Goal: Task Accomplishment & Management: Manage account settings

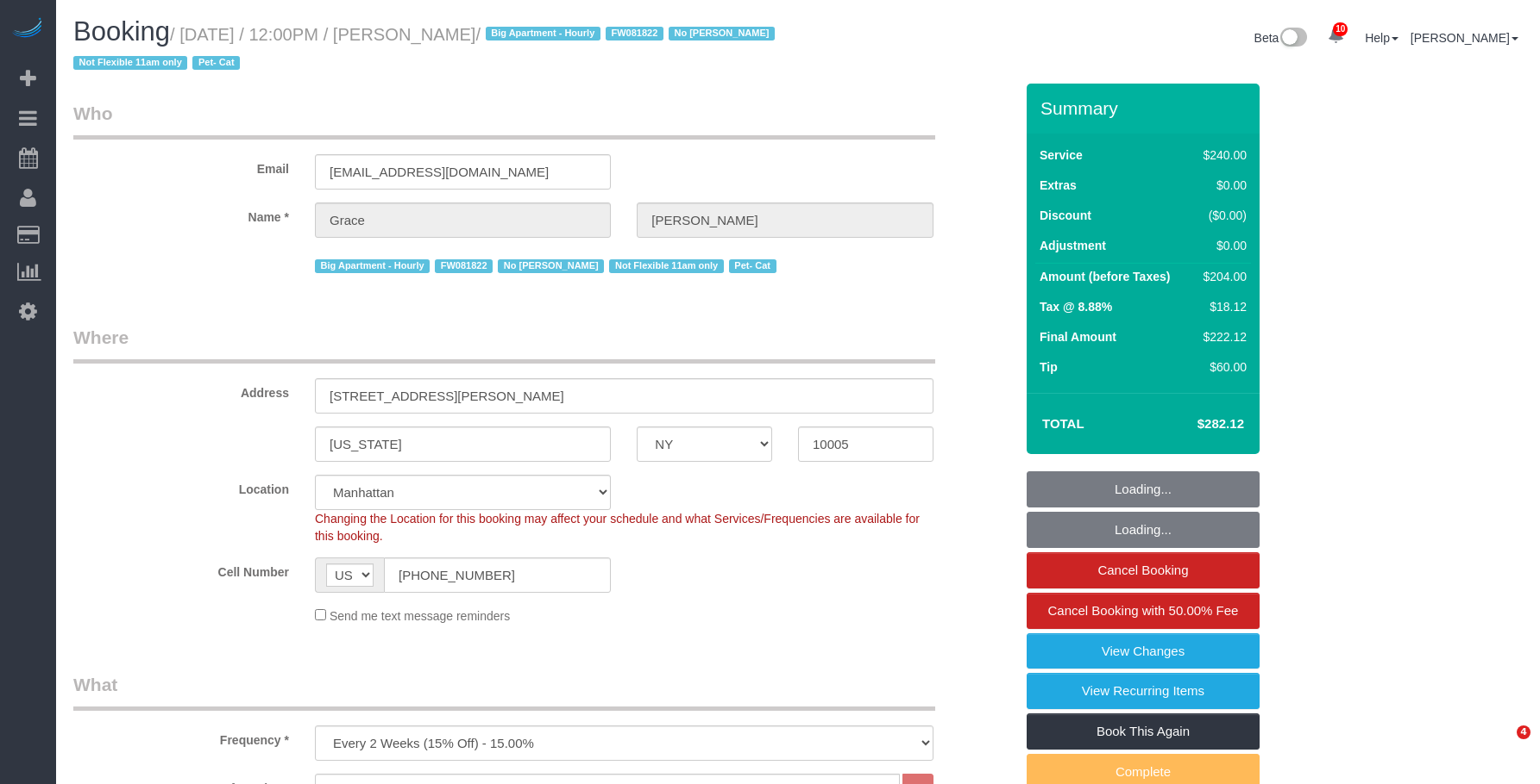
select select "NY"
select select "180"
select select "number:89"
select select "number:90"
select select "number:14"
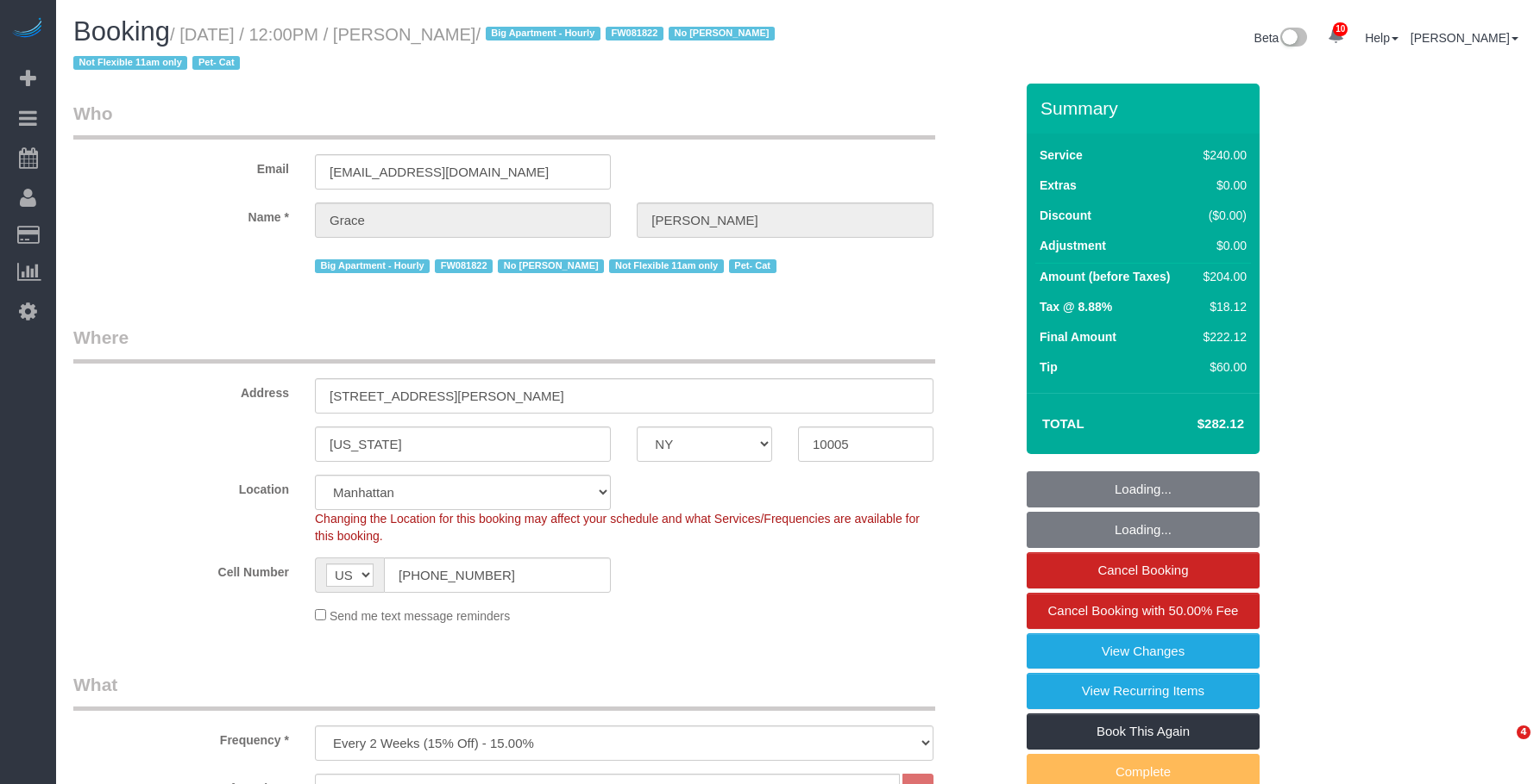
select select "number:5"
select select "object:1385"
select select "spot1"
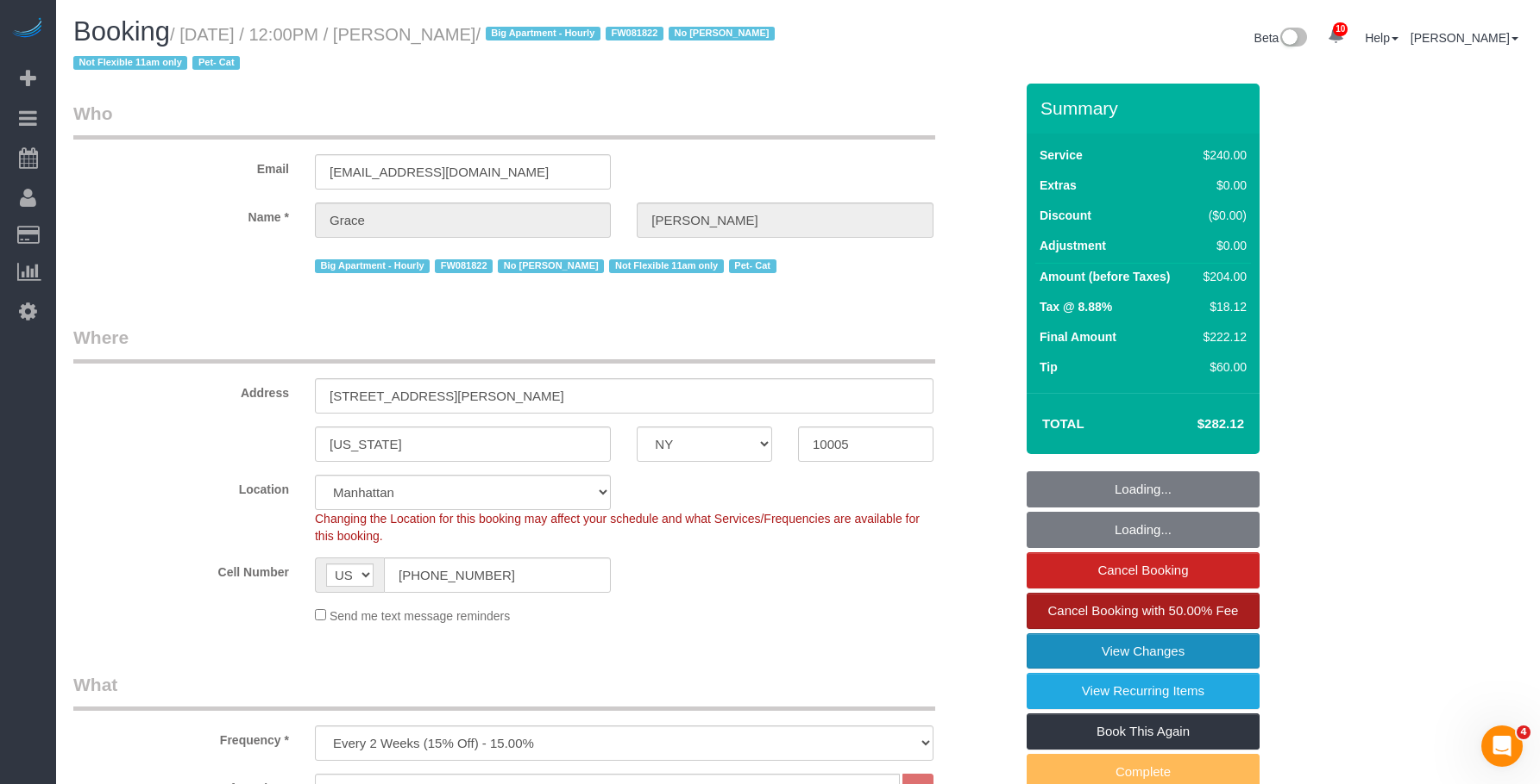
drag, startPoint x: 1155, startPoint y: 653, endPoint x: 1123, endPoint y: 628, distance: 40.6
click at [1153, 653] on link "View Changes" at bounding box center [1143, 652] width 233 height 36
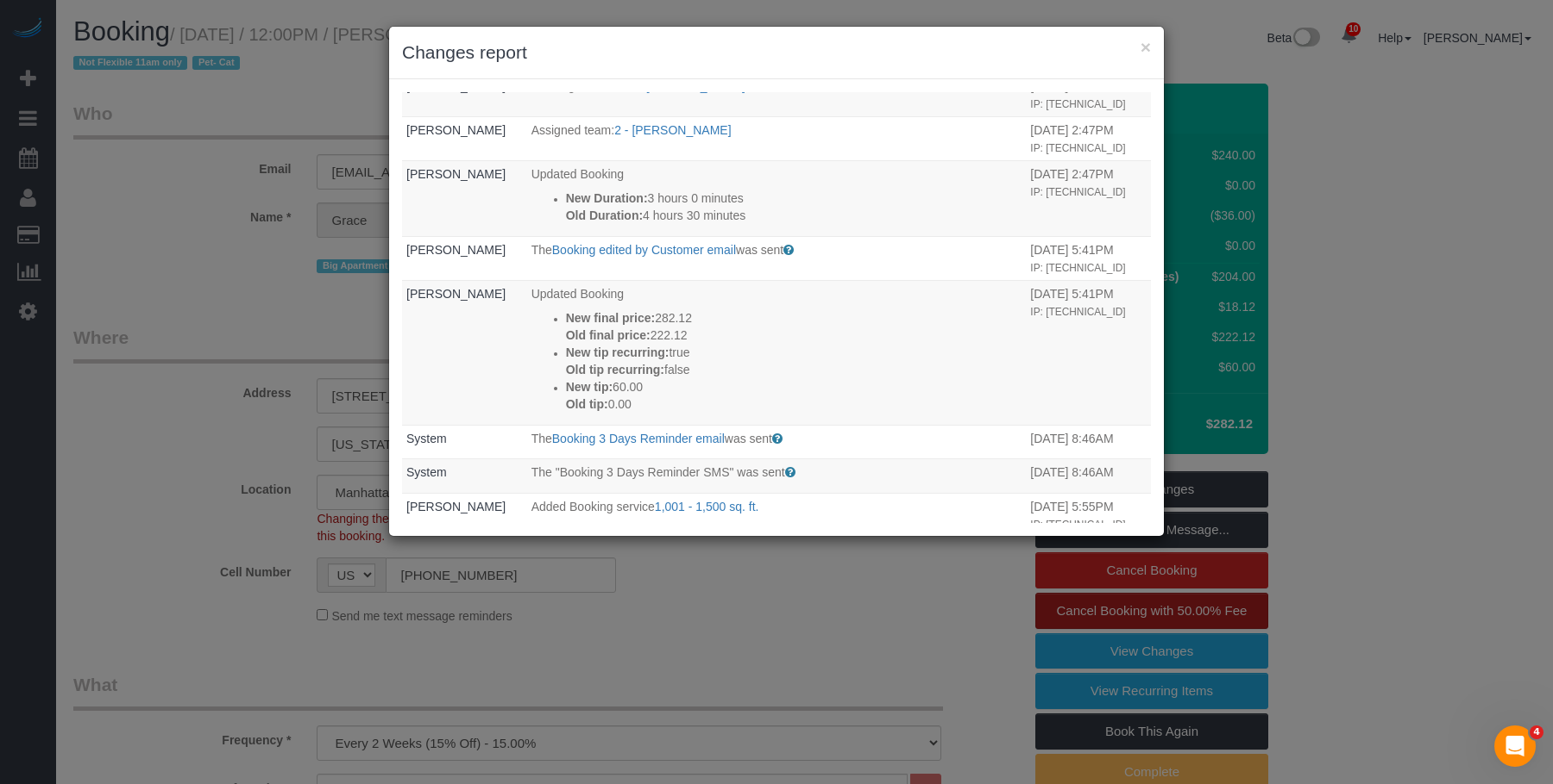
scroll to position [87, 0]
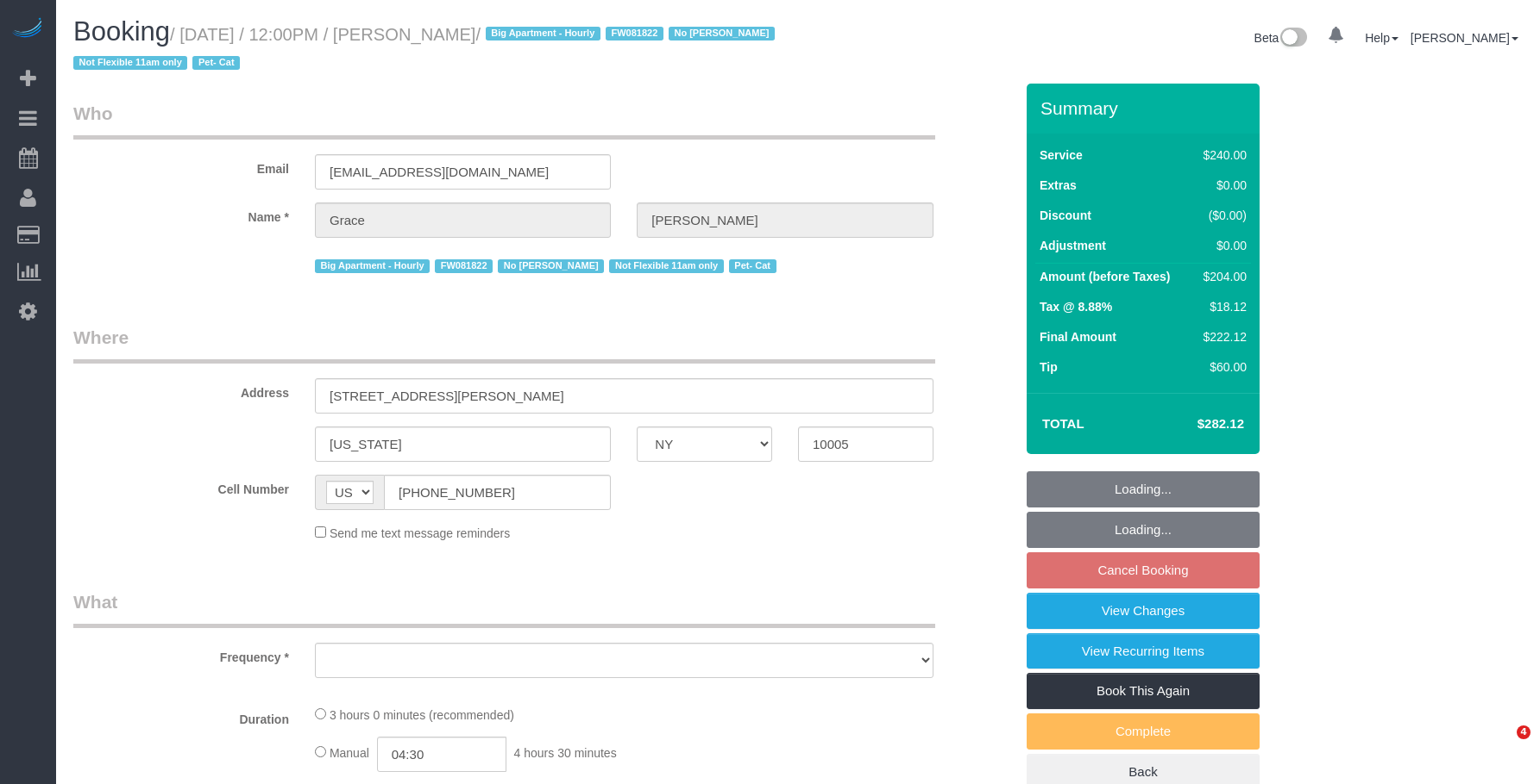
select select "NY"
select select "string:stripe-pm_1J7Nir4VGloSiKo7YfTDYo6F"
select select "180"
select select "number:89"
select select "number:90"
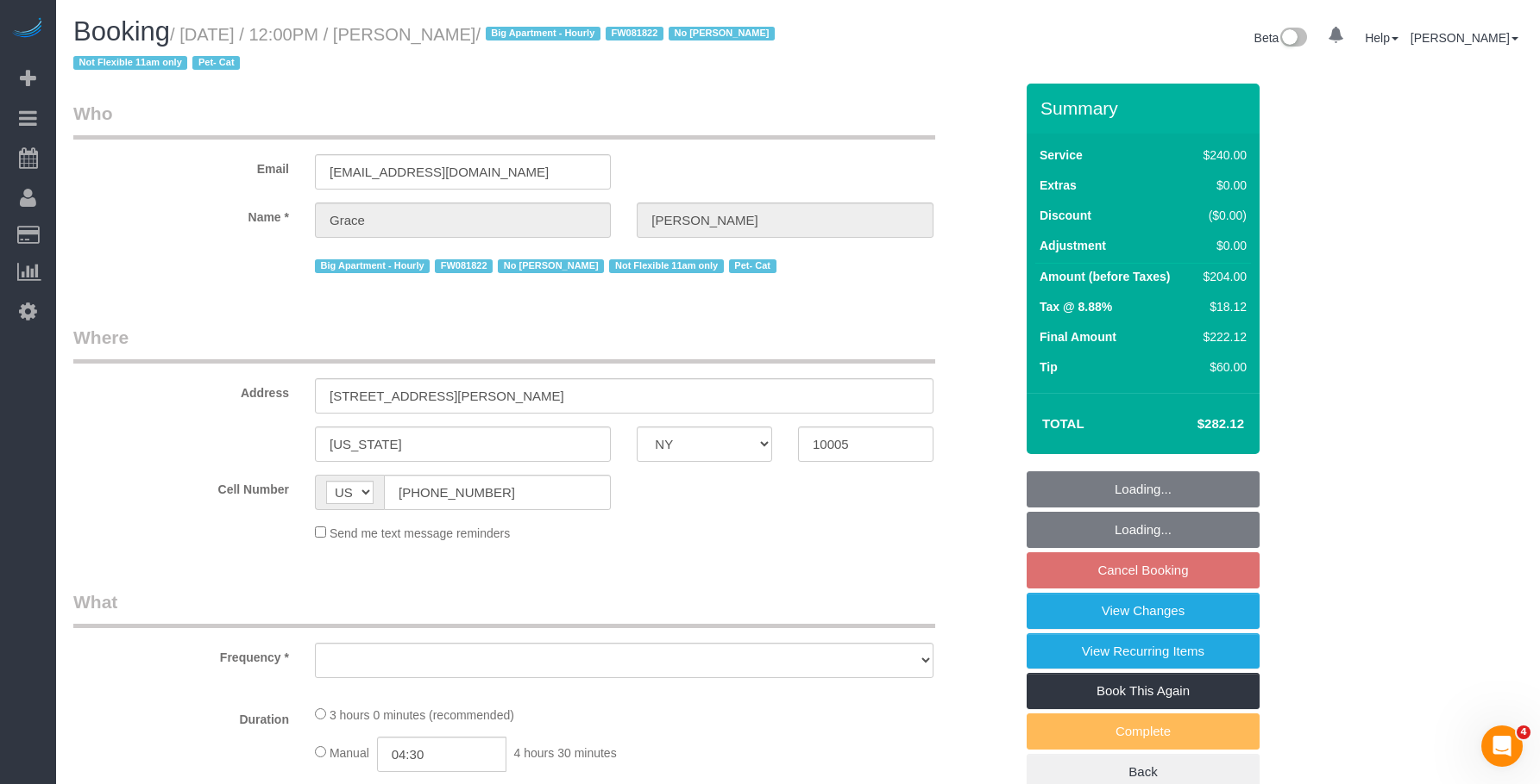
select select "number:14"
select select "number:5"
select select "object:950"
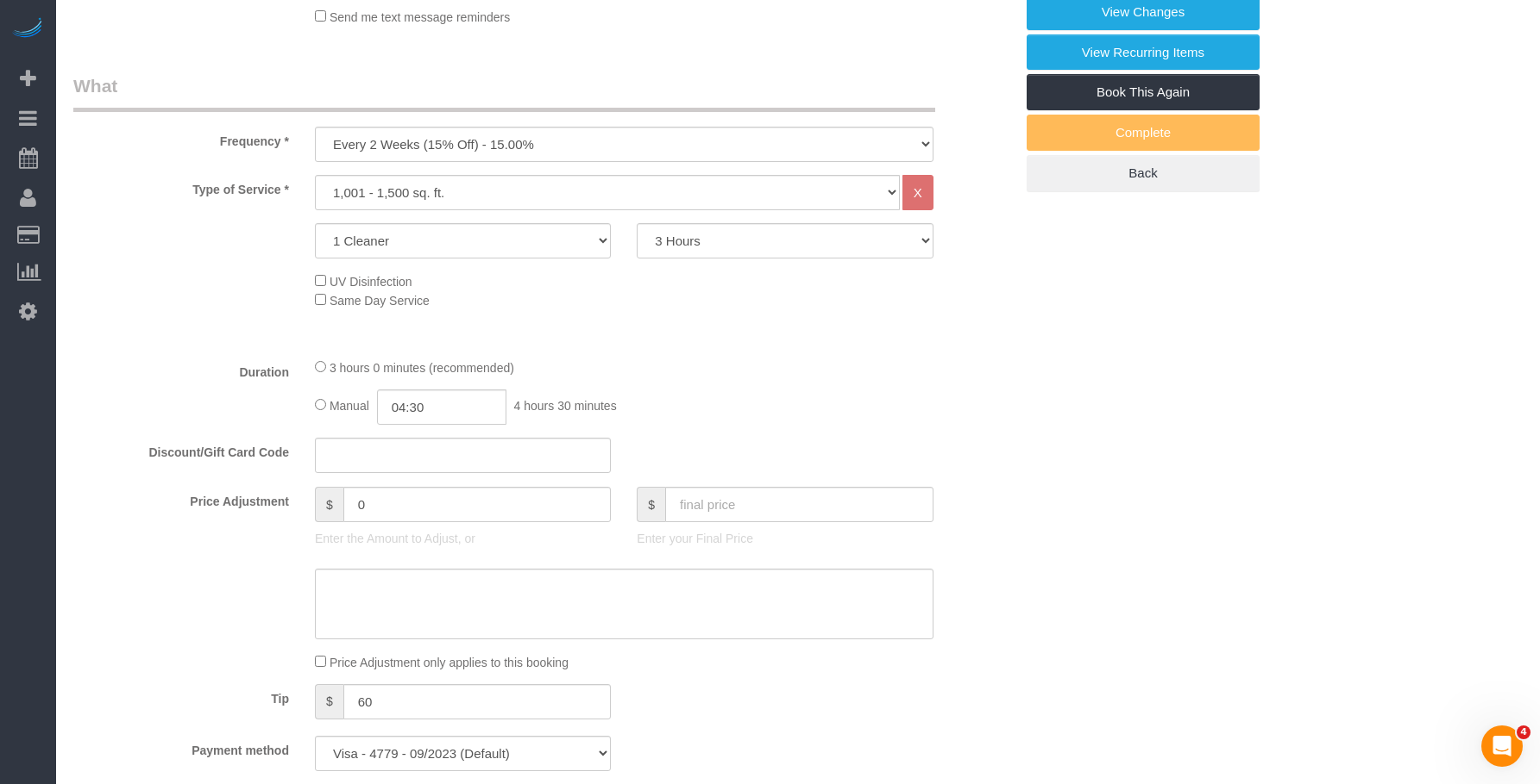
scroll to position [600, 0]
select select "spot5"
select select "object:1370"
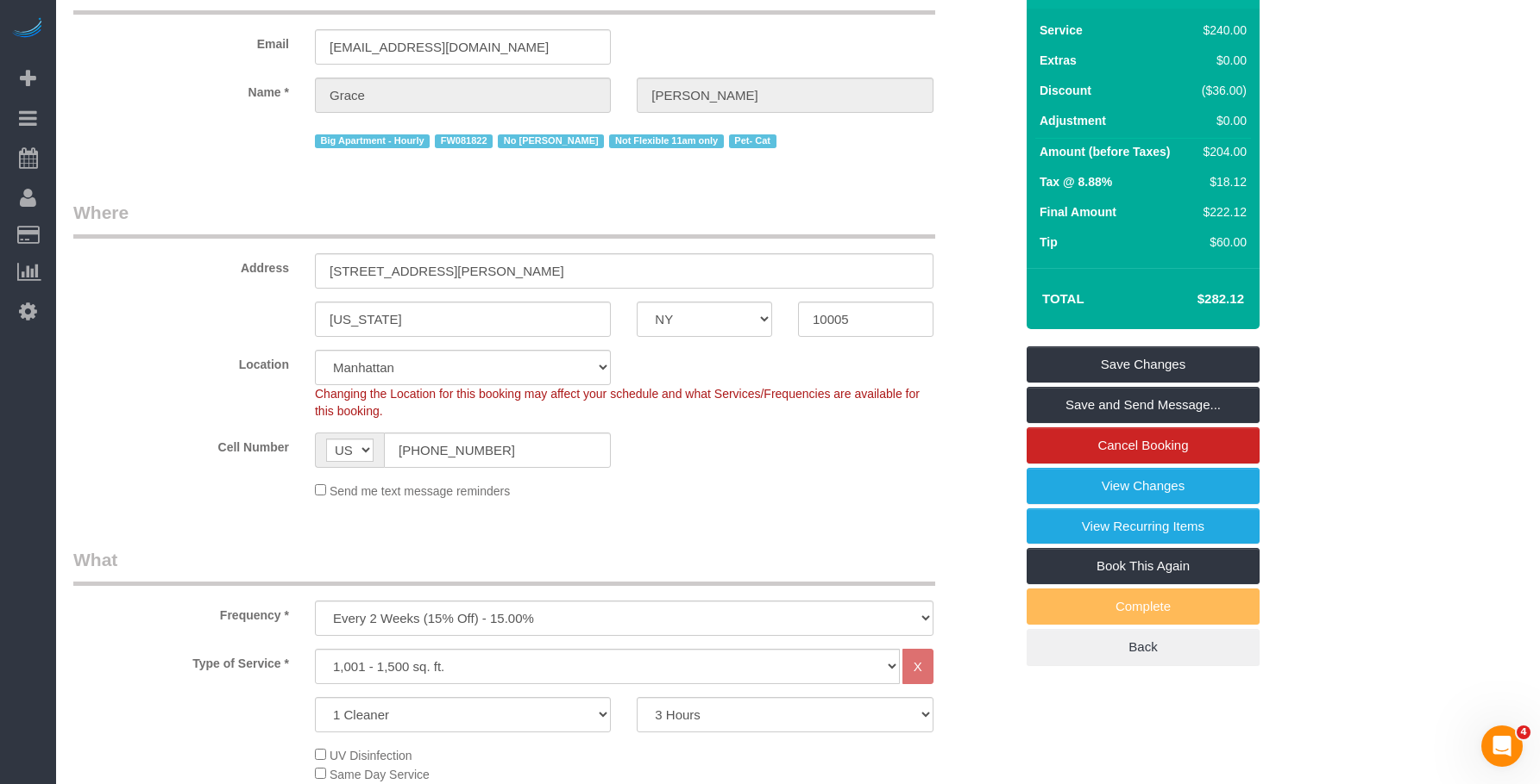
scroll to position [0, 0]
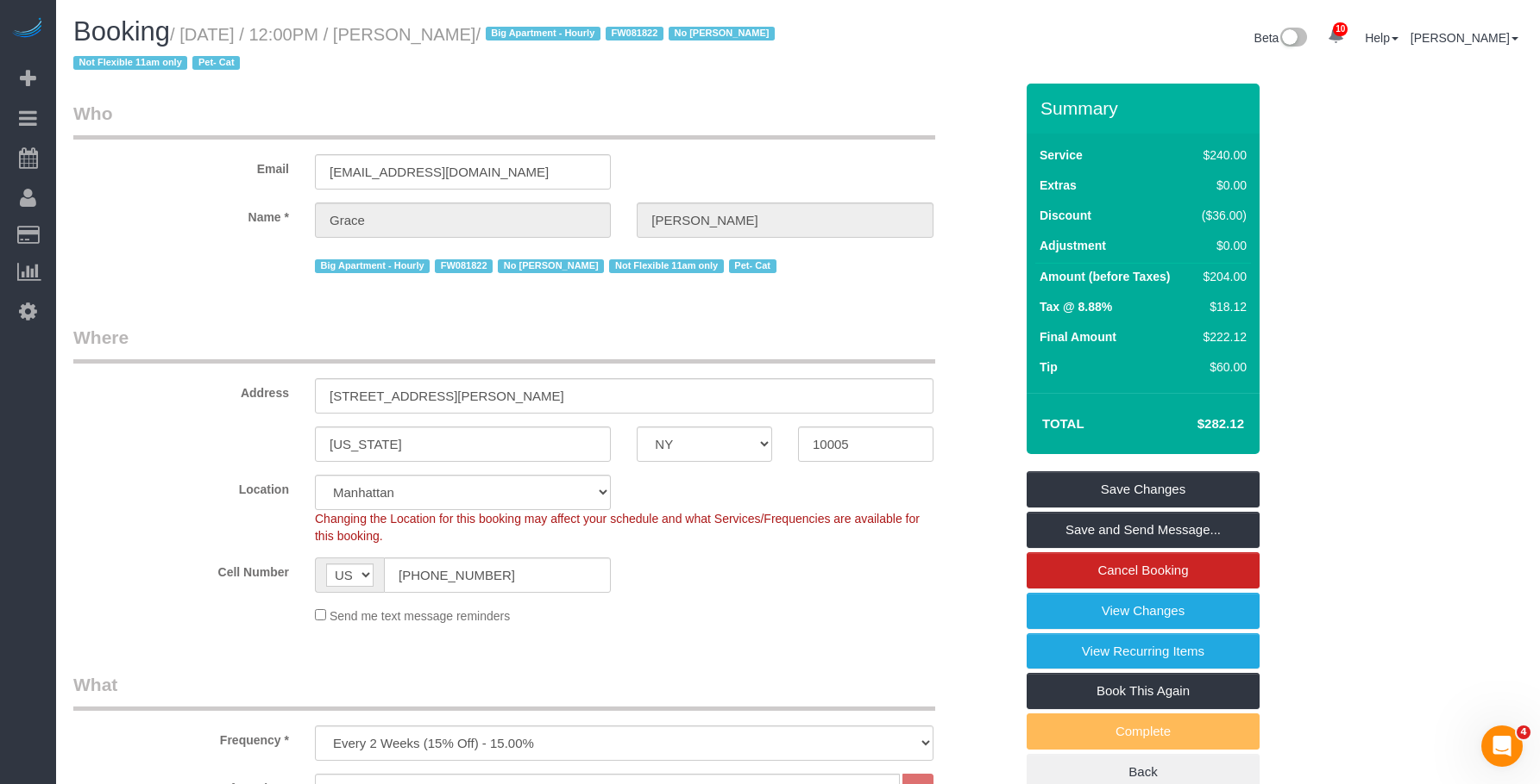
drag, startPoint x: 188, startPoint y: 37, endPoint x: 766, endPoint y: 62, distance: 578.5
click at [556, 37] on small "/ September 02, 2025 / 12:00PM / Grace Lehman / Big Apartment - Hourly FW081822…" at bounding box center [427, 49] width 707 height 49
copy small "September 02, 2025 / 12:00PM / Grace Lehman"
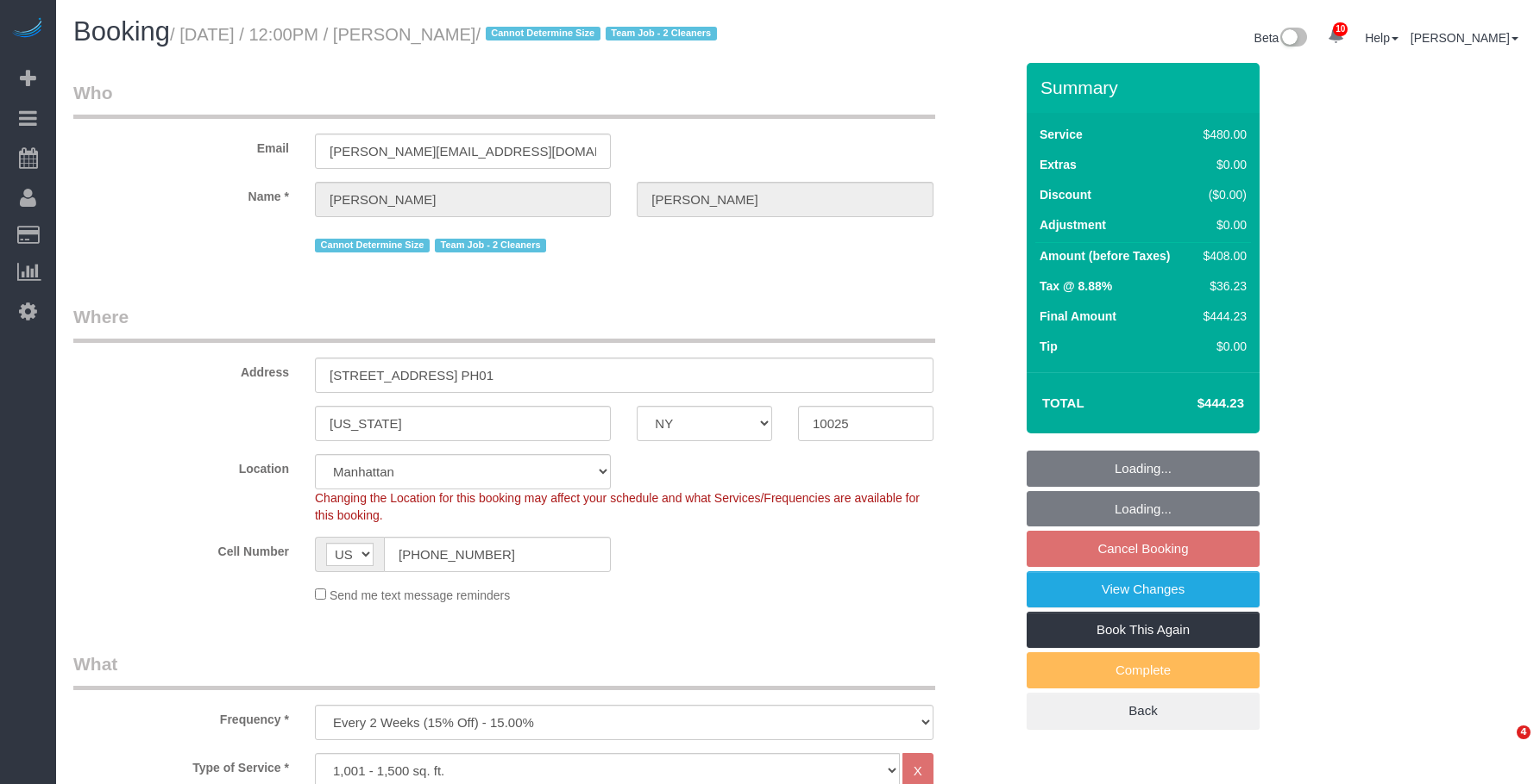
select select "NY"
select select "2"
select select "180"
select select "spot5"
select select "number:57"
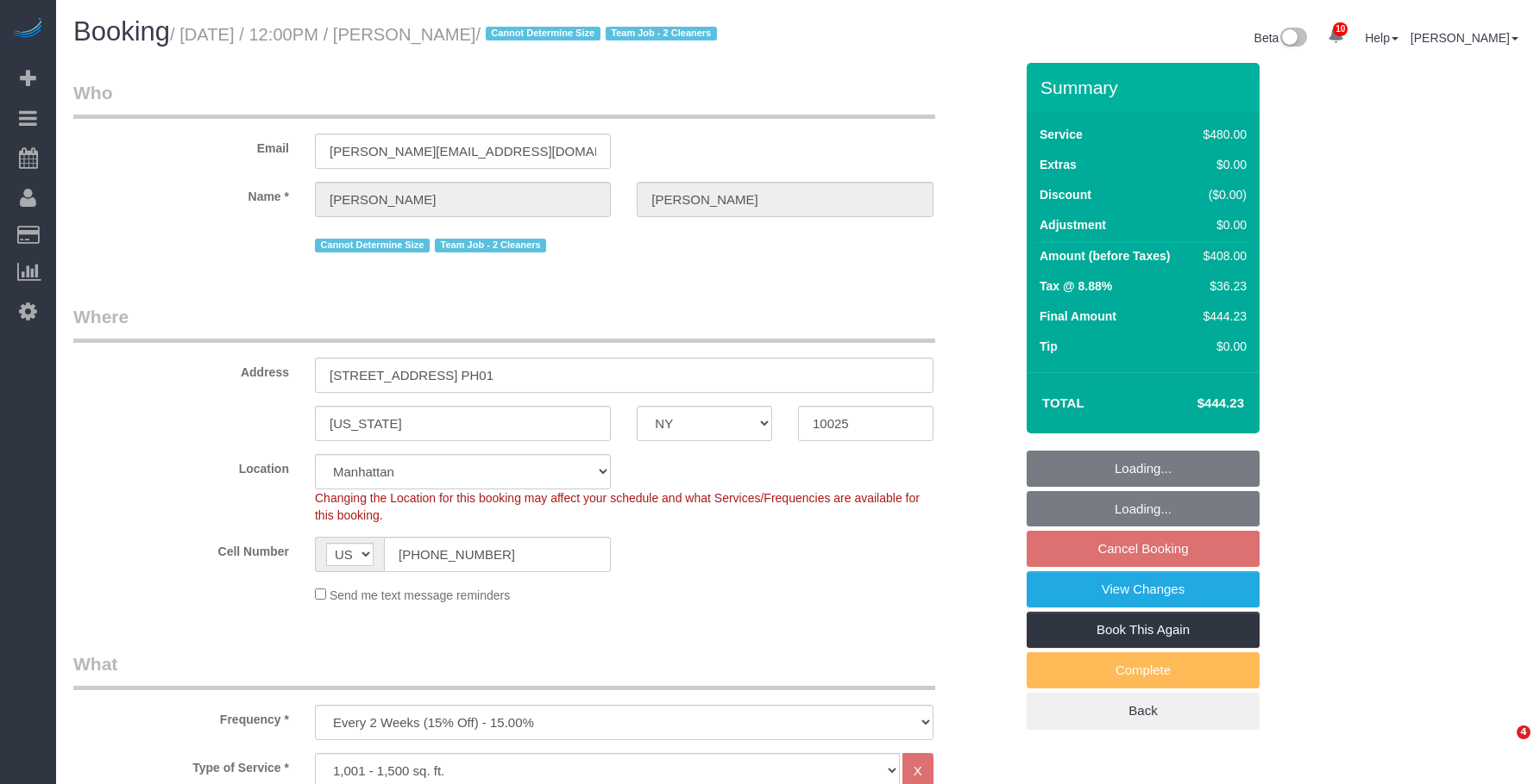
select select "number:71"
select select "number:15"
select select "number:5"
select select "object:1373"
click at [732, 307] on legend "Where" at bounding box center [505, 323] width 862 height 39
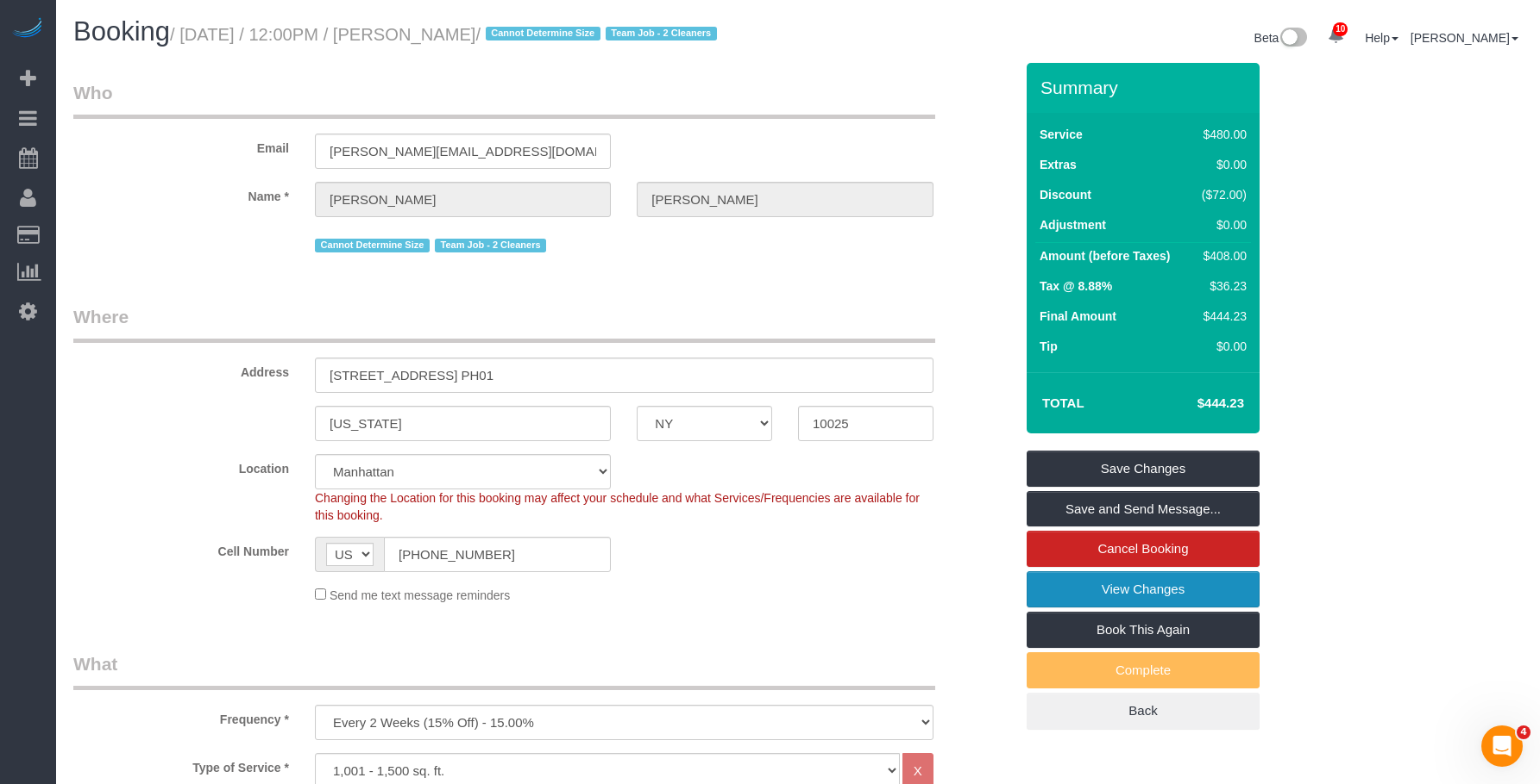
click at [1117, 584] on link "View Changes" at bounding box center [1143, 589] width 233 height 36
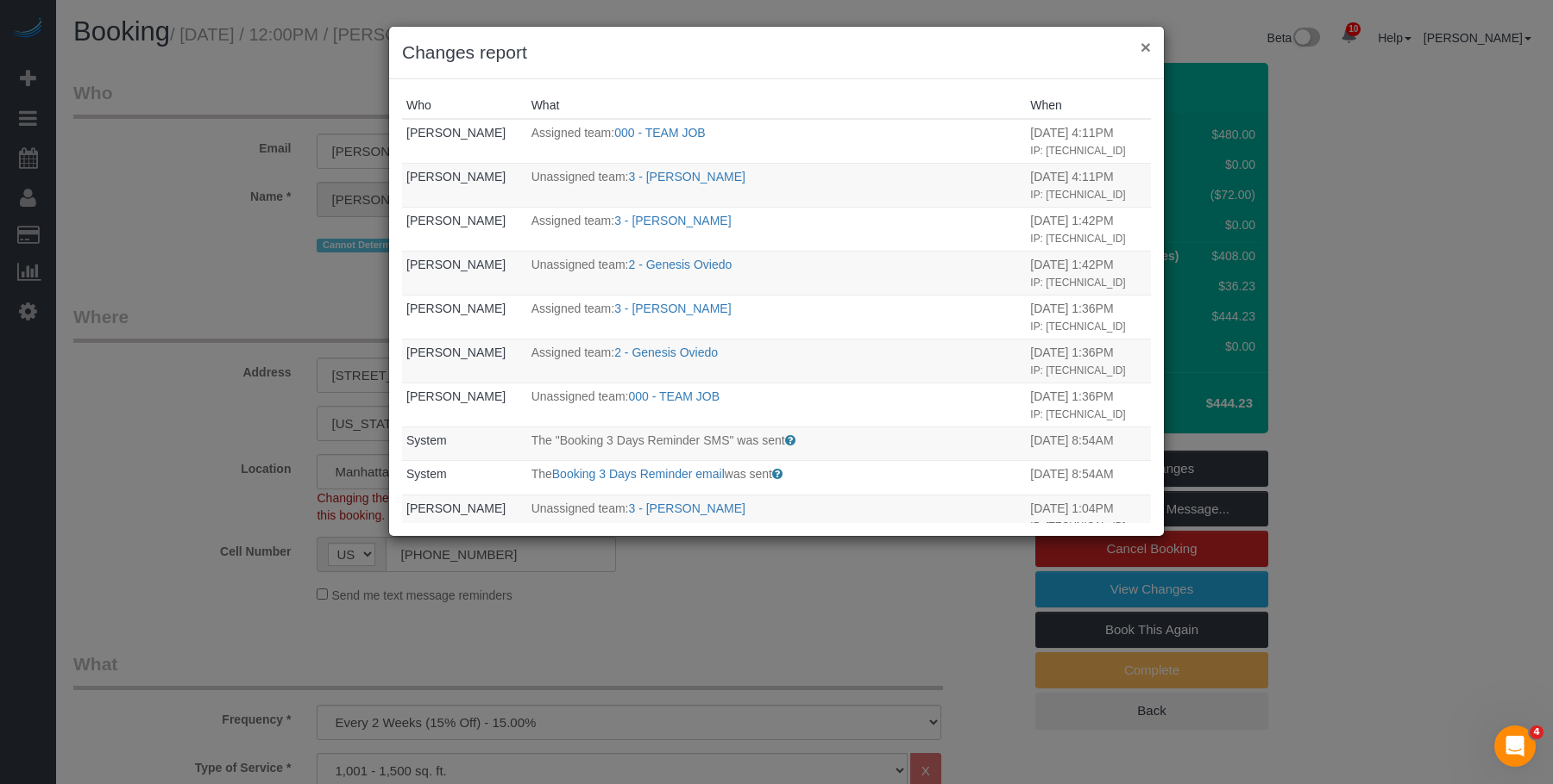
click at [1143, 47] on button "×" at bounding box center [1145, 47] width 10 height 18
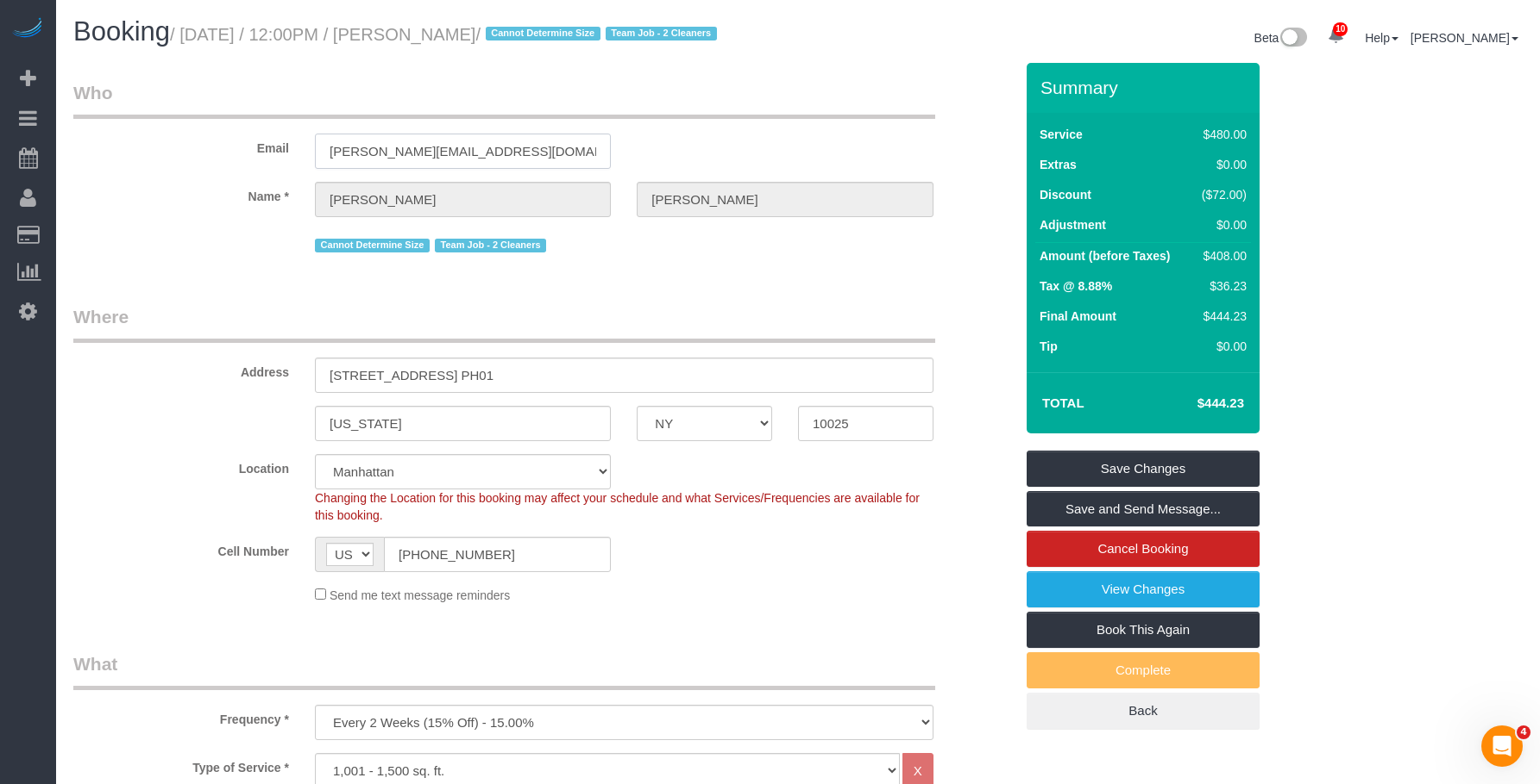
drag, startPoint x: 403, startPoint y: 159, endPoint x: 150, endPoint y: 148, distance: 253.2
click at [150, 148] on div "Email r.daniel.lp04@gmail.com" at bounding box center [544, 124] width 966 height 89
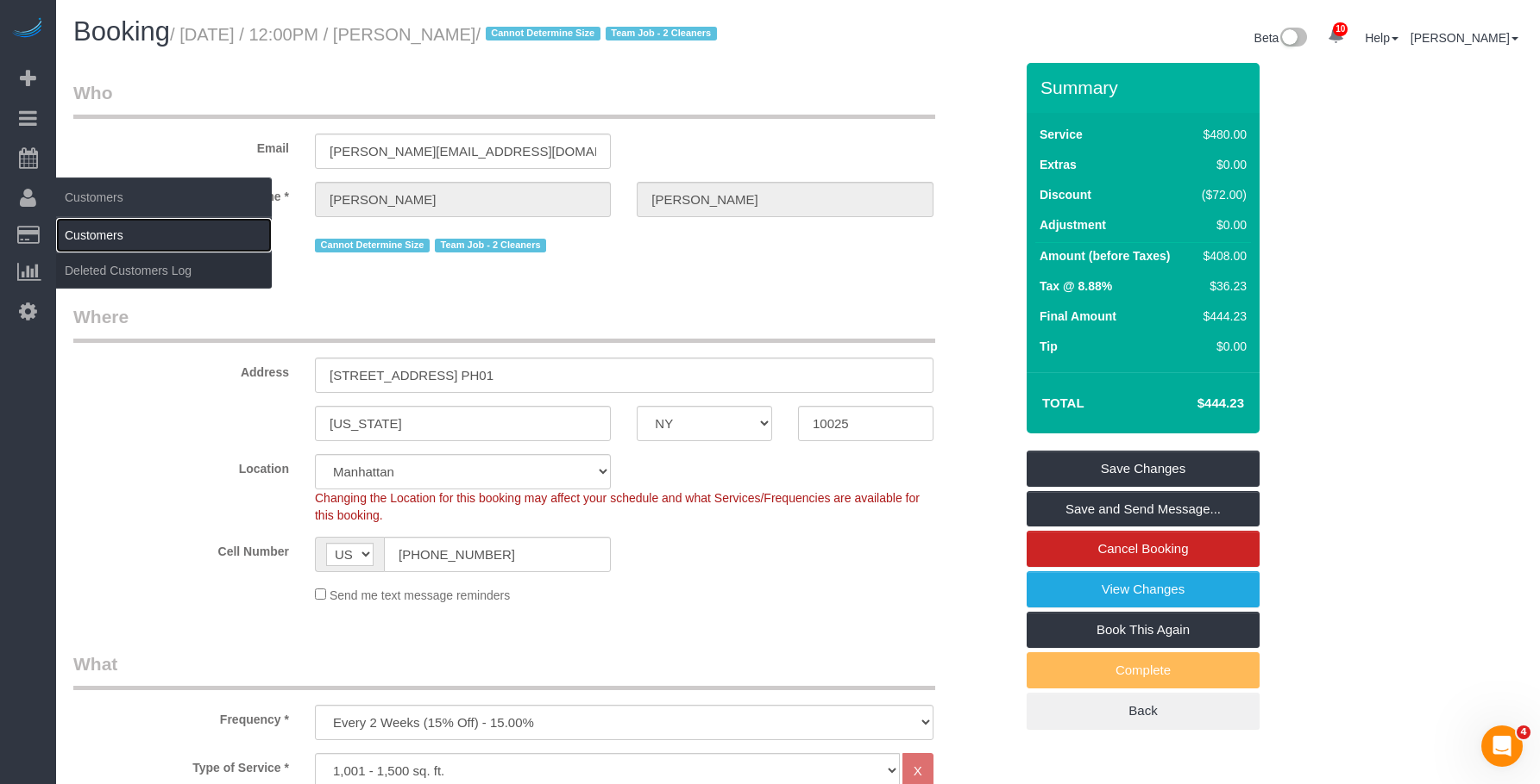
drag, startPoint x: 116, startPoint y: 233, endPoint x: 239, endPoint y: 232, distance: 123.0
click at [118, 233] on link "Customers" at bounding box center [163, 235] width 216 height 35
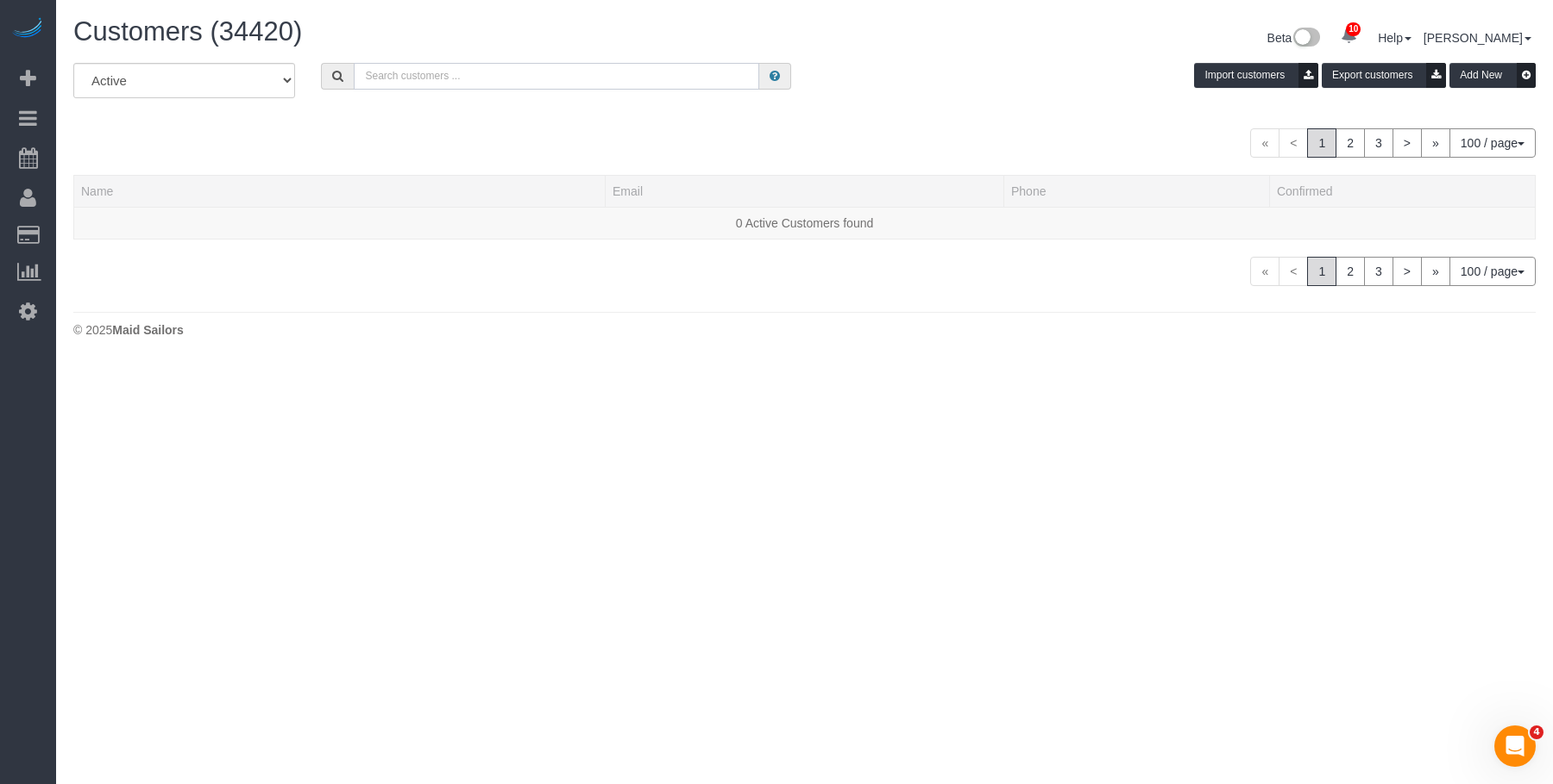
click at [610, 81] on input "text" at bounding box center [555, 76] width 405 height 27
paste input "[PERSON_NAME][EMAIL_ADDRESS][DOMAIN_NAME]"
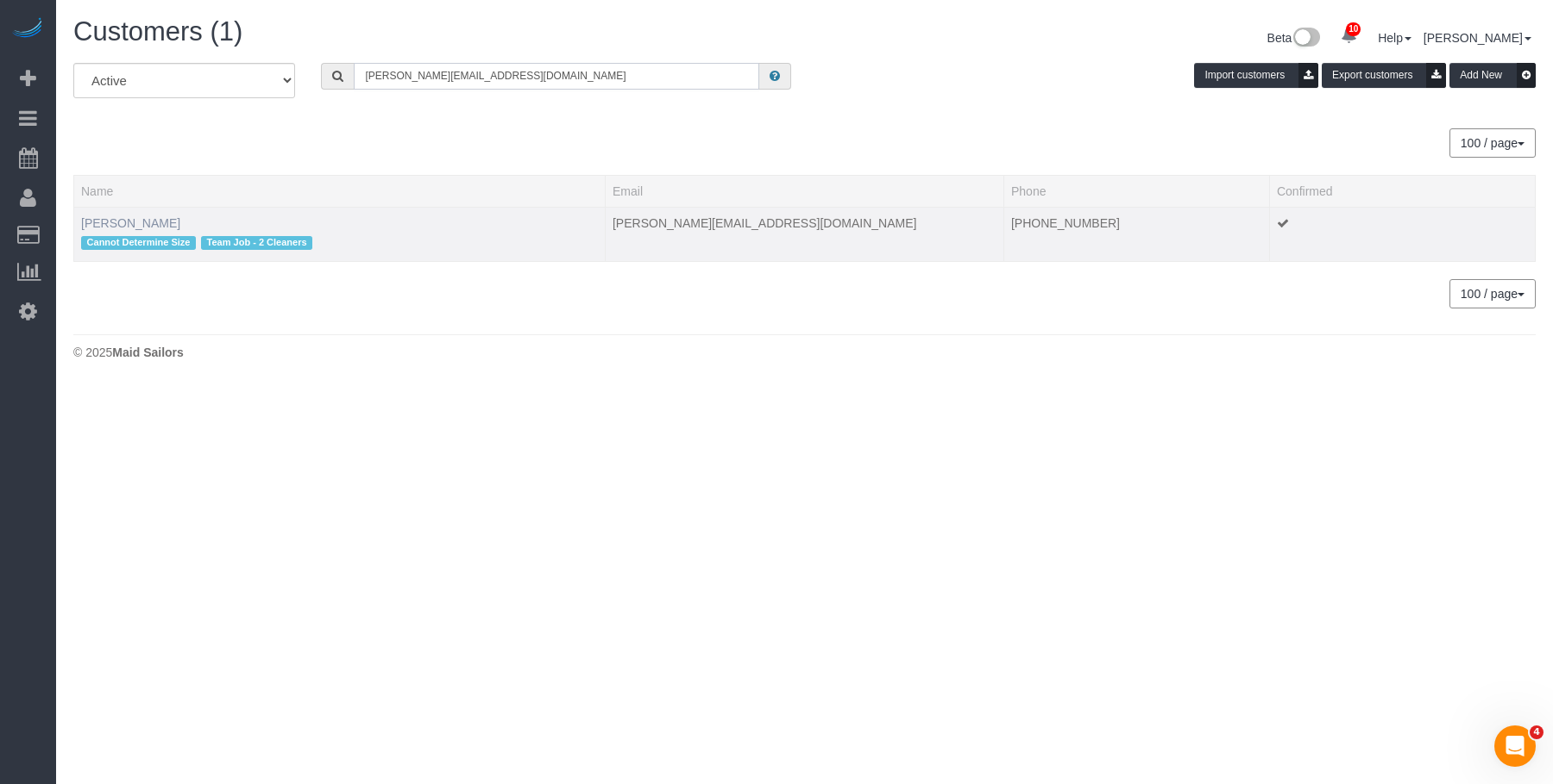
type input "[PERSON_NAME][EMAIL_ADDRESS][DOMAIN_NAME]"
click at [126, 220] on link "Roger Lopez" at bounding box center [130, 223] width 100 height 14
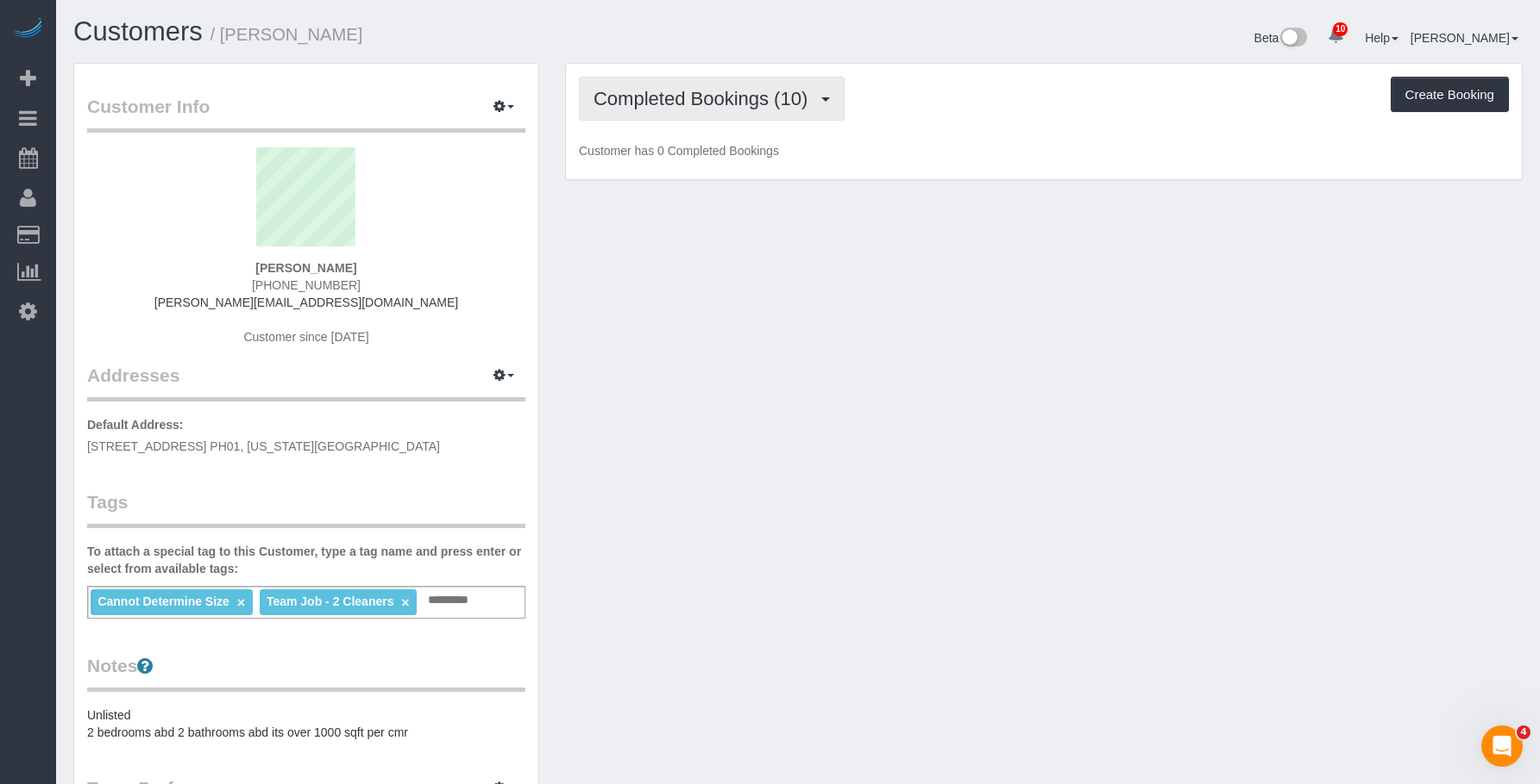
click at [653, 96] on span "Completed Bookings (10)" at bounding box center [705, 98] width 223 height 22
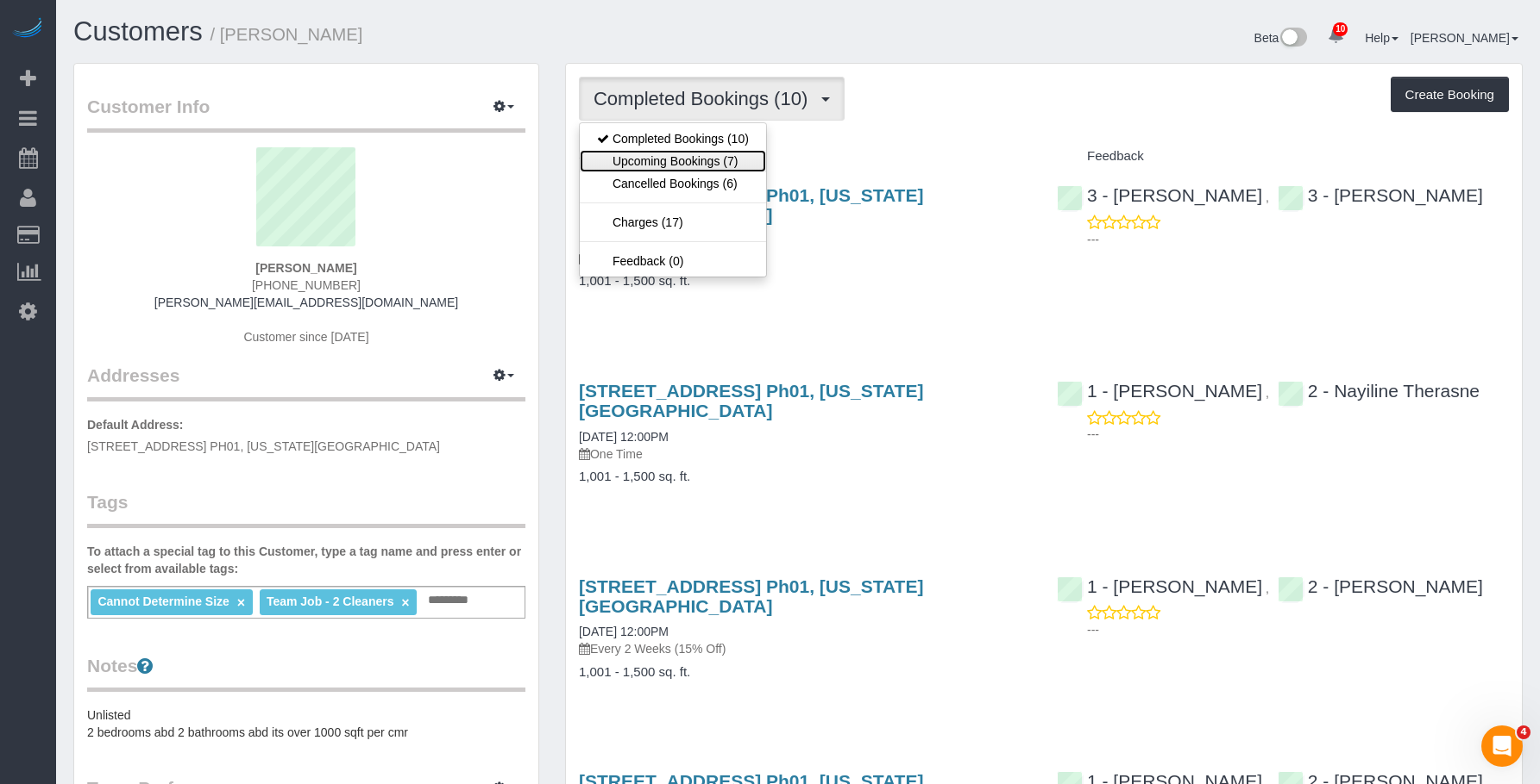
click at [643, 157] on link "Upcoming Bookings (7)" at bounding box center [672, 161] width 186 height 23
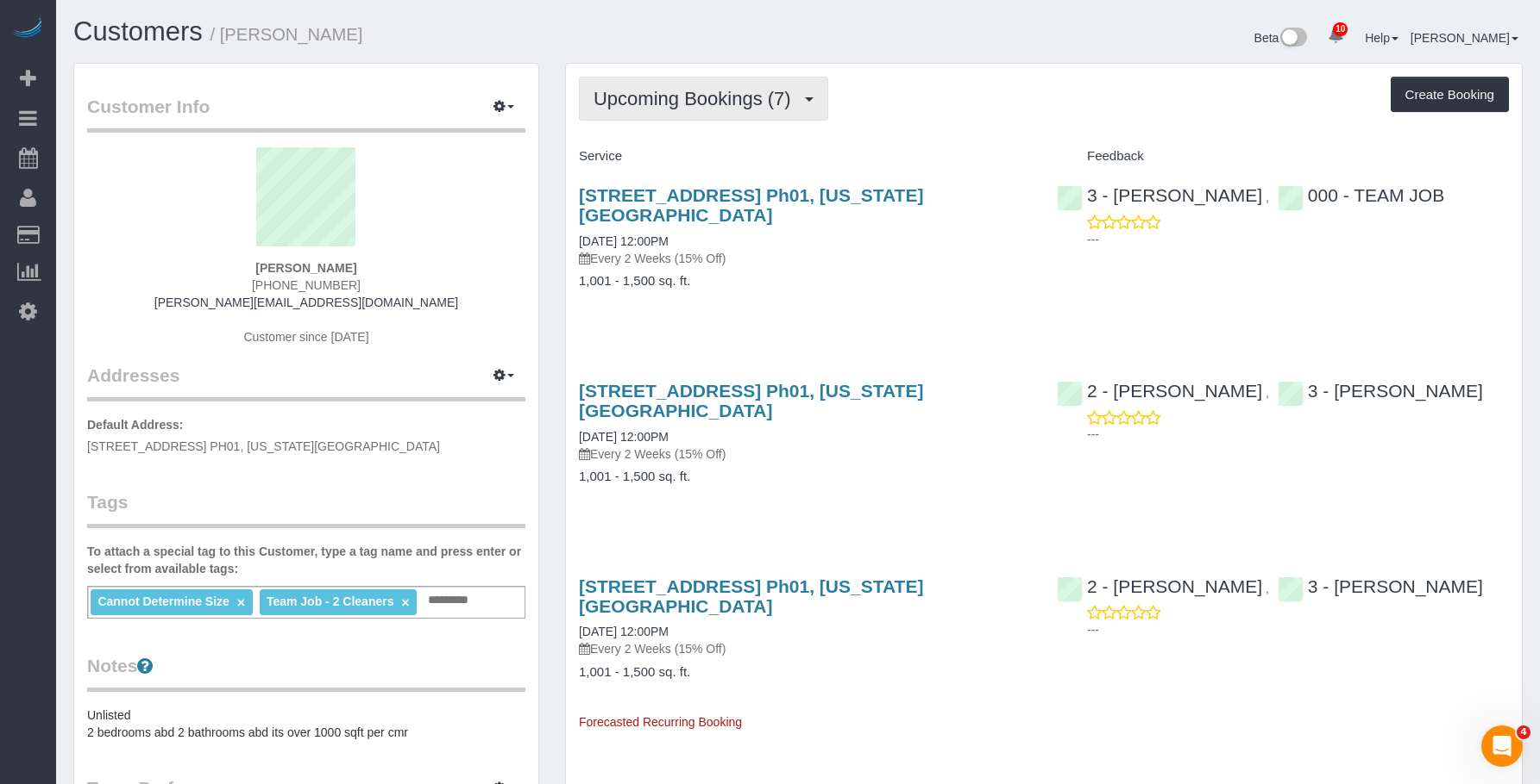
drag, startPoint x: 706, startPoint y: 105, endPoint x: 669, endPoint y: 139, distance: 50.2
click at [706, 106] on span "Upcoming Bookings (7)" at bounding box center [696, 98] width 206 height 22
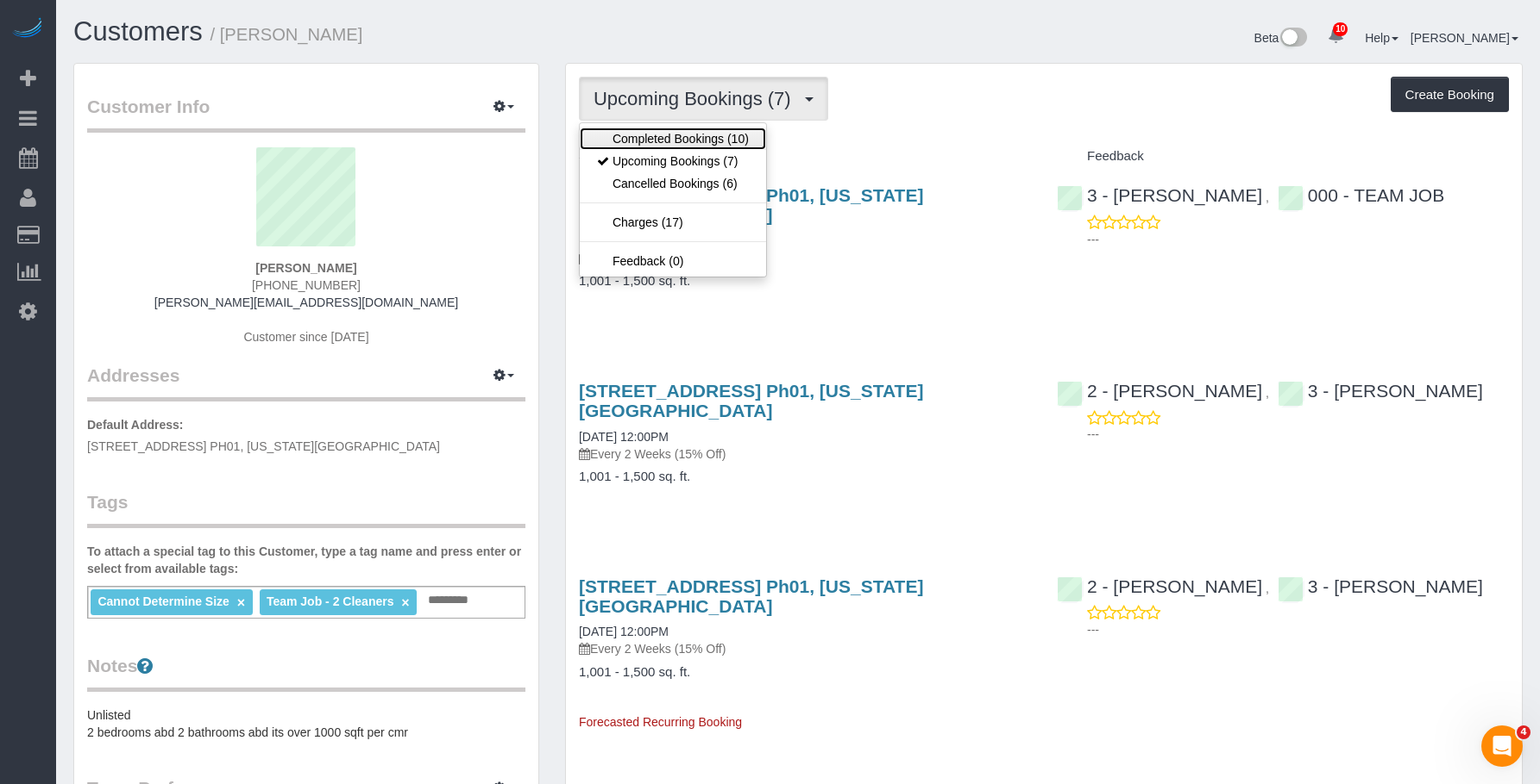
click at [675, 132] on link "Completed Bookings (10)" at bounding box center [672, 138] width 186 height 23
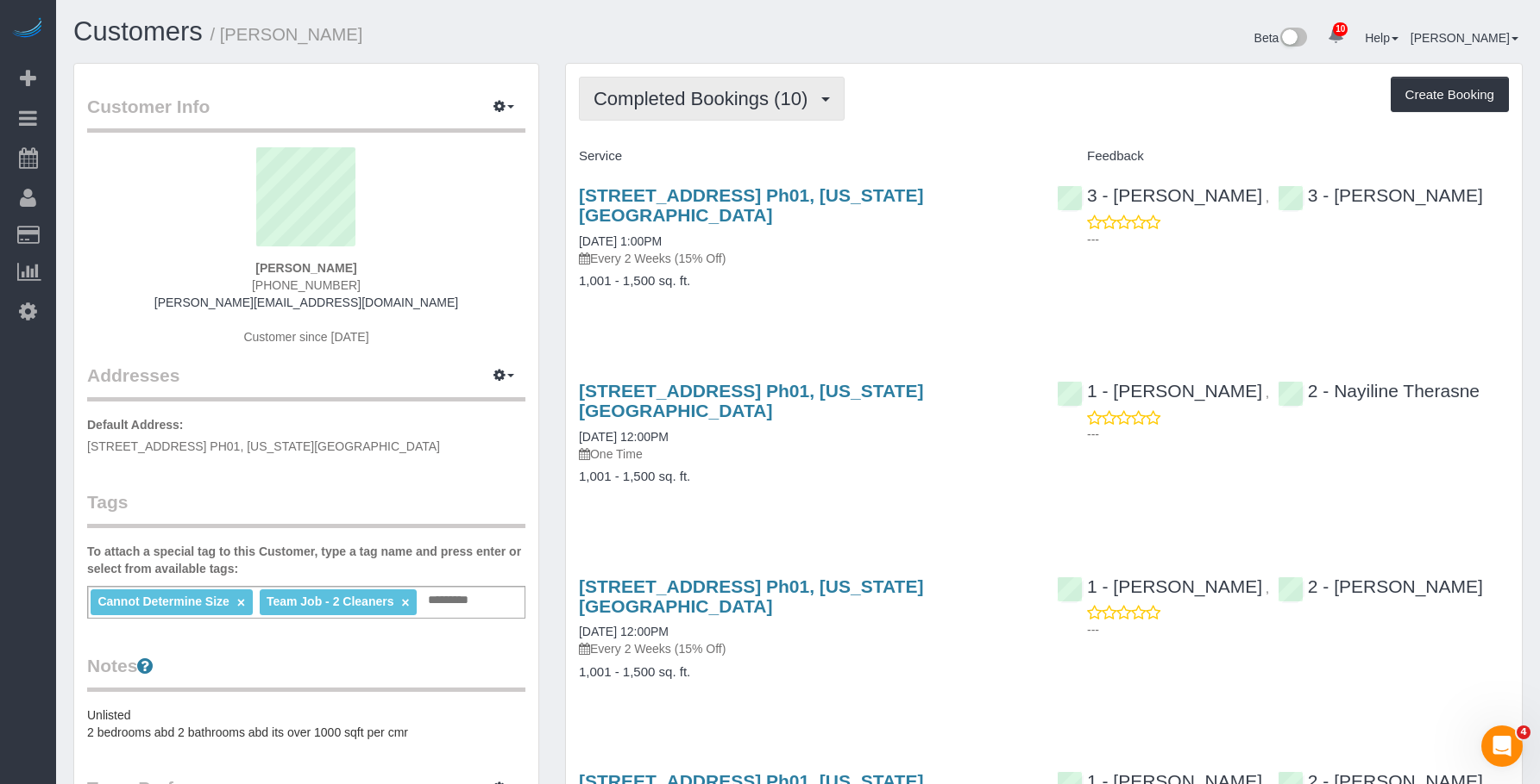
click at [718, 106] on span "Completed Bookings (10)" at bounding box center [705, 98] width 223 height 22
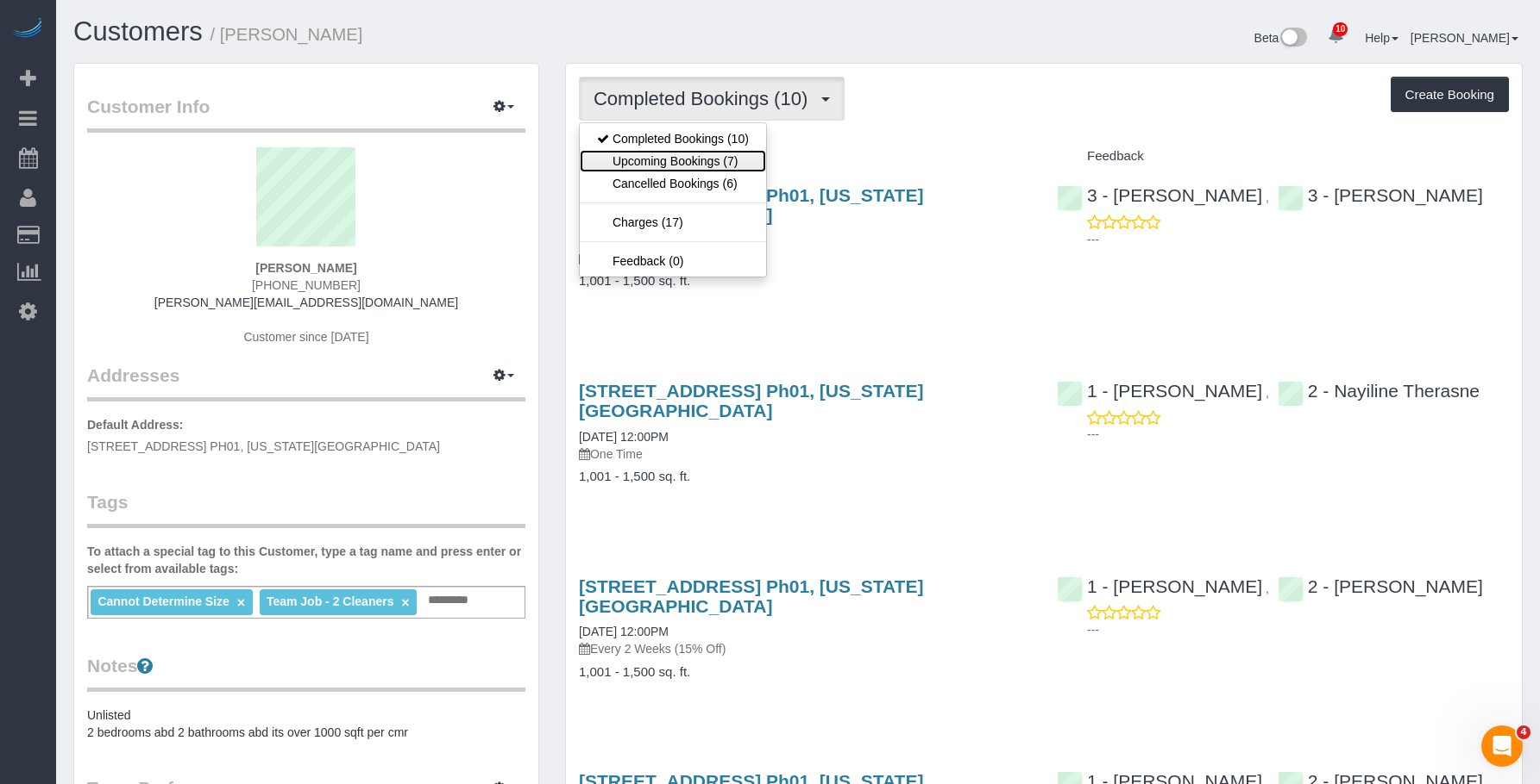
click at [690, 159] on link "Upcoming Bookings (7)" at bounding box center [672, 161] width 186 height 23
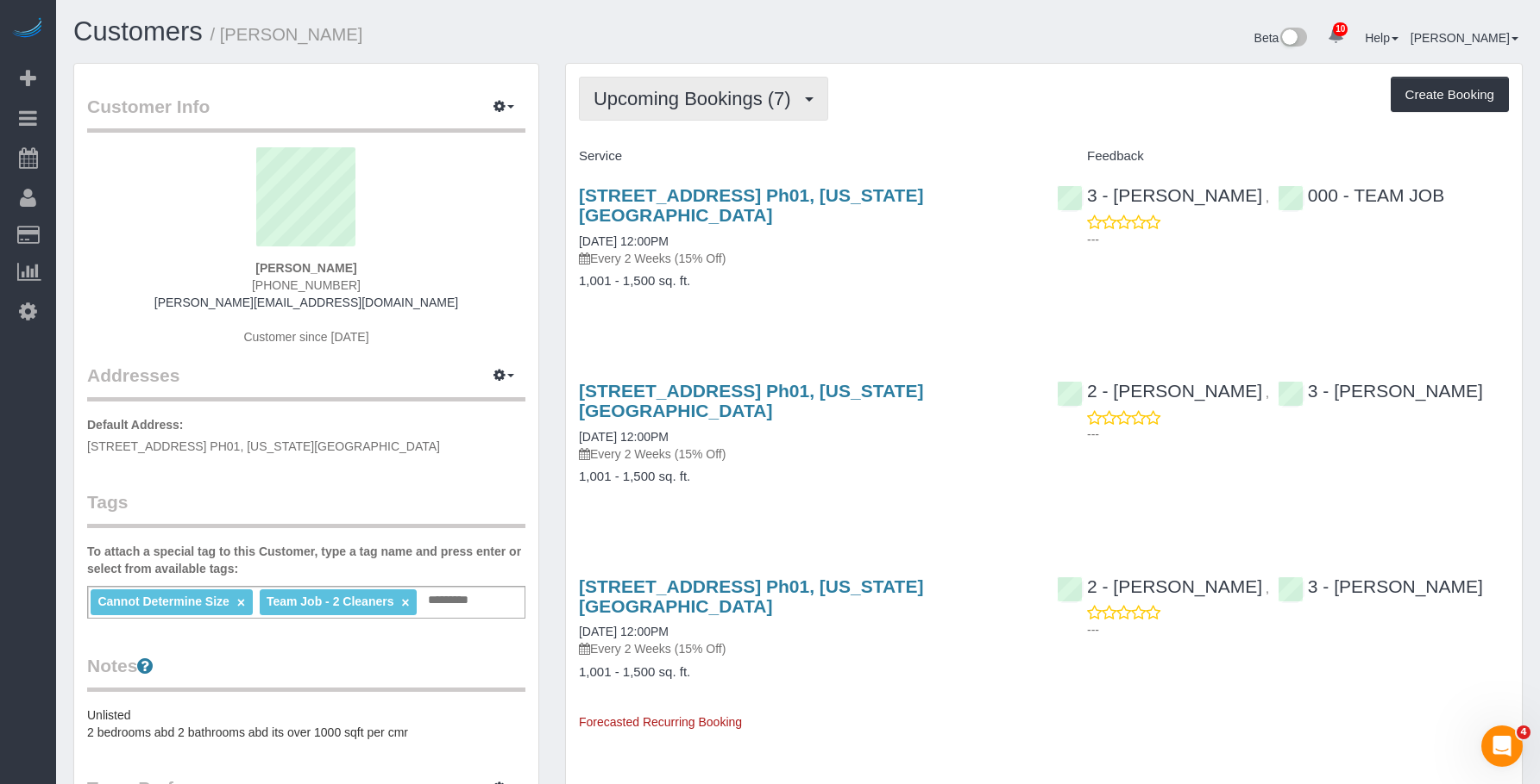
click at [661, 101] on span "Upcoming Bookings (7)" at bounding box center [696, 98] width 206 height 22
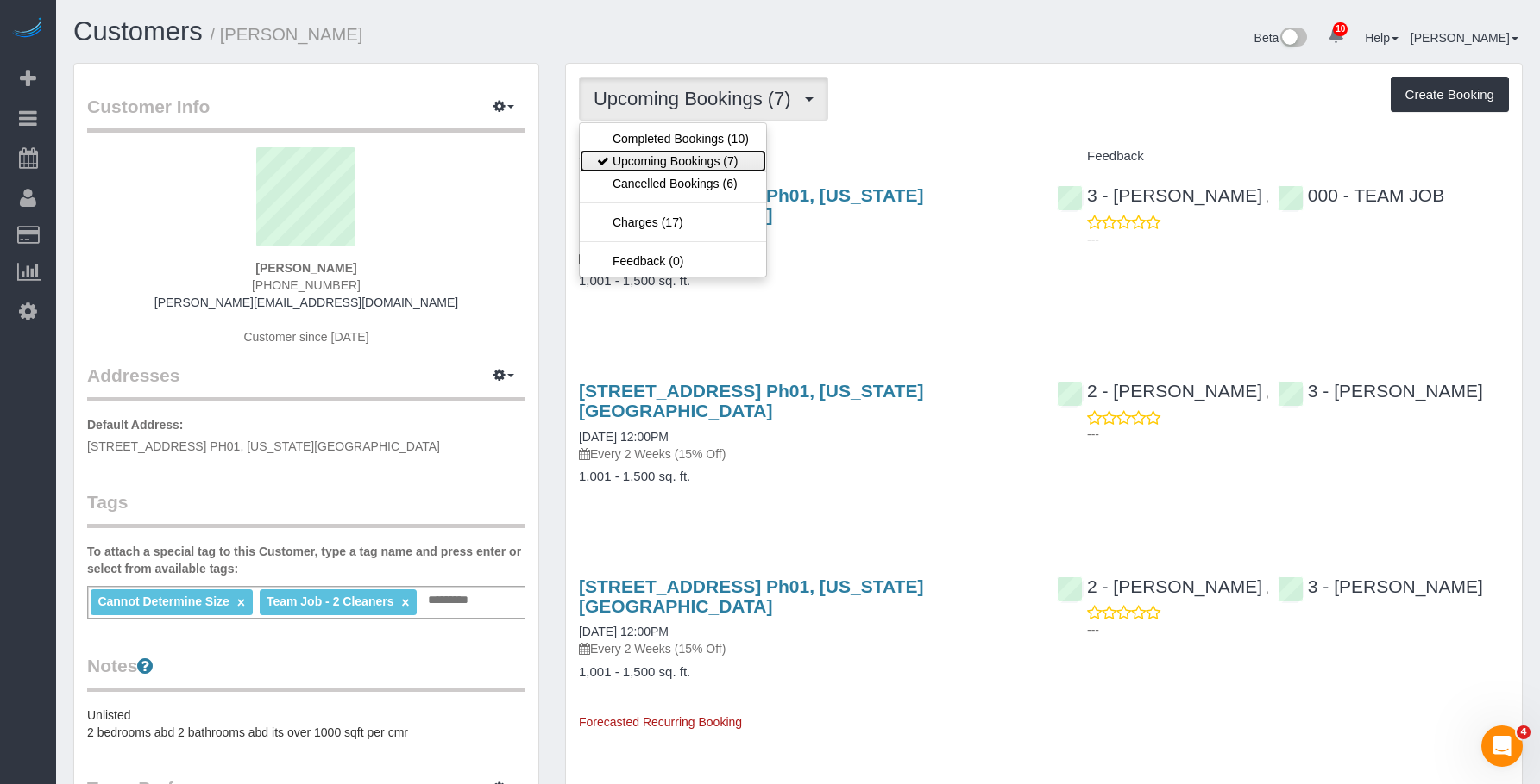
click at [674, 162] on link "Upcoming Bookings (7)" at bounding box center [672, 161] width 186 height 23
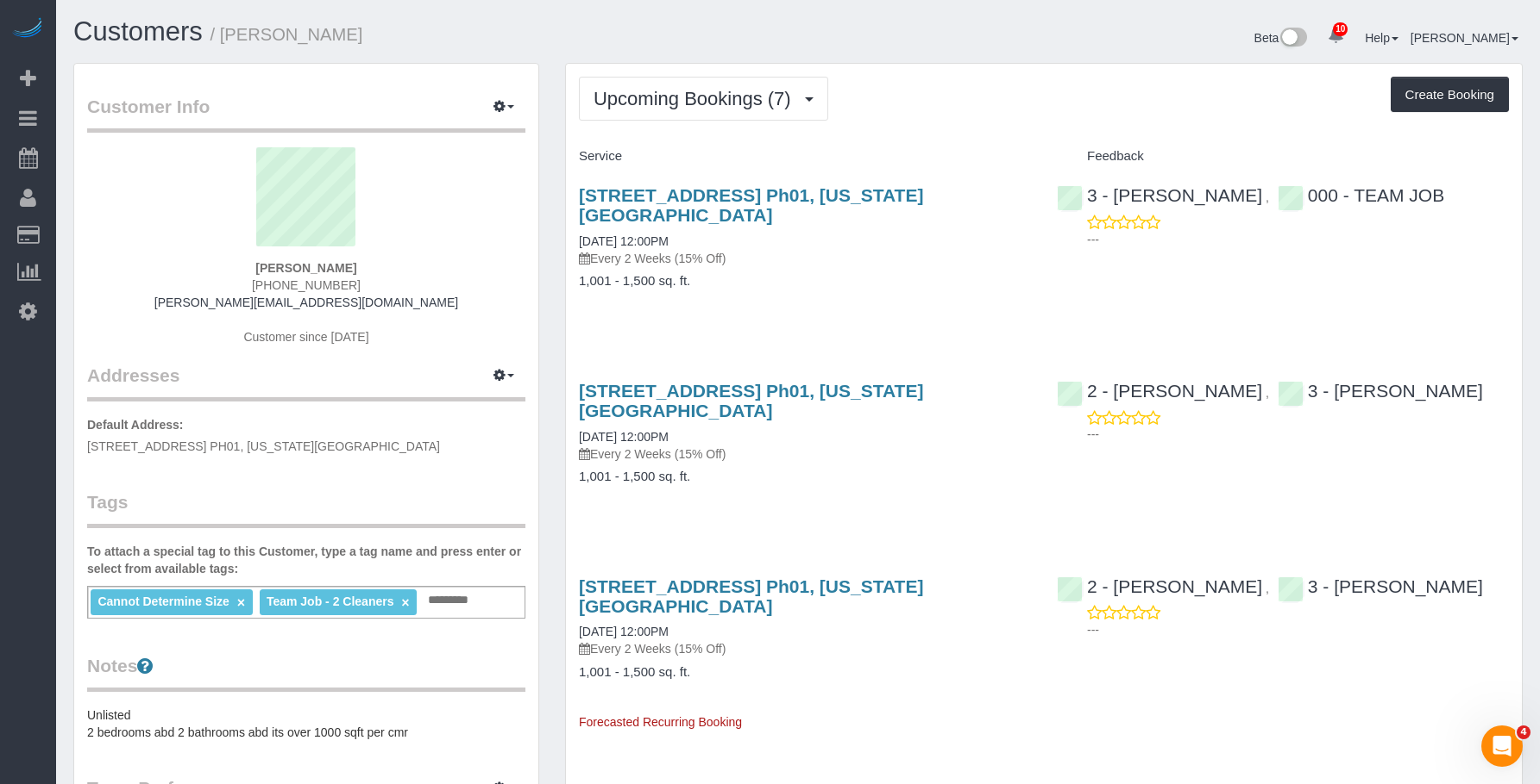
click at [894, 473] on div "266 West 96 Street, Apt. Ph01, New York, NY 10025 09/03/2025 12:00PM Every 2 We…" at bounding box center [804, 442] width 478 height 152
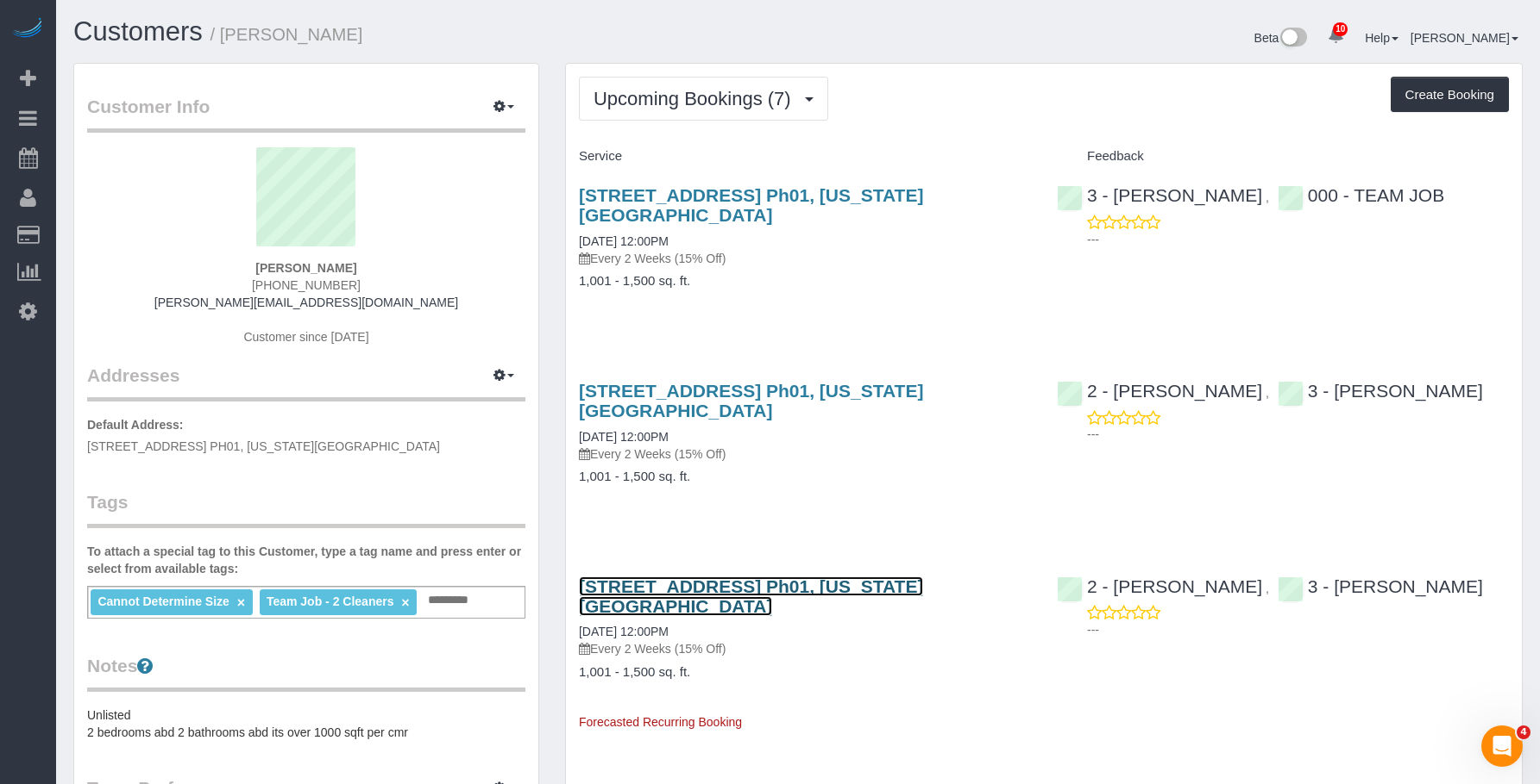
click at [882, 577] on link "266 West 96 Street, Apt. Ph01, New York, NY 10025" at bounding box center [751, 597] width 344 height 40
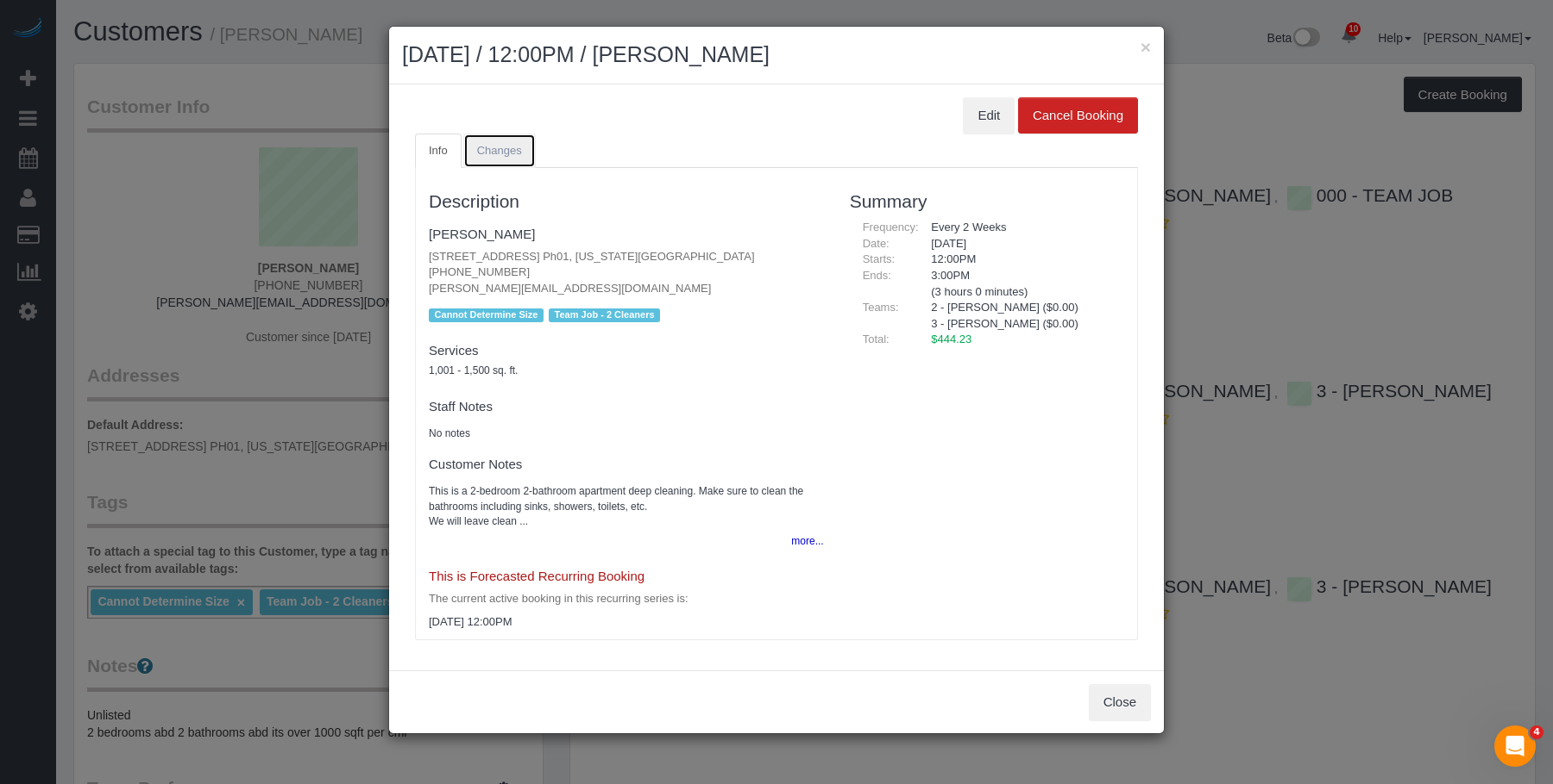
drag, startPoint x: 483, startPoint y: 143, endPoint x: 802, endPoint y: 149, distance: 319.1
click at [484, 144] on span "Changes" at bounding box center [499, 150] width 45 height 13
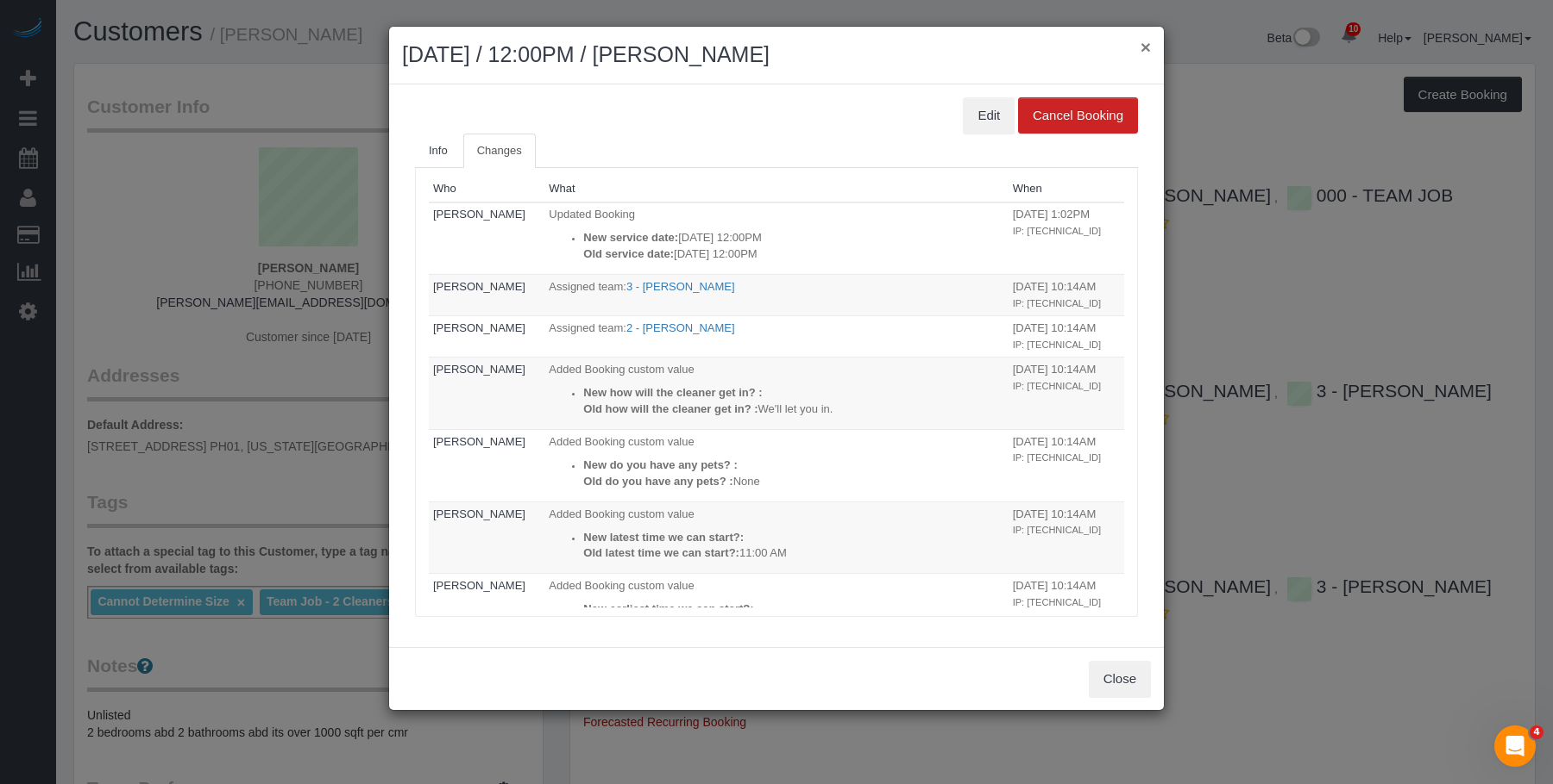
click at [1142, 45] on button "×" at bounding box center [1145, 47] width 10 height 18
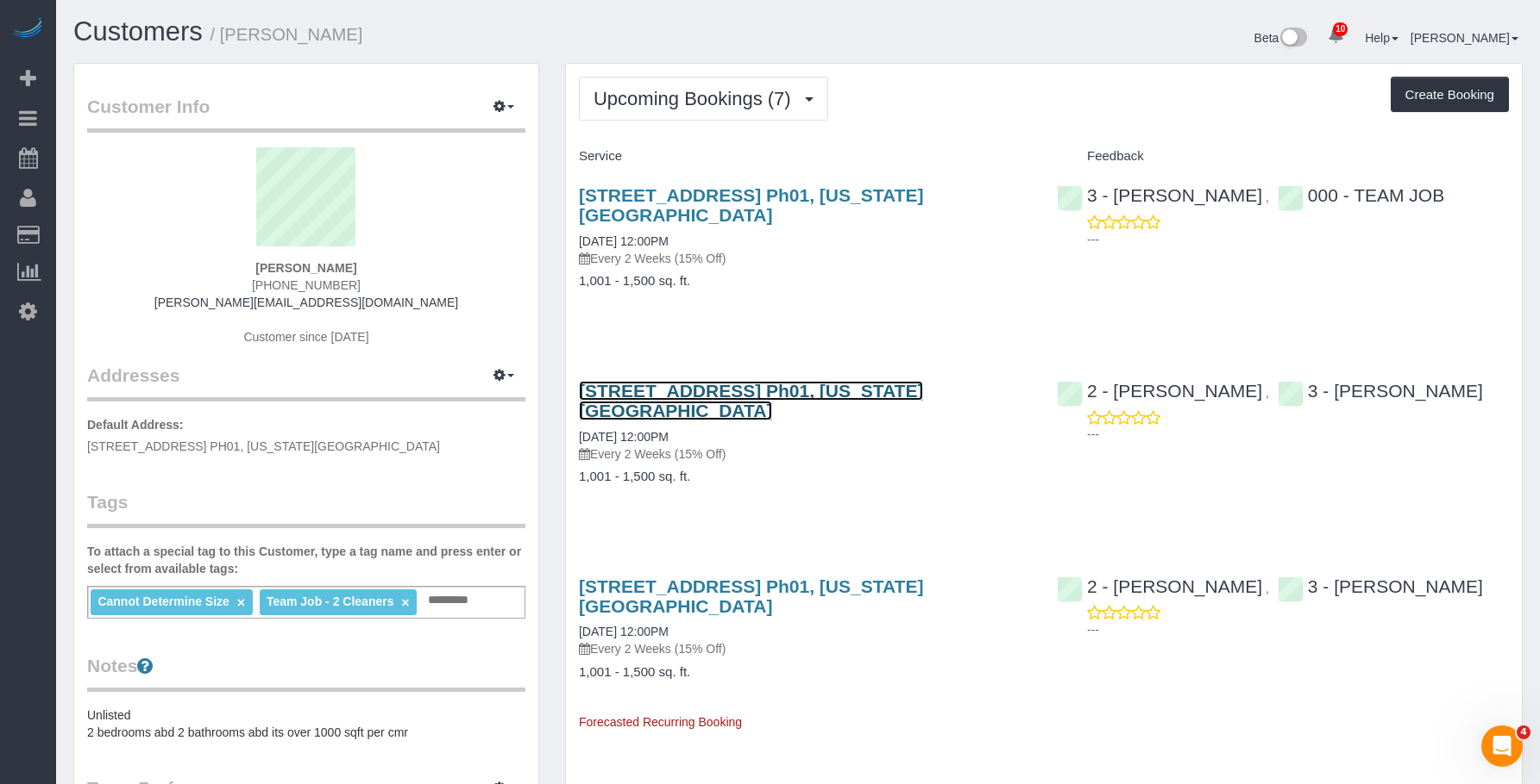
click at [923, 381] on link "266 West 96 Street, Apt. Ph01, New York, NY 10025" at bounding box center [751, 401] width 344 height 40
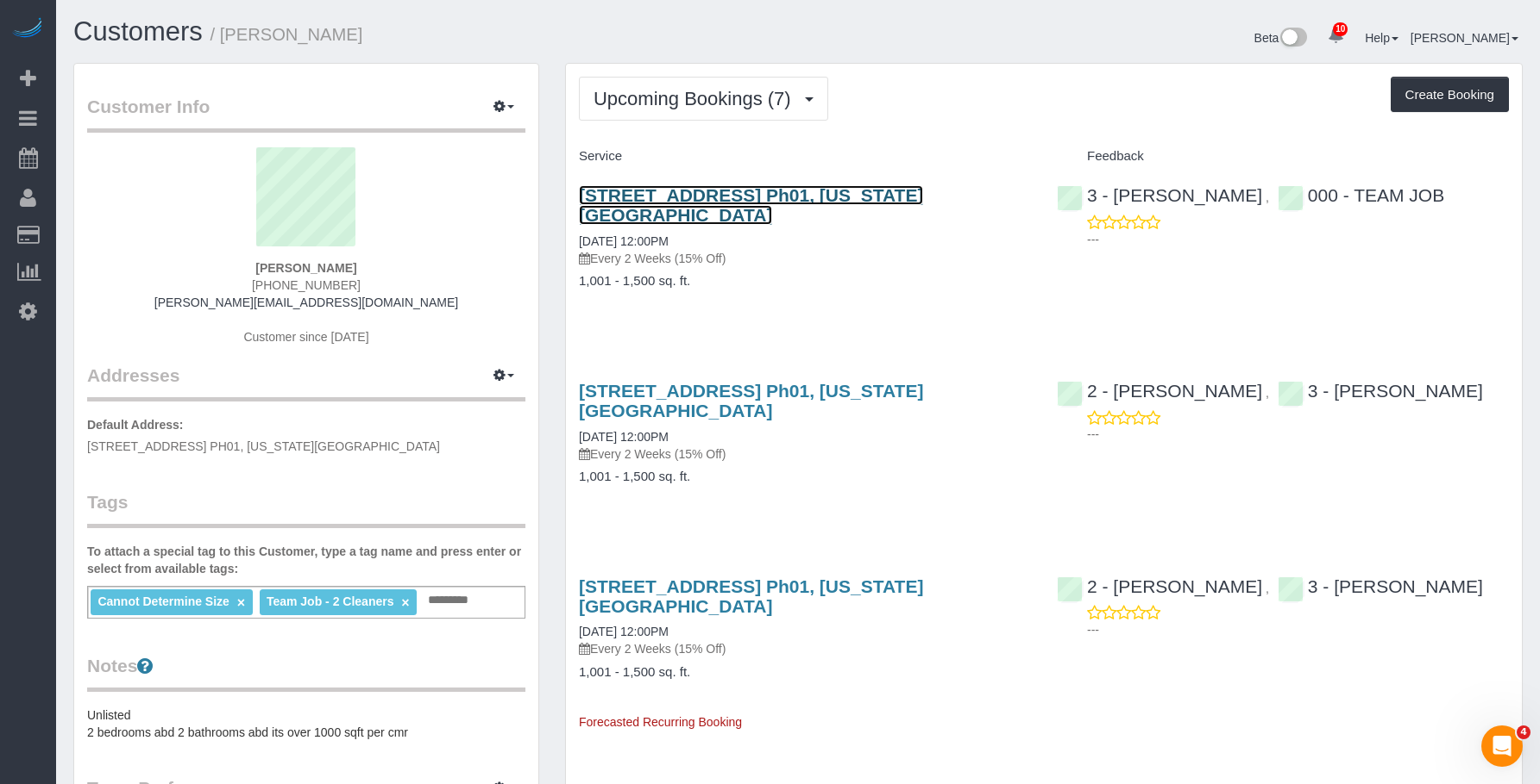
click at [808, 188] on link "266 West 96 Street, Apt. Ph01, New York, NY 10025" at bounding box center [751, 205] width 344 height 40
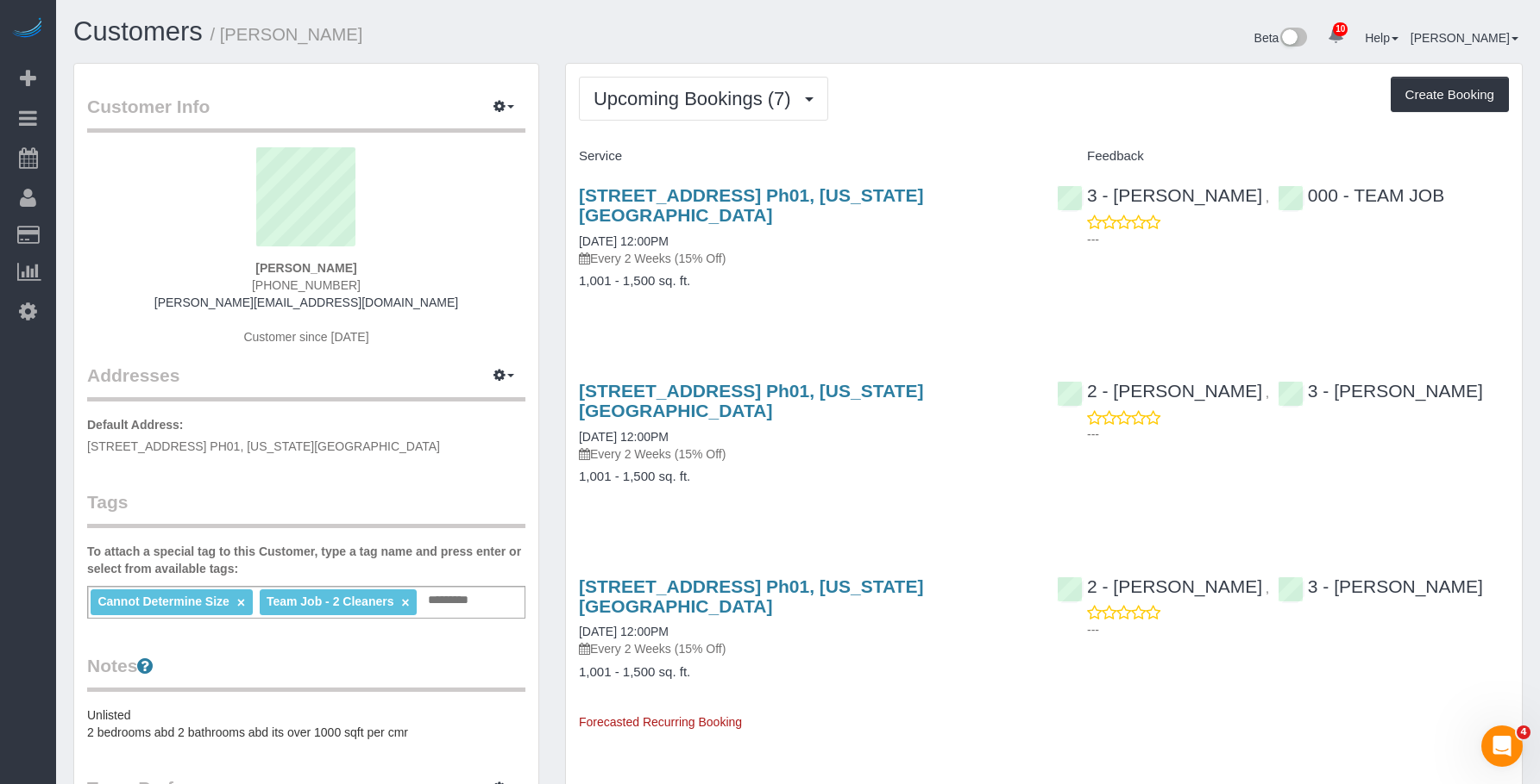
click at [836, 470] on h4 "1,001 - 1,500 sq. ft." at bounding box center [804, 477] width 452 height 15
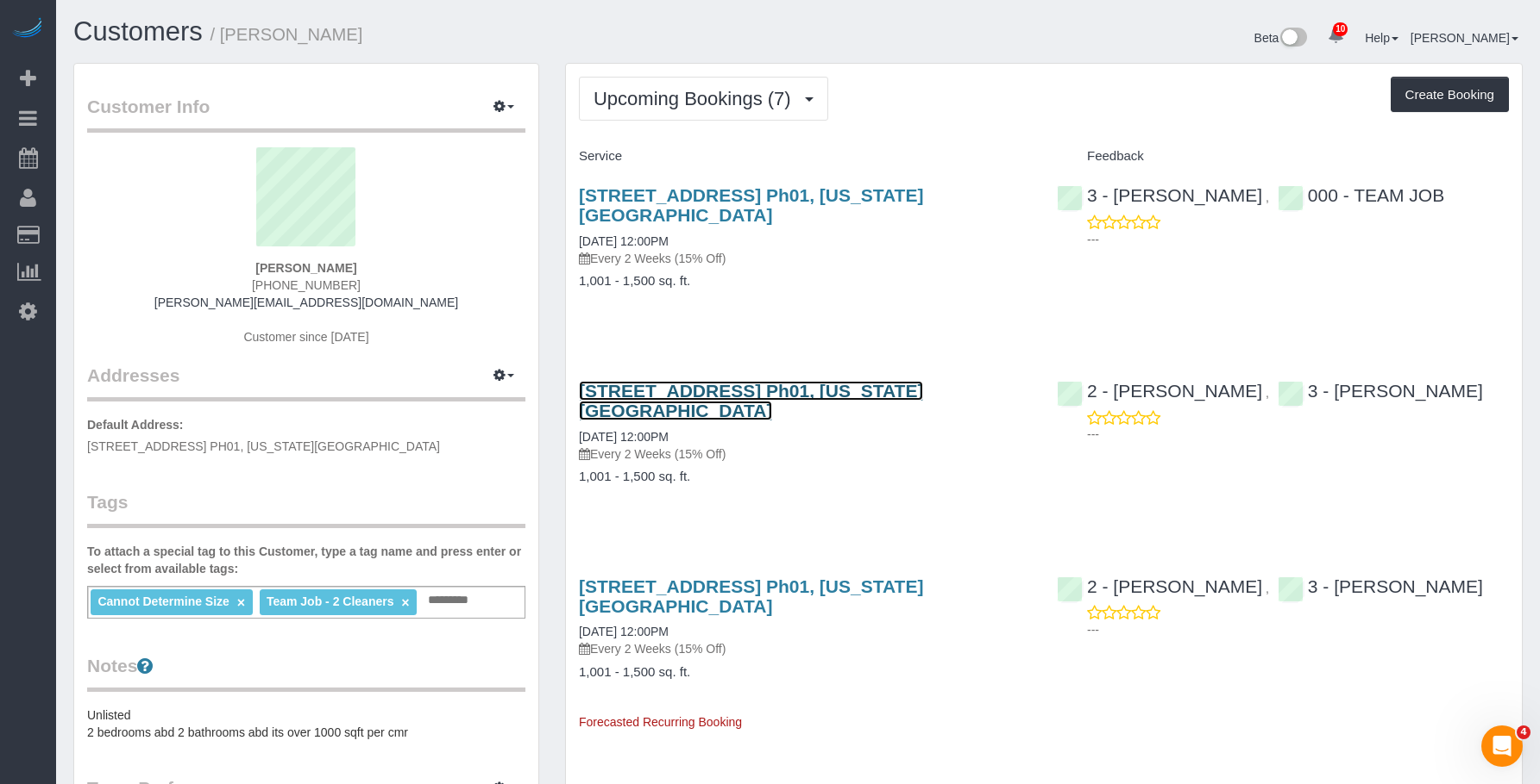
click at [868, 381] on link "266 West 96 Street, Apt. Ph01, New York, NY 10025" at bounding box center [751, 401] width 344 height 40
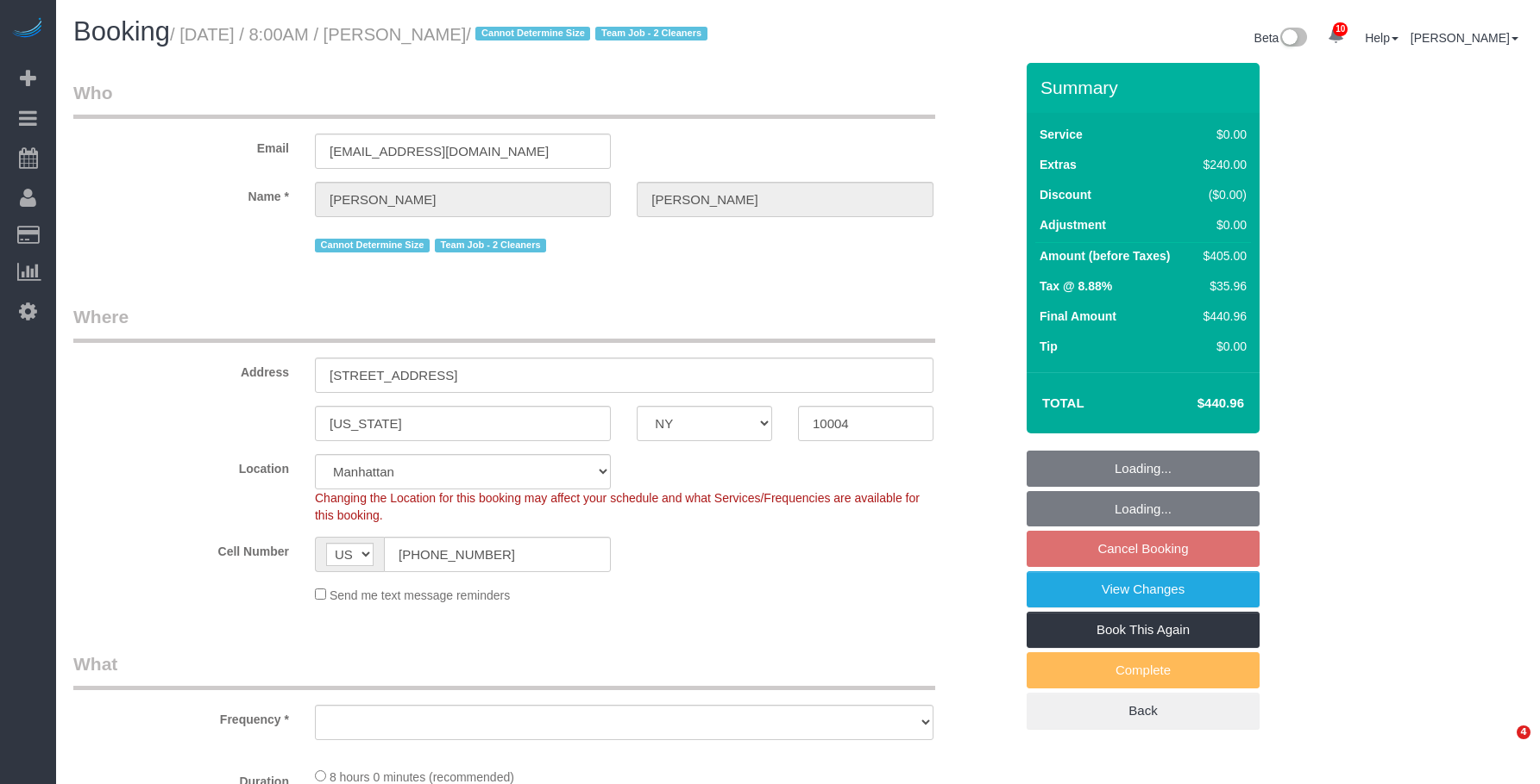
select select "NY"
select select "object:720"
select select "string:stripe-pm_1RxLXL4VGloSiKo7KWL6wPfX"
select select "2"
select select "spot1"
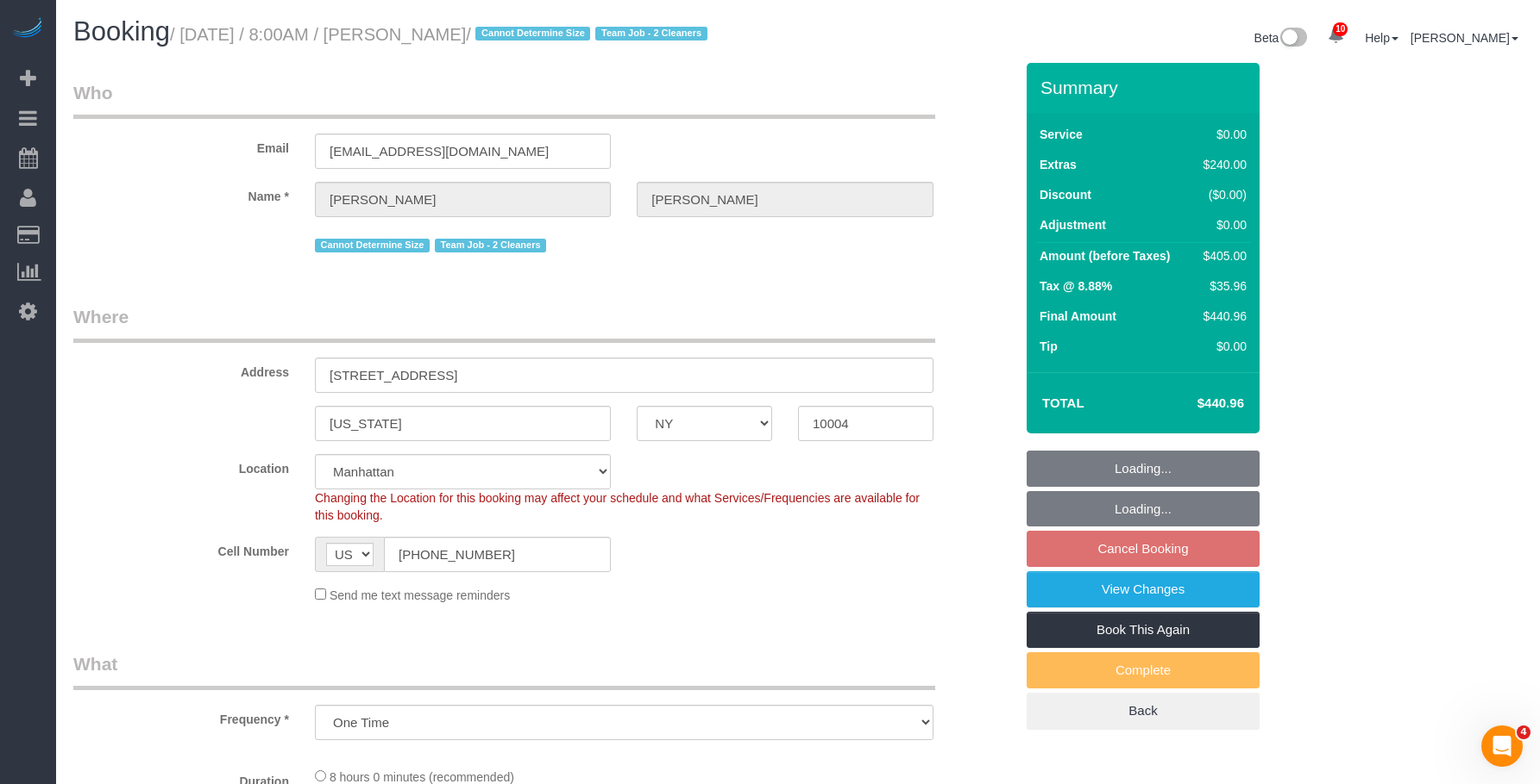
select select "number:89"
select select "number:69"
select select "number:15"
select select "number:5"
select select "object:1392"
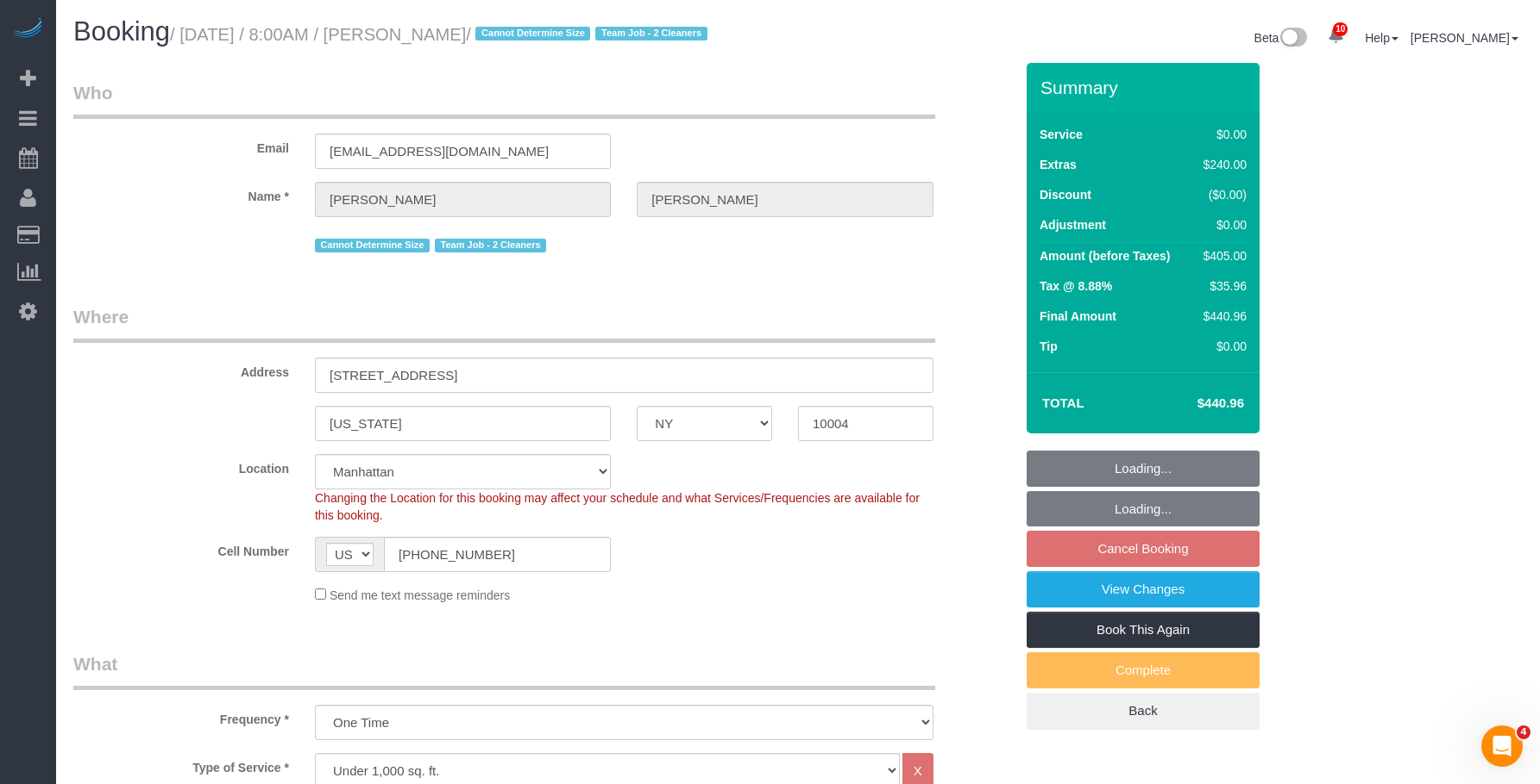
select select "2"
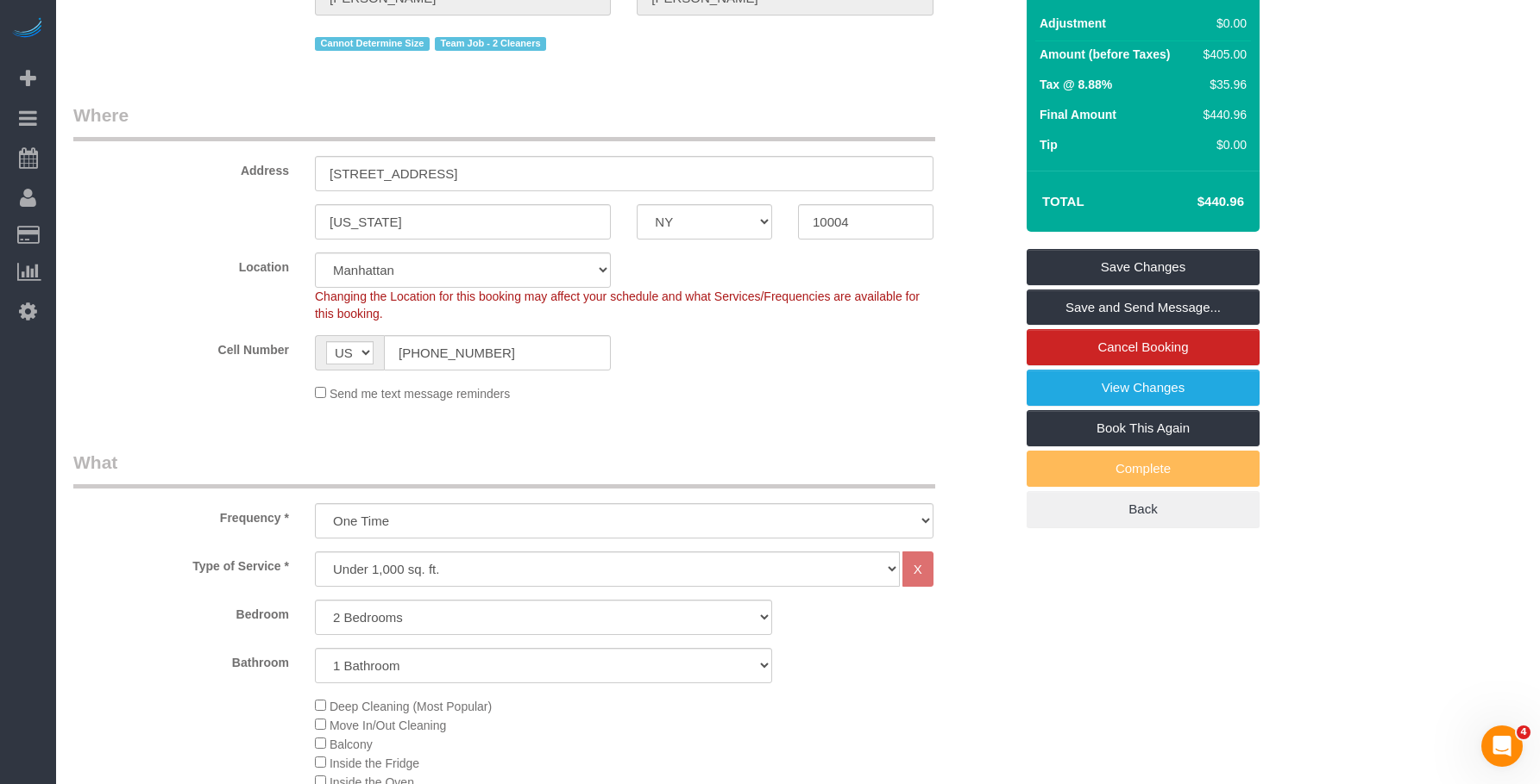
scroll to position [172, 0]
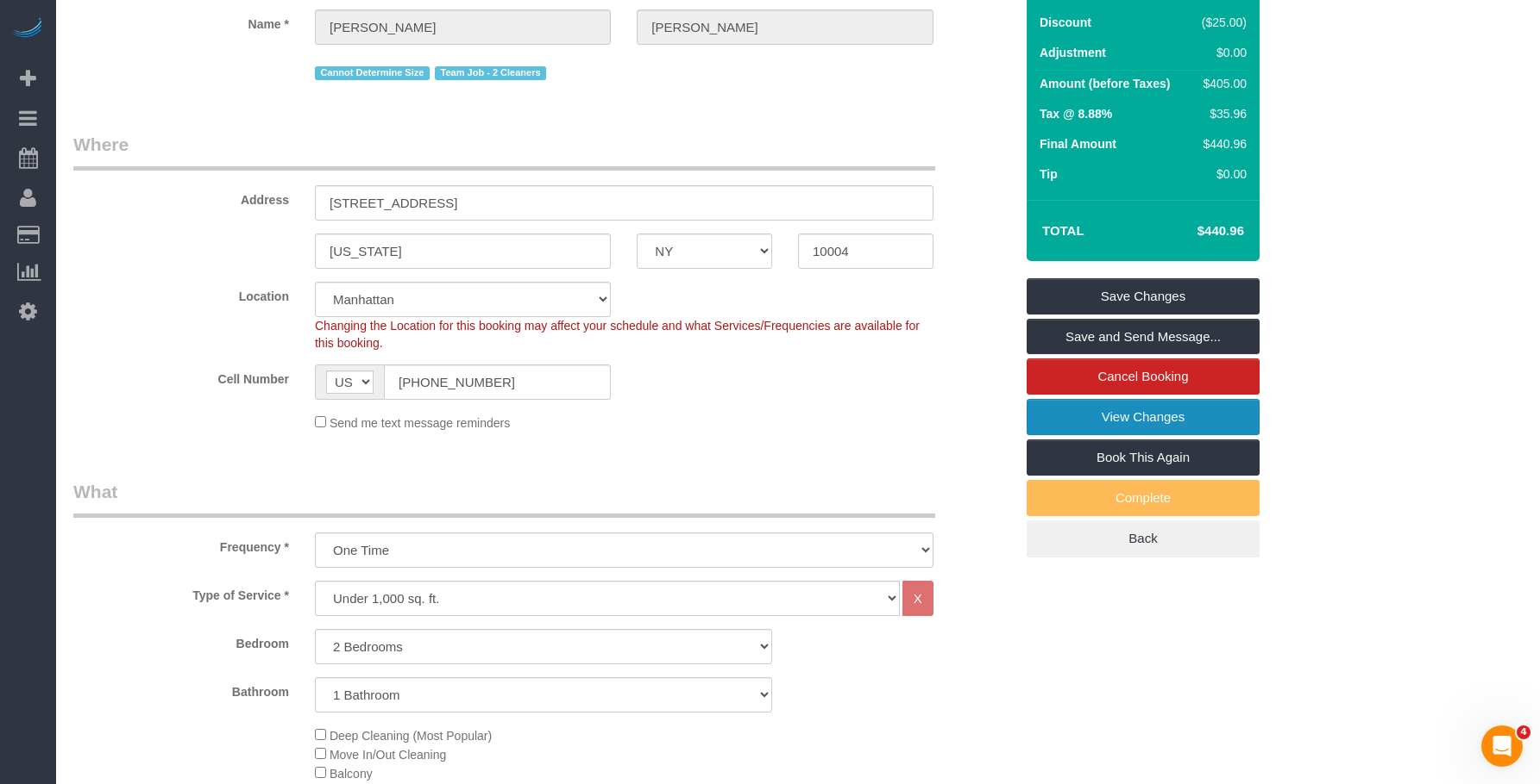
click at [1060, 431] on link "View Changes" at bounding box center [1143, 417] width 233 height 36
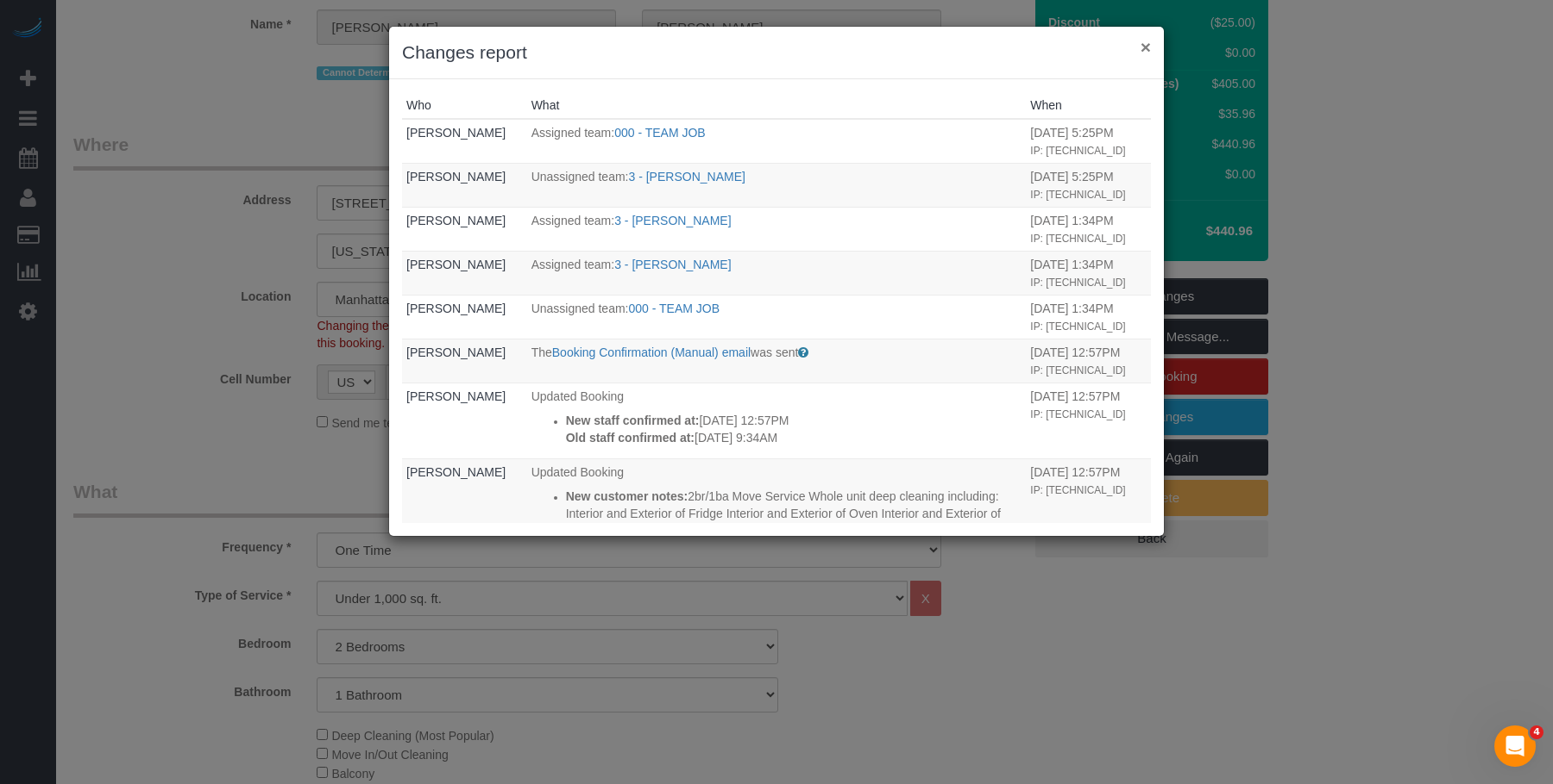
click at [1144, 46] on button "×" at bounding box center [1145, 47] width 10 height 18
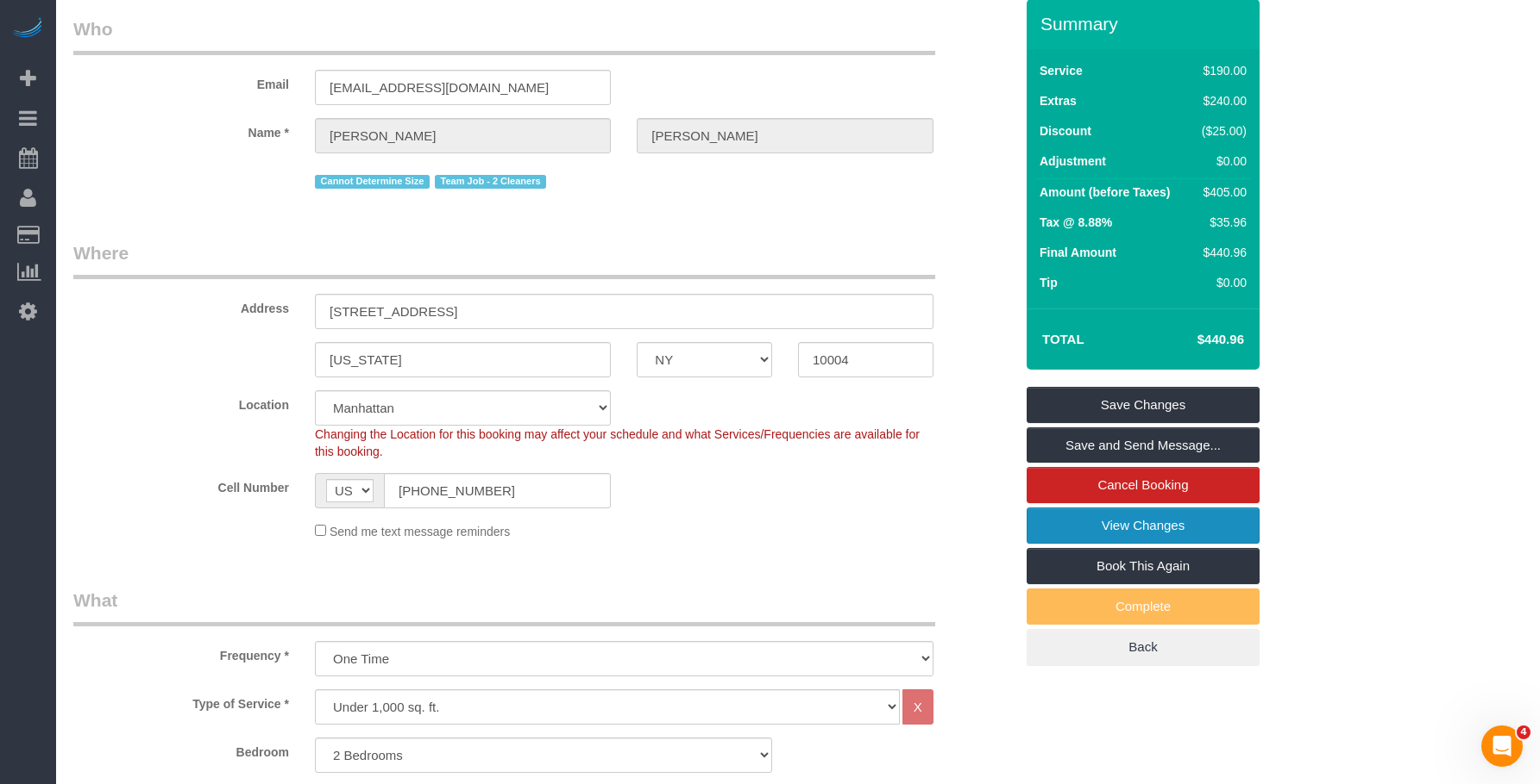
scroll to position [0, 0]
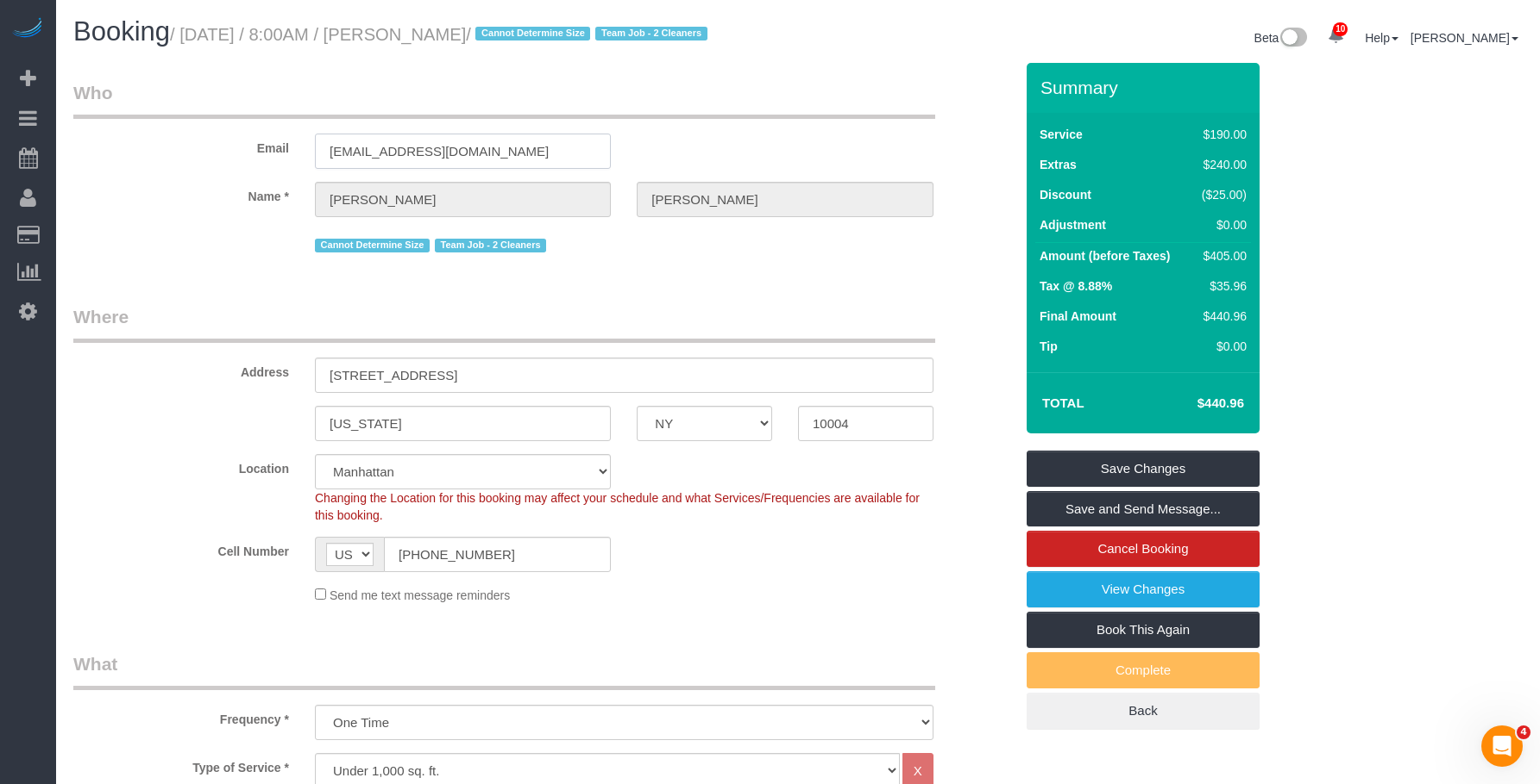
click at [223, 157] on div "Email sarahgentry02@gmail.com" at bounding box center [544, 124] width 966 height 89
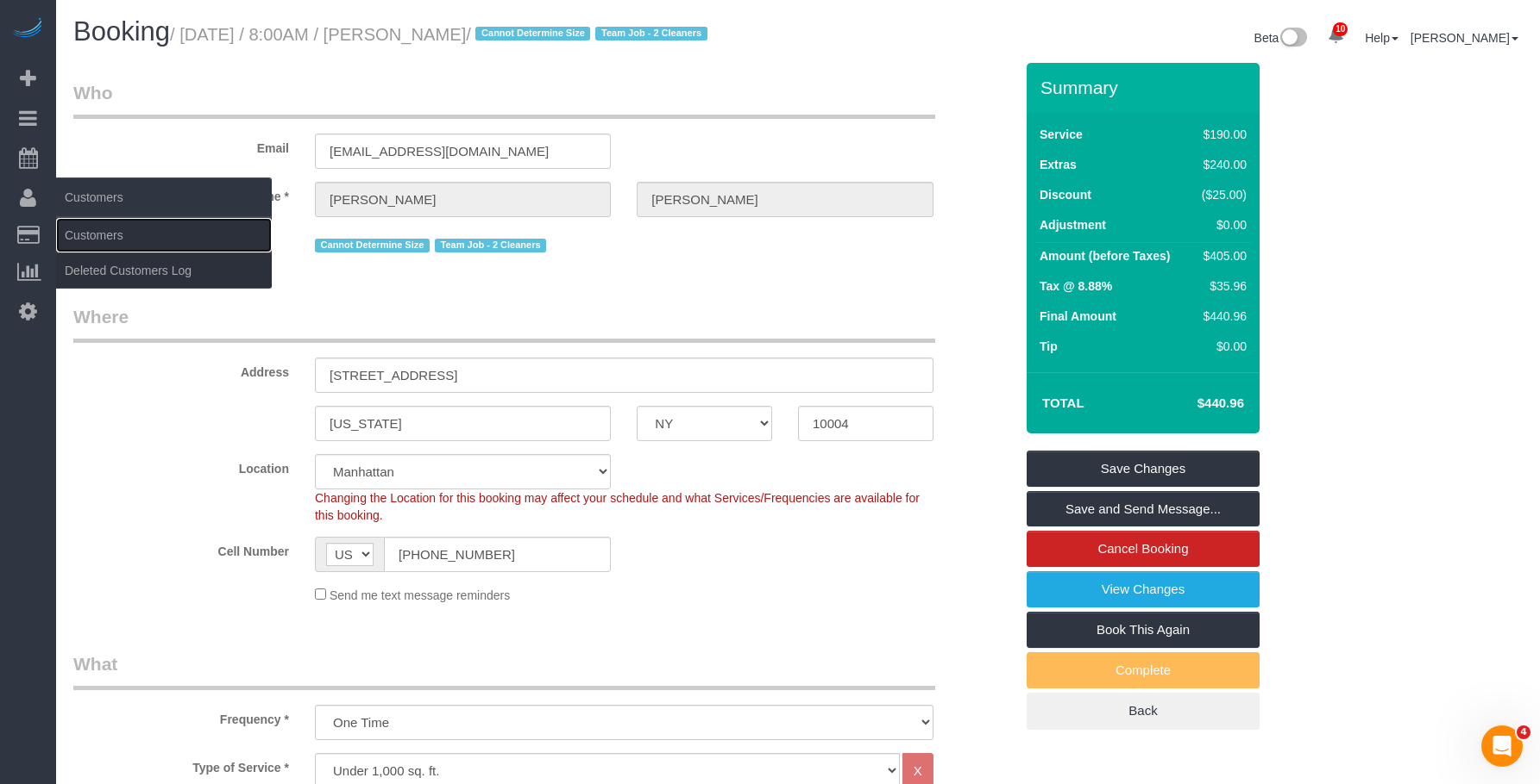
drag, startPoint x: 146, startPoint y: 244, endPoint x: 205, endPoint y: 177, distance: 89.3
click at [146, 244] on link "Customers" at bounding box center [163, 235] width 216 height 35
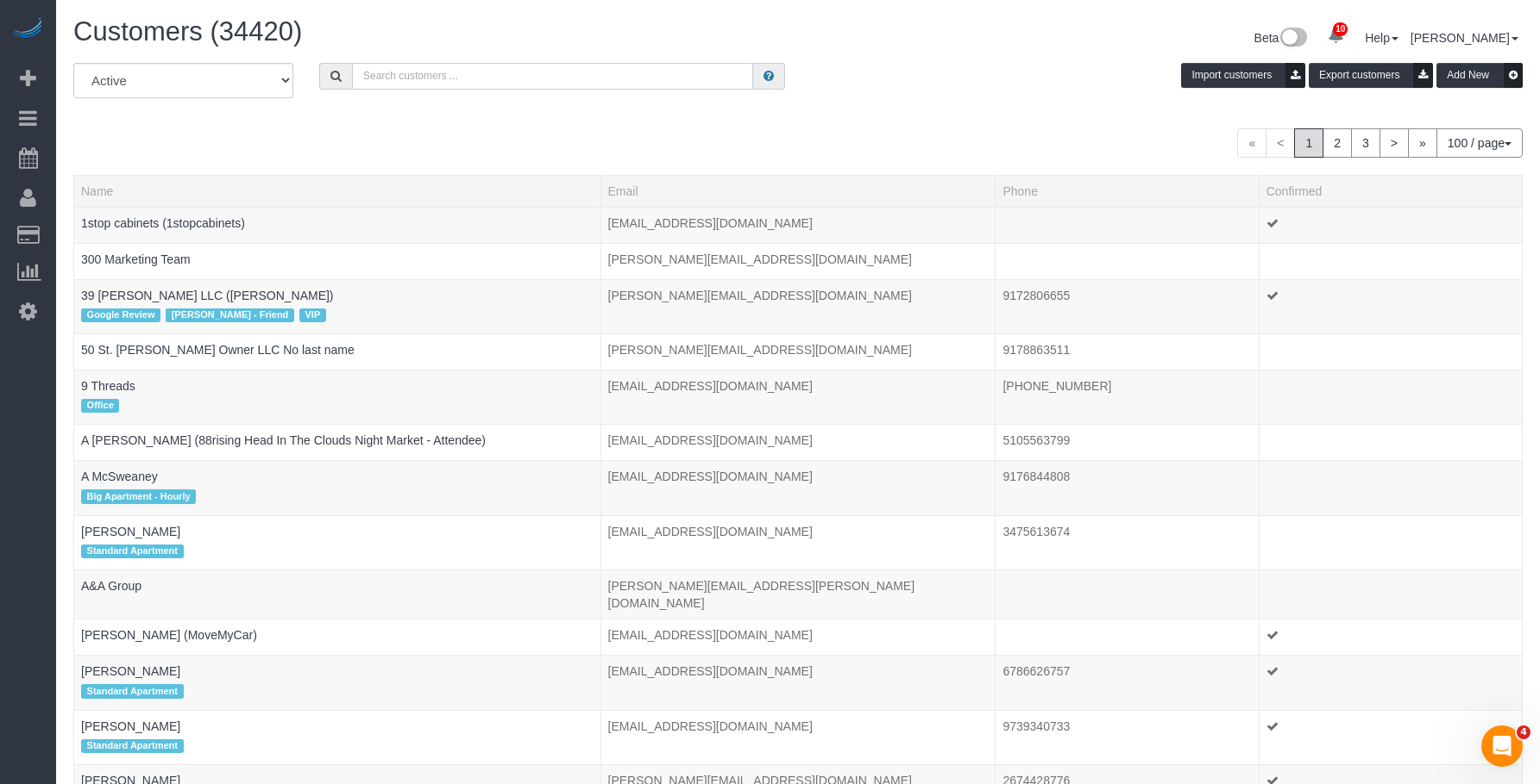
click at [662, 70] on input "text" at bounding box center [552, 76] width 401 height 27
paste input "sarahgentry02@gmail.com"
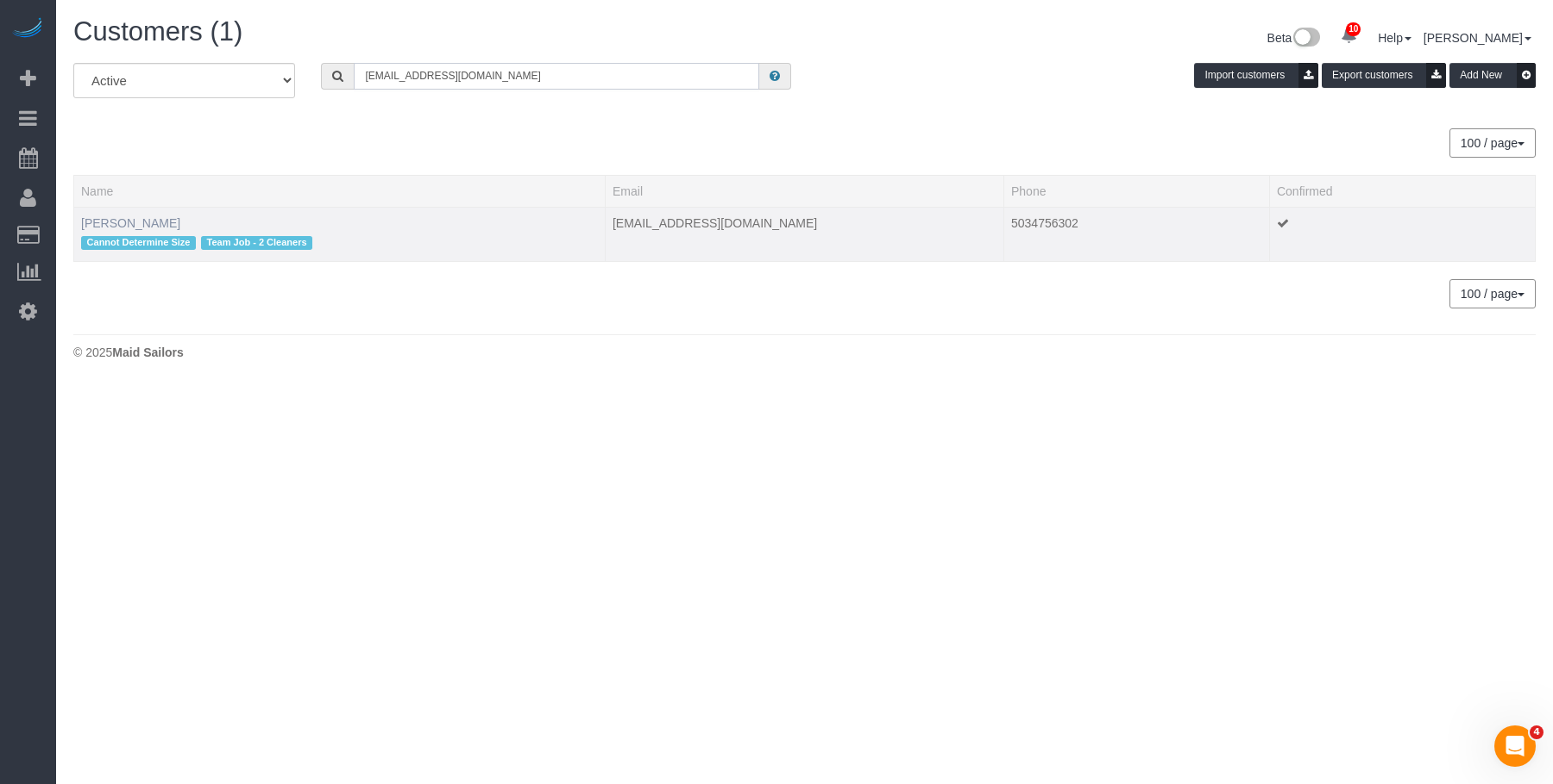
type input "sarahgentry02@gmail.com"
click at [127, 225] on link "Sarah Gentry" at bounding box center [130, 223] width 100 height 14
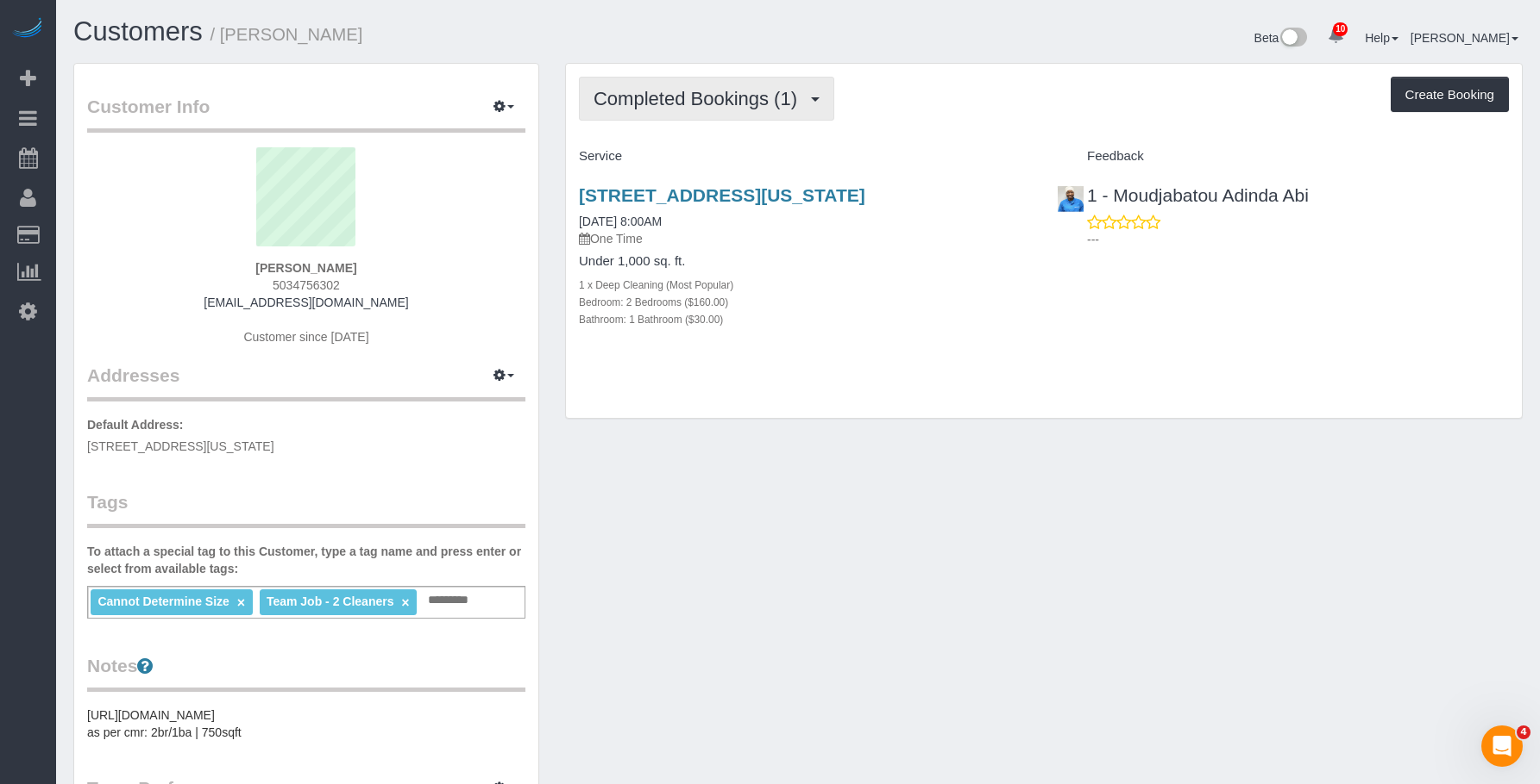
click at [717, 83] on button "Completed Bookings (1)" at bounding box center [706, 98] width 255 height 44
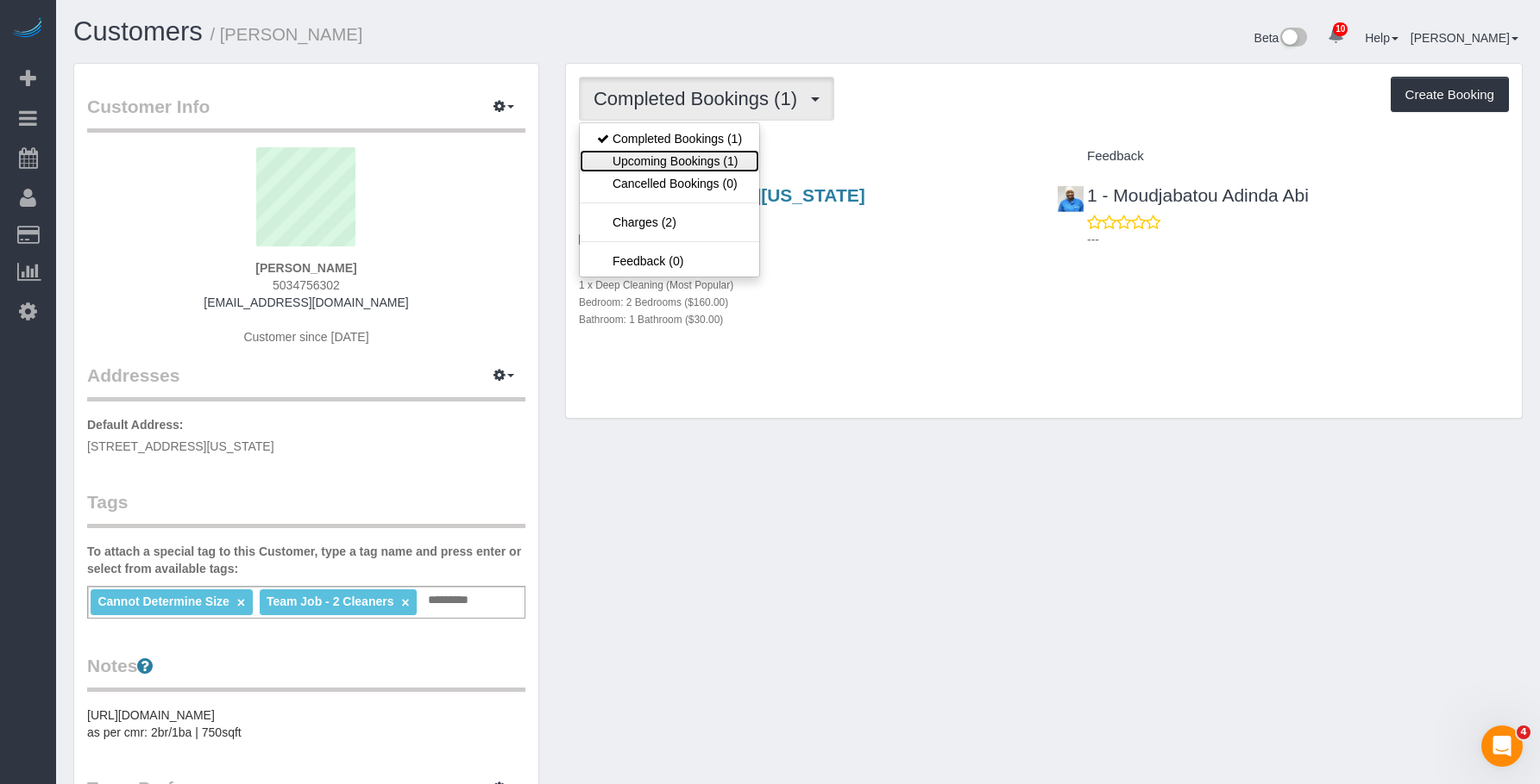
click at [715, 155] on link "Upcoming Bookings (1)" at bounding box center [669, 161] width 179 height 23
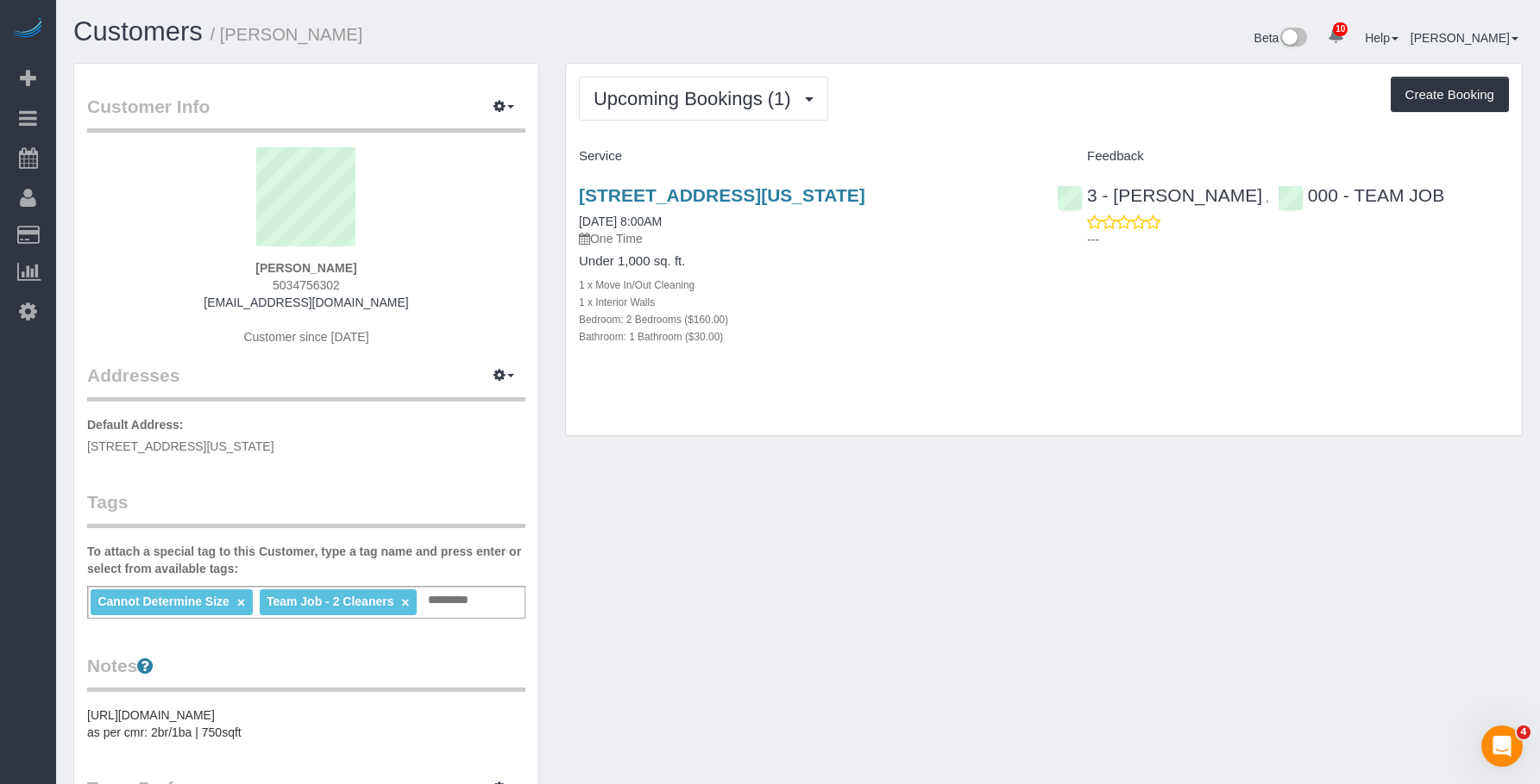
click at [1193, 396] on div "Upcoming Bookings (1) Completed Bookings (1) Upcoming Bookings (1) Cancelled Bo…" at bounding box center [1043, 250] width 956 height 372
click at [839, 264] on h4 "Under 1,000 sq. ft." at bounding box center [804, 262] width 452 height 15
click at [892, 75] on div "Upcoming Bookings (1) Completed Bookings (1) Upcoming Bookings (1) Cancelled Bo…" at bounding box center [1043, 250] width 956 height 372
click at [970, 332] on div "Bathroom: 1 Bathroom ($30.00)" at bounding box center [804, 335] width 452 height 17
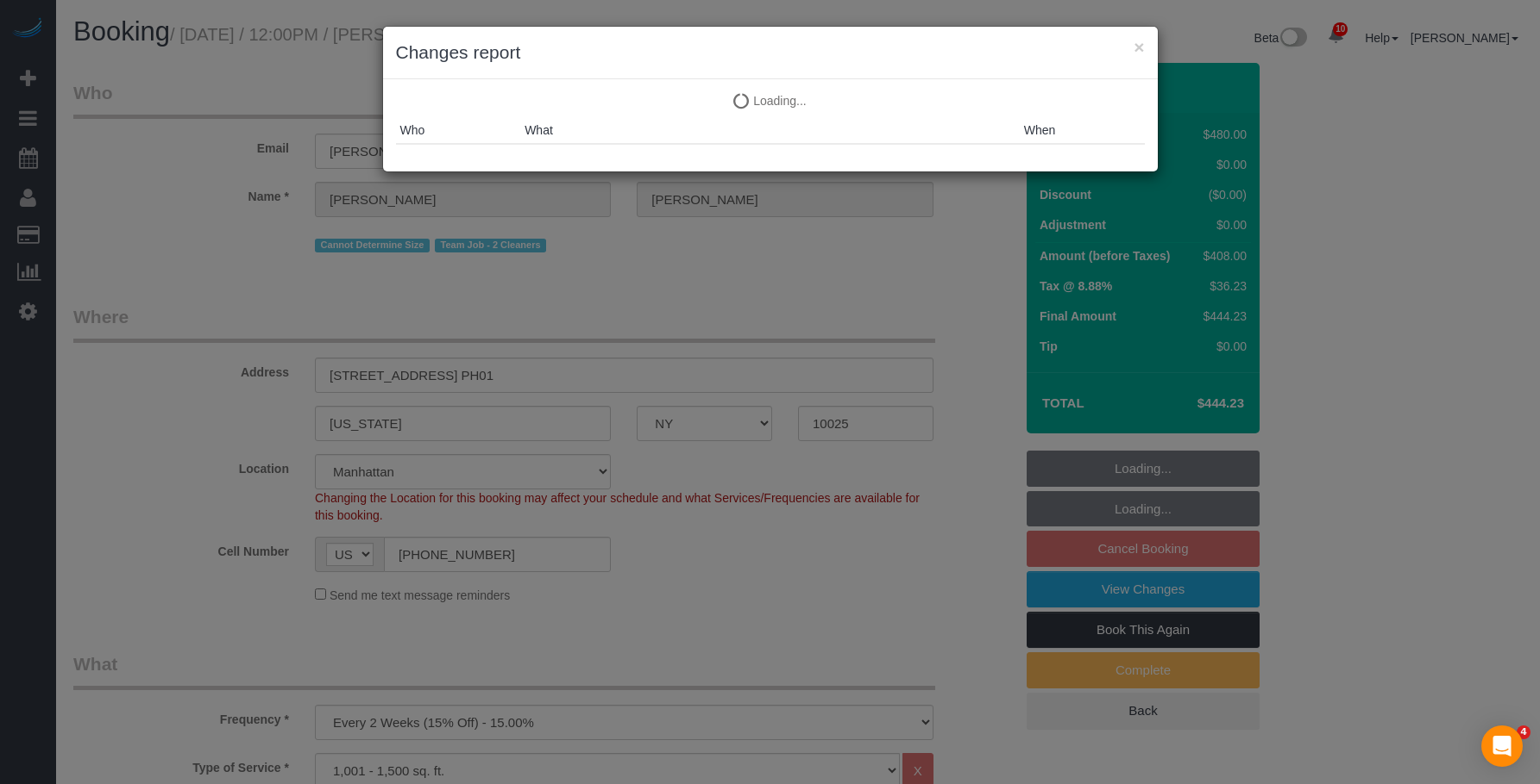
select select "NY"
select select "2"
select select "180"
select select "spot5"
select select "number:57"
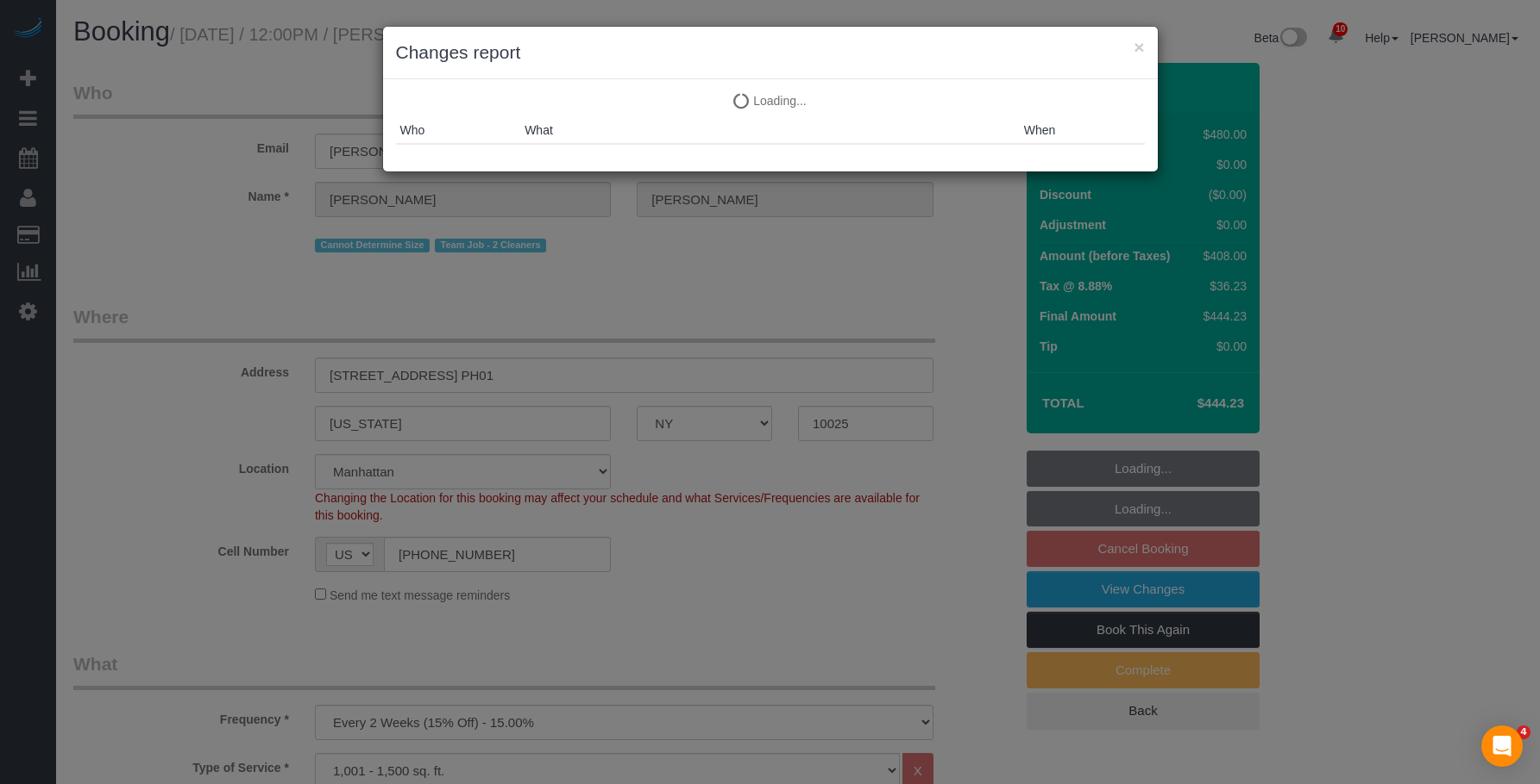
select select "number:71"
select select "number:15"
select select "number:5"
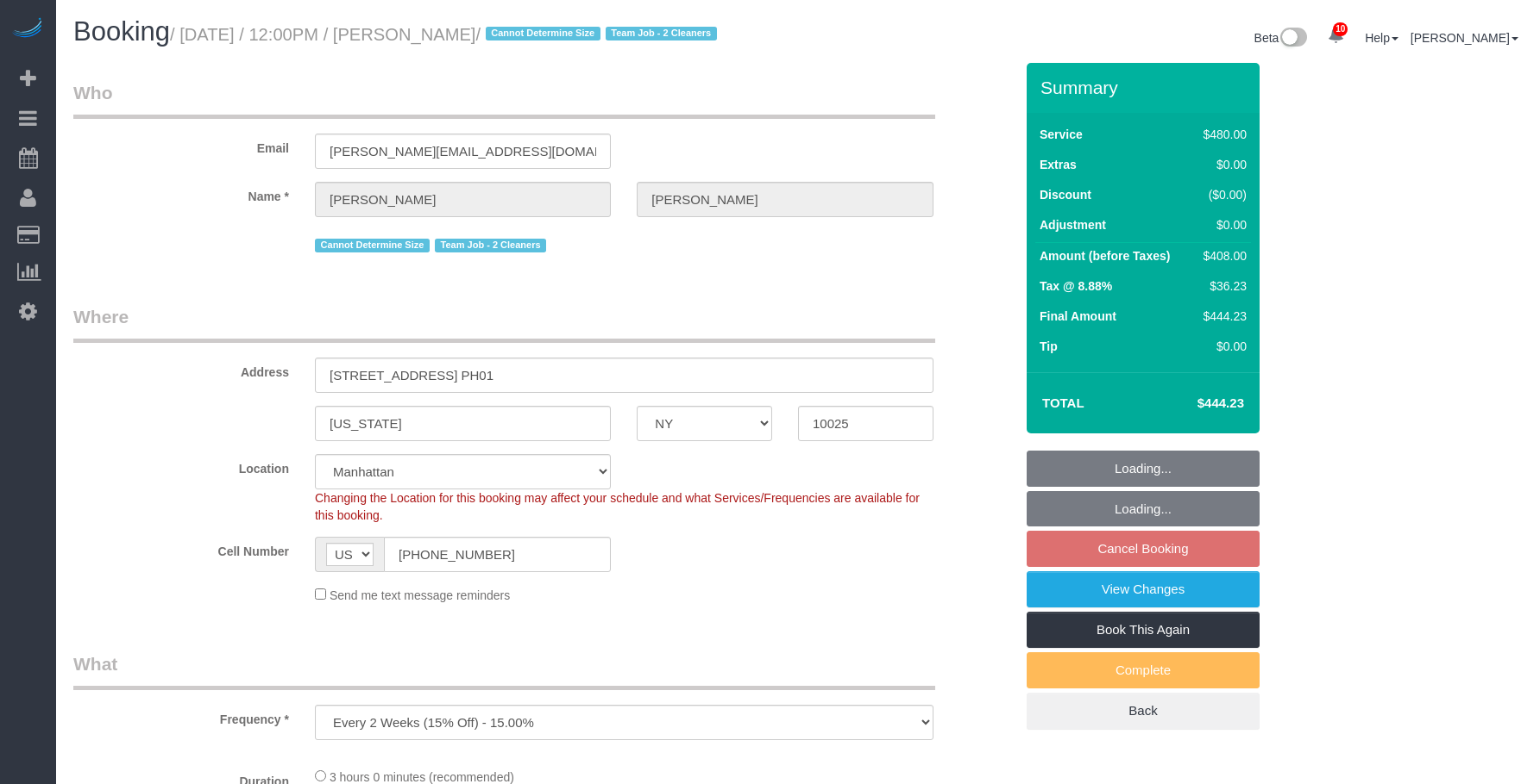
select select "NY"
select select "number:57"
select select "number:71"
select select "number:15"
select select "number:5"
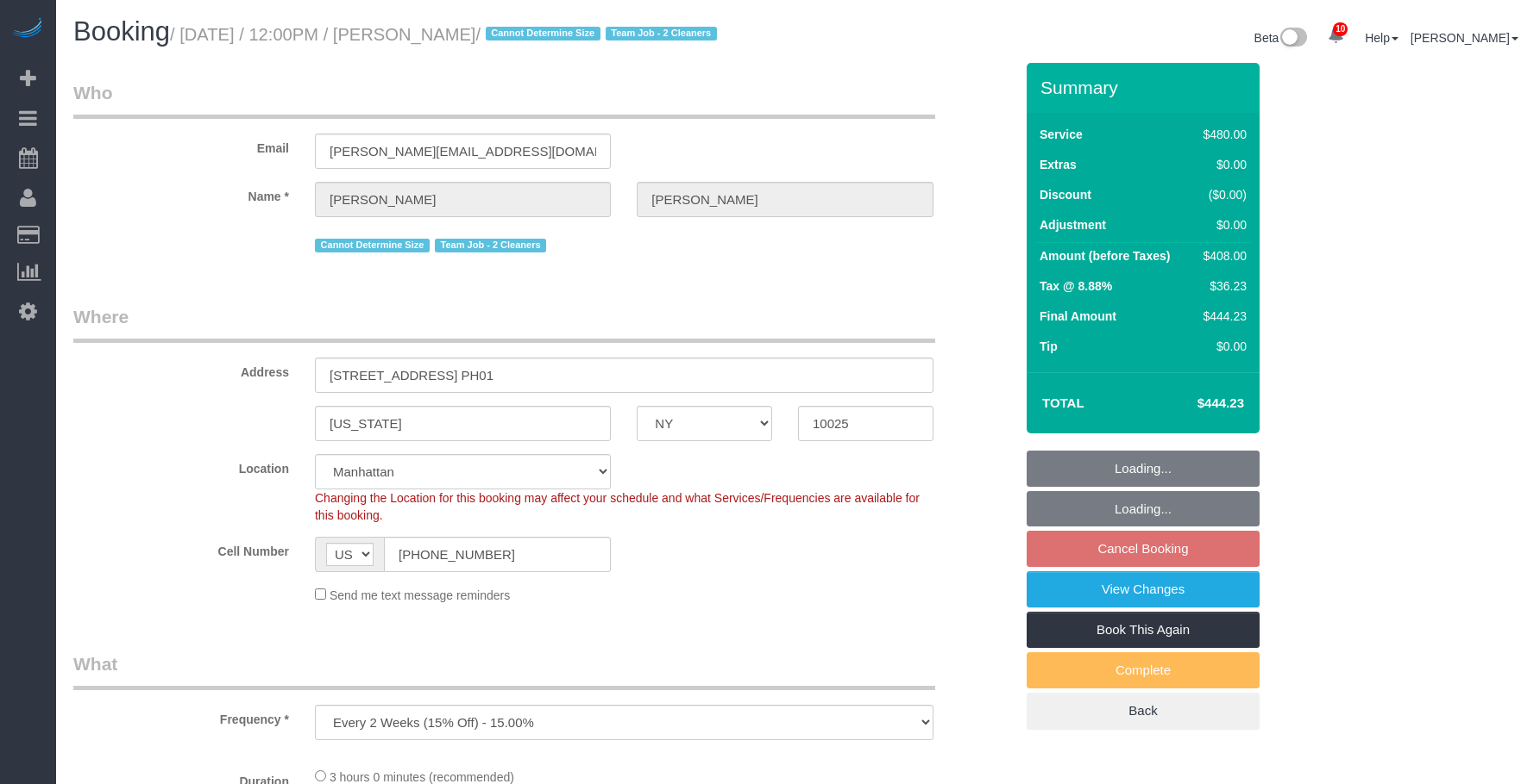
select select "2"
select select "180"
select select "spot5"
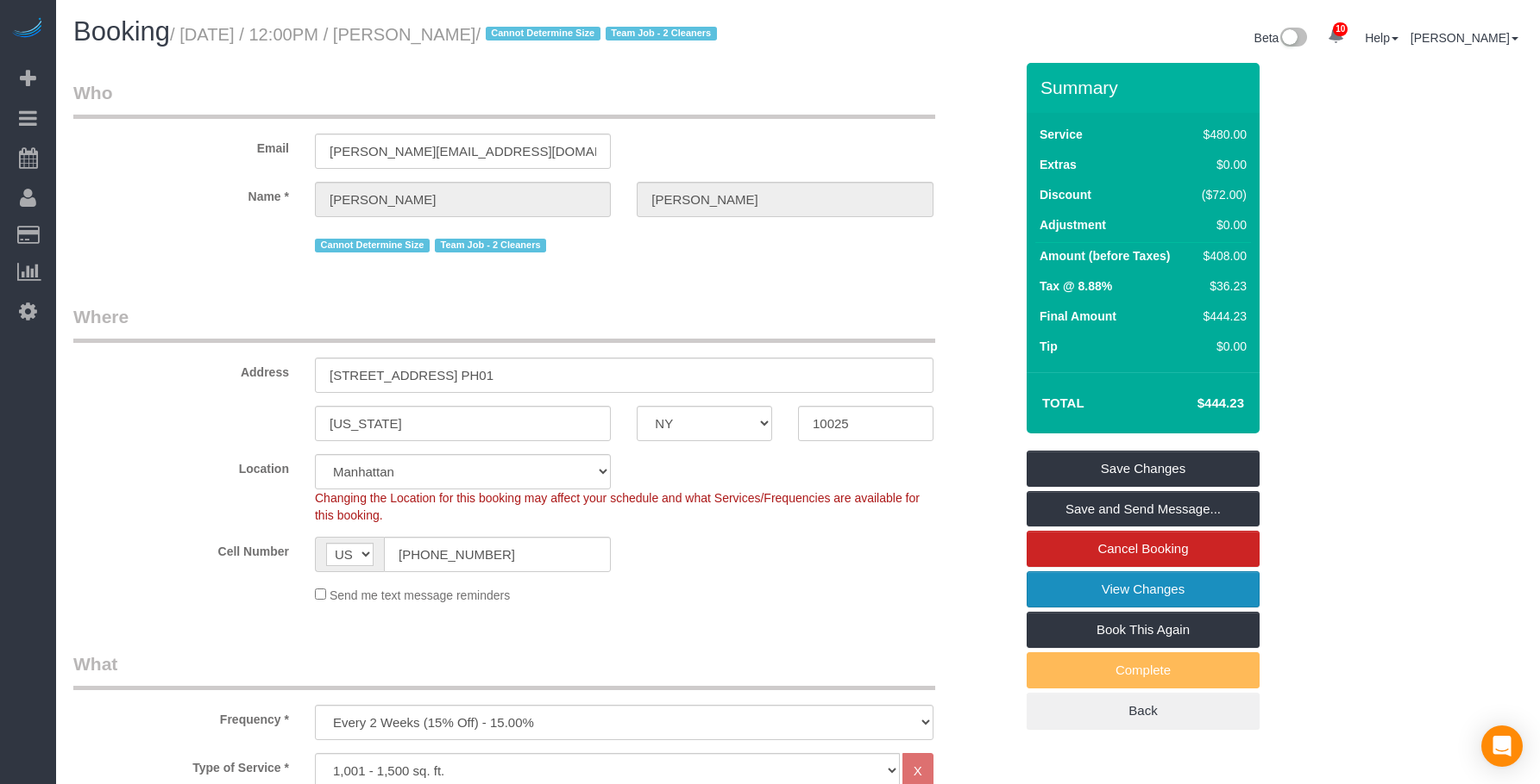
drag, startPoint x: 1060, startPoint y: 591, endPoint x: 1009, endPoint y: 580, distance: 52.2
click at [1060, 591] on link "View Changes" at bounding box center [1143, 589] width 233 height 36
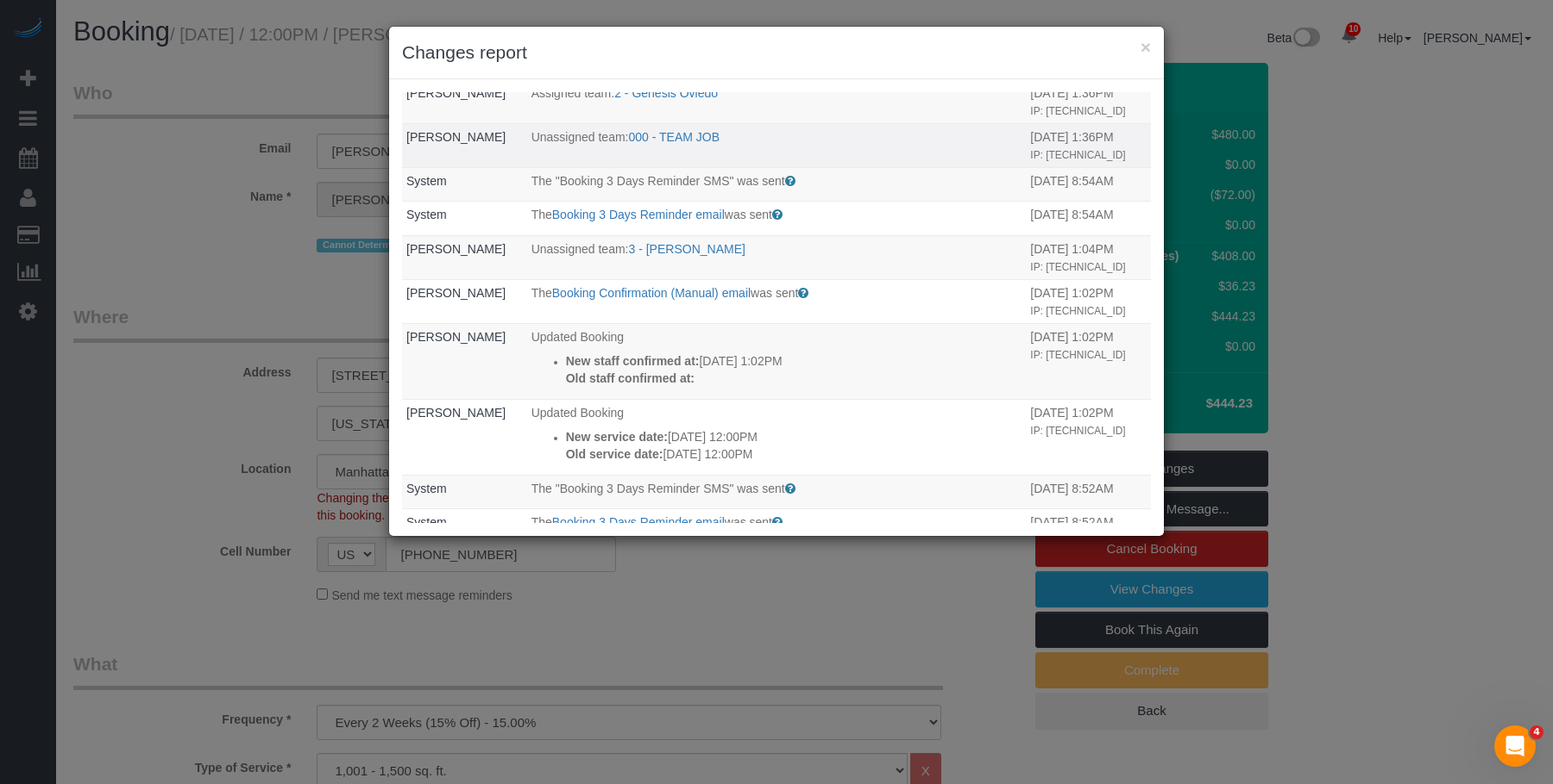
scroll to position [431, 0]
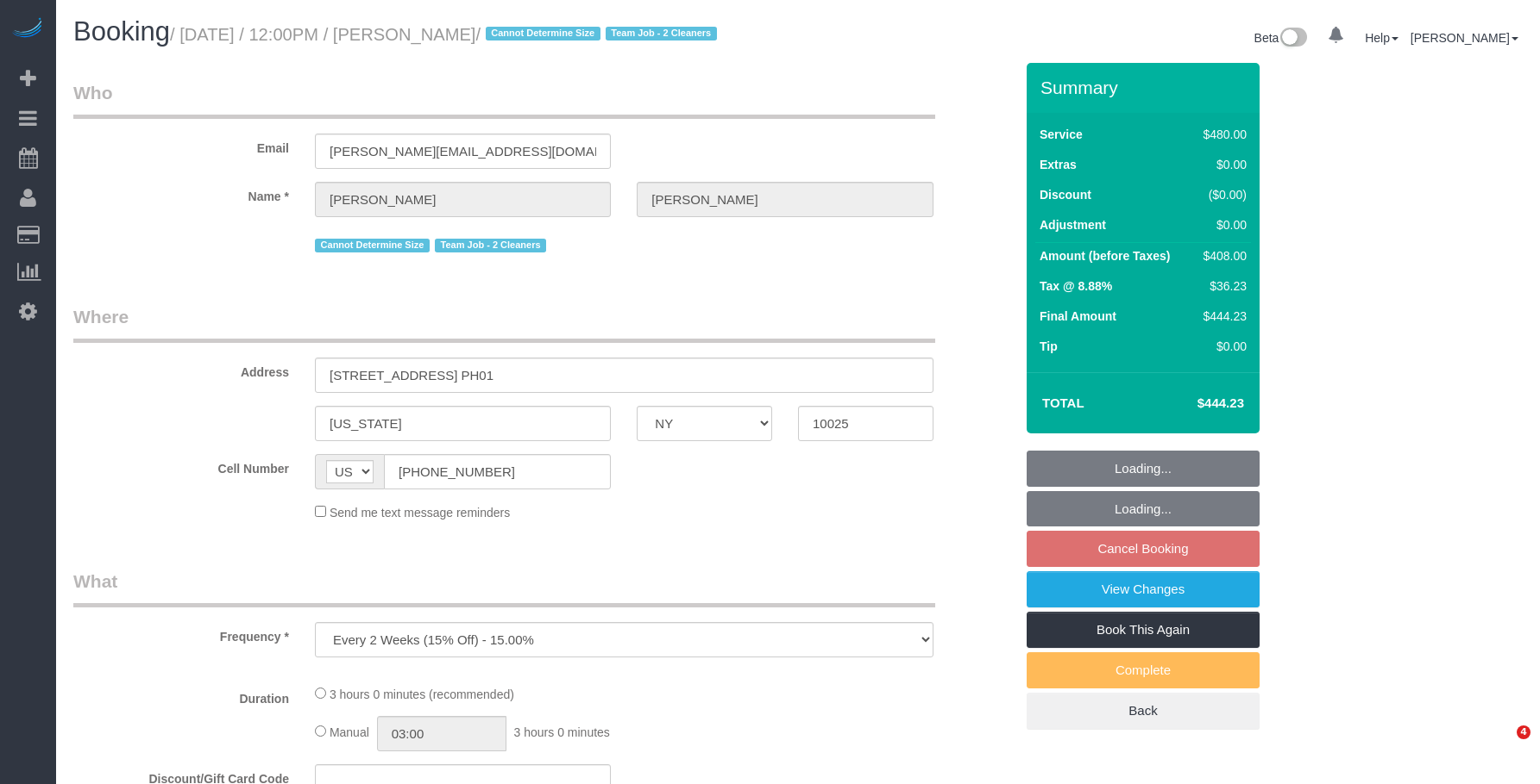
select select "NY"
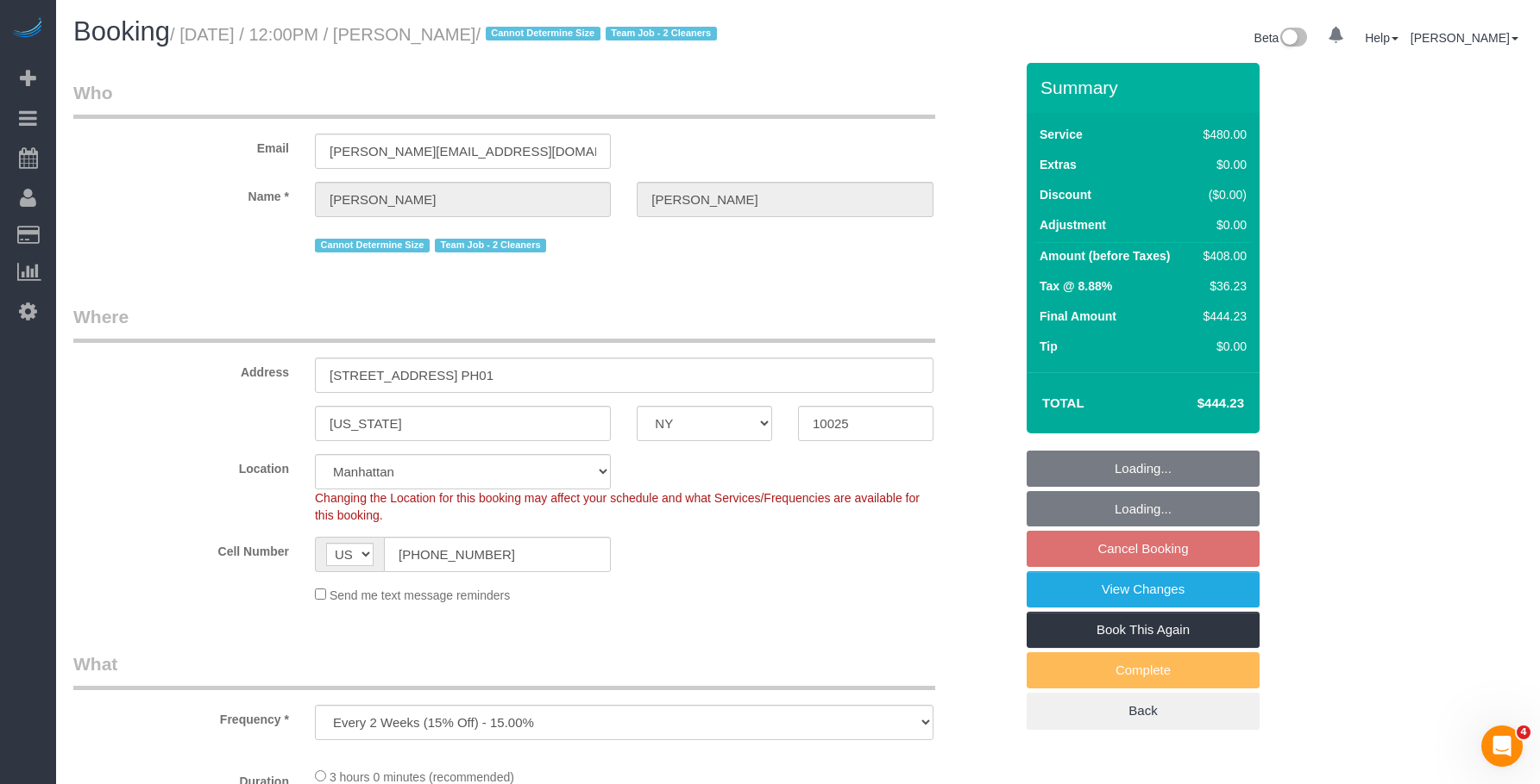
select select "string:stripe-pm_1QkAQu4VGloSiKo74CYp18Kc"
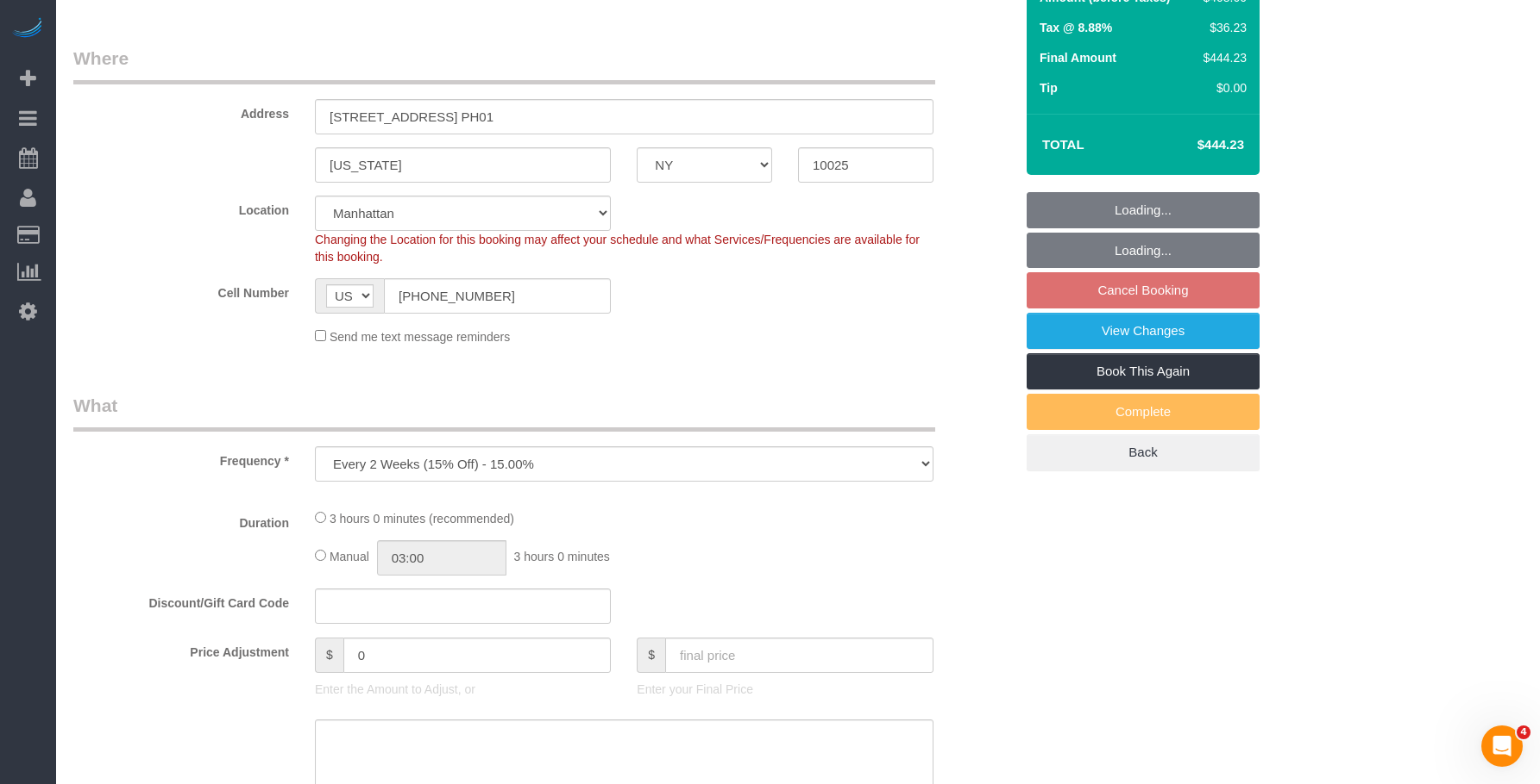
select select "object:724"
select select "number:57"
select select "number:71"
select select "number:15"
select select "number:5"
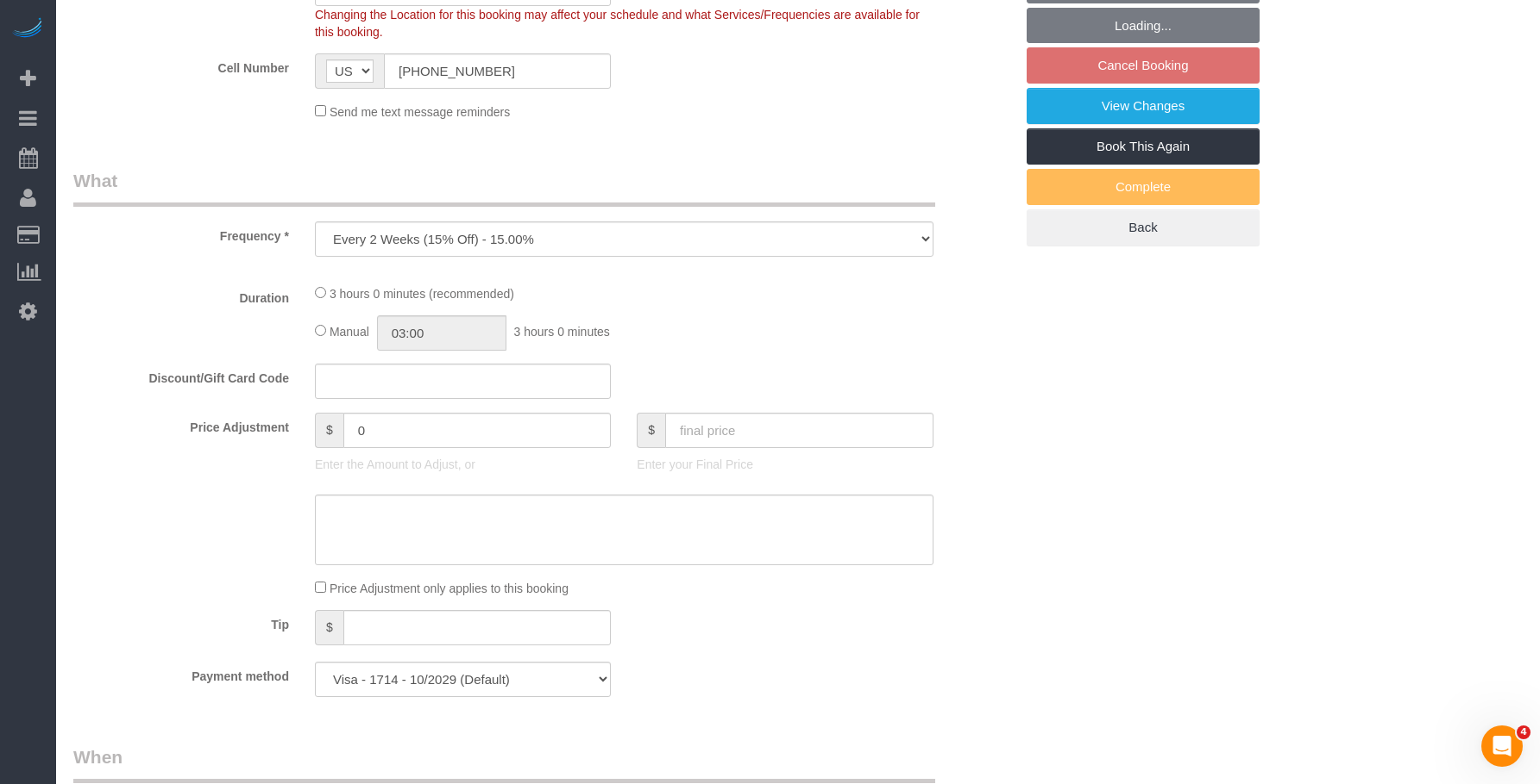
select select "2"
select select "180"
select select "spot5"
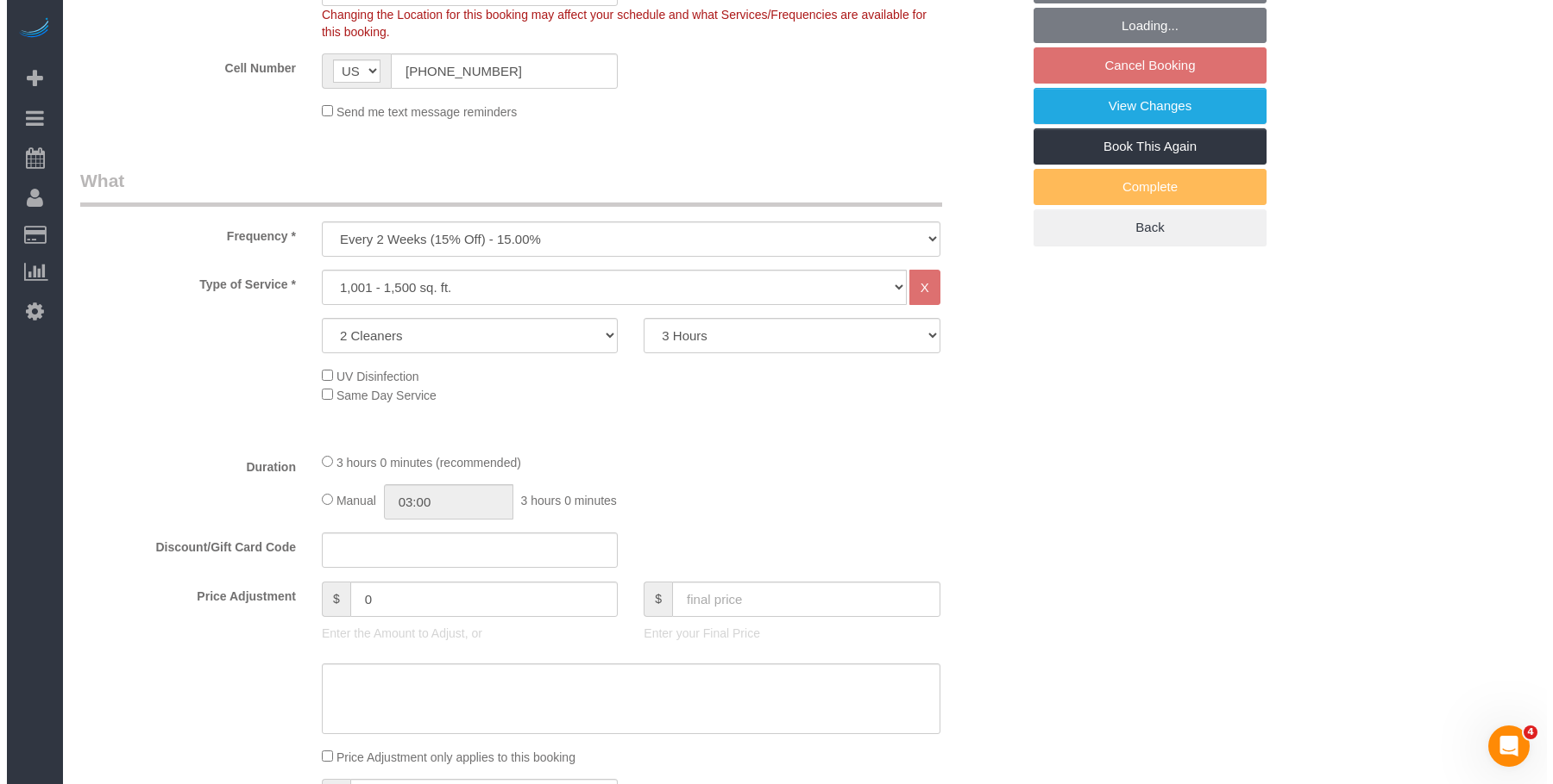
scroll to position [517, 0]
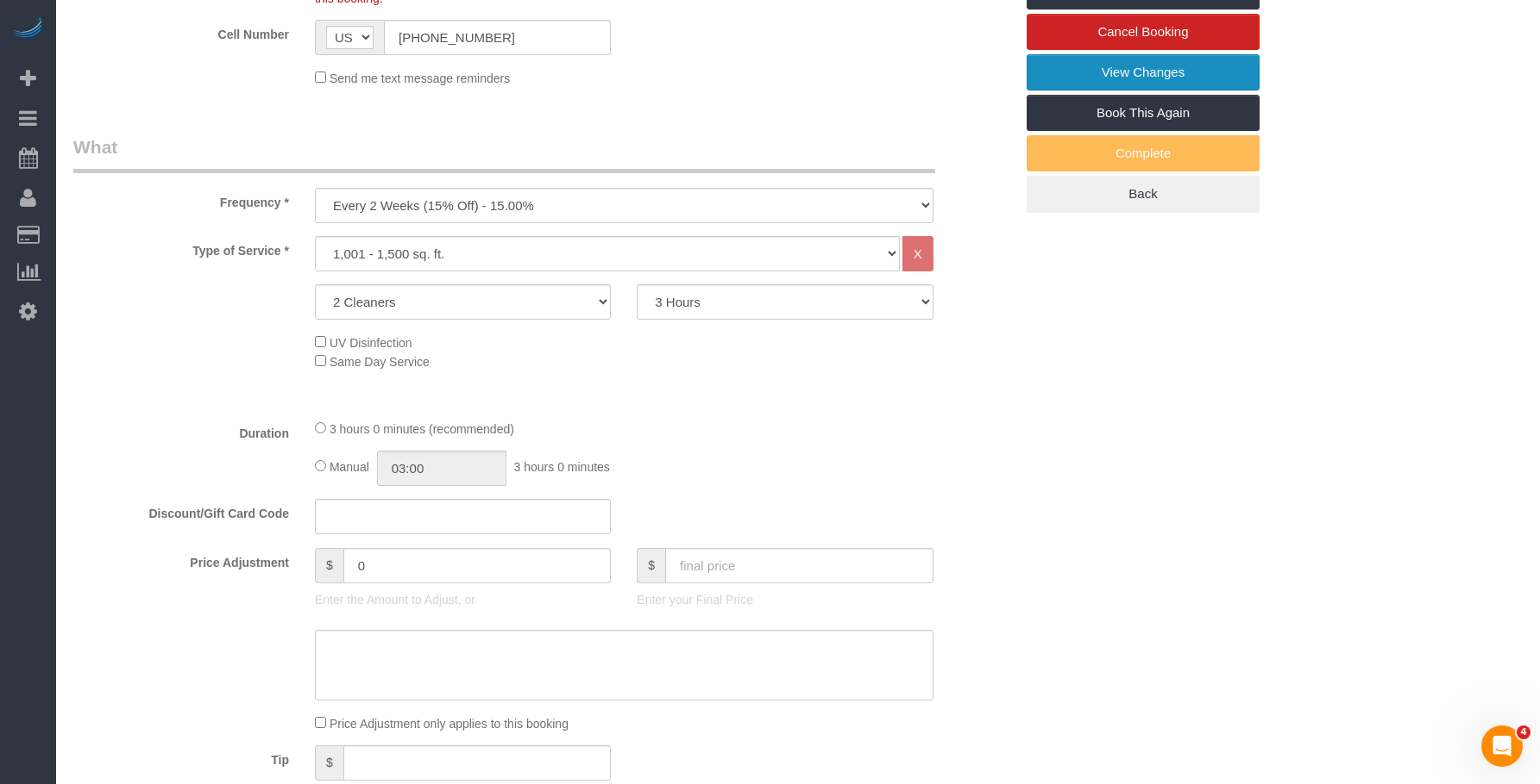
click at [1064, 91] on link "View Changes" at bounding box center [1143, 73] width 233 height 36
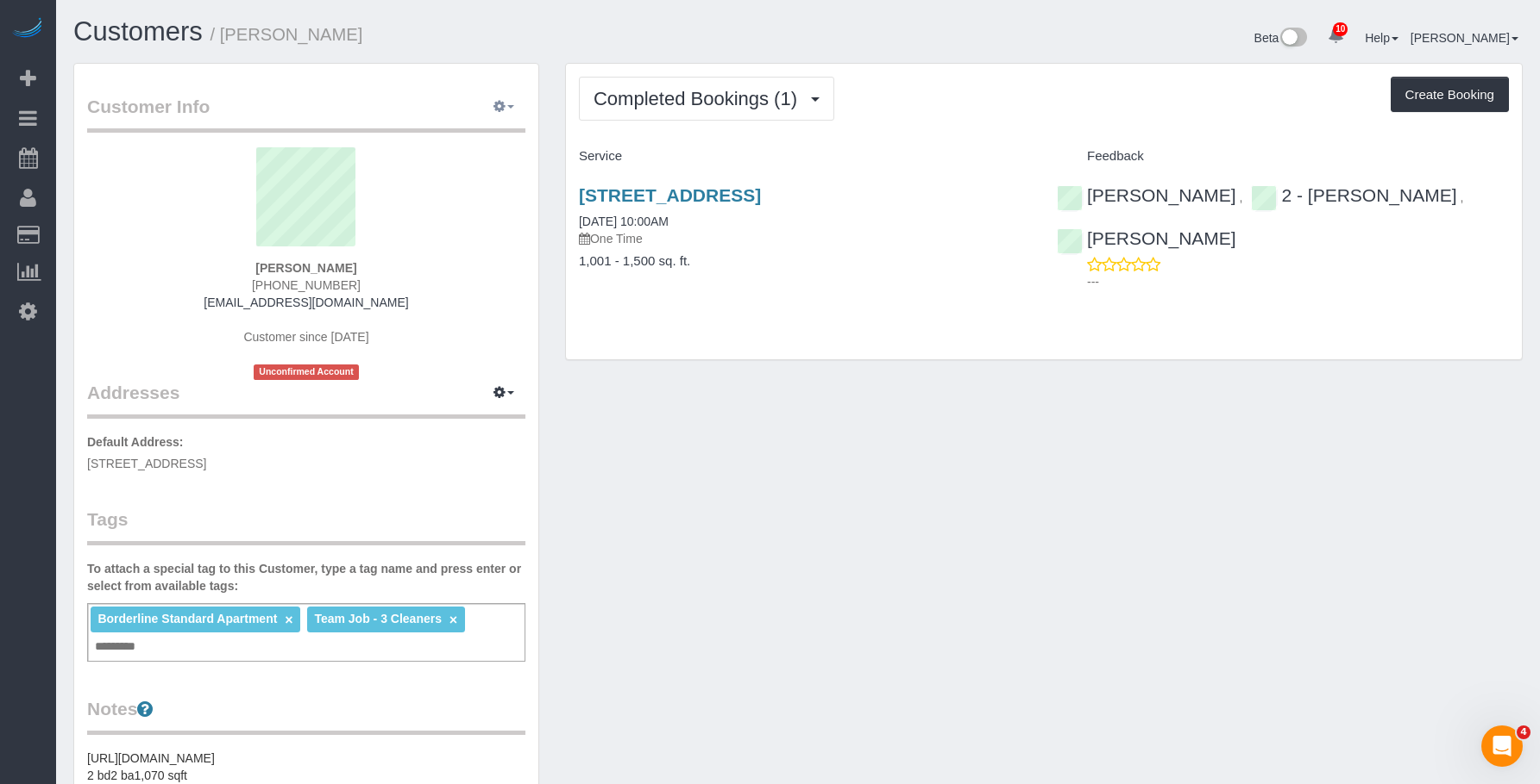
click at [500, 103] on icon "button" at bounding box center [500, 105] width 12 height 10
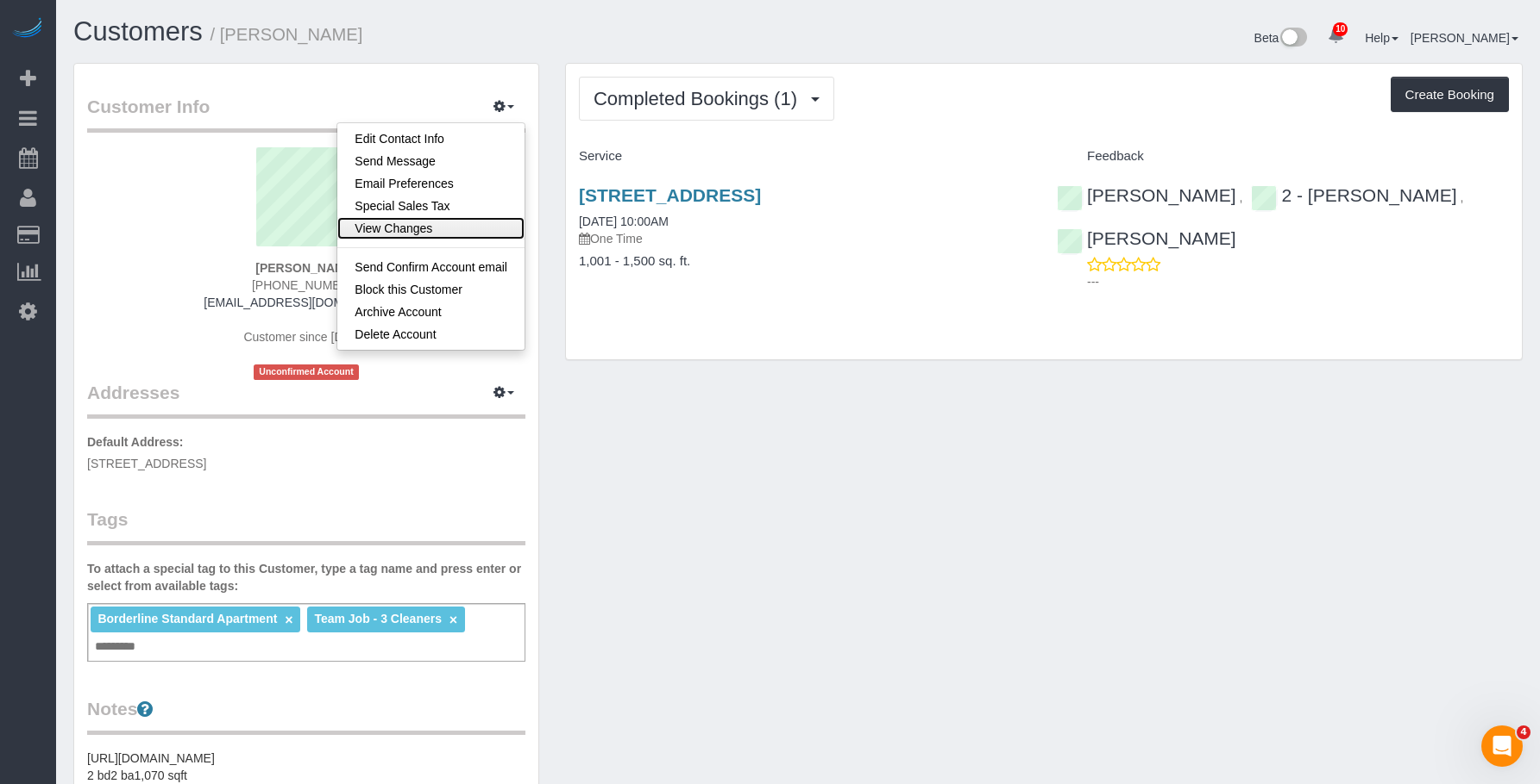
click at [428, 225] on link "View Changes" at bounding box center [431, 228] width 187 height 23
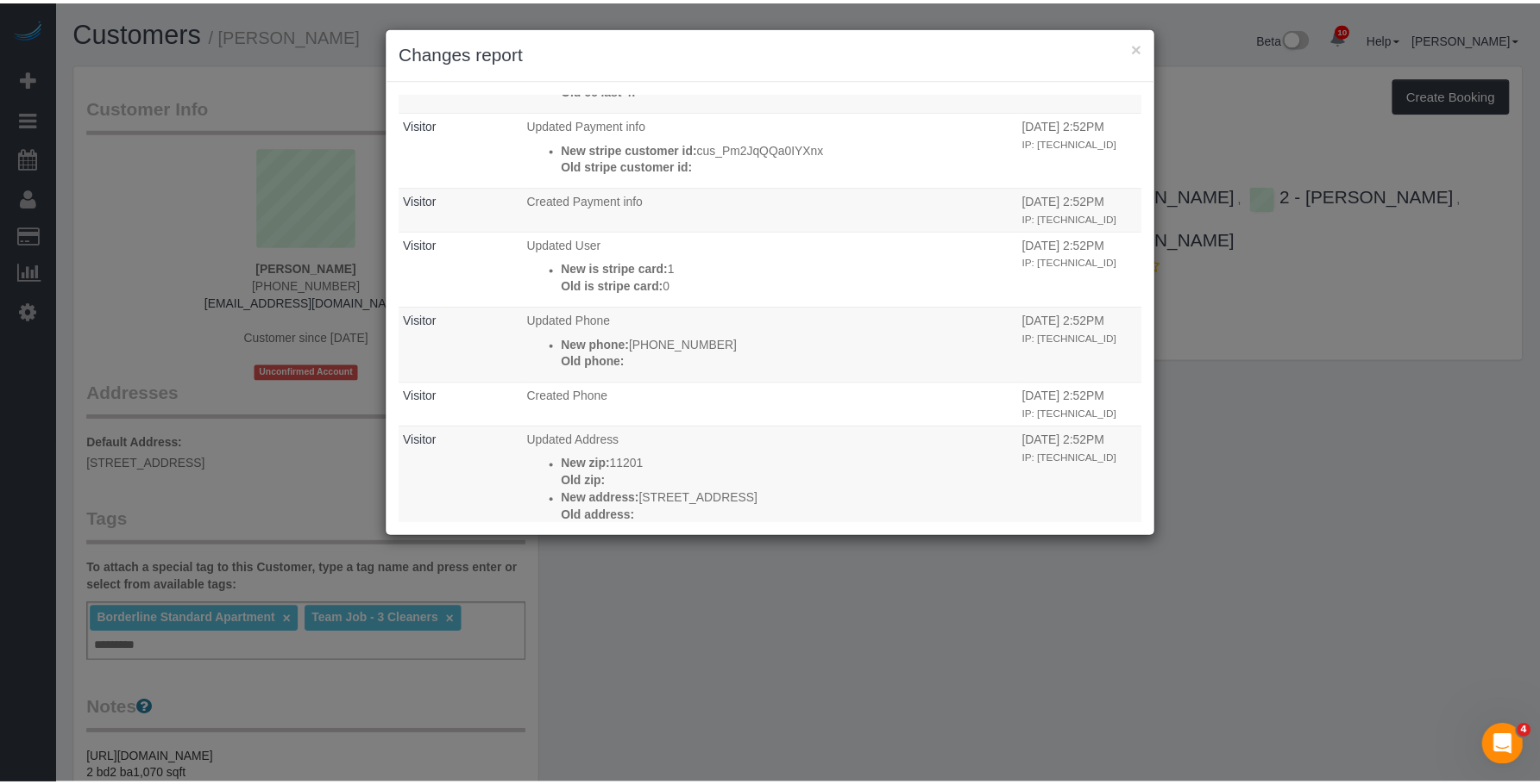
scroll to position [918, 0]
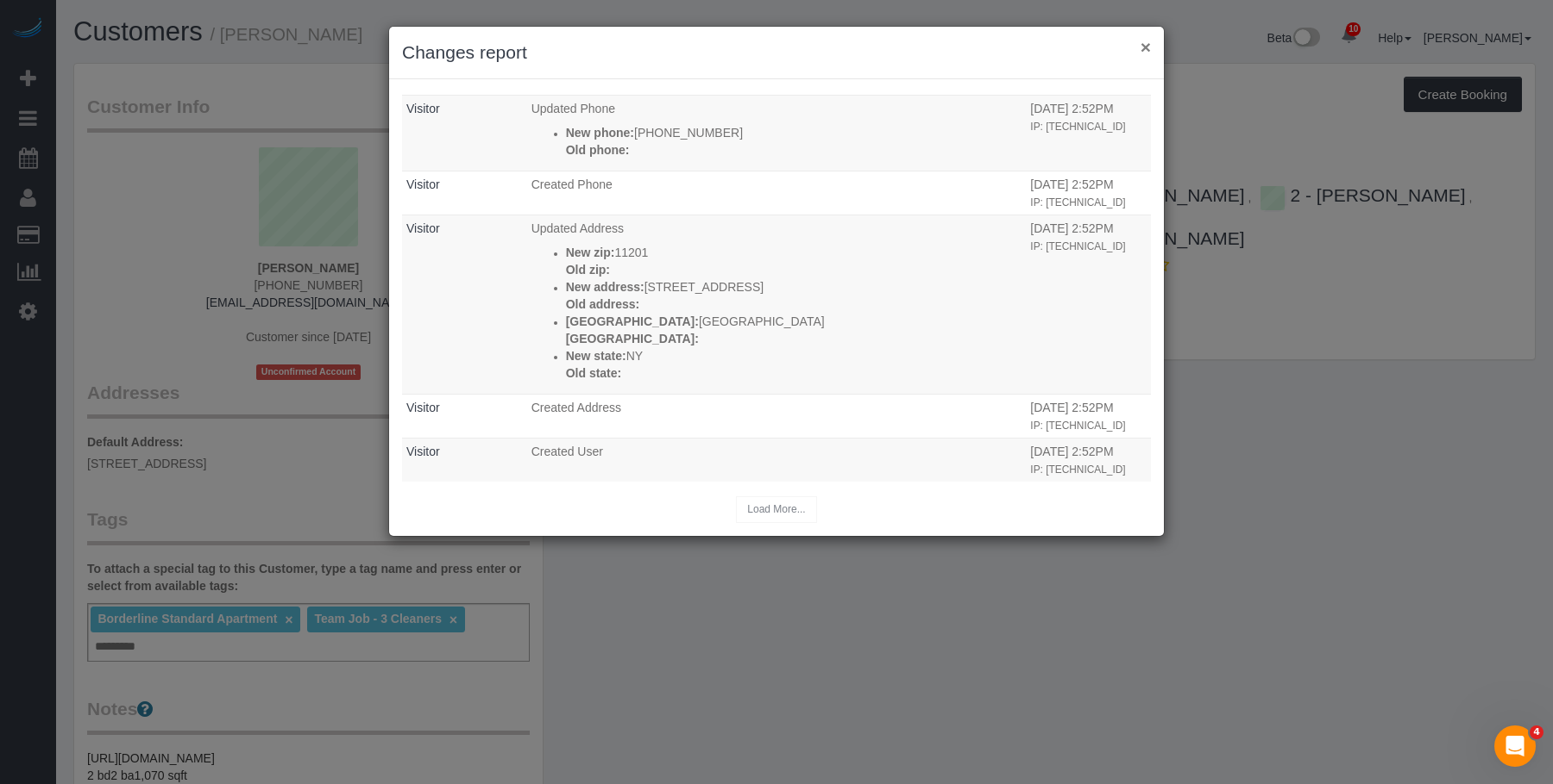
click at [1148, 46] on button "×" at bounding box center [1145, 47] width 10 height 18
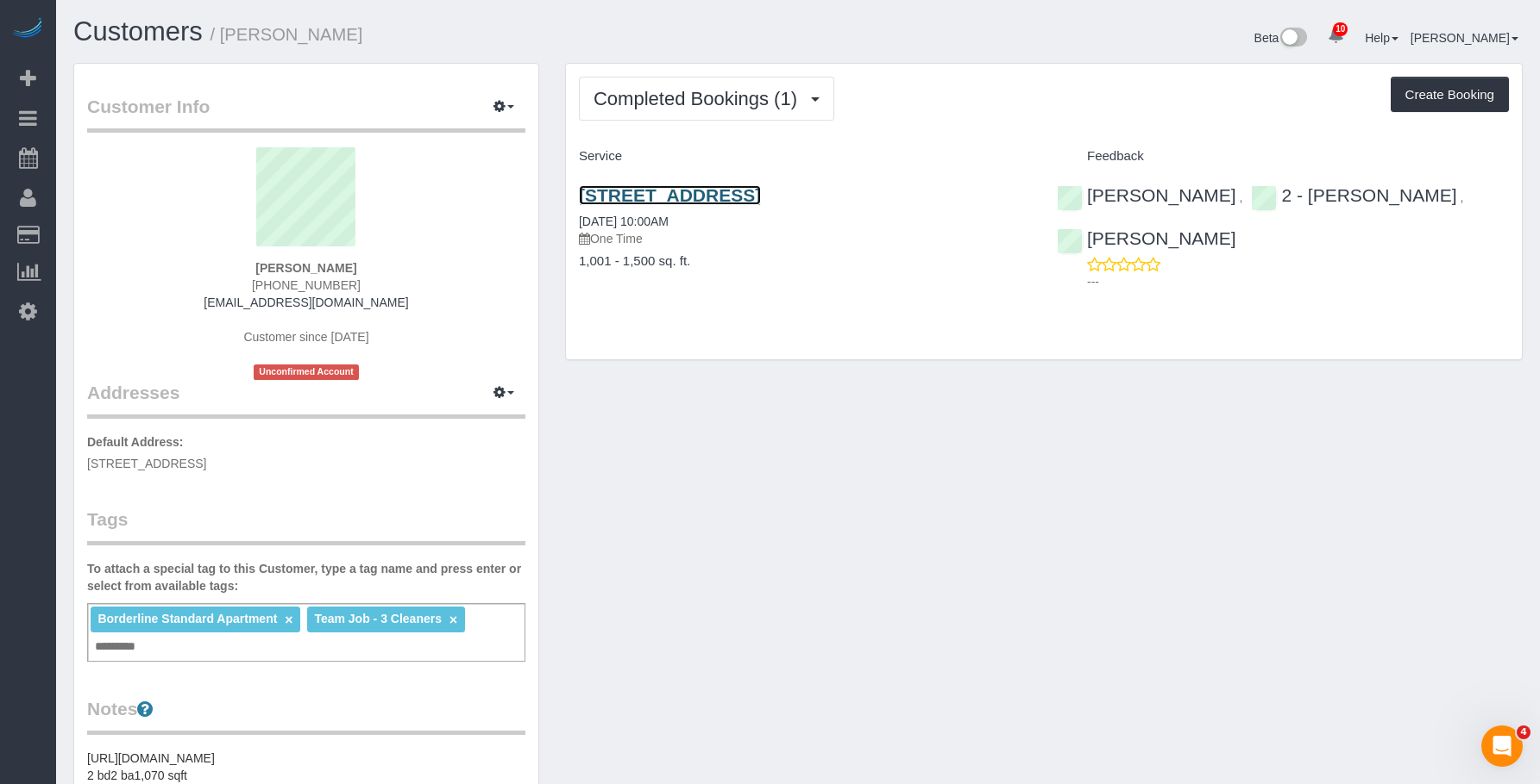
click at [749, 197] on link "191 Clinton Street, Apt. 5-A, Brooklyn, NY 11201" at bounding box center [669, 195] width 182 height 20
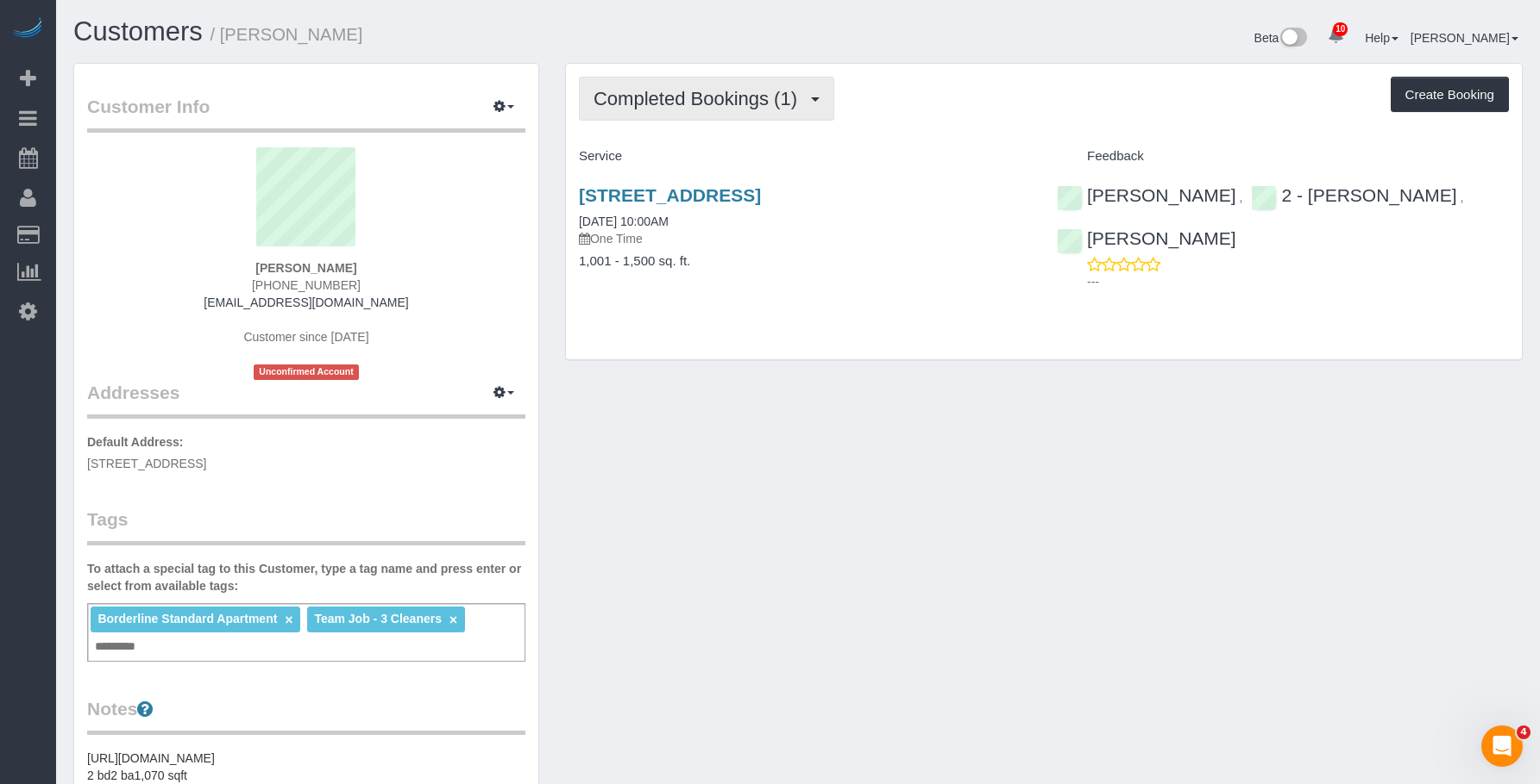
click at [758, 95] on span "Completed Bookings (1)" at bounding box center [699, 98] width 212 height 22
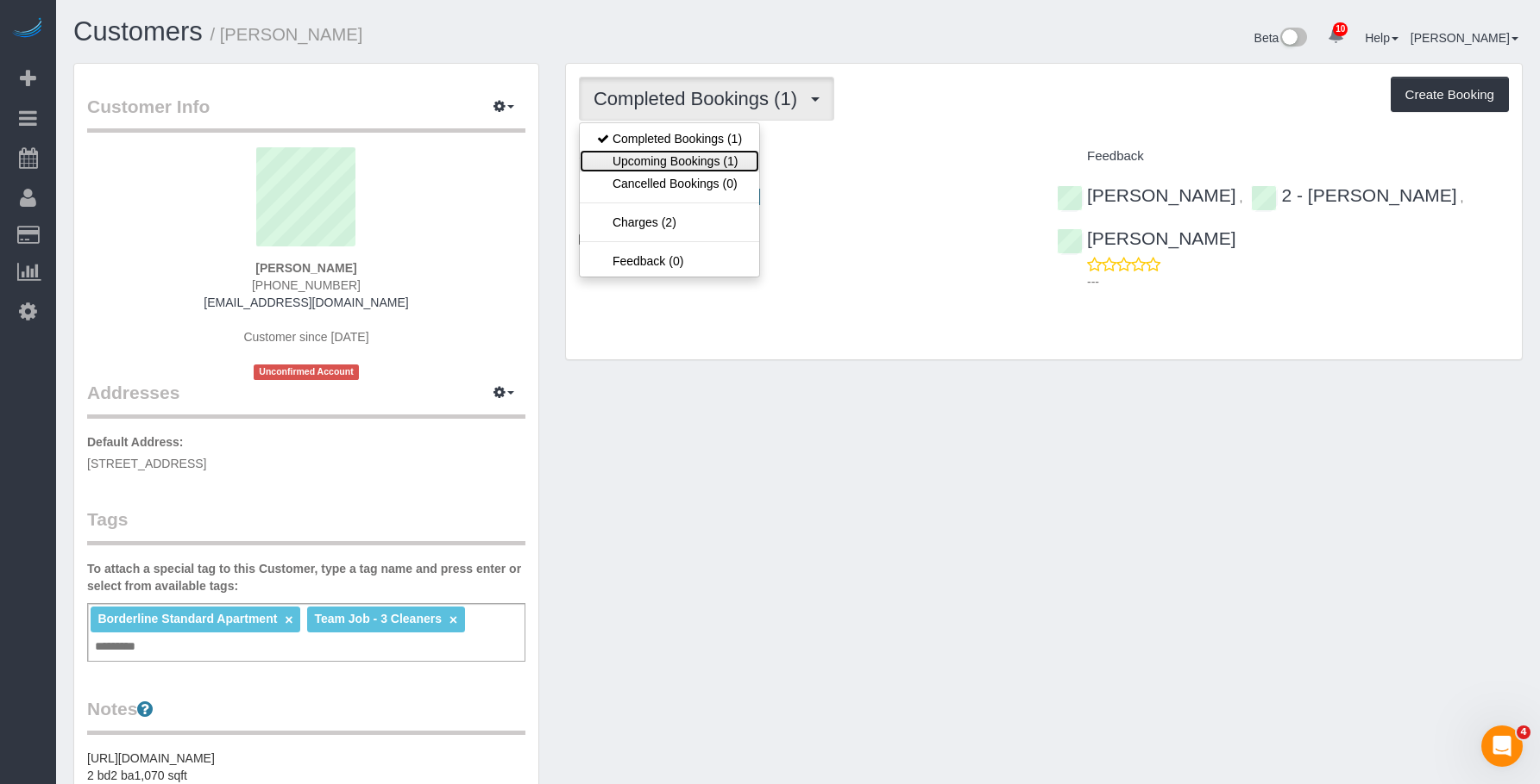
click at [702, 164] on link "Upcoming Bookings (1)" at bounding box center [669, 161] width 179 height 23
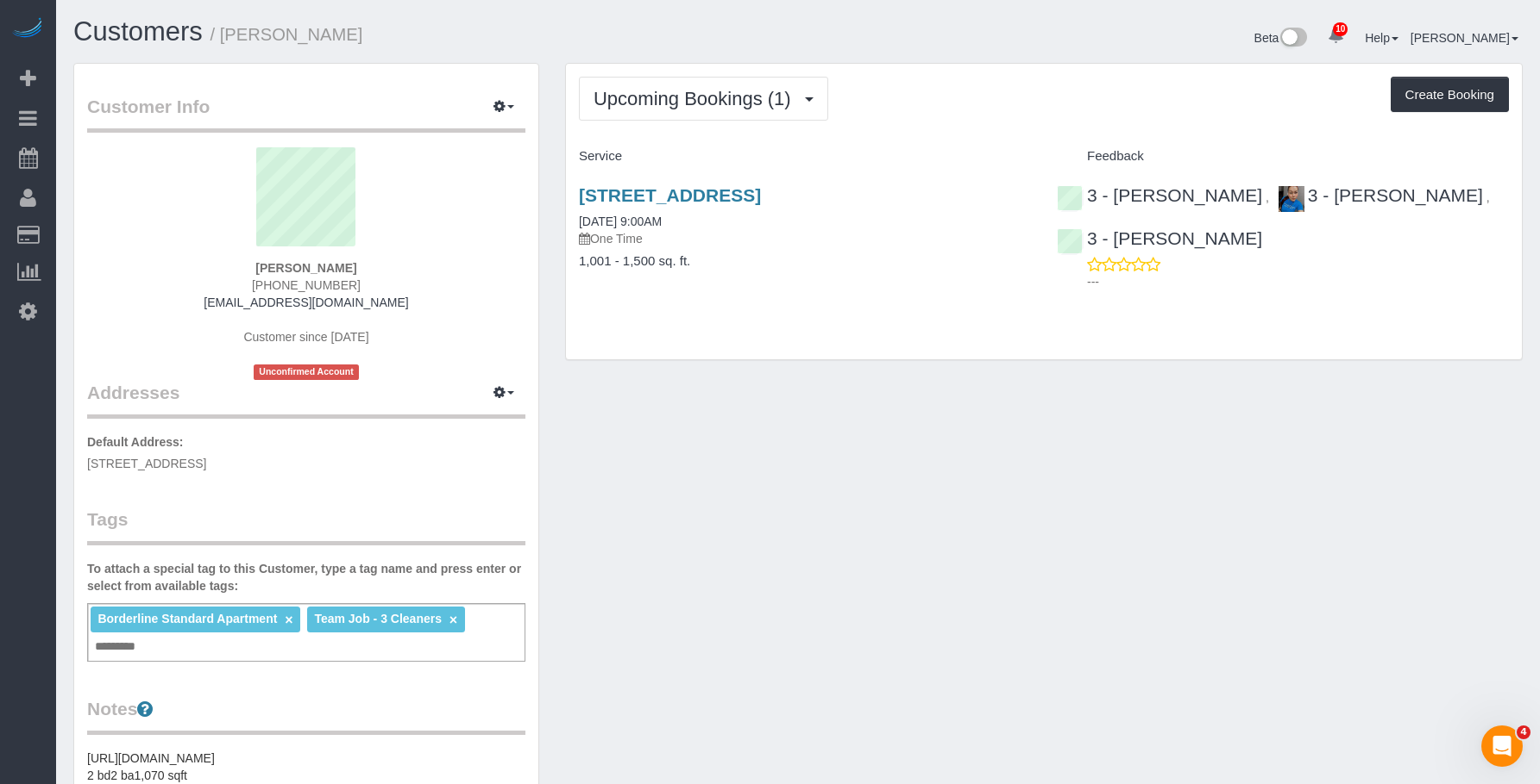
click at [767, 239] on p "One Time" at bounding box center [804, 238] width 452 height 17
click at [761, 193] on link "191 Clinton Street, Apt. 5-A, Brooklyn, NY 11201" at bounding box center [669, 195] width 182 height 20
click at [925, 360] on div "Upcoming Bookings (1) Completed Bookings (1) Upcoming Bookings (1) Cancelled Bo…" at bounding box center [1044, 220] width 984 height 314
click at [855, 380] on div "Customer Info Edit Contact Info Send Message Email Preferences Special Sales Ta…" at bounding box center [798, 672] width 1475 height 1219
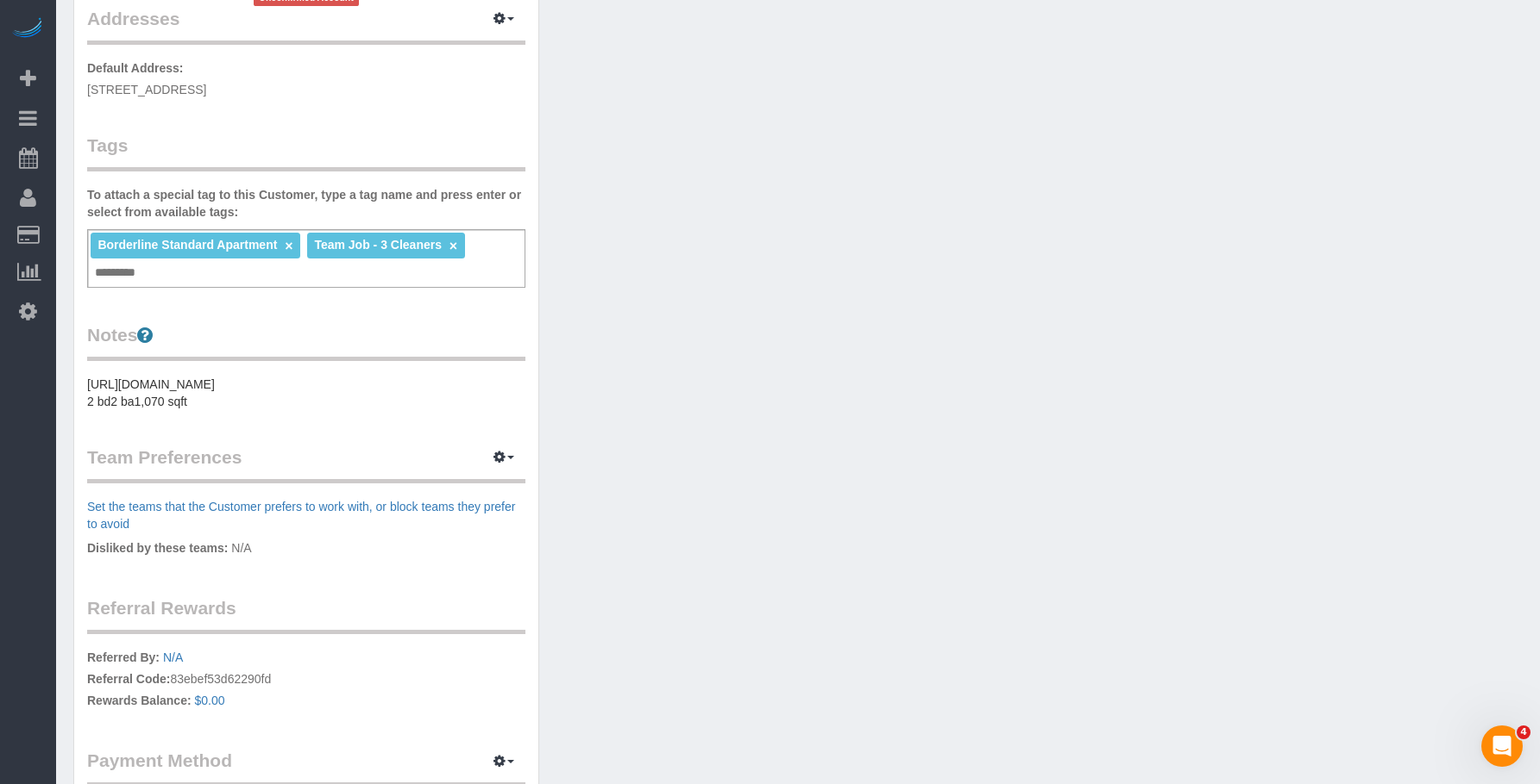
scroll to position [517, 0]
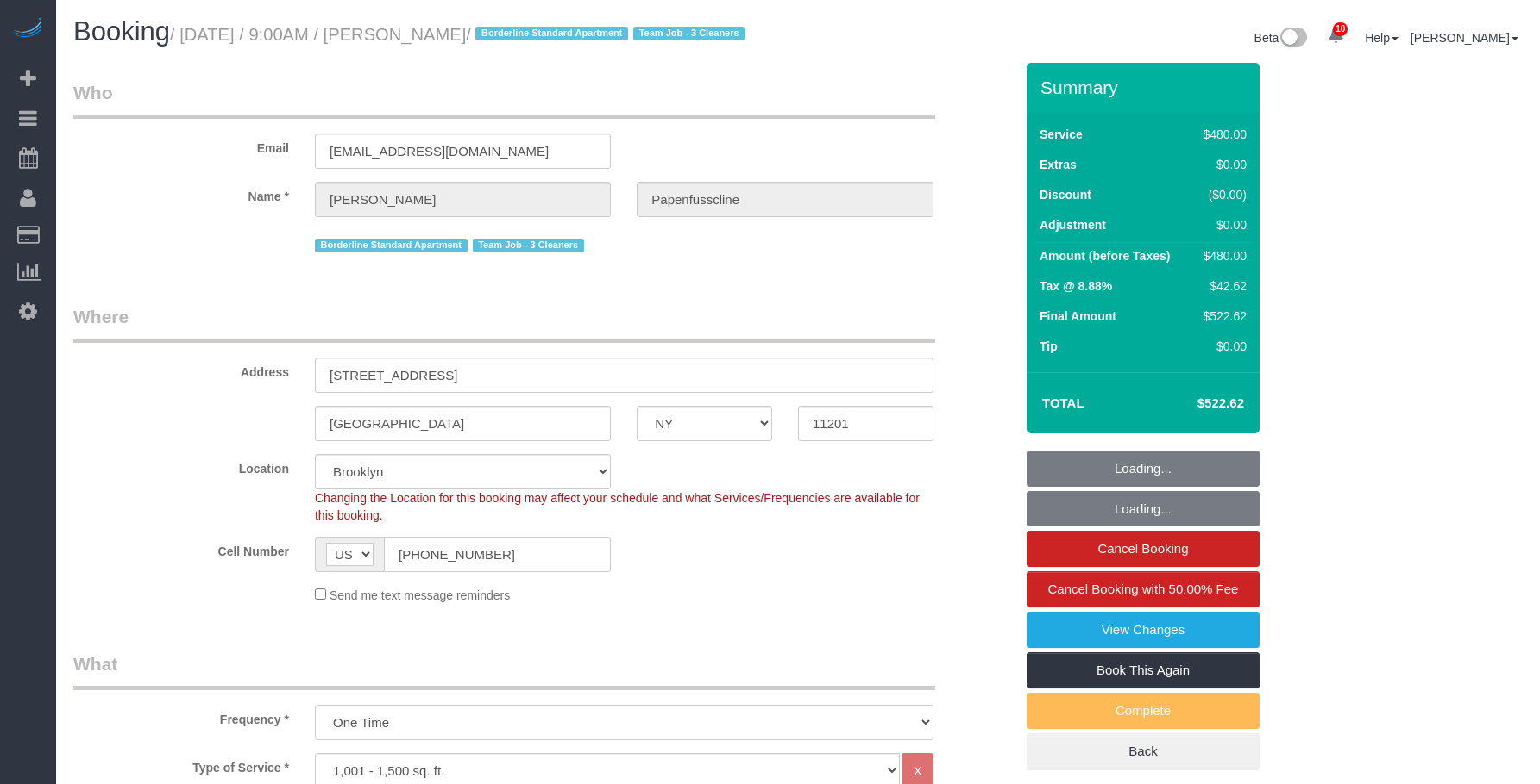
select select "NY"
select select "3"
select select "string:stripe-pm_1RxZqx4VGloSiKo7KRaStGJc"
select select "spot1"
select select "number:89"
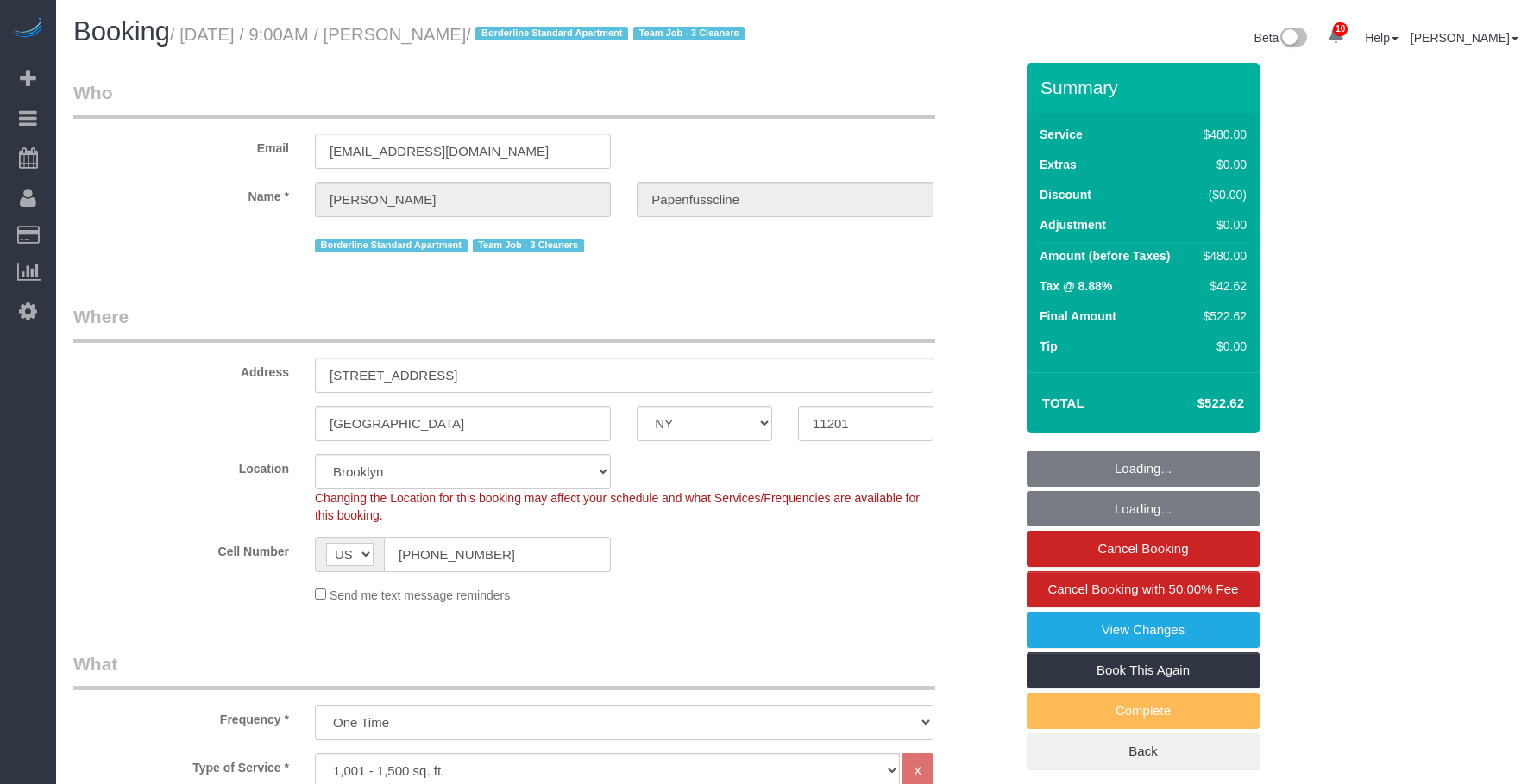
select select "number:90"
select select "number:15"
select select "number:5"
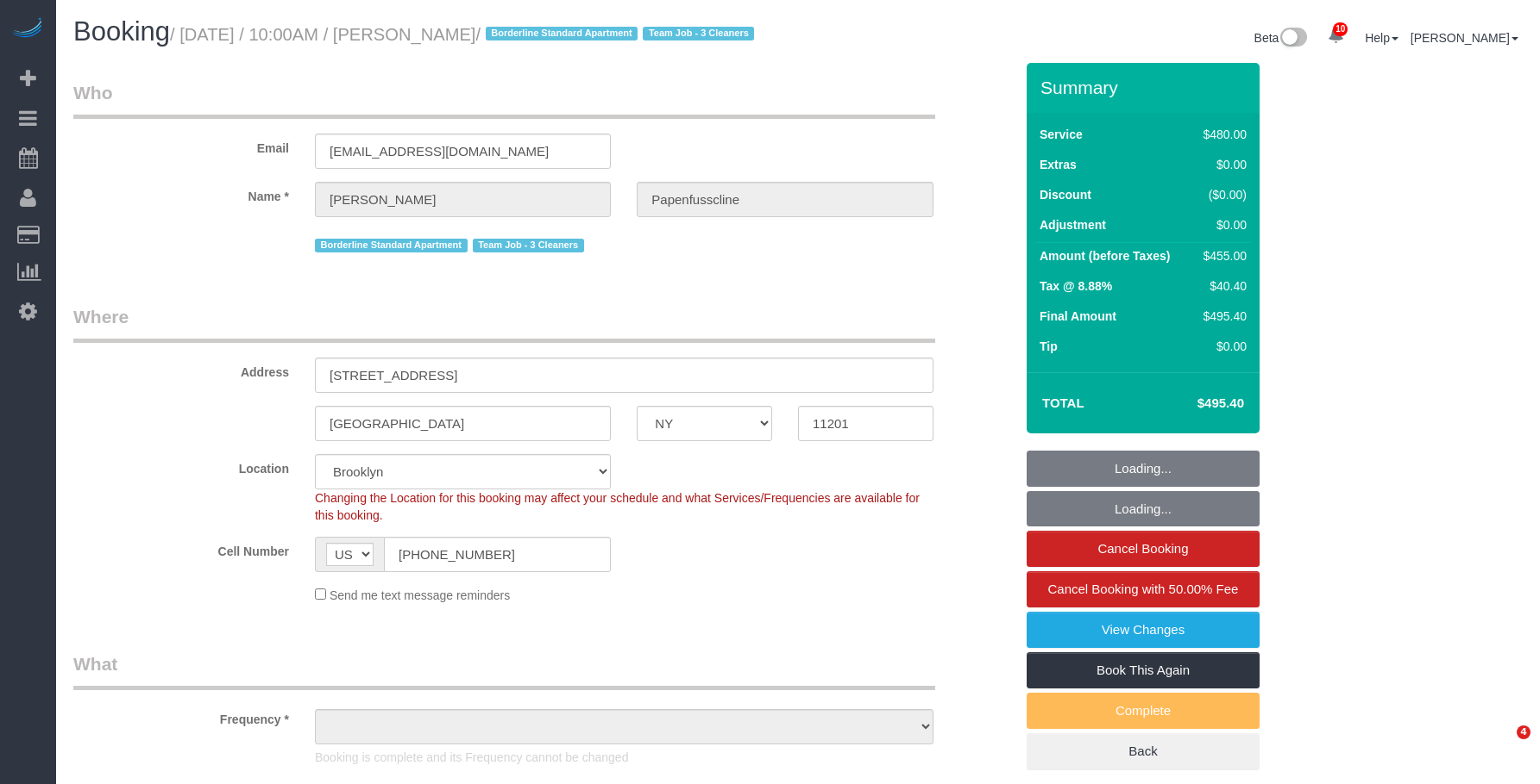
select select "NY"
select select "string:stripe-pm_1OwUFI4VGloSiKo7uhpqW6FP"
select select "object:740"
select select "spot1"
select select "number:89"
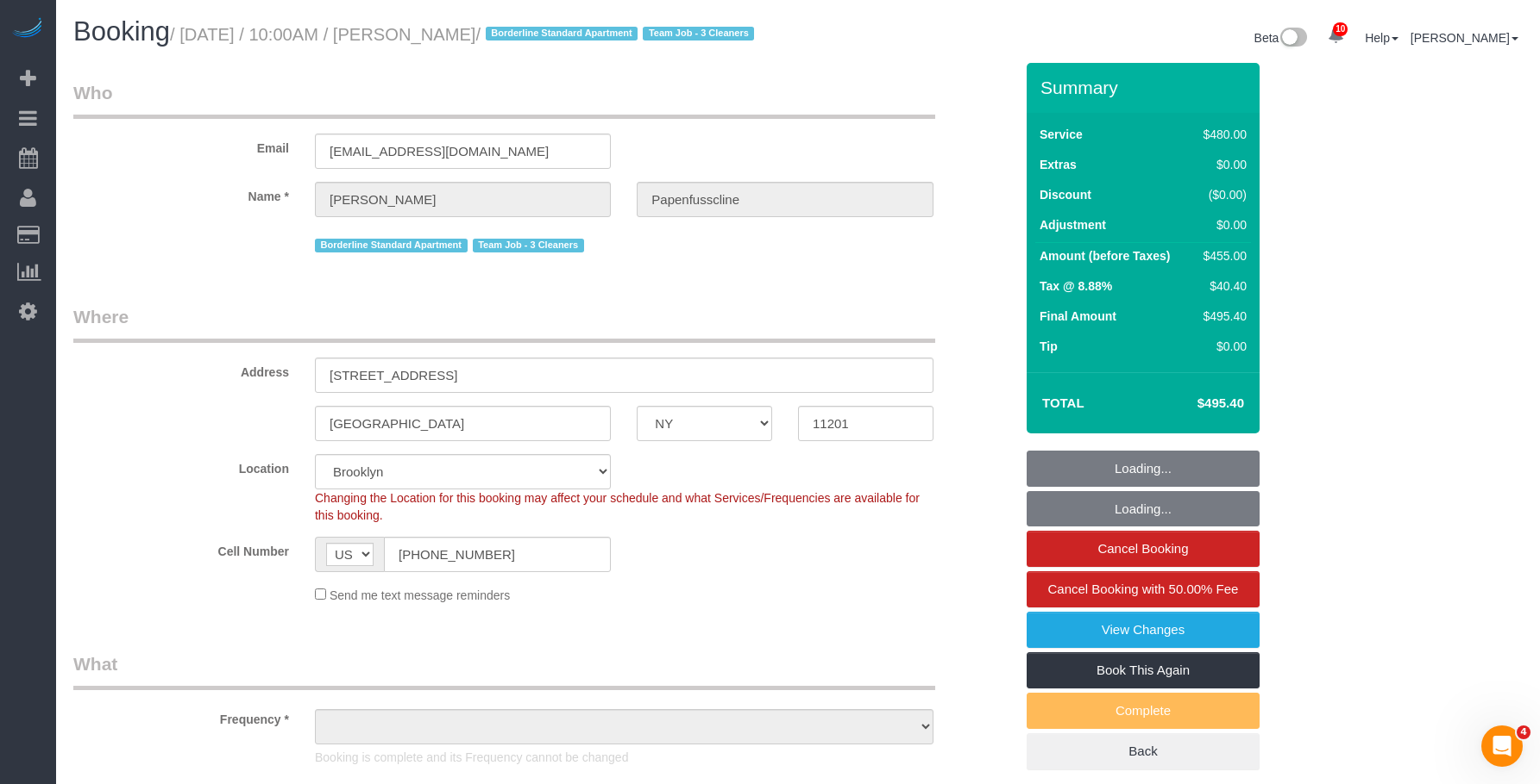
select select "number:90"
select select "number:15"
select select "number:5"
select select "3"
select select "object:1385"
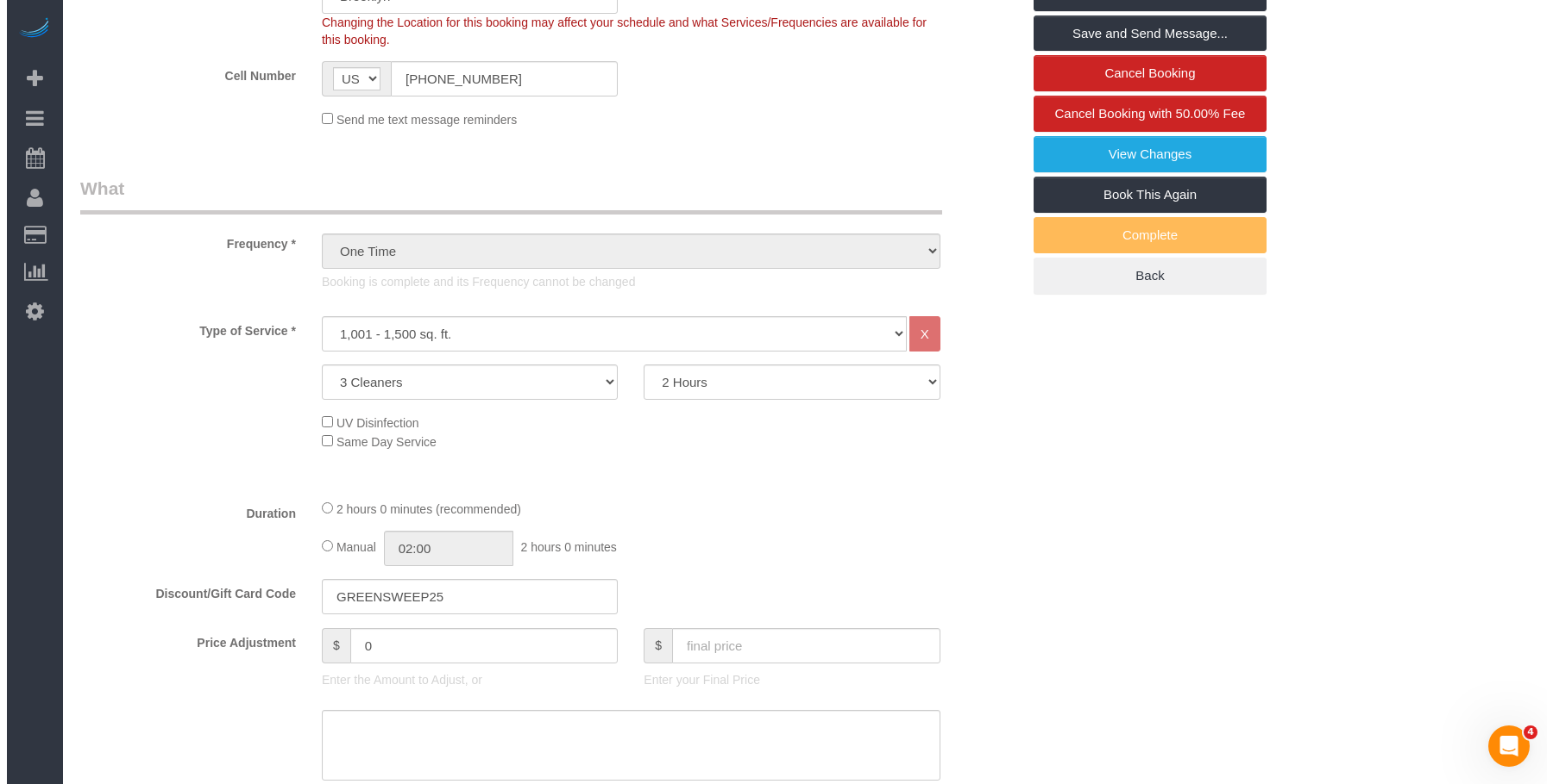
scroll to position [173, 0]
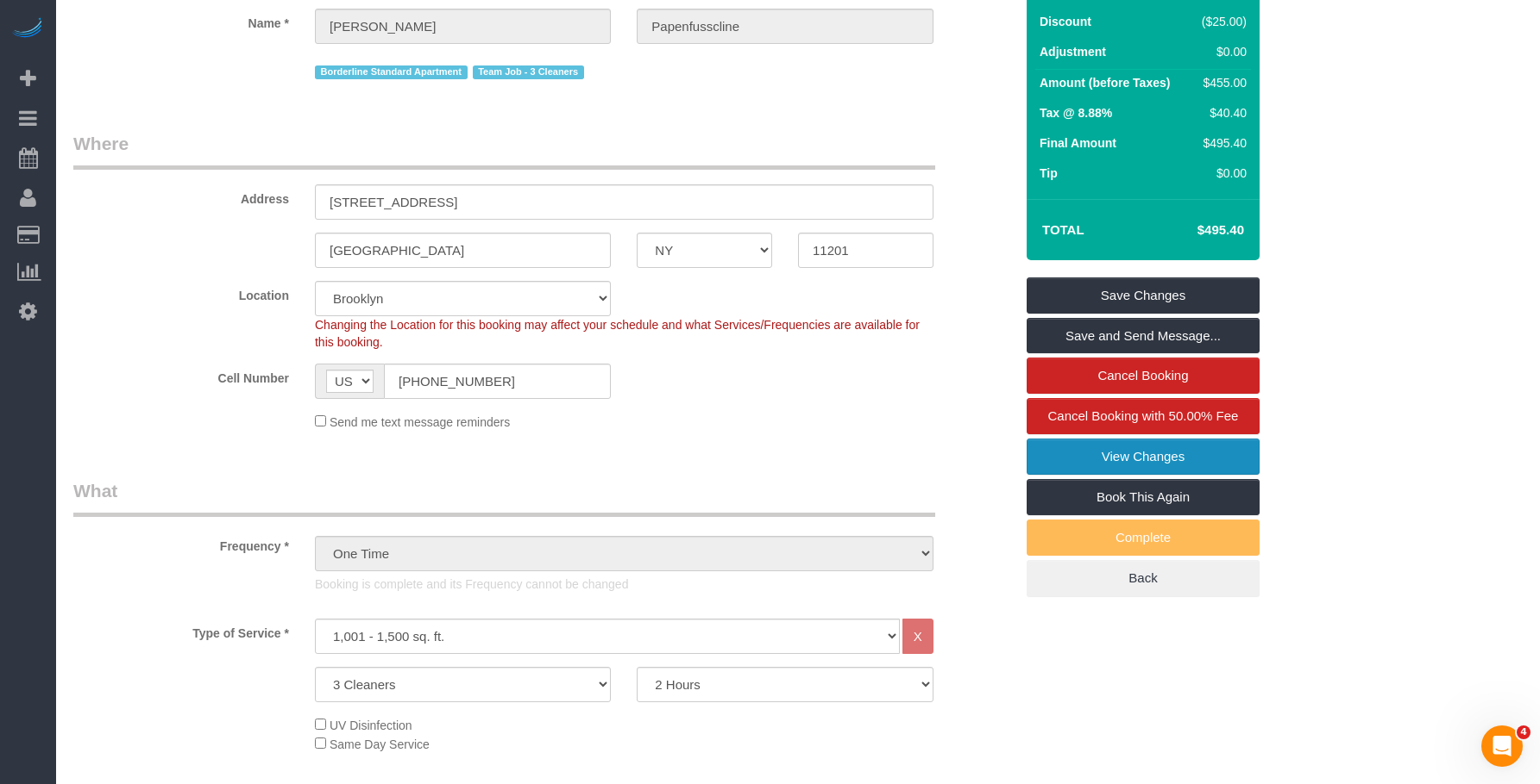
click at [1065, 472] on link "View Changes" at bounding box center [1143, 457] width 233 height 36
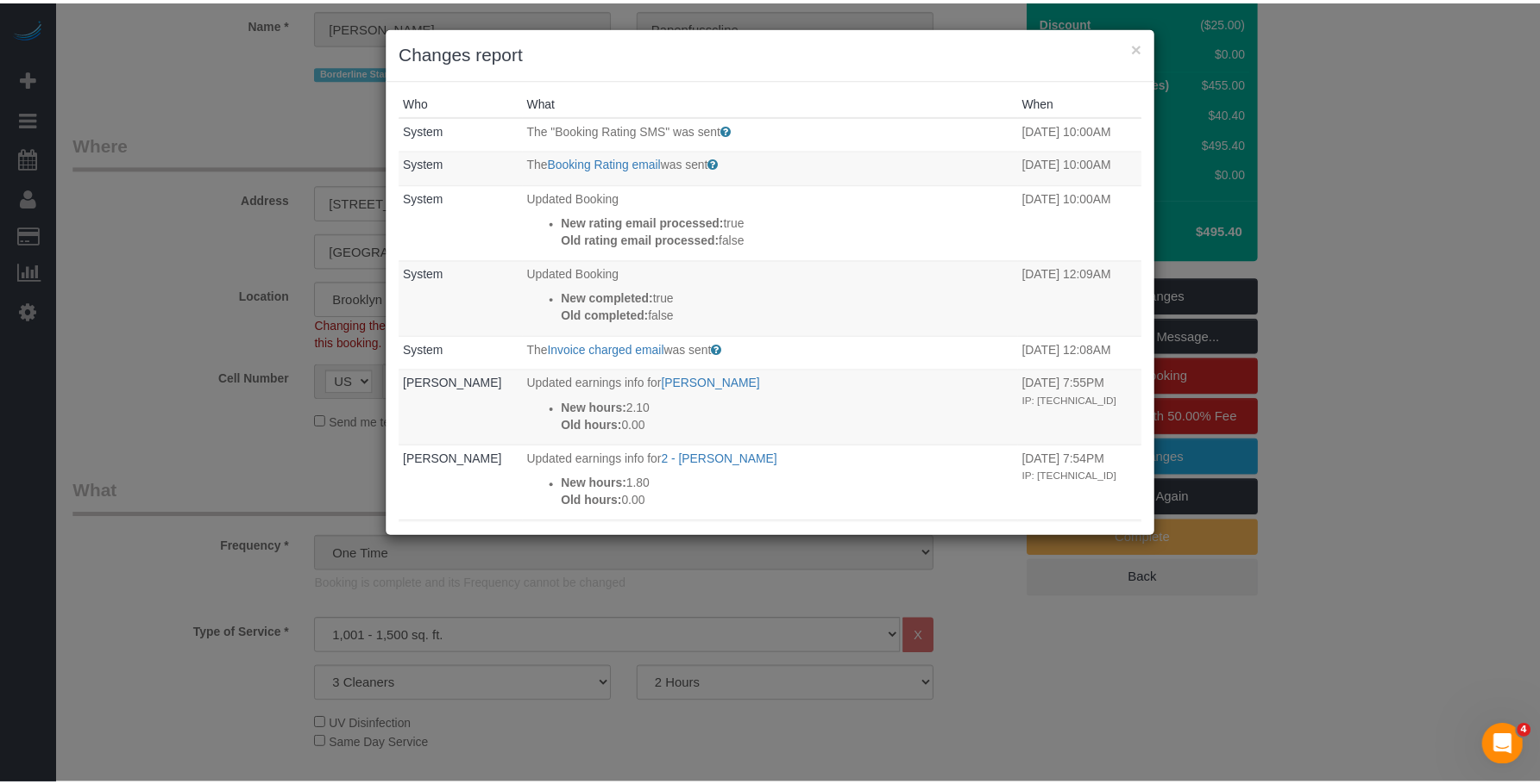
scroll to position [0, 0]
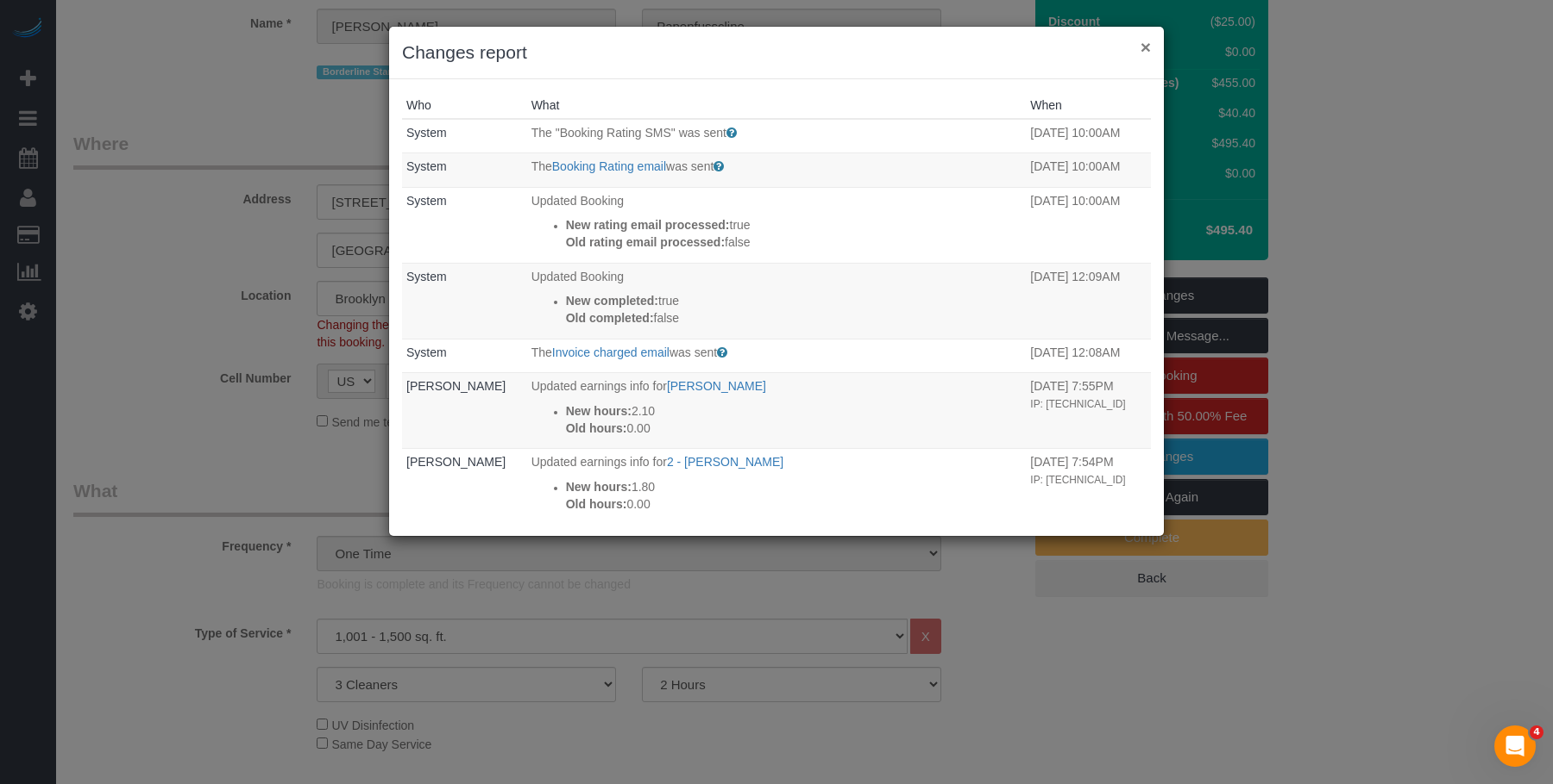
click at [1147, 44] on button "×" at bounding box center [1145, 47] width 10 height 18
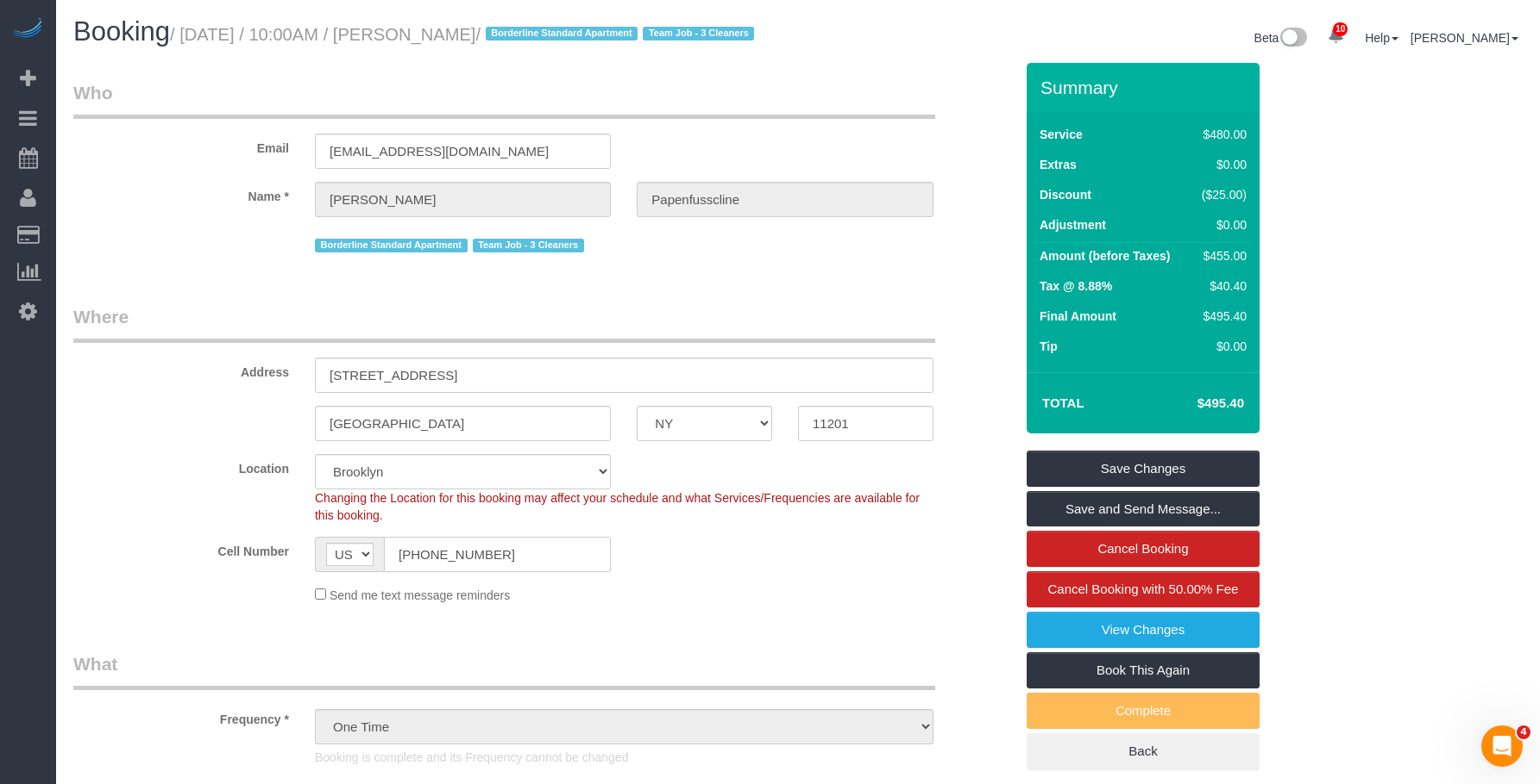
drag, startPoint x: 518, startPoint y: 576, endPoint x: 245, endPoint y: 560, distance: 273.5
click at [226, 567] on div "Cell Number AF AL DZ AD AO AI AQ AG AR AM AW AU AT AZ BS BH BD BB BY BE BZ BJ B…" at bounding box center [544, 555] width 966 height 36
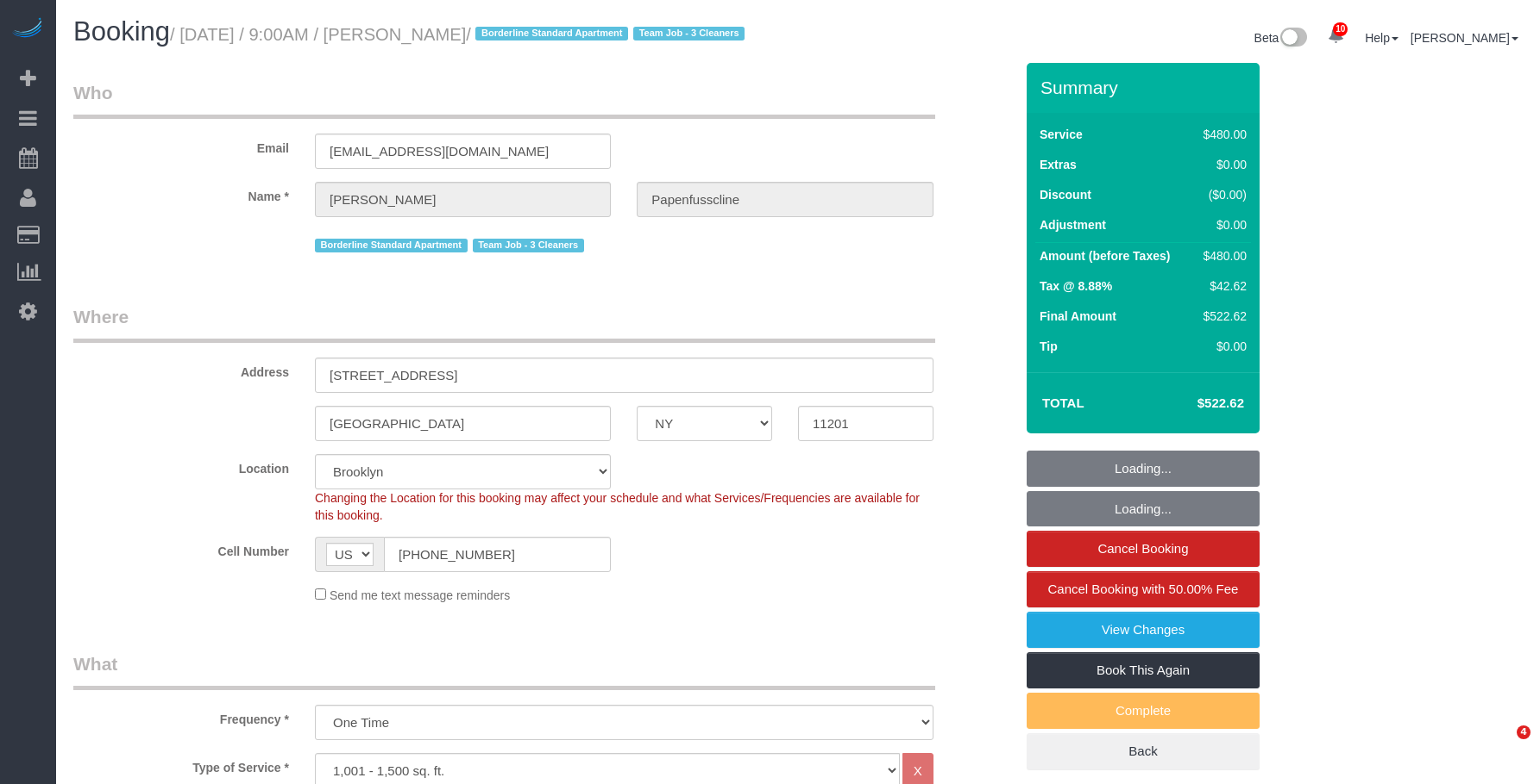
select select "NY"
select select "3"
select select "string:stripe-pm_1RxZqx4VGloSiKo7KRaStGJc"
select select "spot1"
select select "number:89"
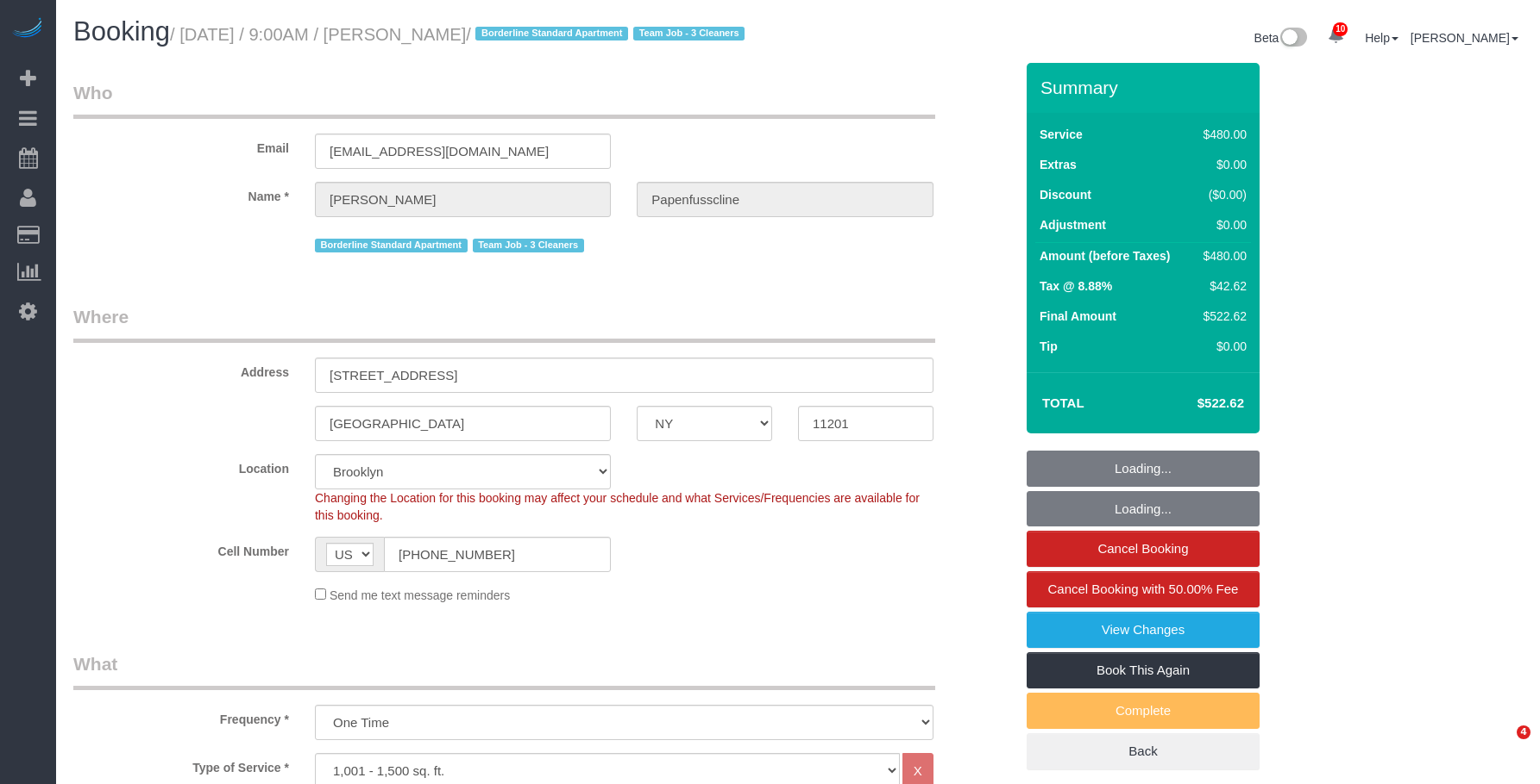
select select "number:90"
select select "number:15"
select select "number:5"
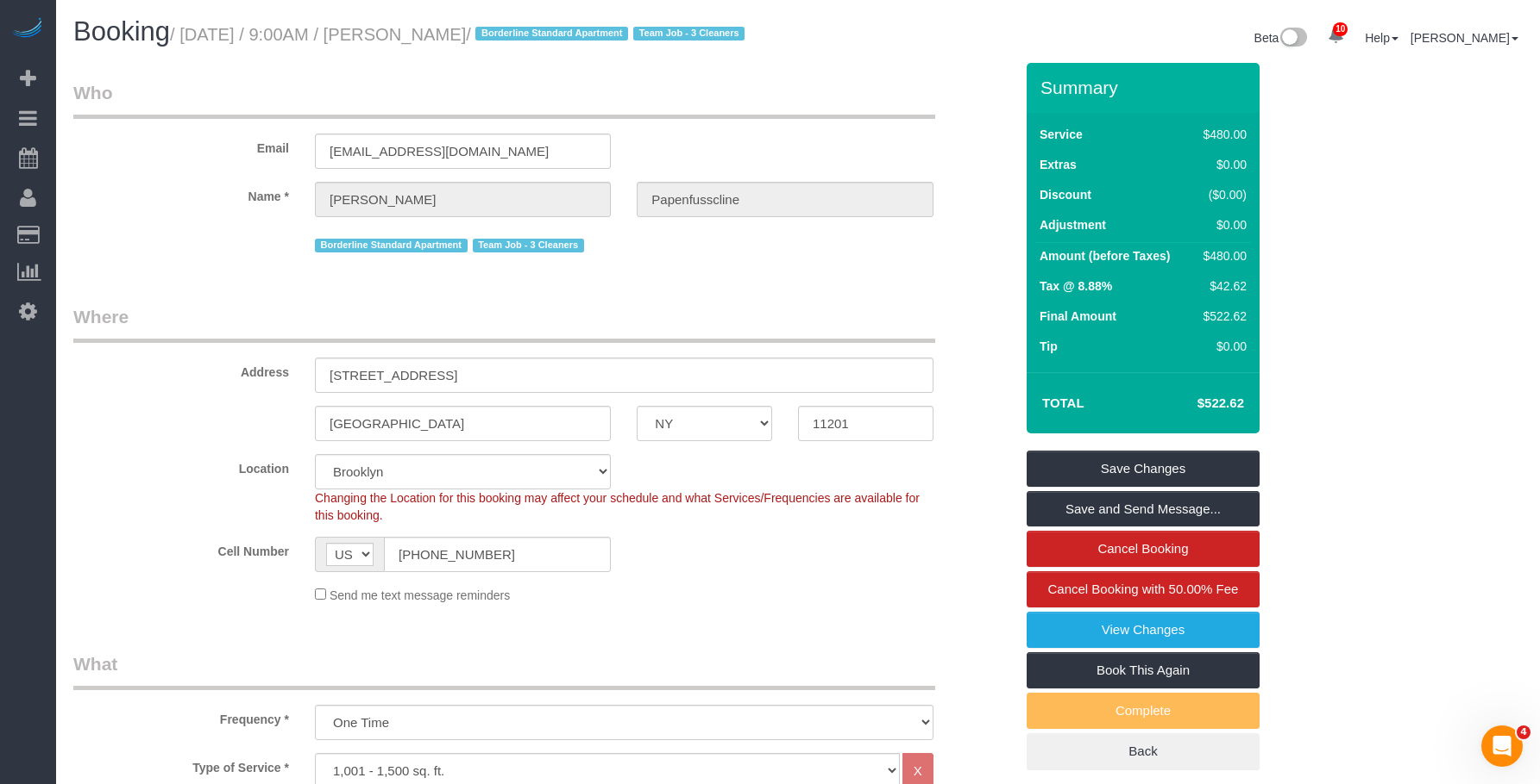
click at [748, 331] on legend "Where" at bounding box center [505, 323] width 862 height 39
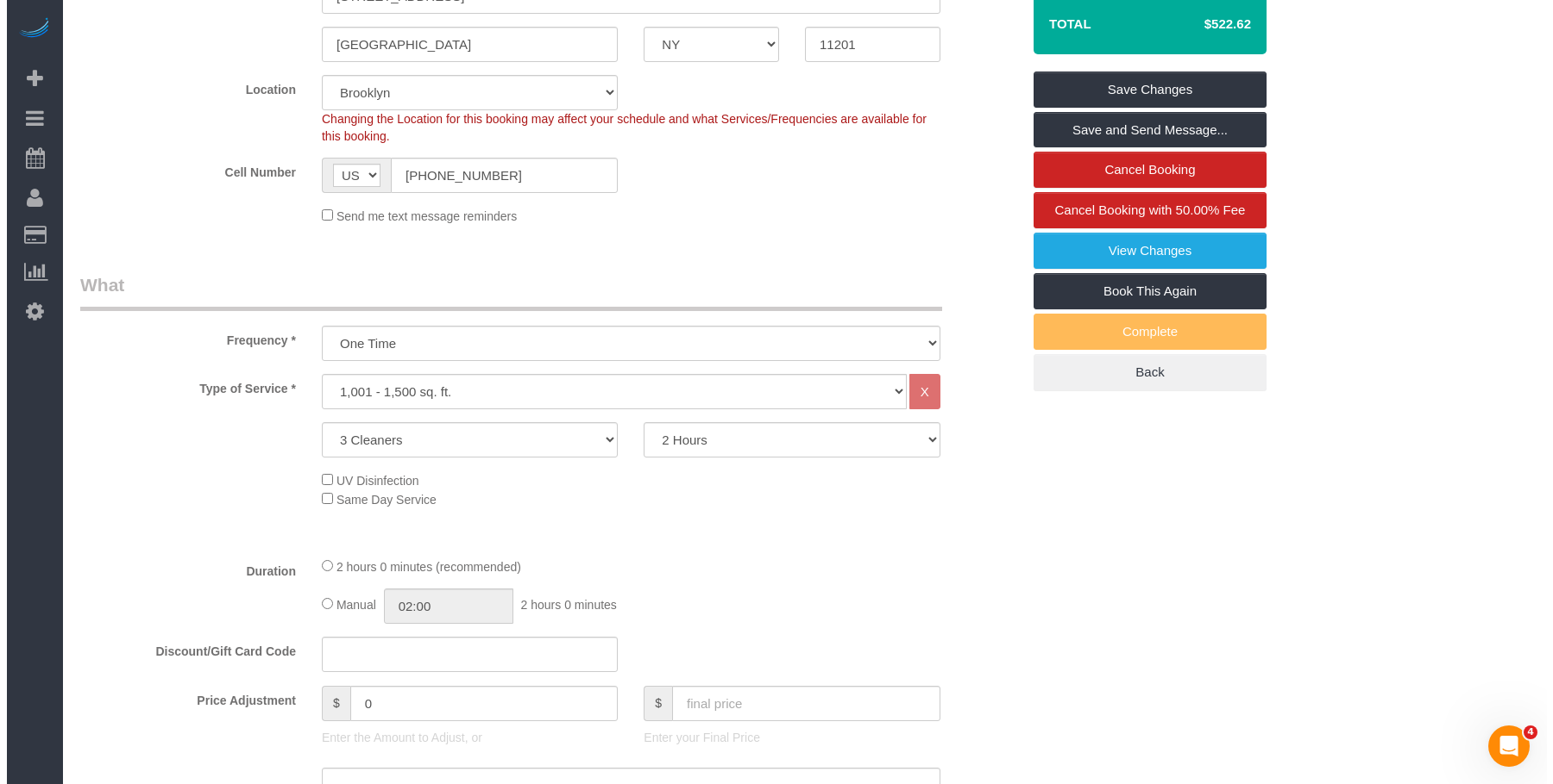
scroll to position [87, 0]
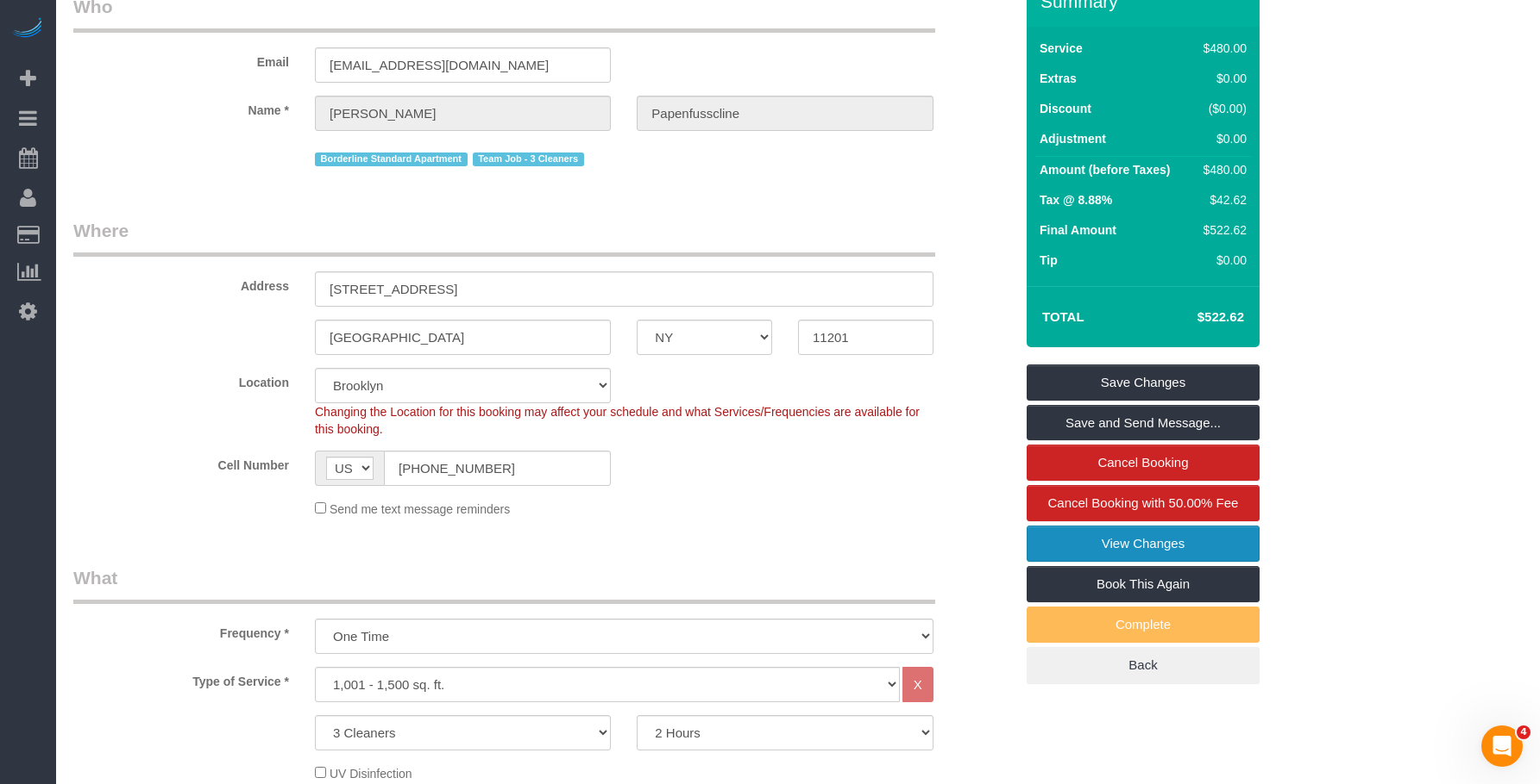
click at [1129, 562] on link "View Changes" at bounding box center [1143, 544] width 233 height 36
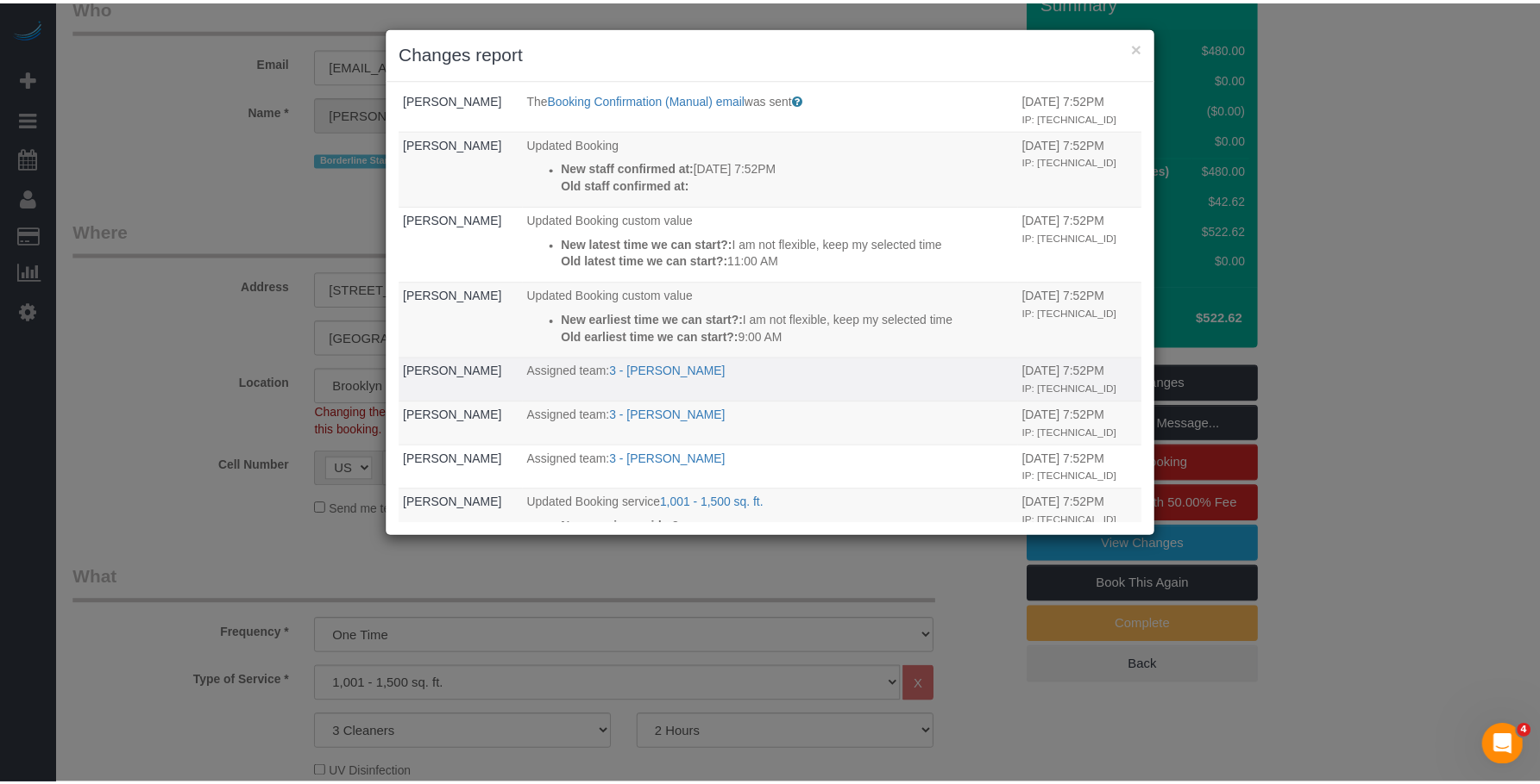
scroll to position [0, 0]
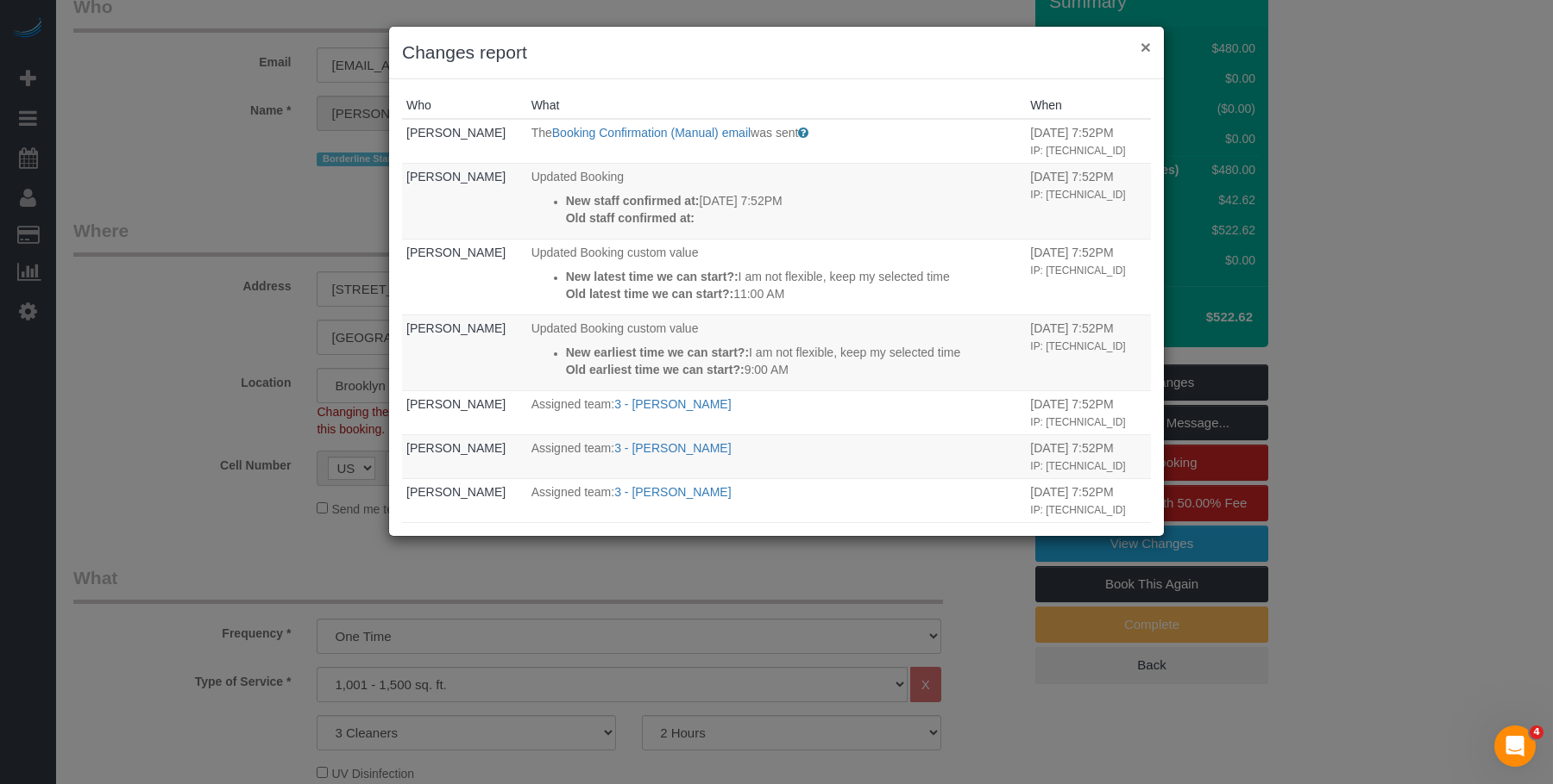
click at [1145, 45] on button "×" at bounding box center [1145, 47] width 10 height 18
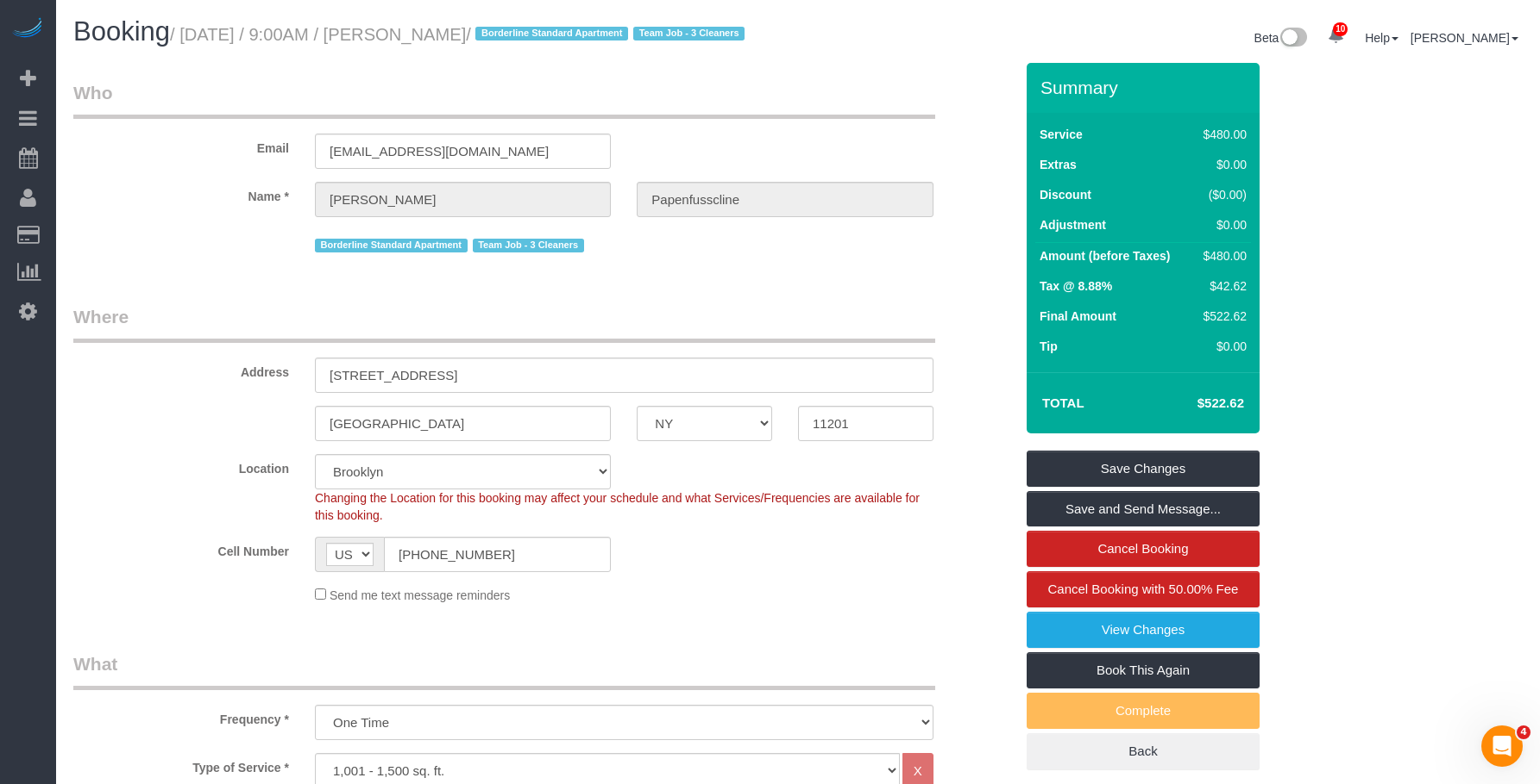
drag, startPoint x: 404, startPoint y: 37, endPoint x: 565, endPoint y: 35, distance: 161.0
click at [567, 35] on small "/ [DATE] / 9:00AM / [PERSON_NAME] / Borderline Standard Apartment Team Job - 3 …" at bounding box center [460, 34] width 579 height 19
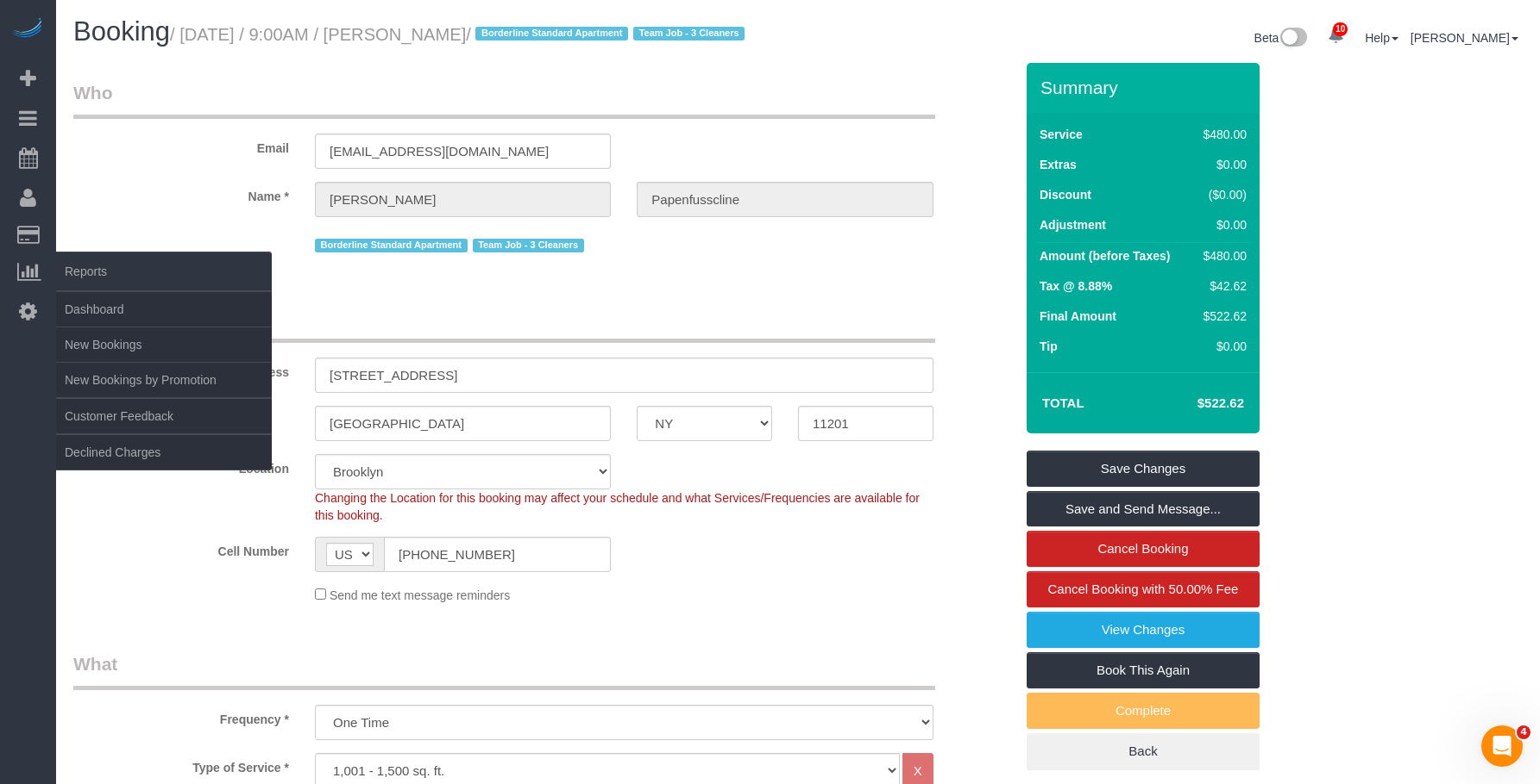
copy small "[PERSON_NAME]"
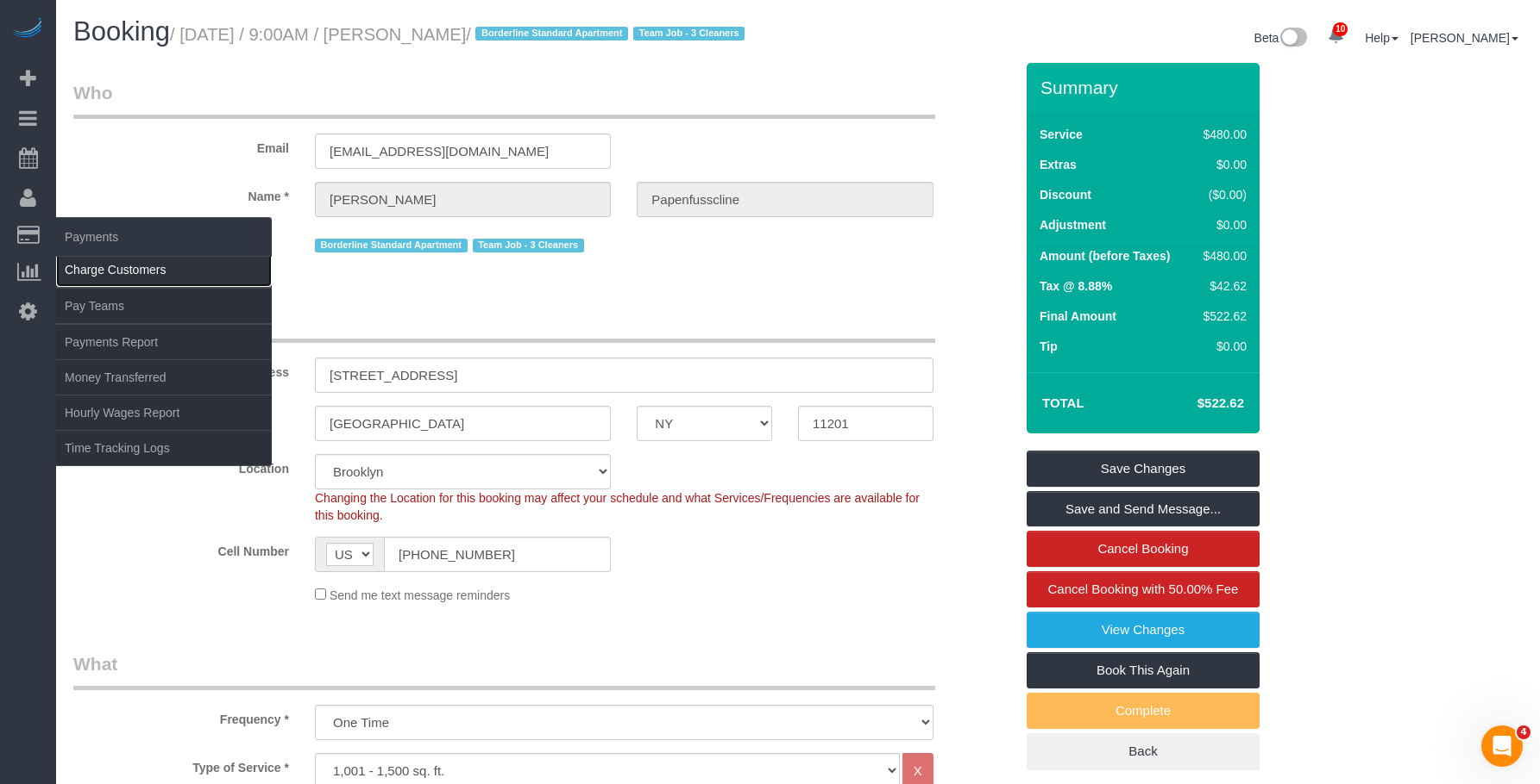
drag, startPoint x: 149, startPoint y: 268, endPoint x: 172, endPoint y: 265, distance: 23.2
click at [149, 268] on link "Charge Customers" at bounding box center [163, 270] width 216 height 35
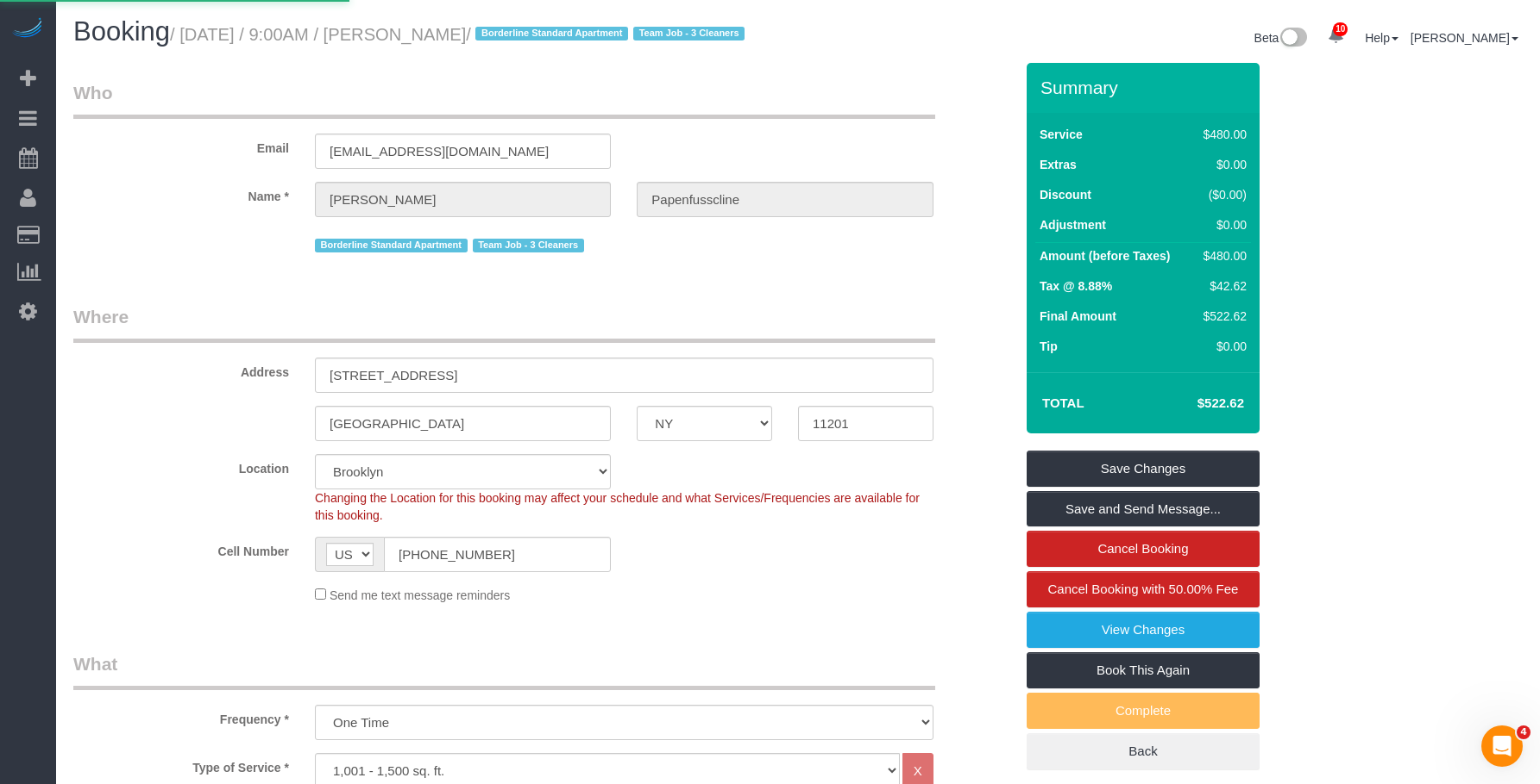
select select
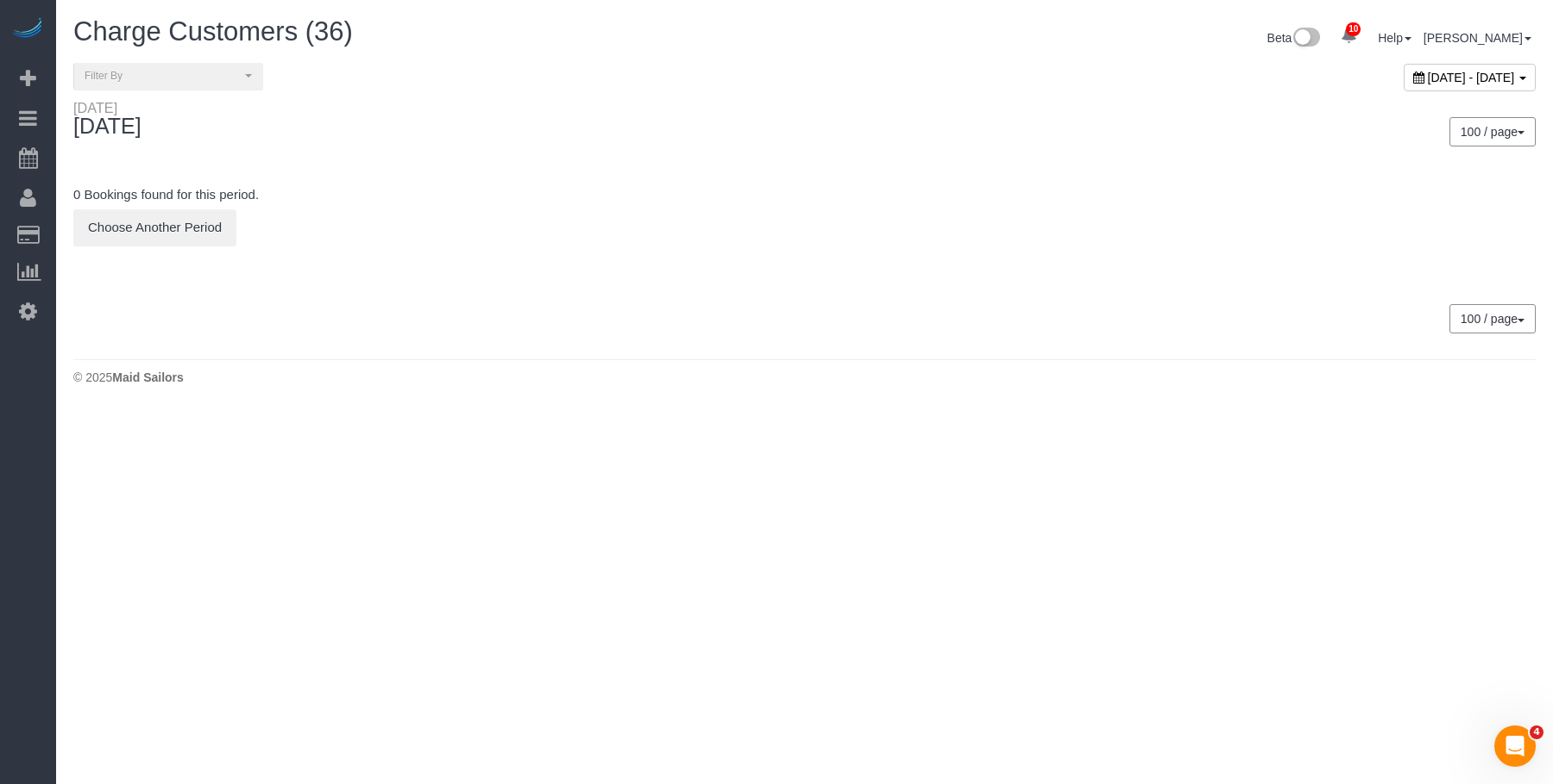
click at [1428, 81] on span "August 18, 2025 - August 18, 2025" at bounding box center [1471, 78] width 88 height 14
type input "**********"
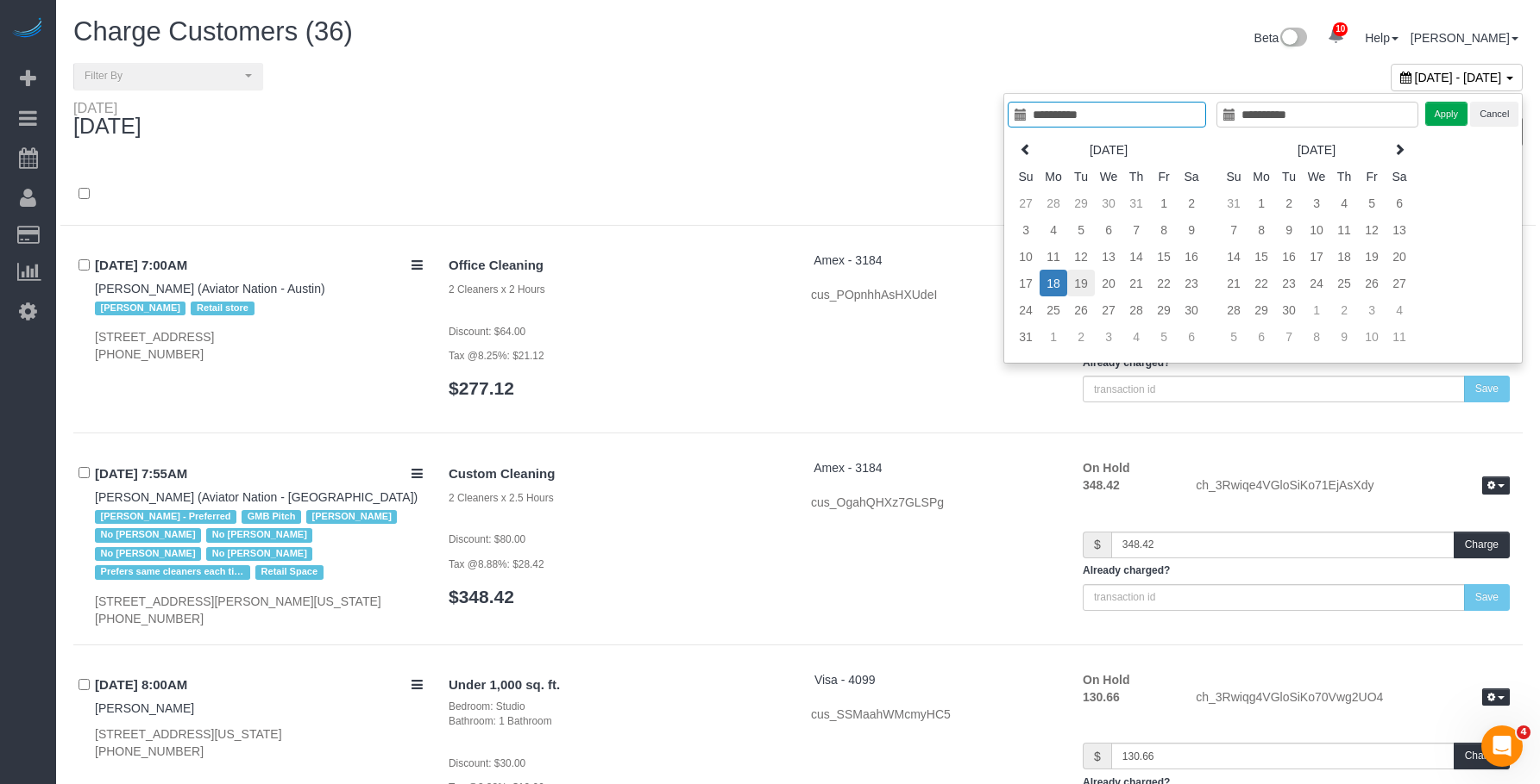
type input "**********"
click at [1078, 284] on td "19" at bounding box center [1081, 283] width 28 height 27
type input "**********"
click at [1451, 116] on button "Apply" at bounding box center [1445, 113] width 43 height 25
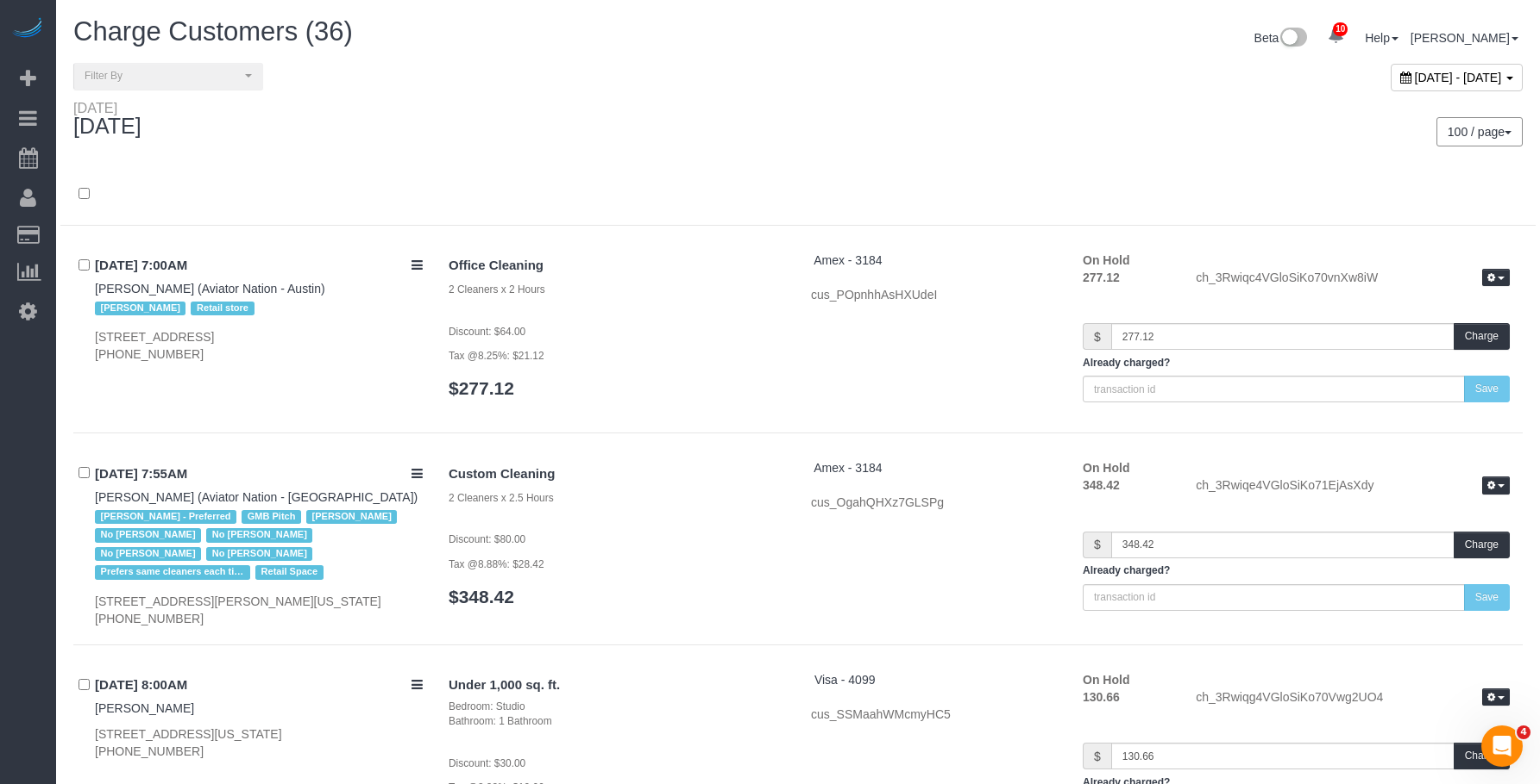
click at [777, 125] on div "Tuesday August 19, 2025" at bounding box center [429, 123] width 738 height 46
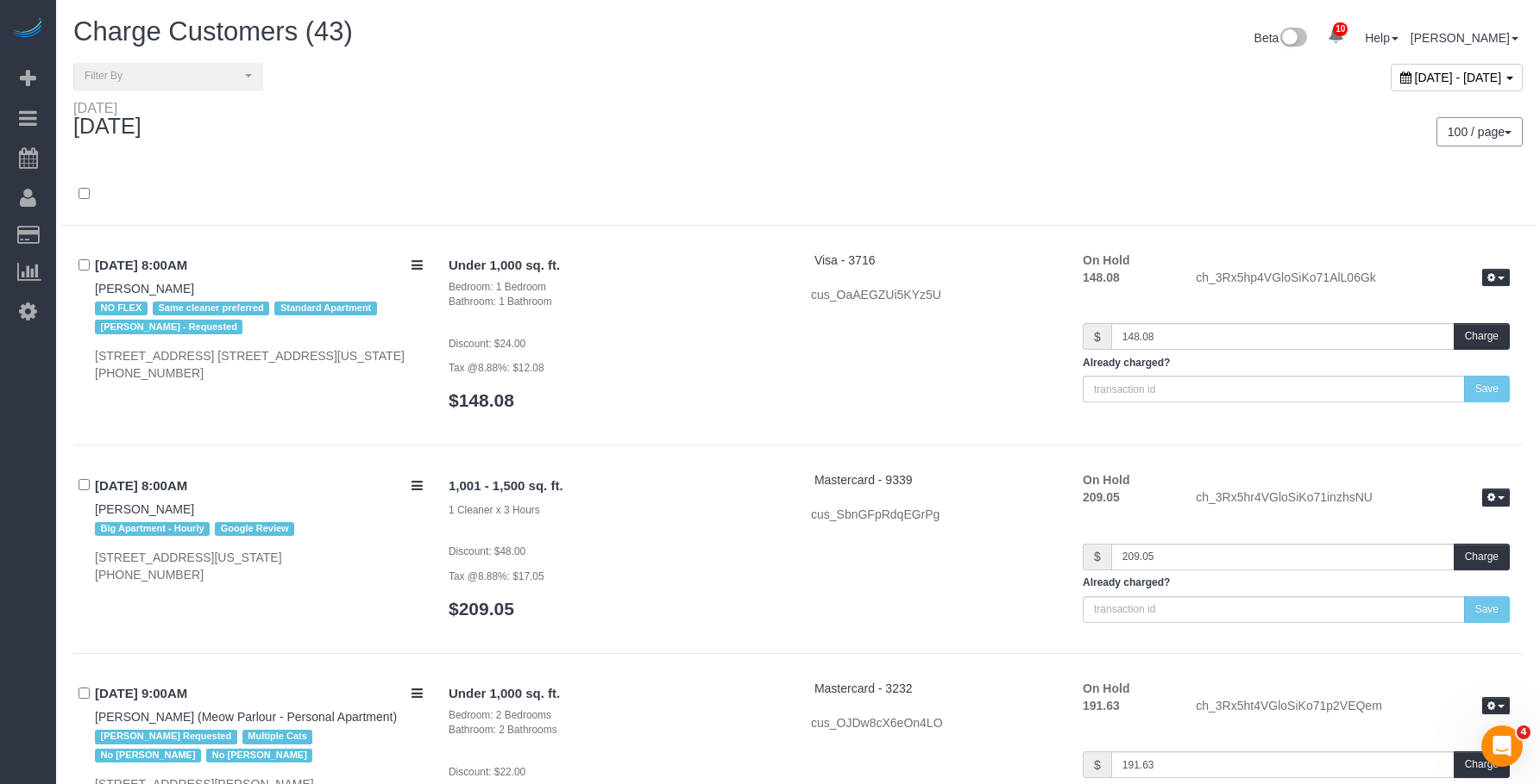
scroll to position [2074, 0]
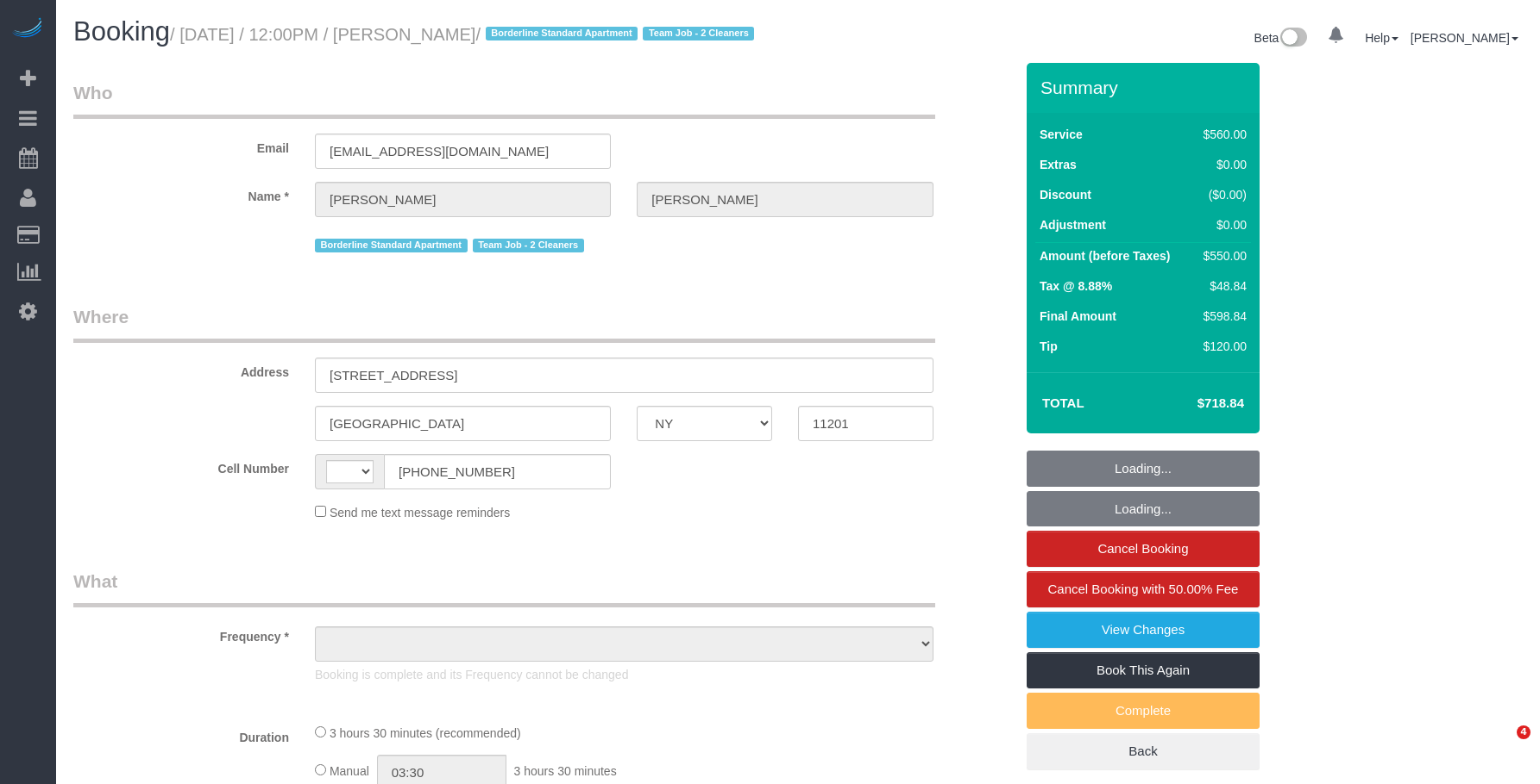
select select "NY"
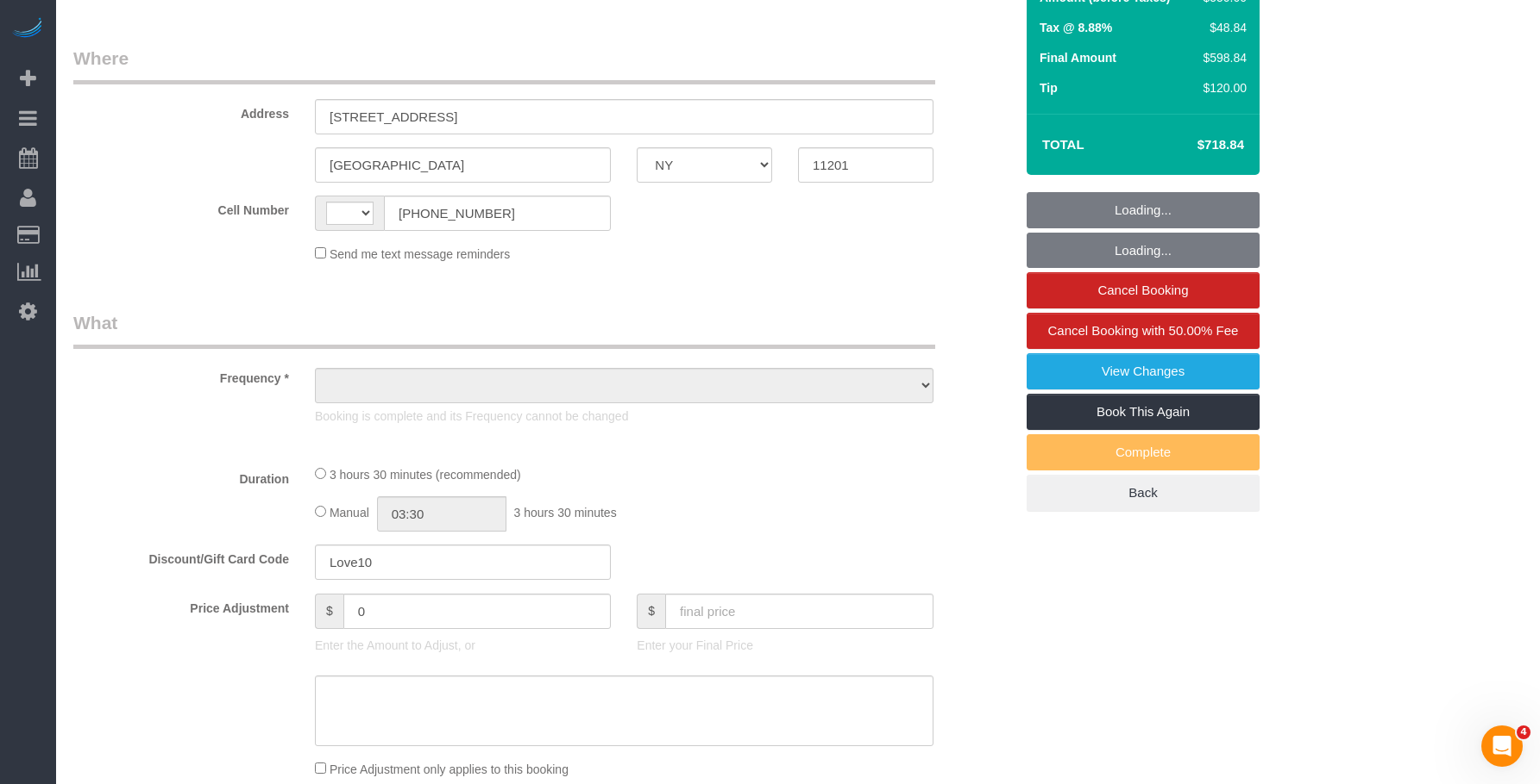
scroll to position [259, 0]
select select "string:US"
select select "object:503"
select select "string:stripe-pm_1Mm3ry4VGloSiKo7pfTgVbJs"
select select "2"
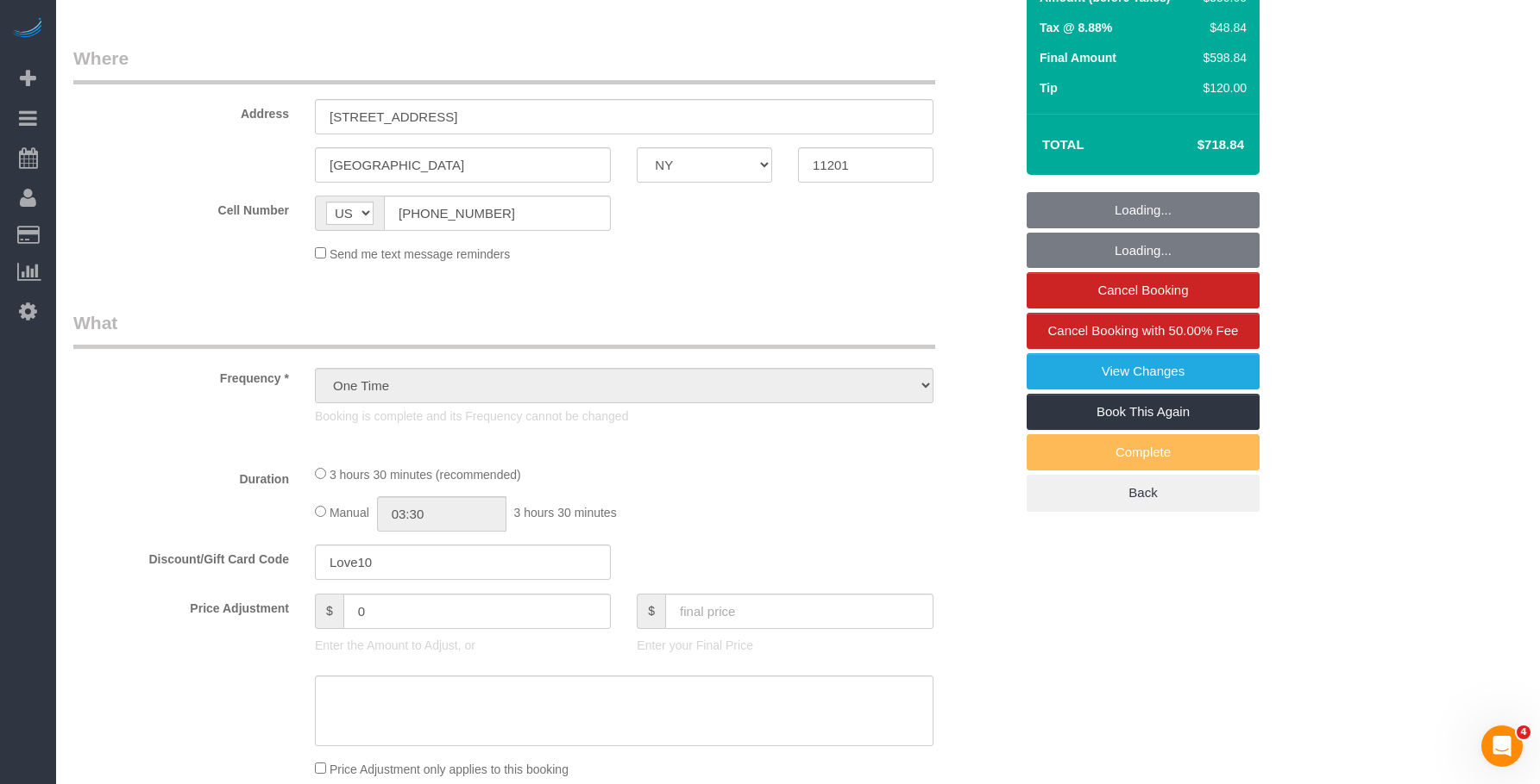
select select "210"
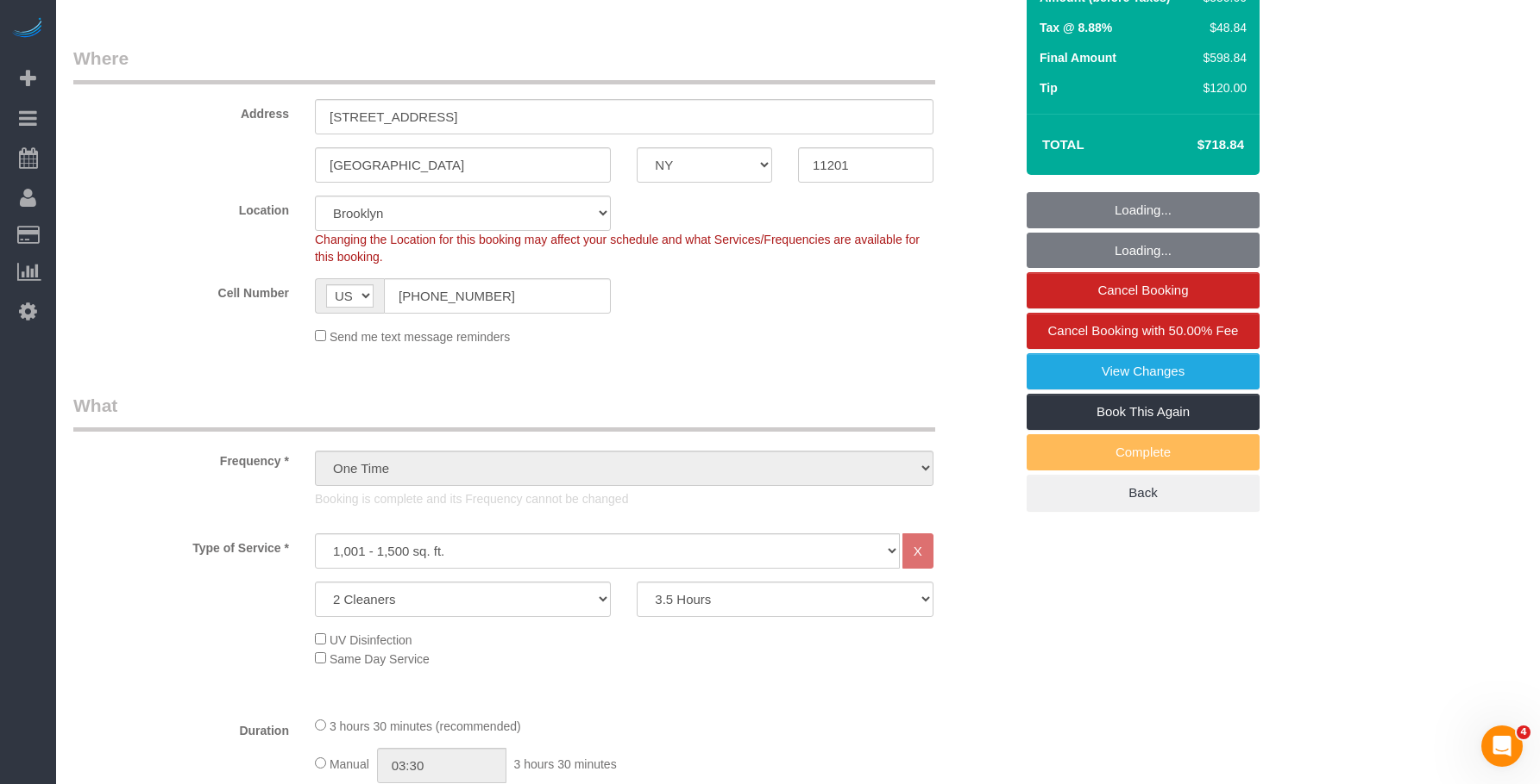
select select "spot1"
select select "object:844"
select select "number:89"
select select "number:90"
select select "number:15"
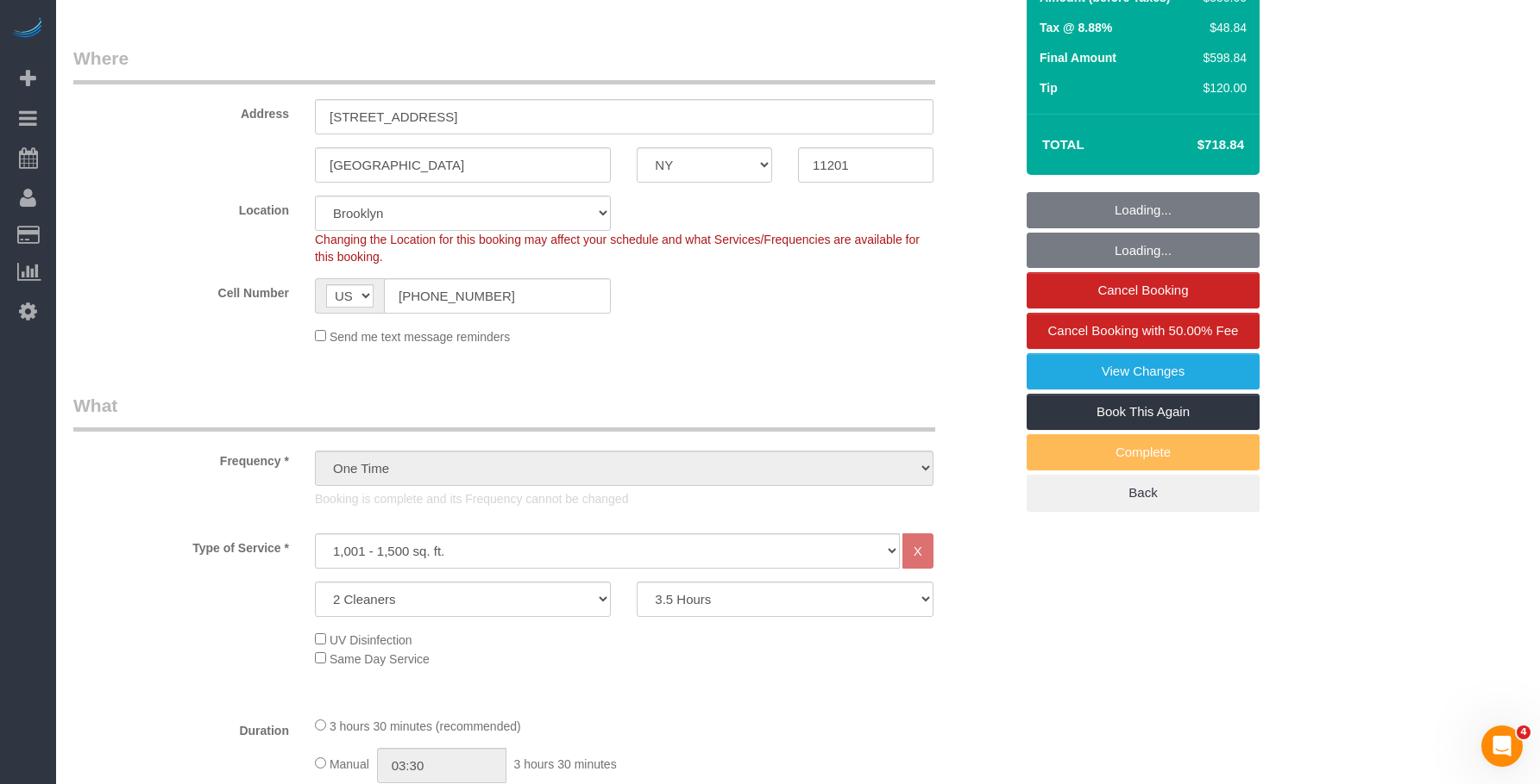
select select "number:5"
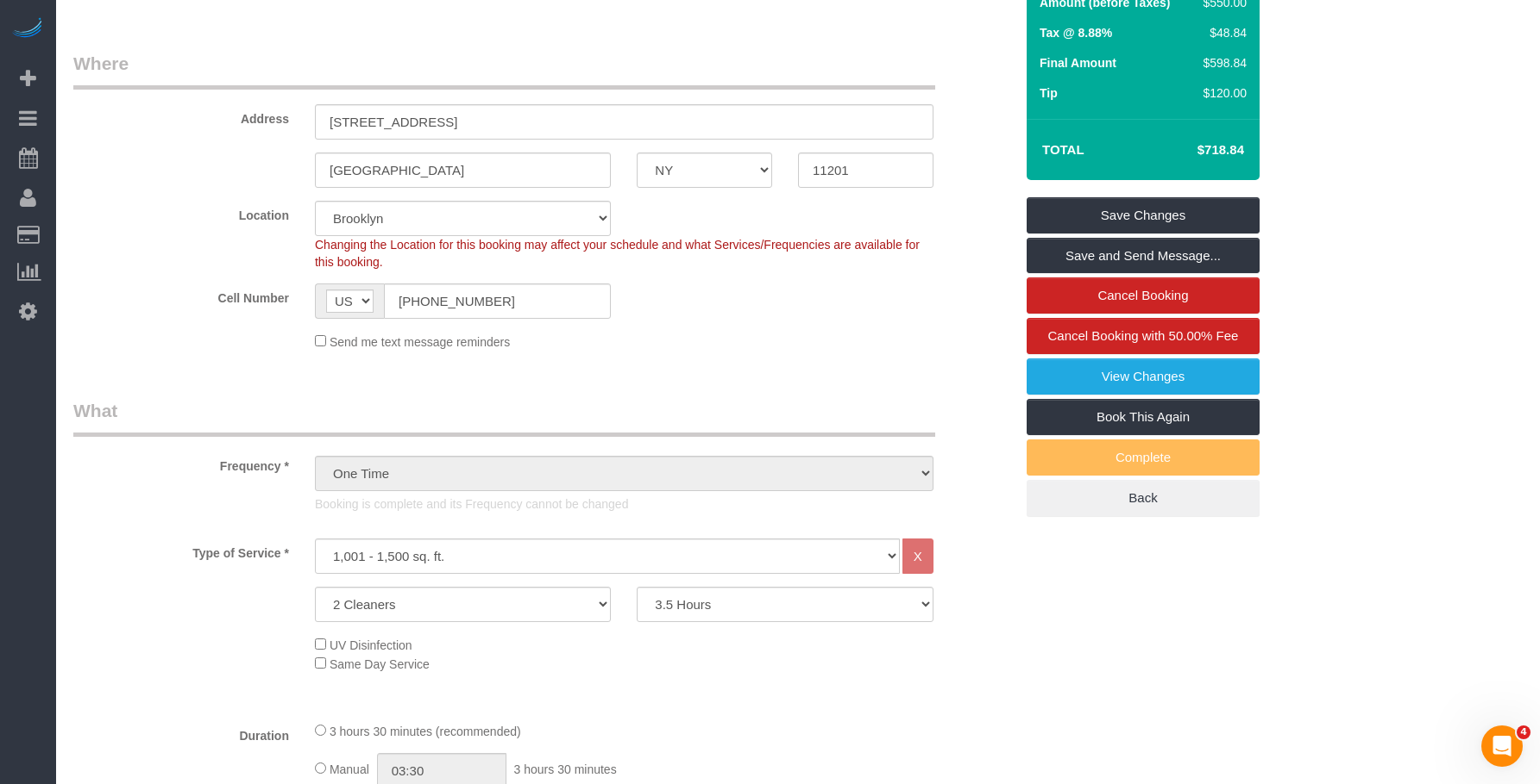
scroll to position [0, 0]
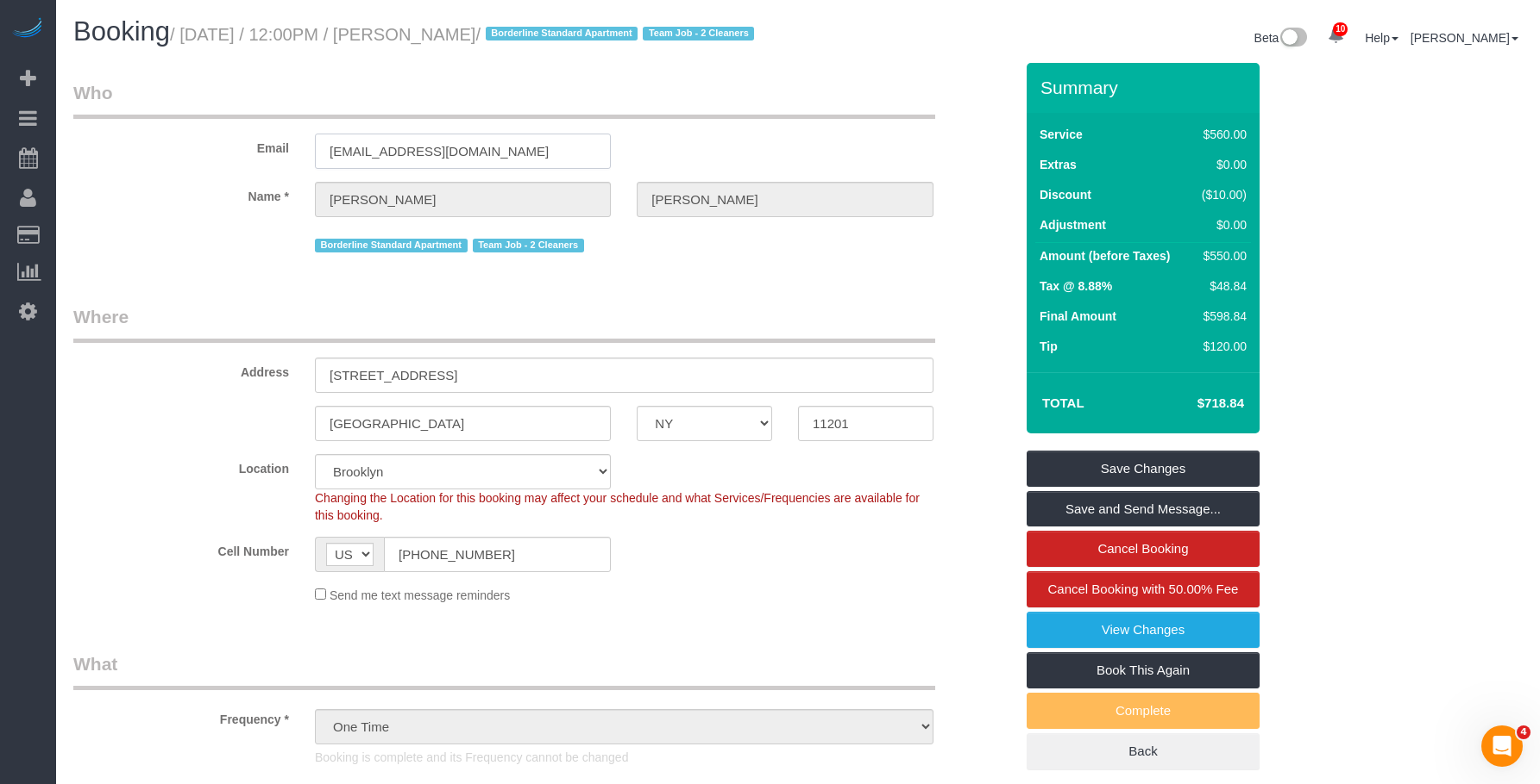
drag, startPoint x: 524, startPoint y: 171, endPoint x: 128, endPoint y: 149, distance: 396.6
click at [126, 156] on div "Email papenfusscline1@earthlink.net" at bounding box center [544, 124] width 966 height 89
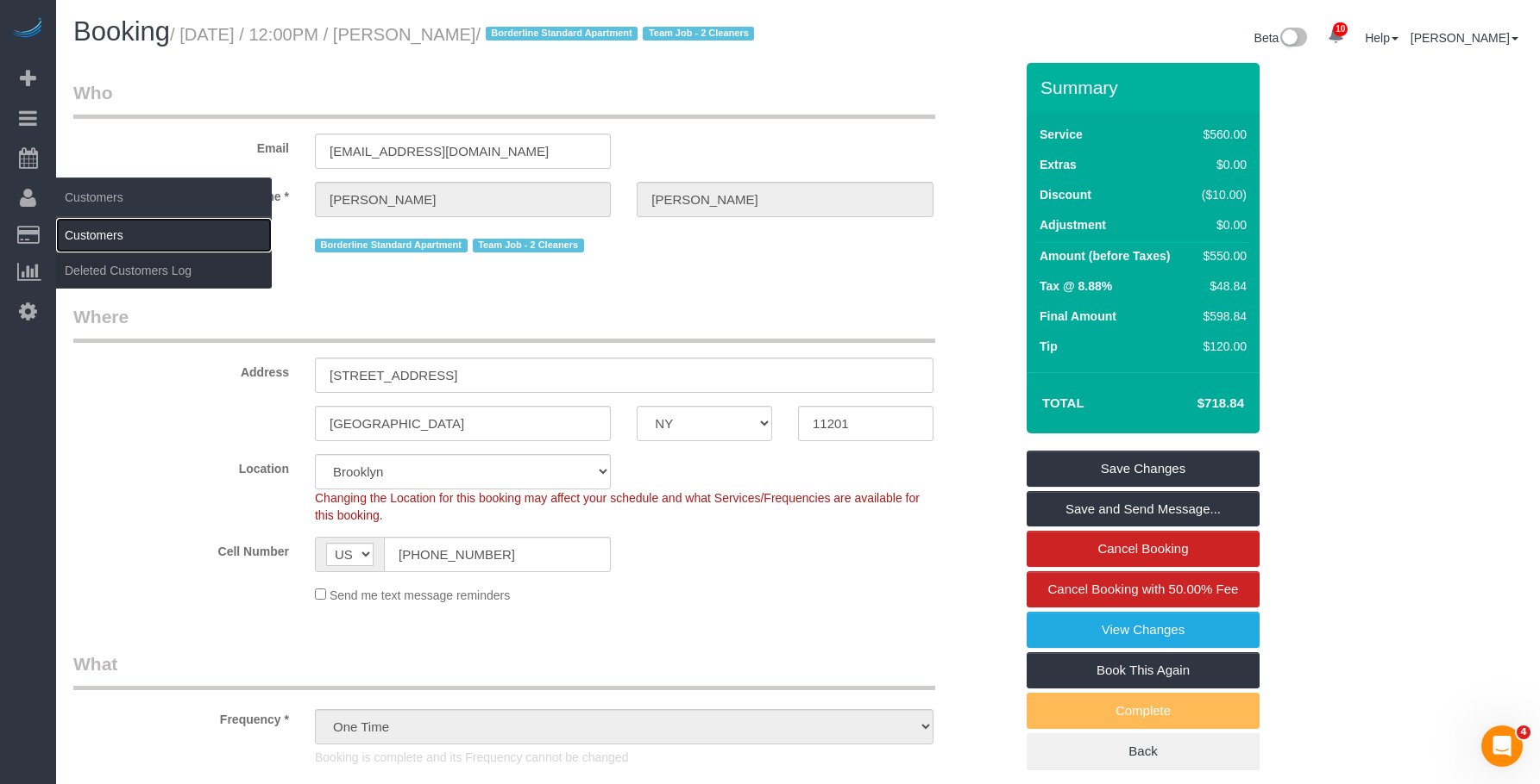
click at [111, 226] on link "Customers" at bounding box center [163, 235] width 216 height 35
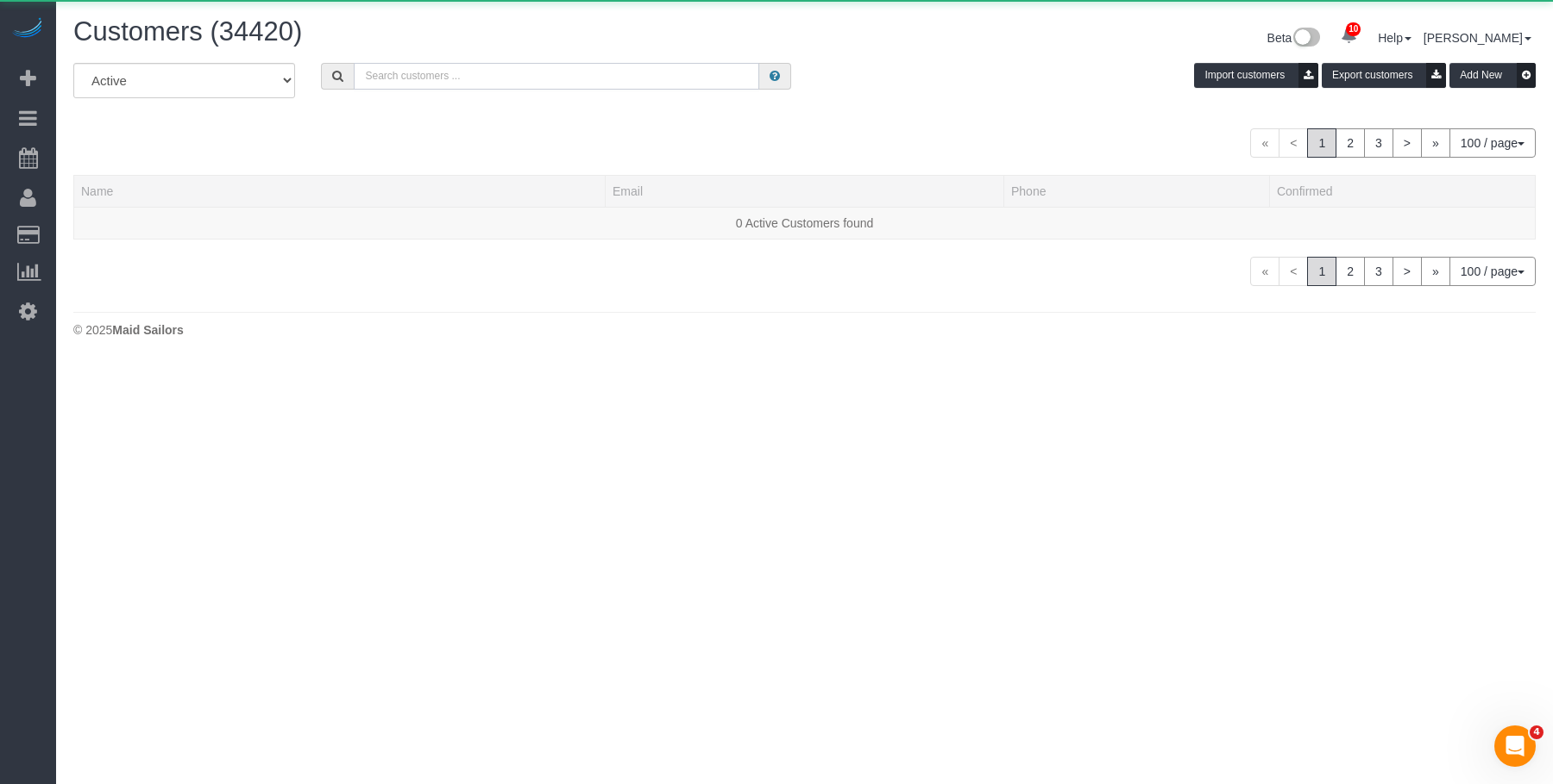
click at [669, 77] on input "text" at bounding box center [555, 76] width 405 height 27
paste input "papenfusscline1@earthlink.net"
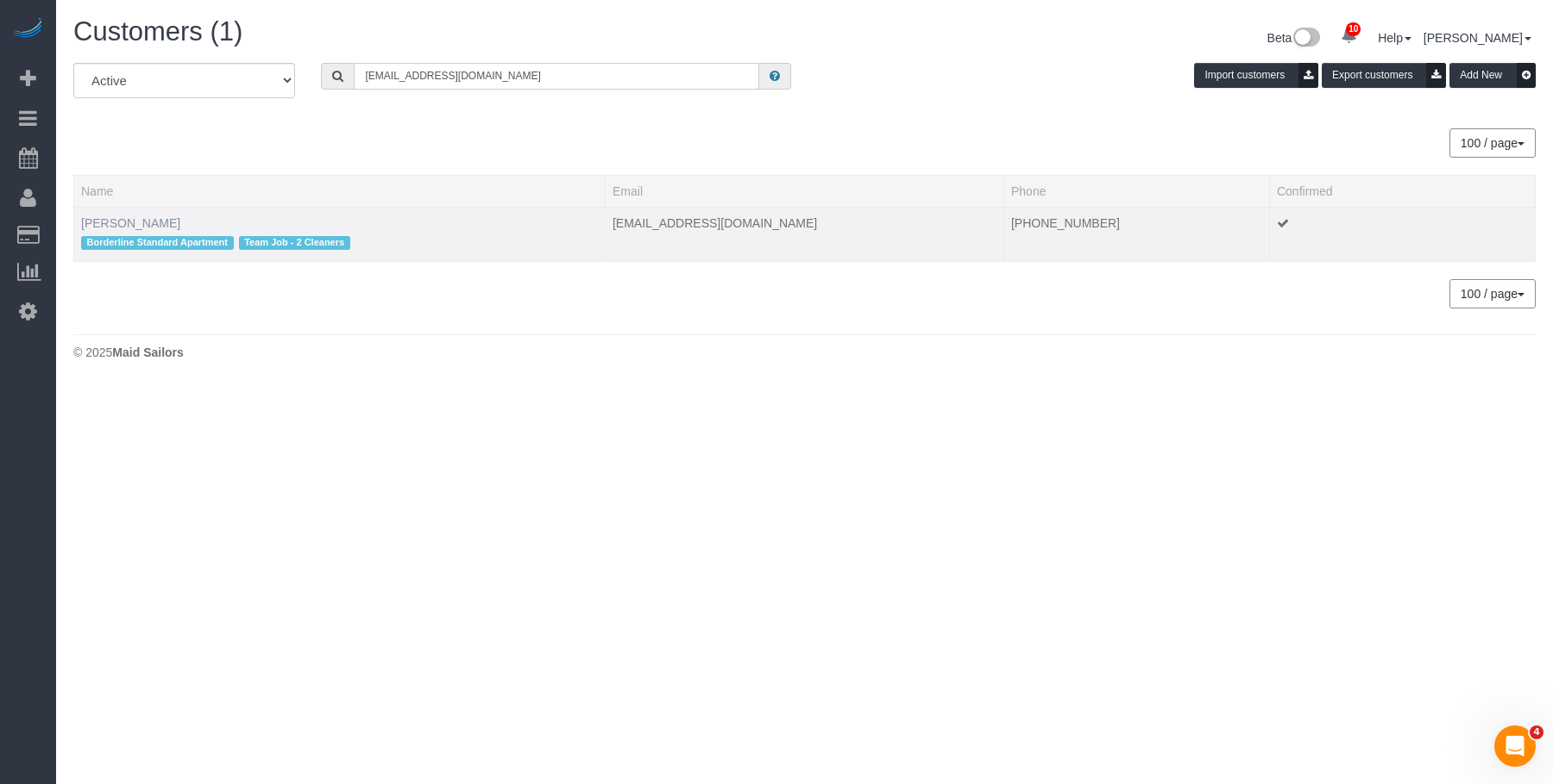
type input "papenfusscline1@earthlink.net"
click at [146, 221] on link "Mary Papenfuss" at bounding box center [130, 223] width 100 height 14
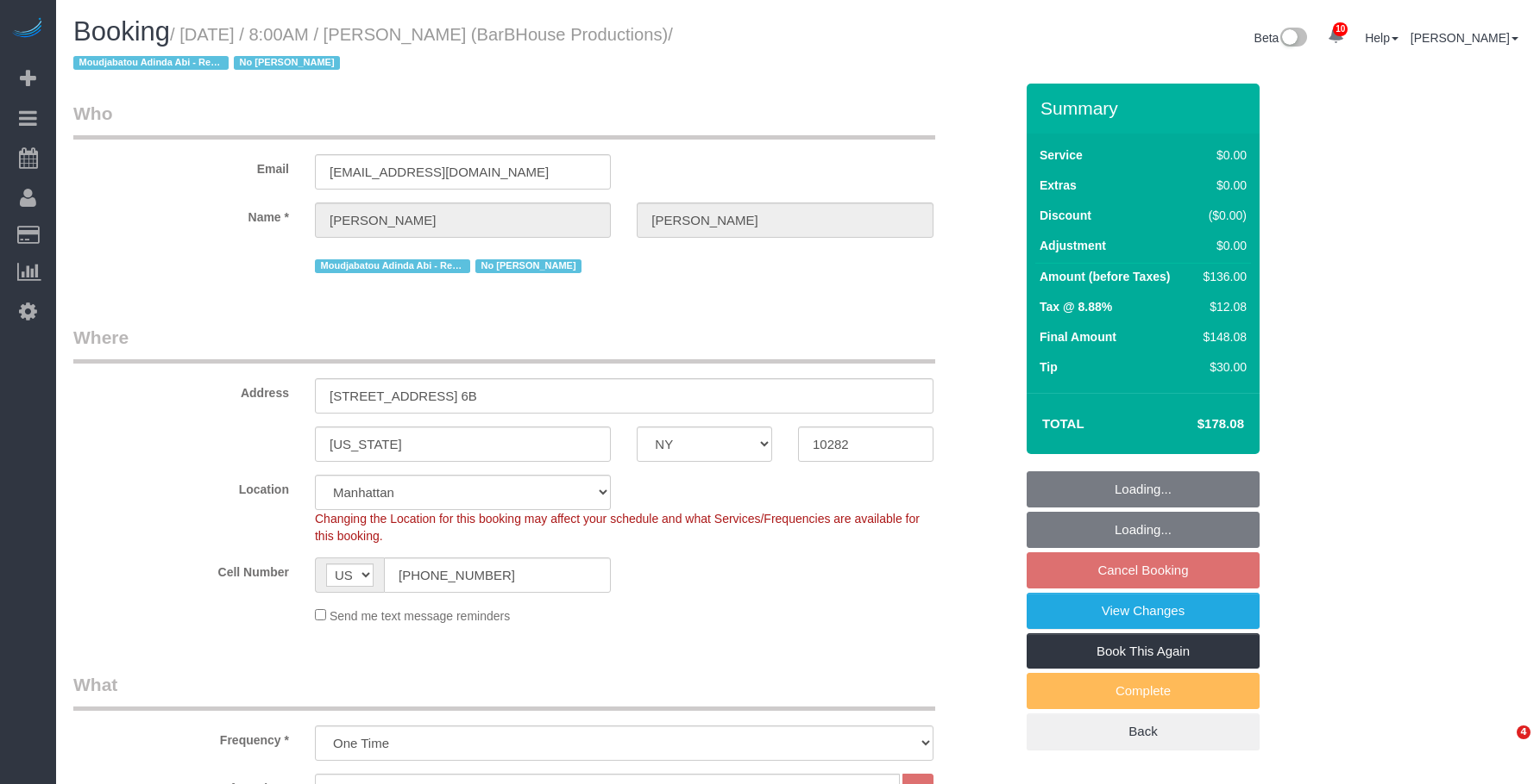
select select "NY"
select select "1"
select select "number:89"
select select "number:90"
select select "number:15"
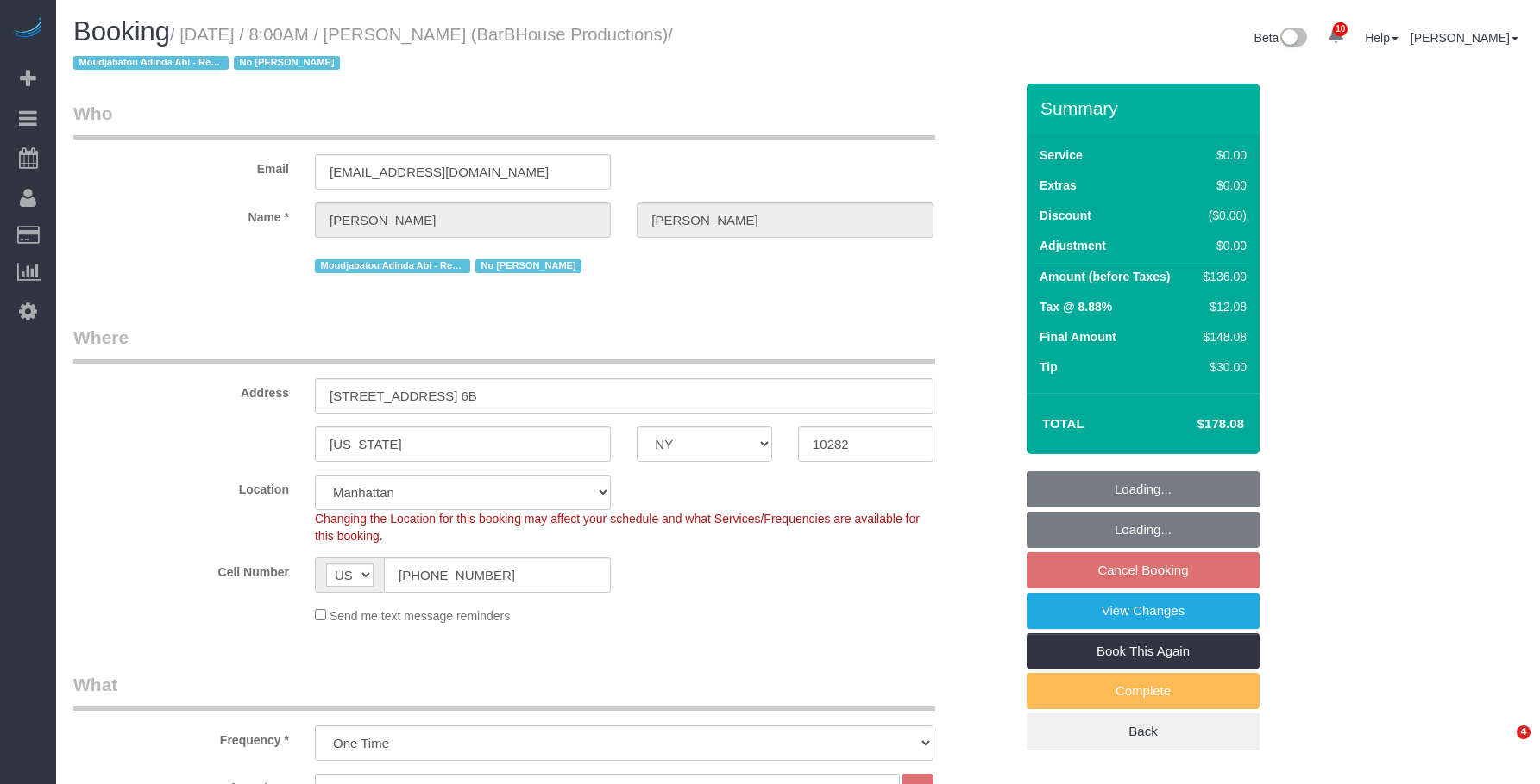
select select "number:5"
select select "object:1435"
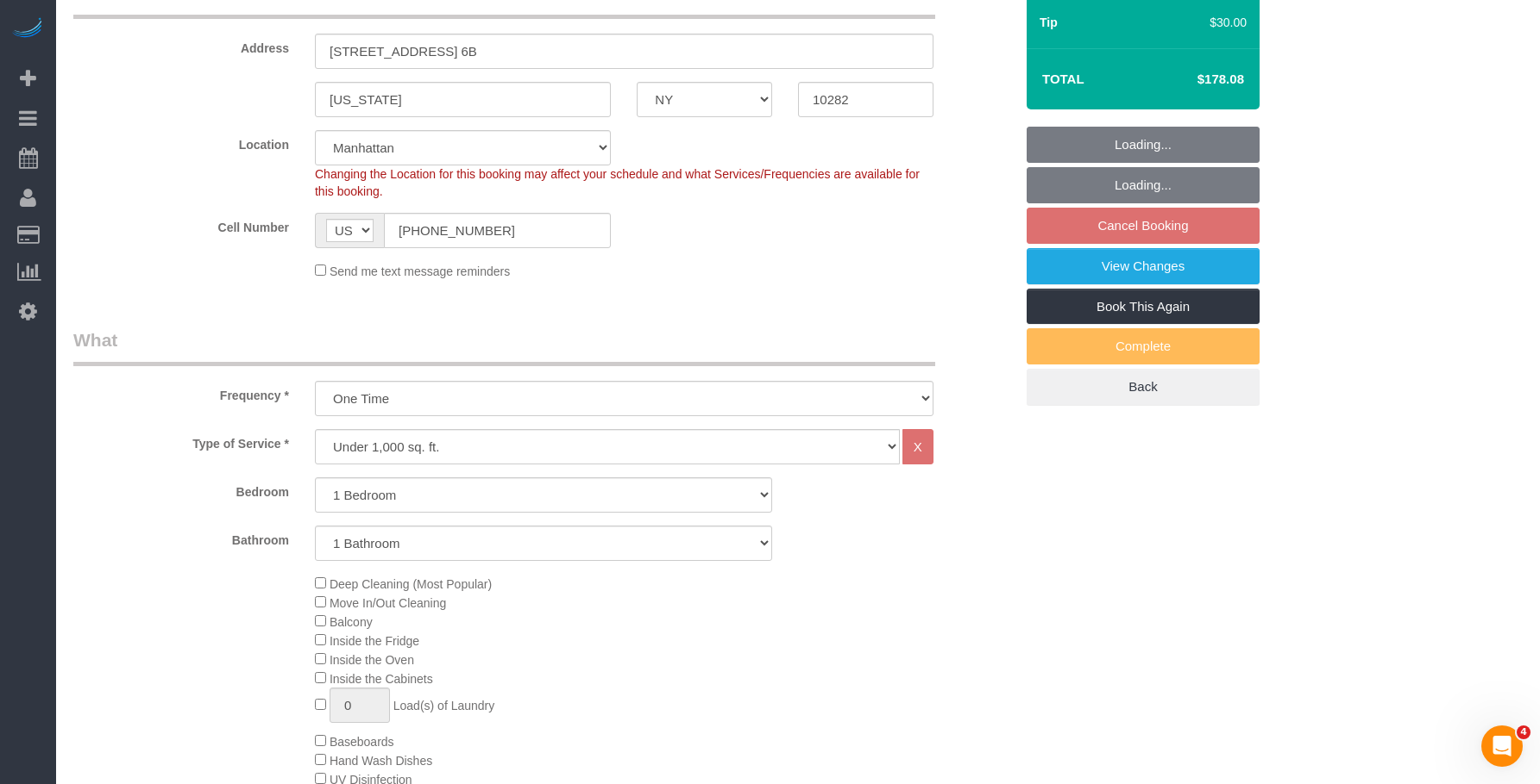
select select "spot1"
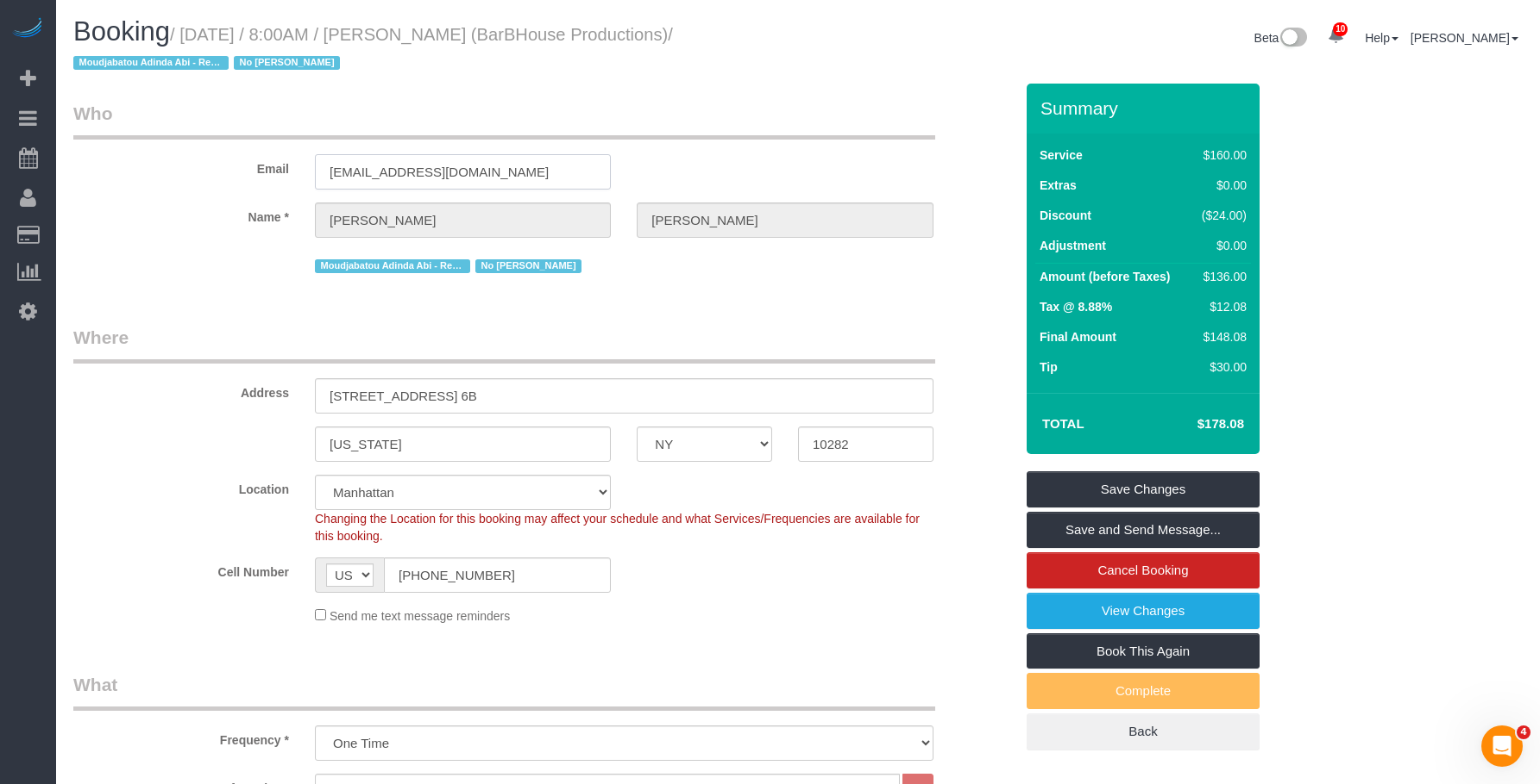
drag, startPoint x: 472, startPoint y: 175, endPoint x: 165, endPoint y: 170, distance: 307.0
click at [165, 170] on div "Email [EMAIL_ADDRESS][DOMAIN_NAME]" at bounding box center [544, 144] width 966 height 89
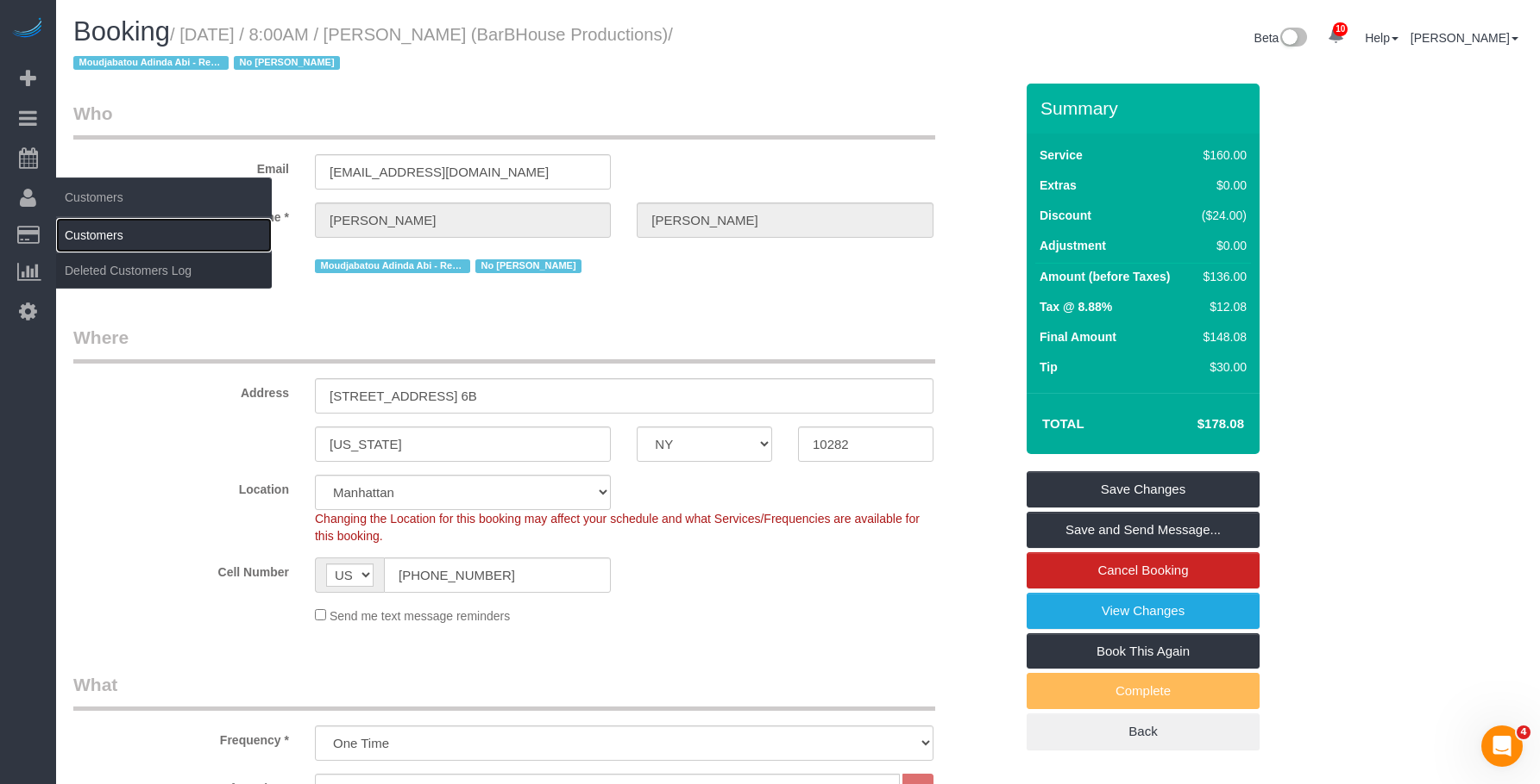
click at [126, 239] on link "Customers" at bounding box center [163, 235] width 216 height 35
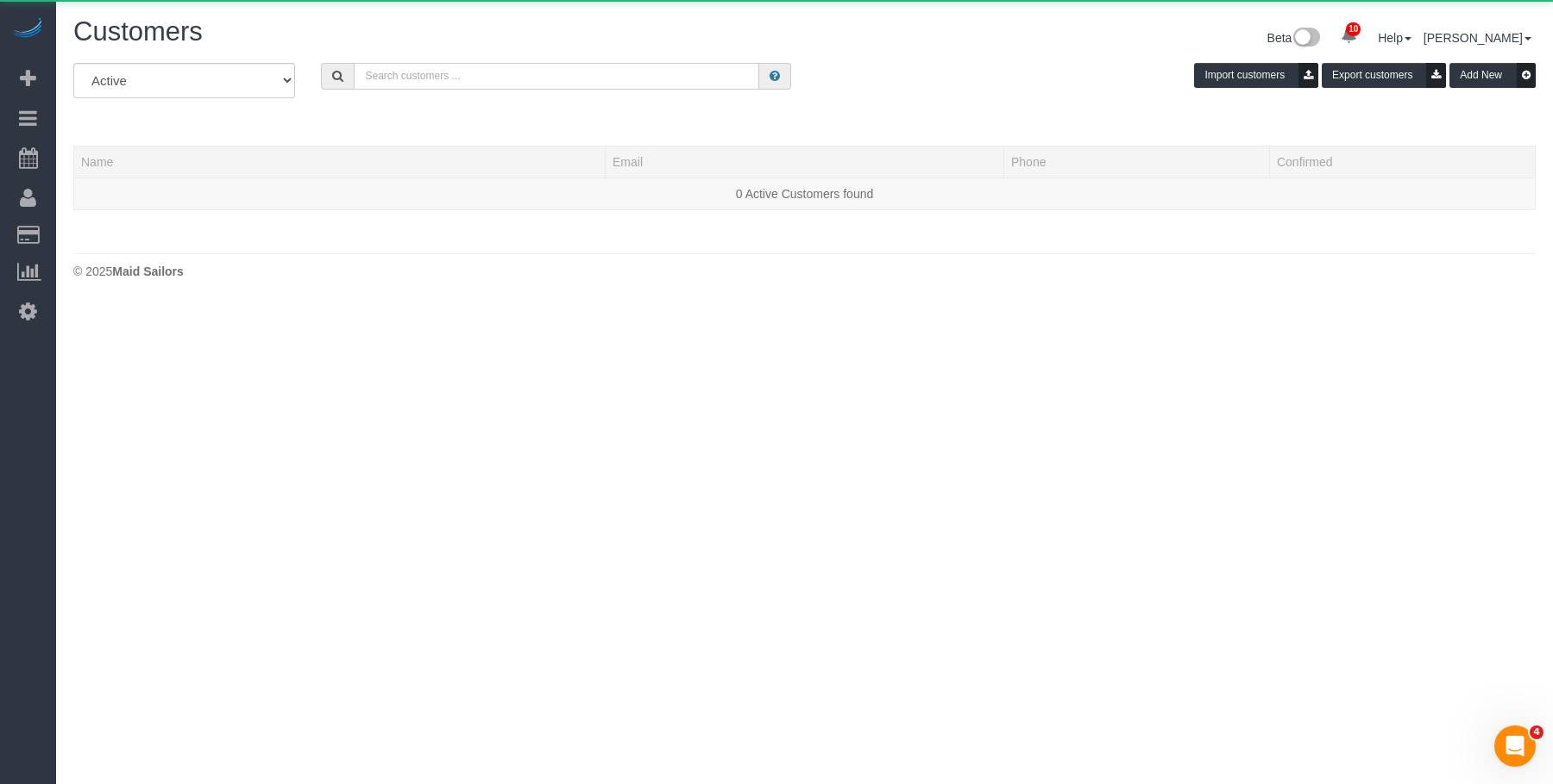
click at [585, 75] on input "text" at bounding box center [555, 76] width 405 height 27
paste input "[EMAIL_ADDRESS][DOMAIN_NAME]"
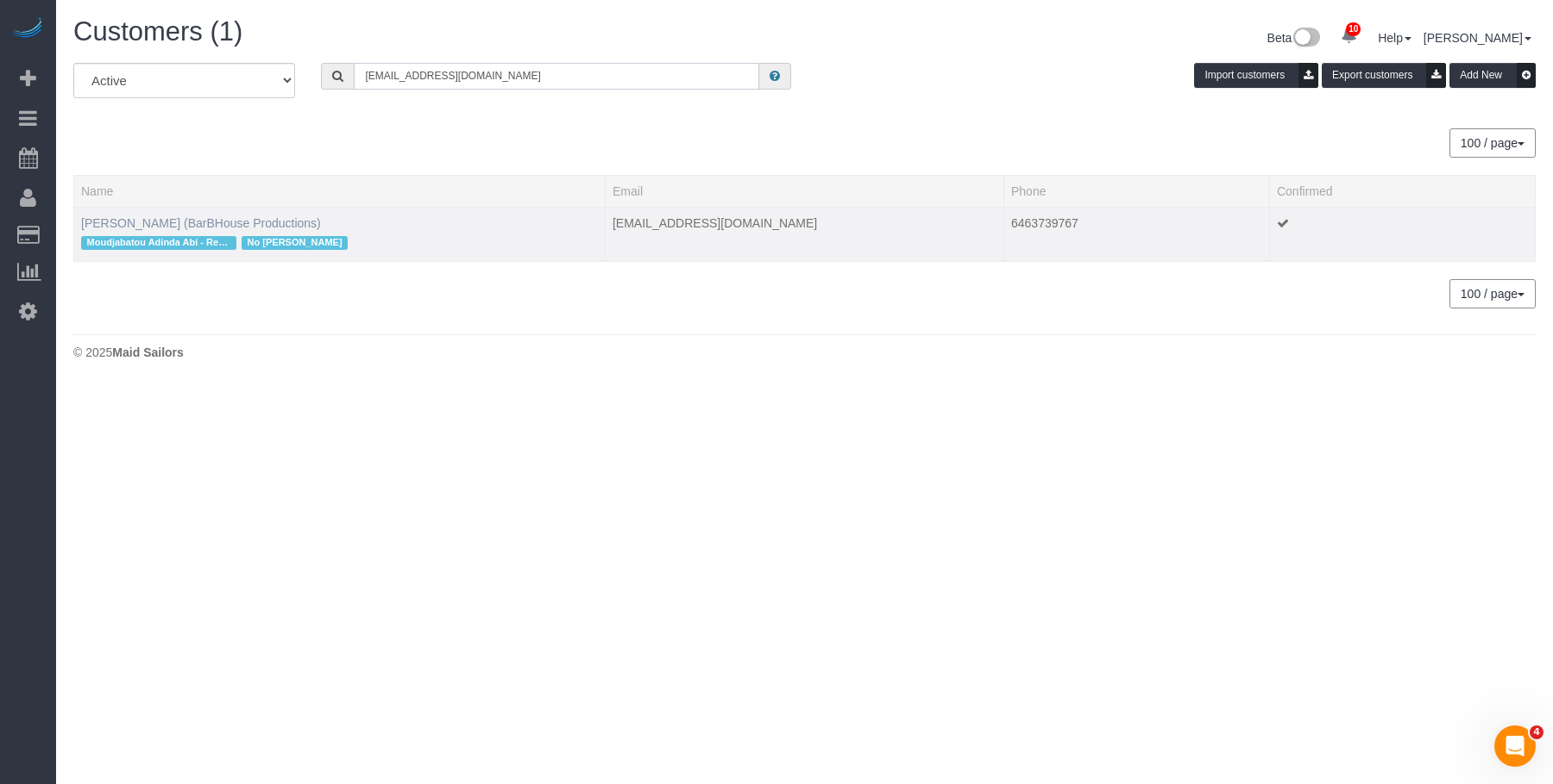
type input "[EMAIL_ADDRESS][DOMAIN_NAME]"
click at [125, 223] on link "Joe Barbagallo (BarBHouse Productions)" at bounding box center [200, 223] width 240 height 14
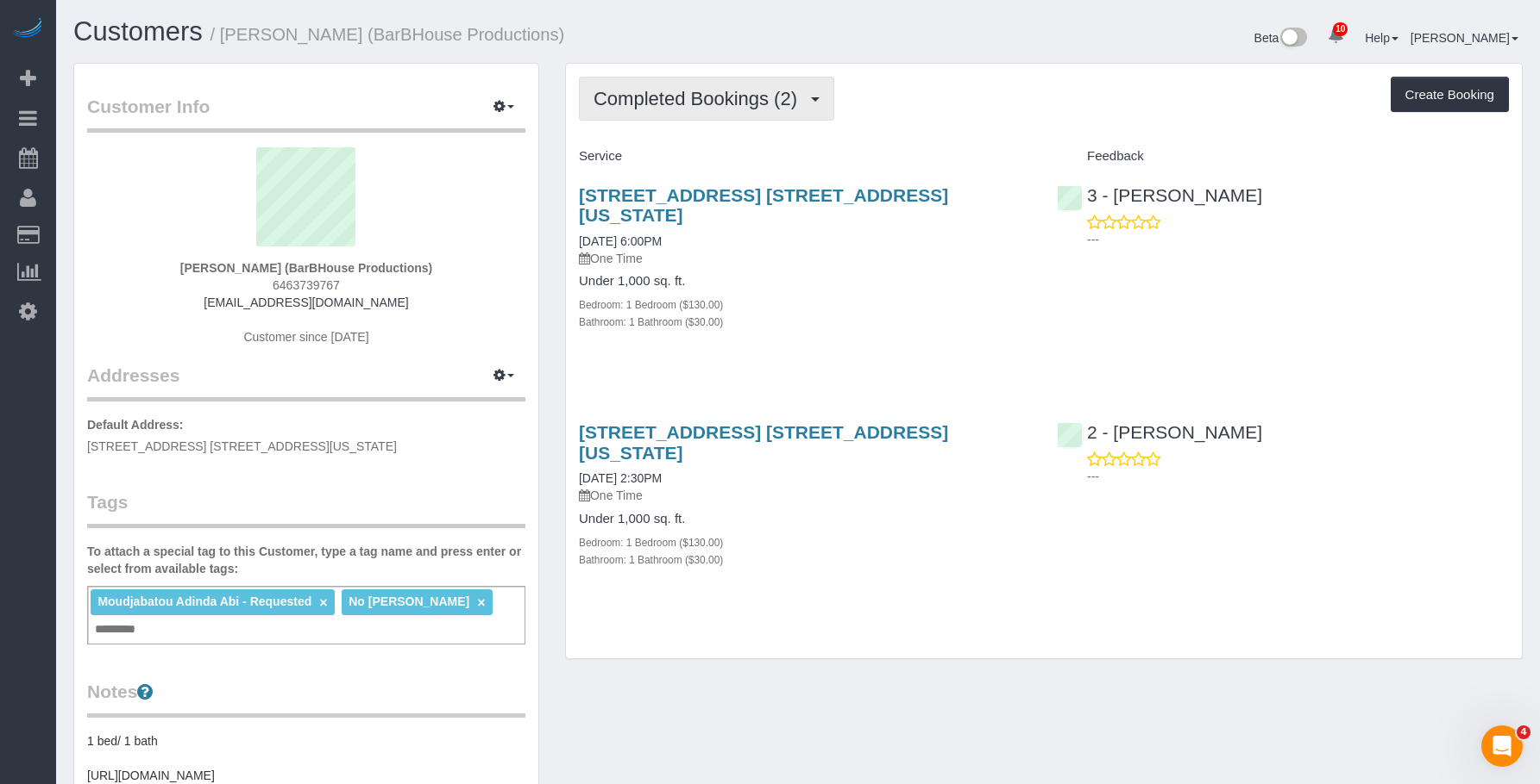
click at [679, 90] on span "Completed Bookings (2)" at bounding box center [699, 98] width 212 height 22
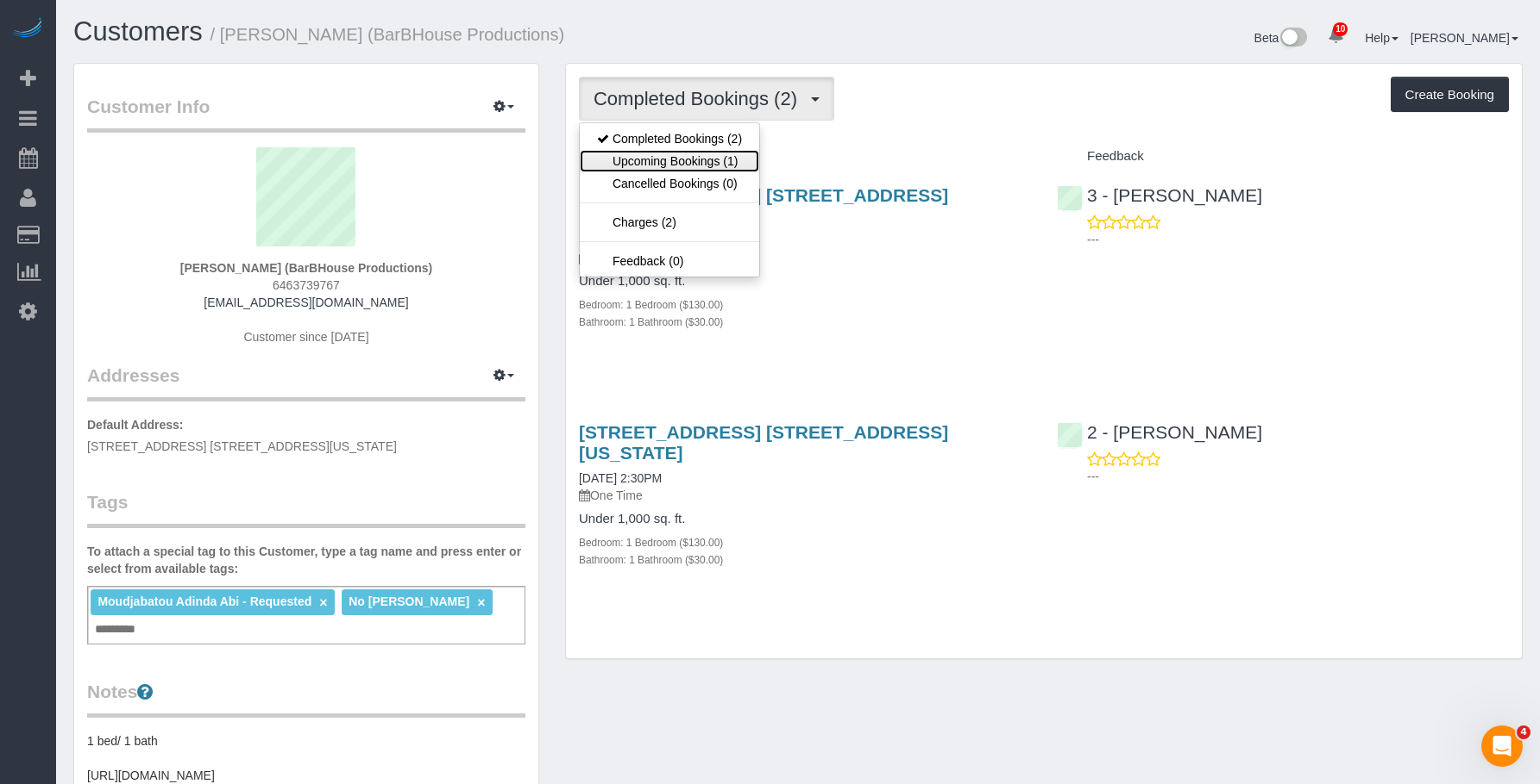
click at [672, 163] on link "Upcoming Bookings (1)" at bounding box center [669, 161] width 179 height 23
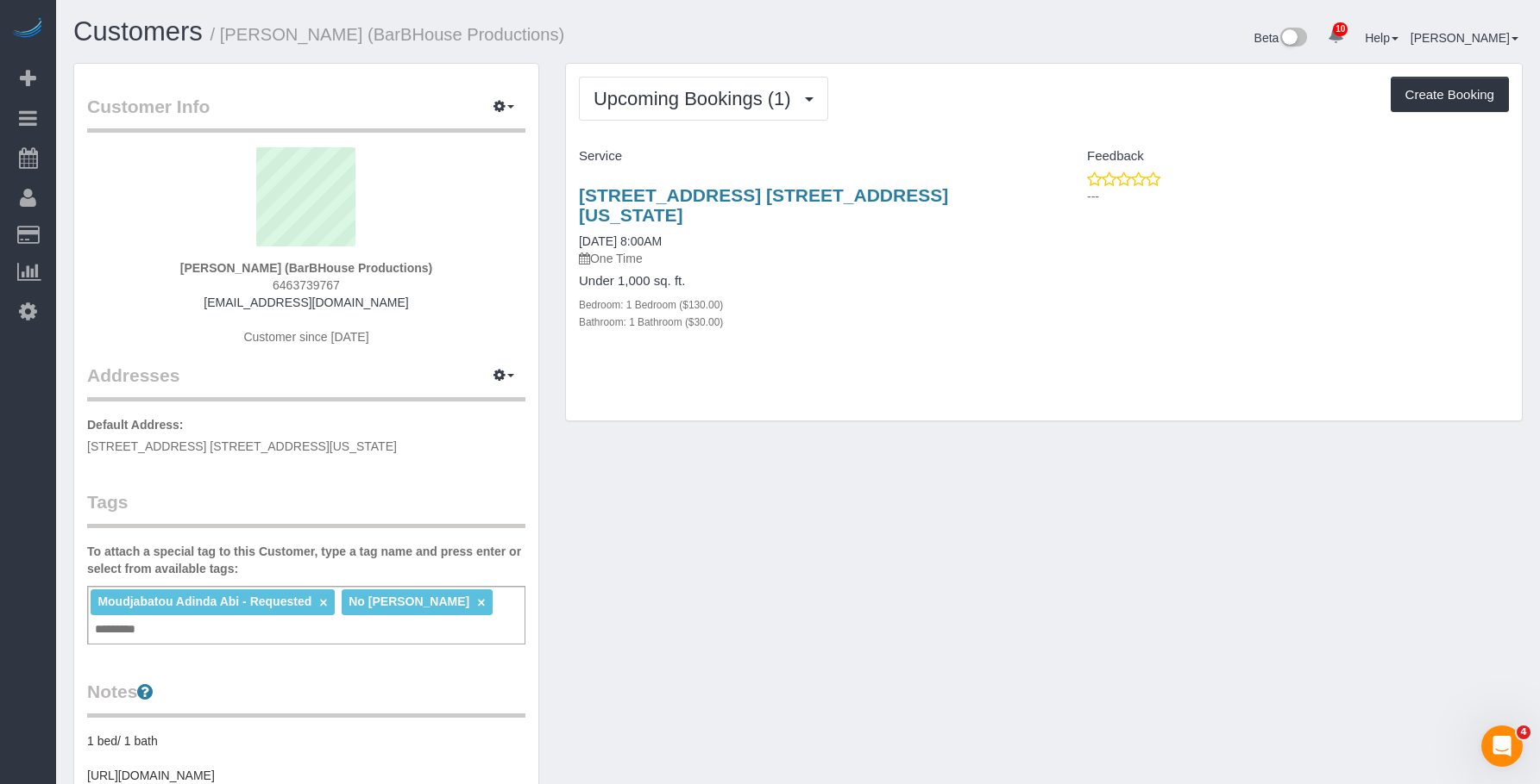
drag, startPoint x: 570, startPoint y: 195, endPoint x: 919, endPoint y: 178, distance: 349.4
click at [919, 178] on div "300 North End Ave, Apt. 6b, New York, NY 10282 08/21/2025 8:00AM One Time Under…" at bounding box center [804, 268] width 478 height 194
click at [840, 329] on div "300 North End Ave, Apt. 6b, New York, NY 10282 08/21/2025 8:00AM One Time Under…" at bounding box center [804, 268] width 478 height 194
click at [686, 100] on span "Upcoming Bookings (1)" at bounding box center [696, 98] width 206 height 22
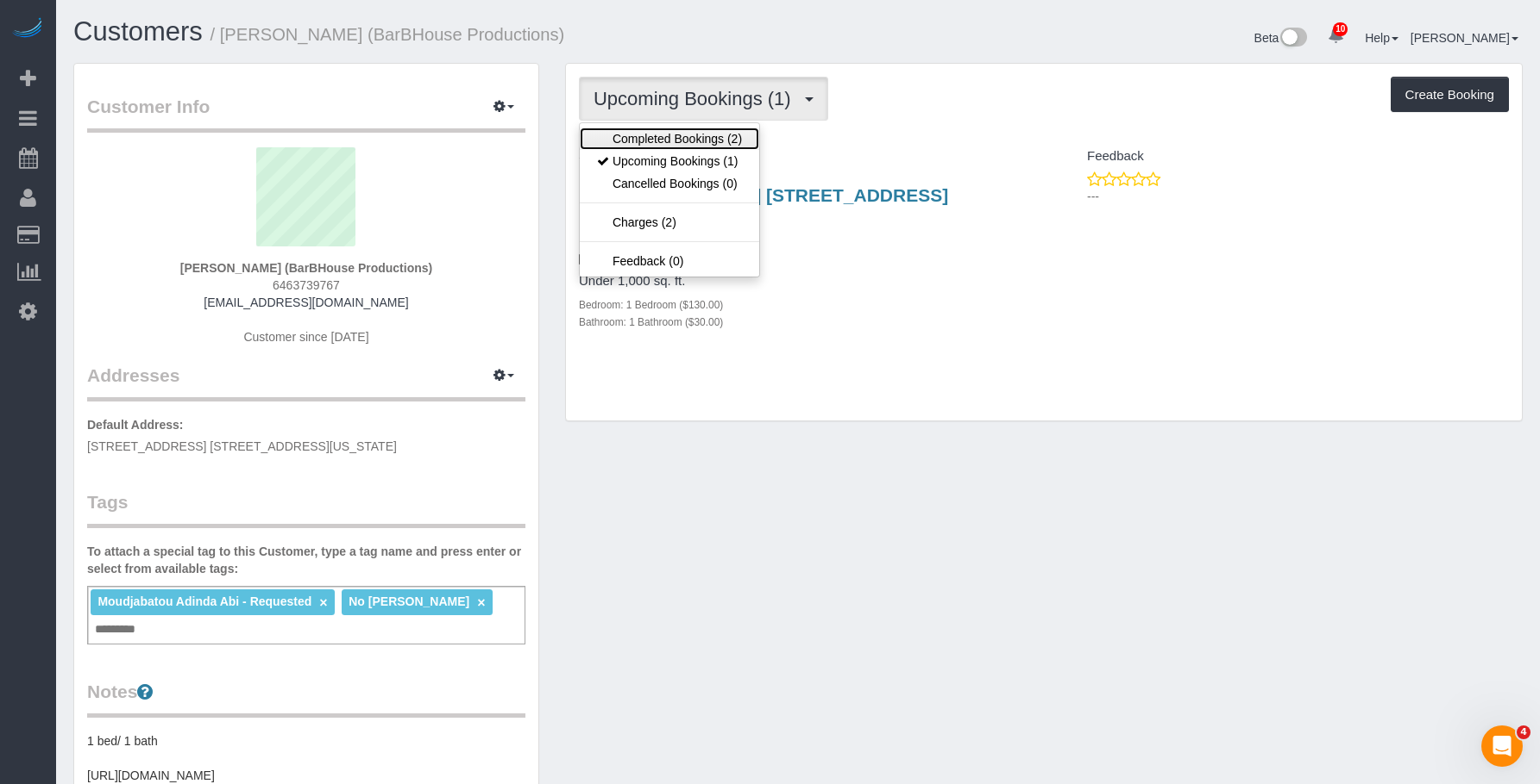
click at [675, 140] on link "Completed Bookings (2)" at bounding box center [669, 138] width 179 height 23
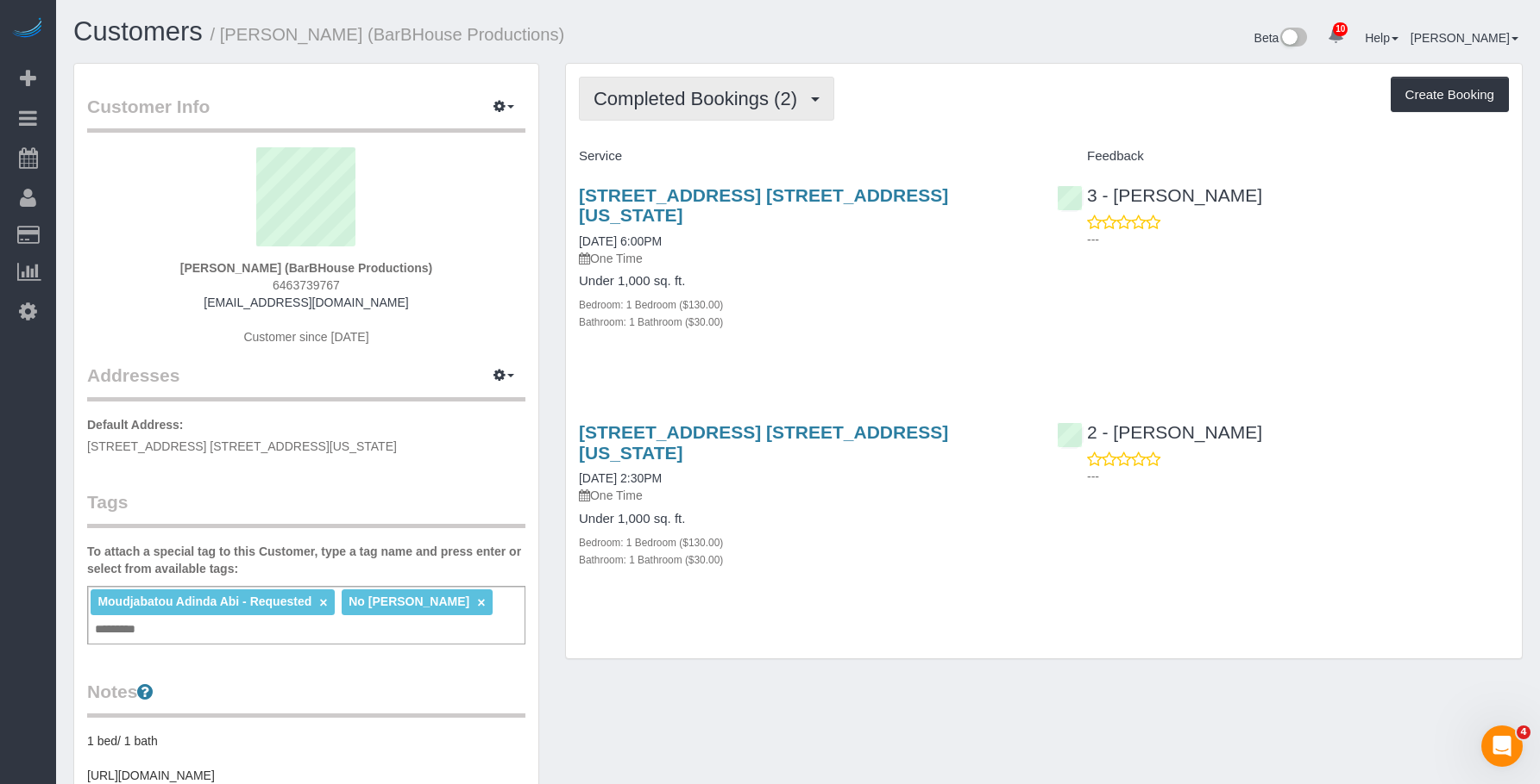
click at [756, 90] on span "Completed Bookings (2)" at bounding box center [699, 98] width 212 height 22
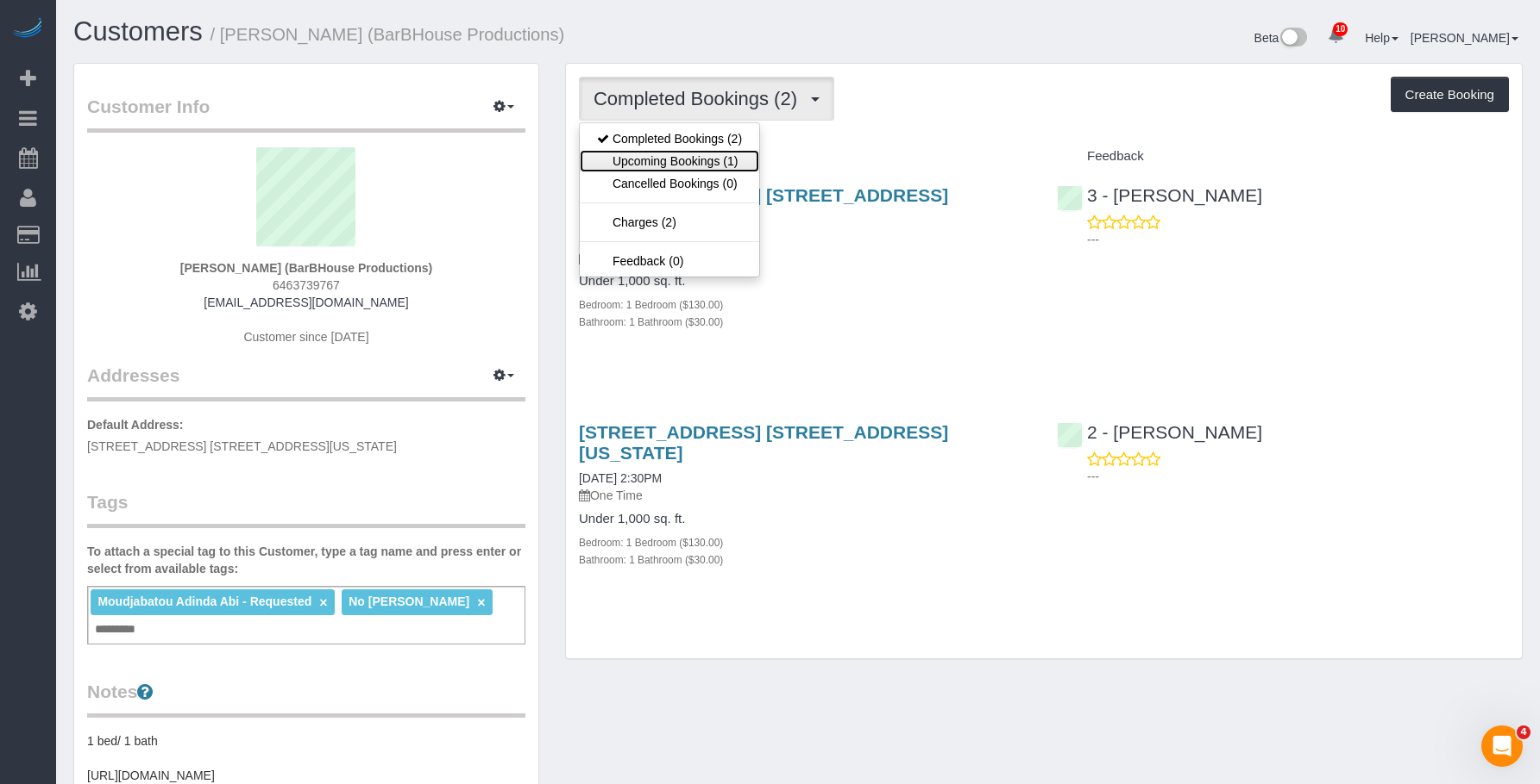
click at [710, 151] on link "Upcoming Bookings (1)" at bounding box center [669, 161] width 179 height 23
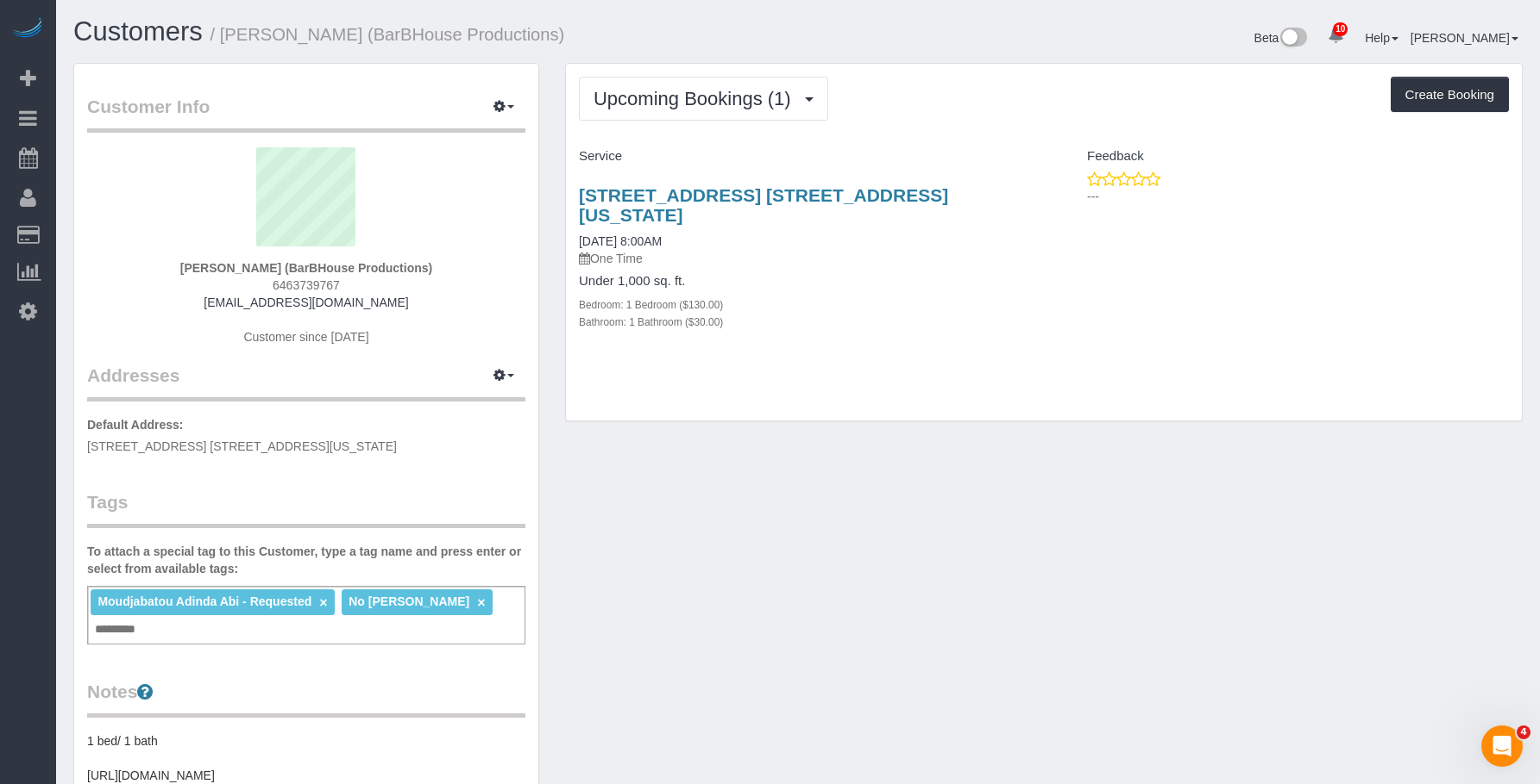
drag, startPoint x: 575, startPoint y: 191, endPoint x: 1018, endPoint y: 204, distance: 443.2
click at [1018, 204] on div "300 North End Ave, Apt. 6b, New York, NY 10282 08/21/2025 8:00AM One Time Under…" at bounding box center [804, 268] width 478 height 194
copy link "300 North End Ave, Apt. 6b, New York, NY 10282"
click at [914, 190] on link "300 North End Ave, Apt. 6b, New York, NY 10282" at bounding box center [763, 205] width 369 height 40
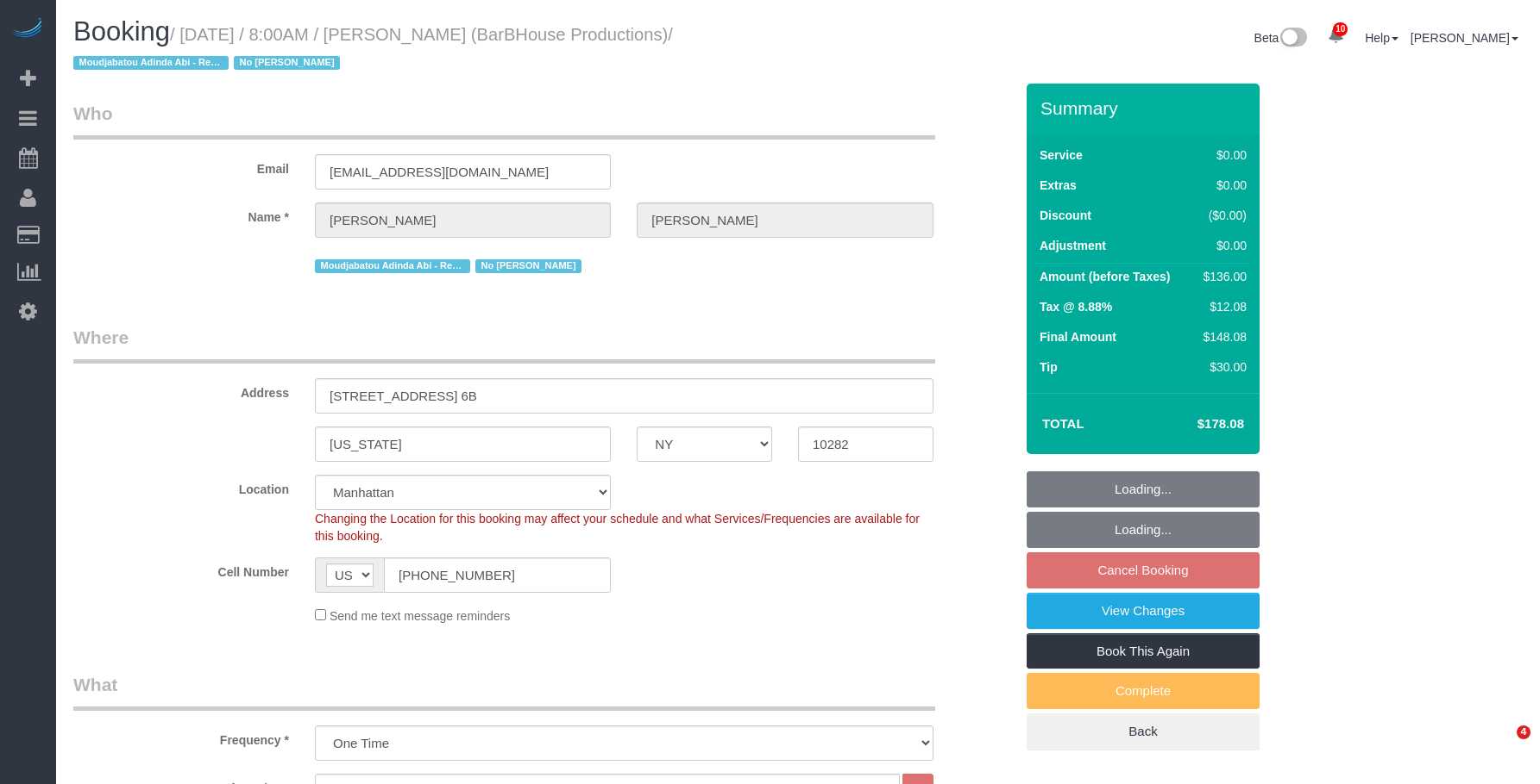
select select "NY"
select select "1"
select select "spot1"
select select "number:89"
select select "number:90"
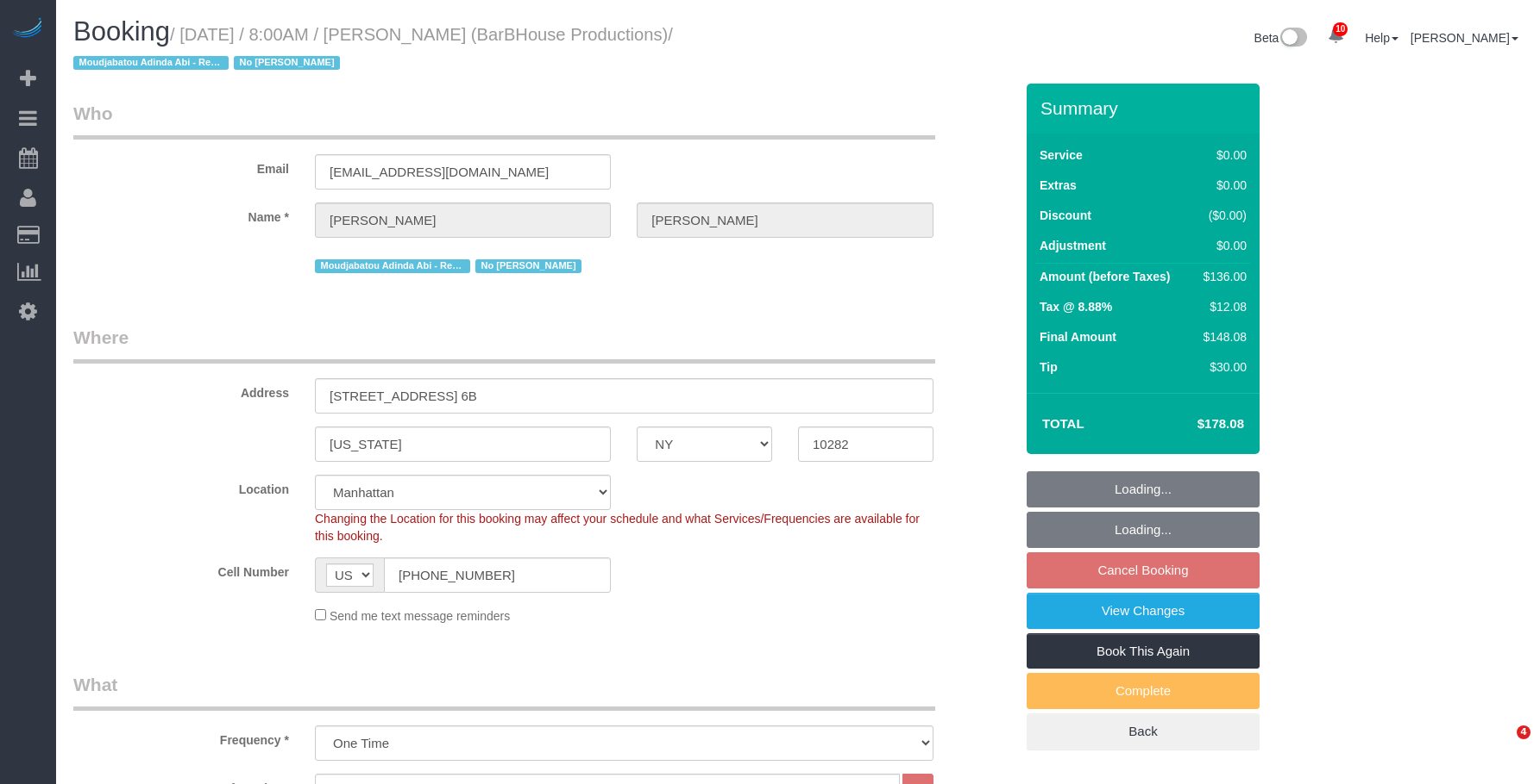
select select "number:15"
select select "number:5"
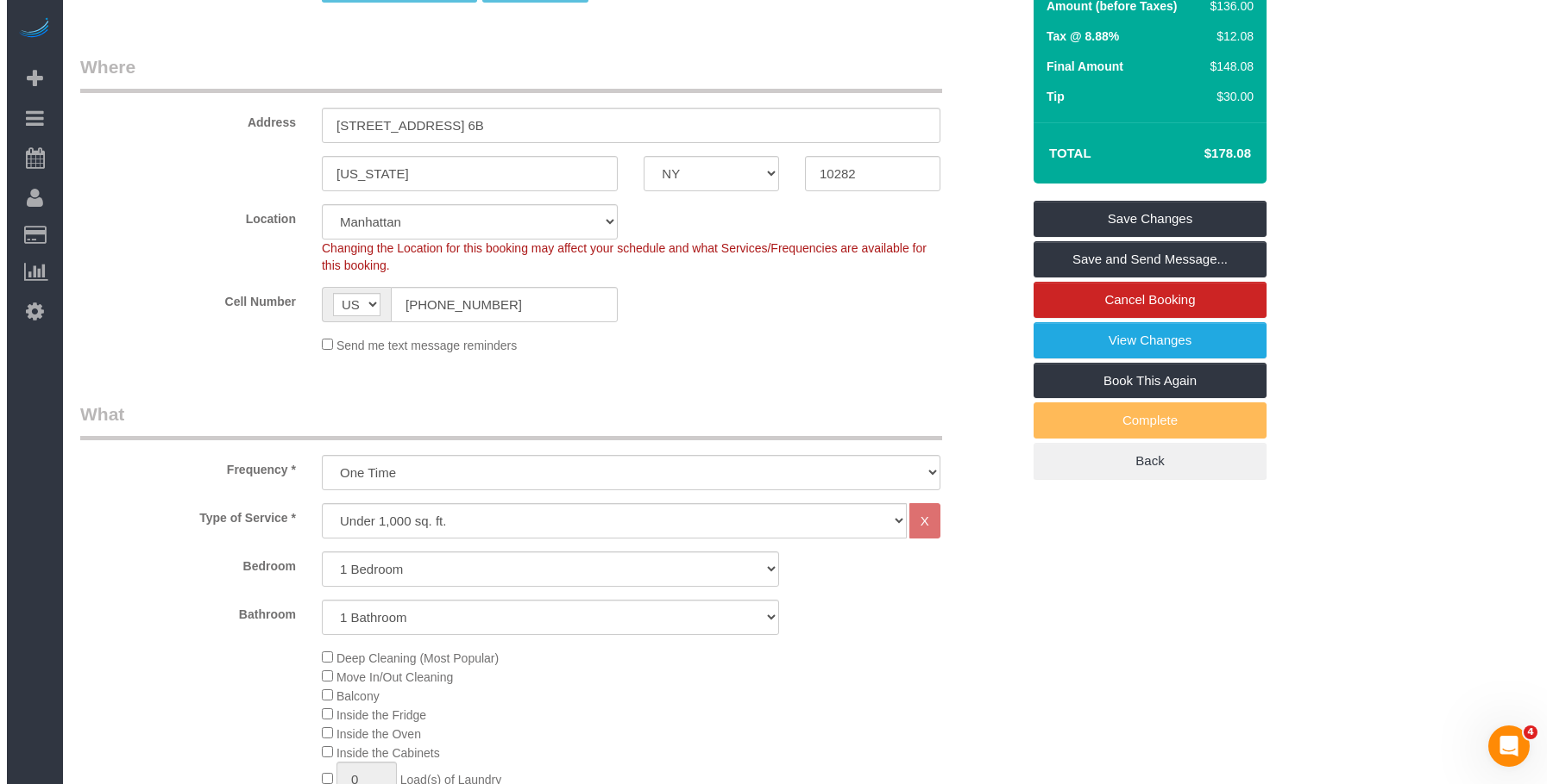
scroll to position [259, 0]
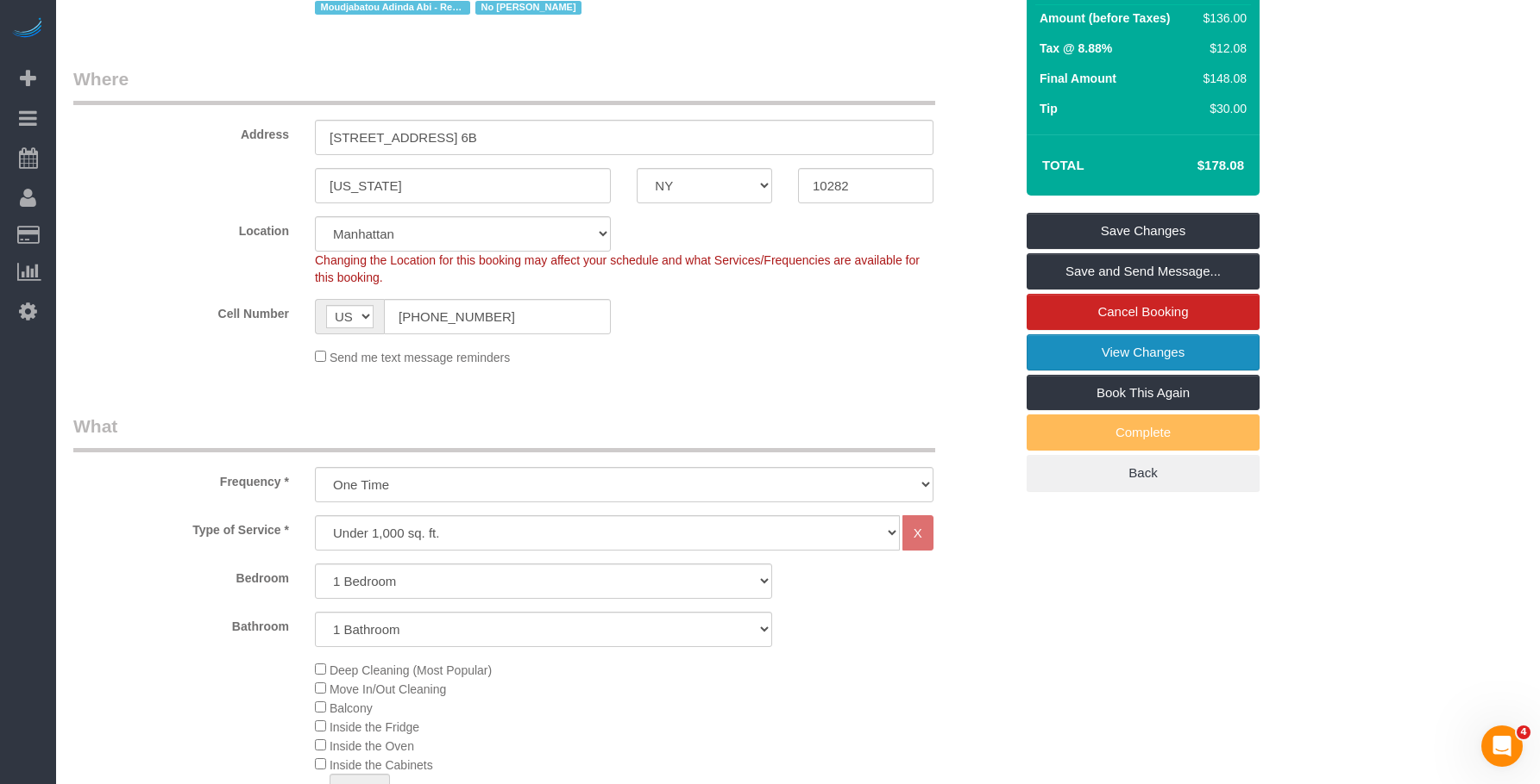
click at [1050, 347] on link "View Changes" at bounding box center [1143, 352] width 233 height 36
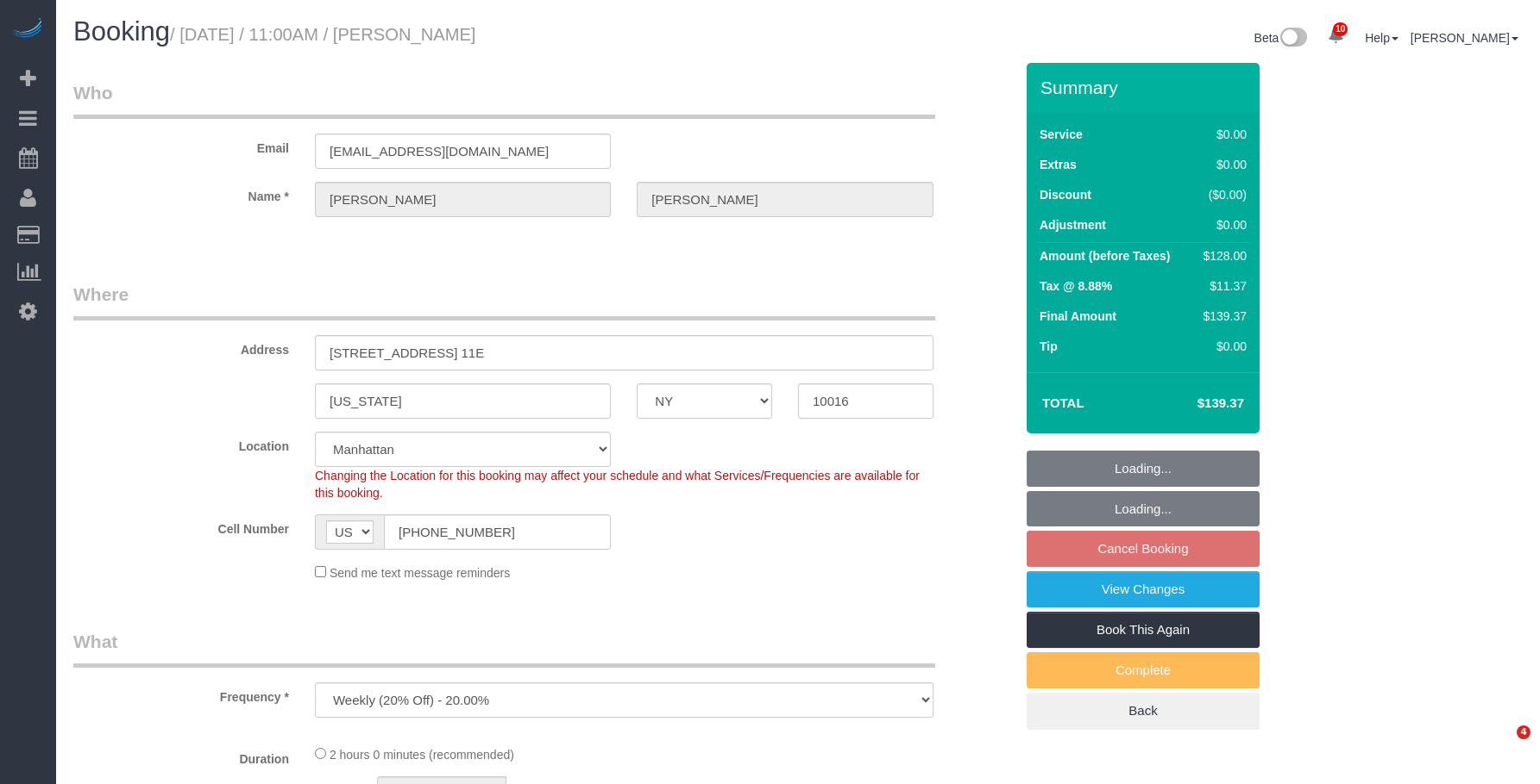
select select "NY"
select select "spot4"
select select "number:89"
select select "number:90"
select select "number:15"
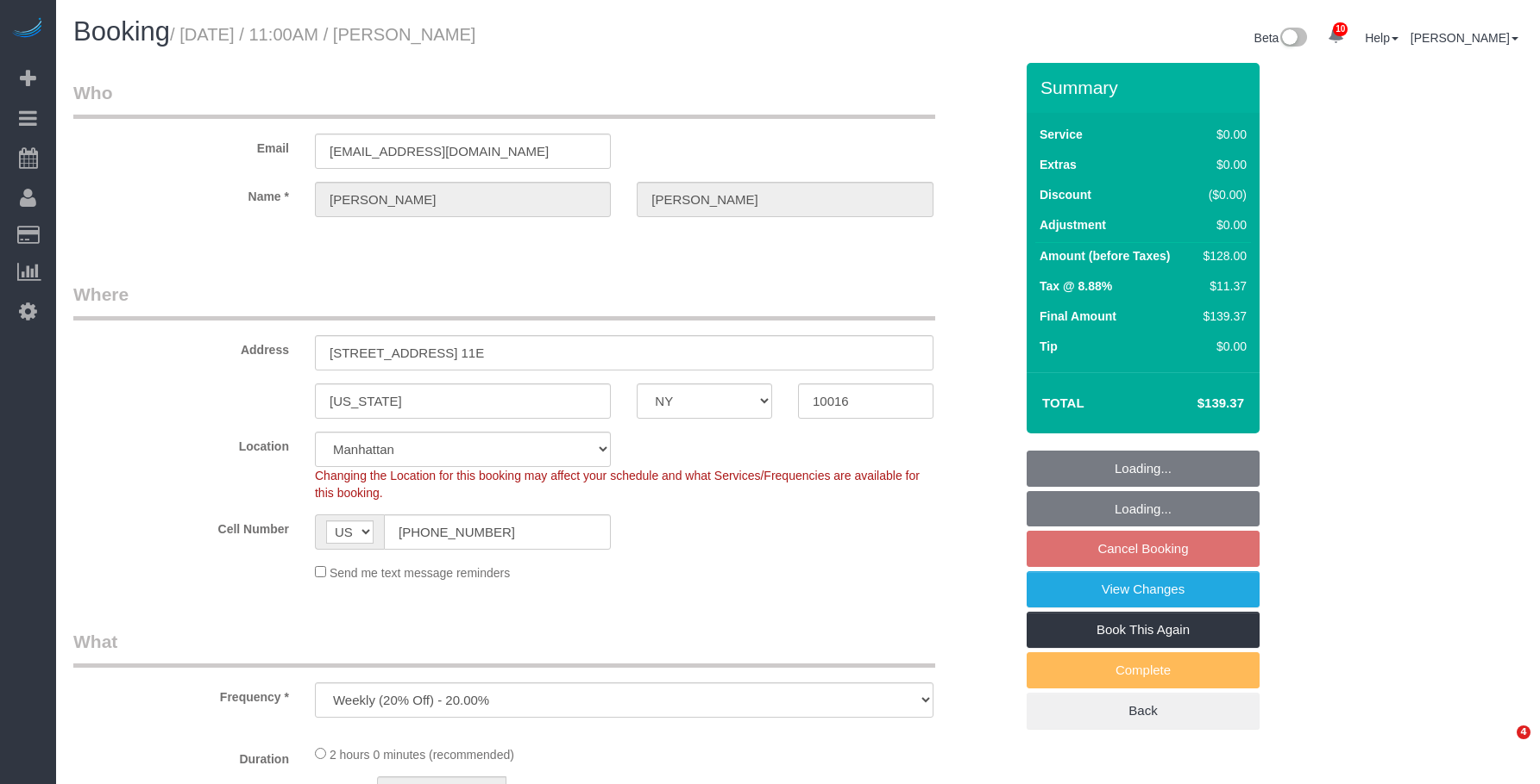
select select "number:6"
click at [170, 140] on div "Email tedmahlum@gmail.com" at bounding box center [544, 124] width 966 height 89
select select "object:1368"
select select "1"
drag, startPoint x: 103, startPoint y: 237, endPoint x: 486, endPoint y: 94, distance: 408.8
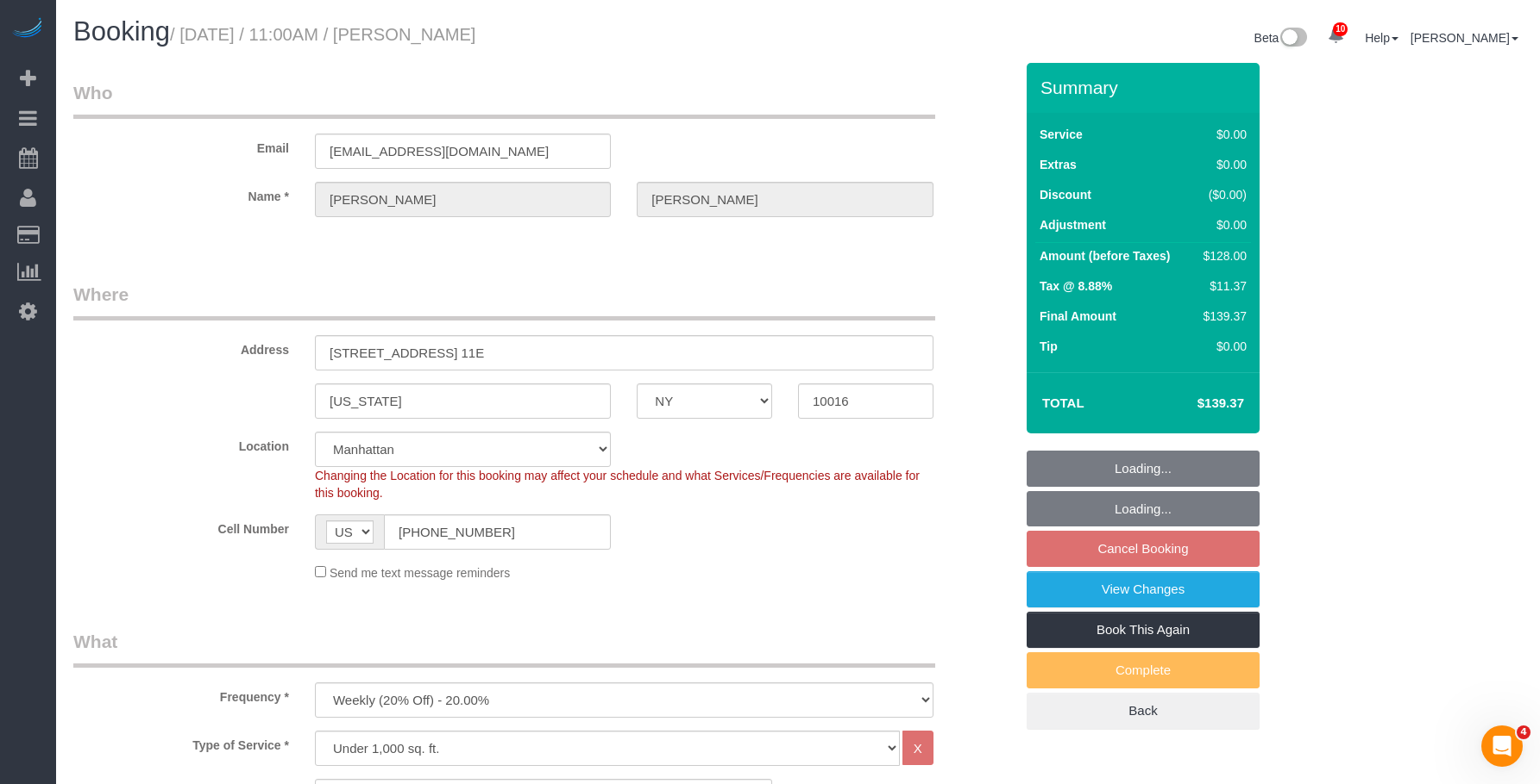
click at [103, 237] on link "Customers" at bounding box center [163, 235] width 216 height 35
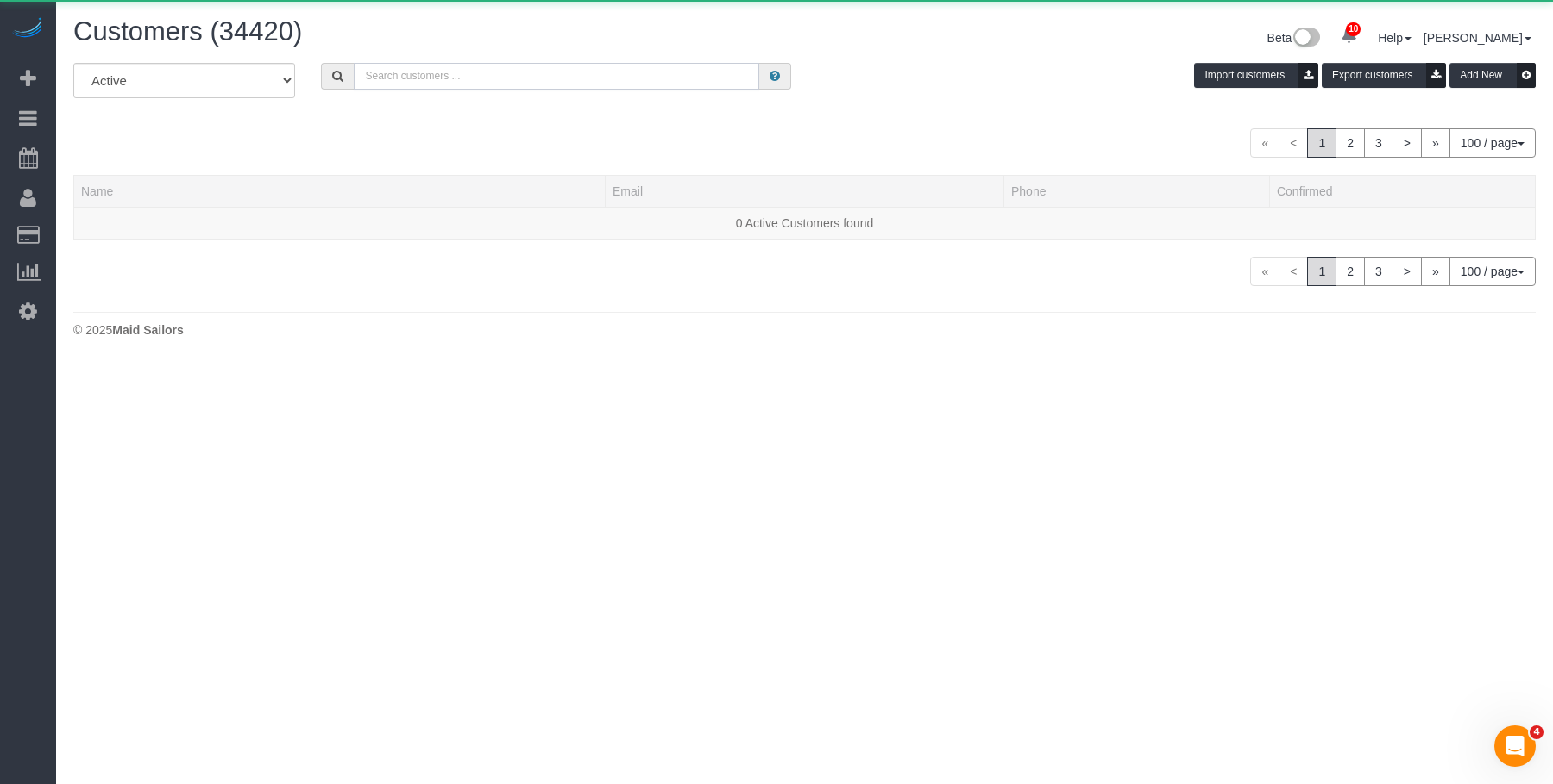
click at [467, 71] on input "text" at bounding box center [555, 76] width 405 height 27
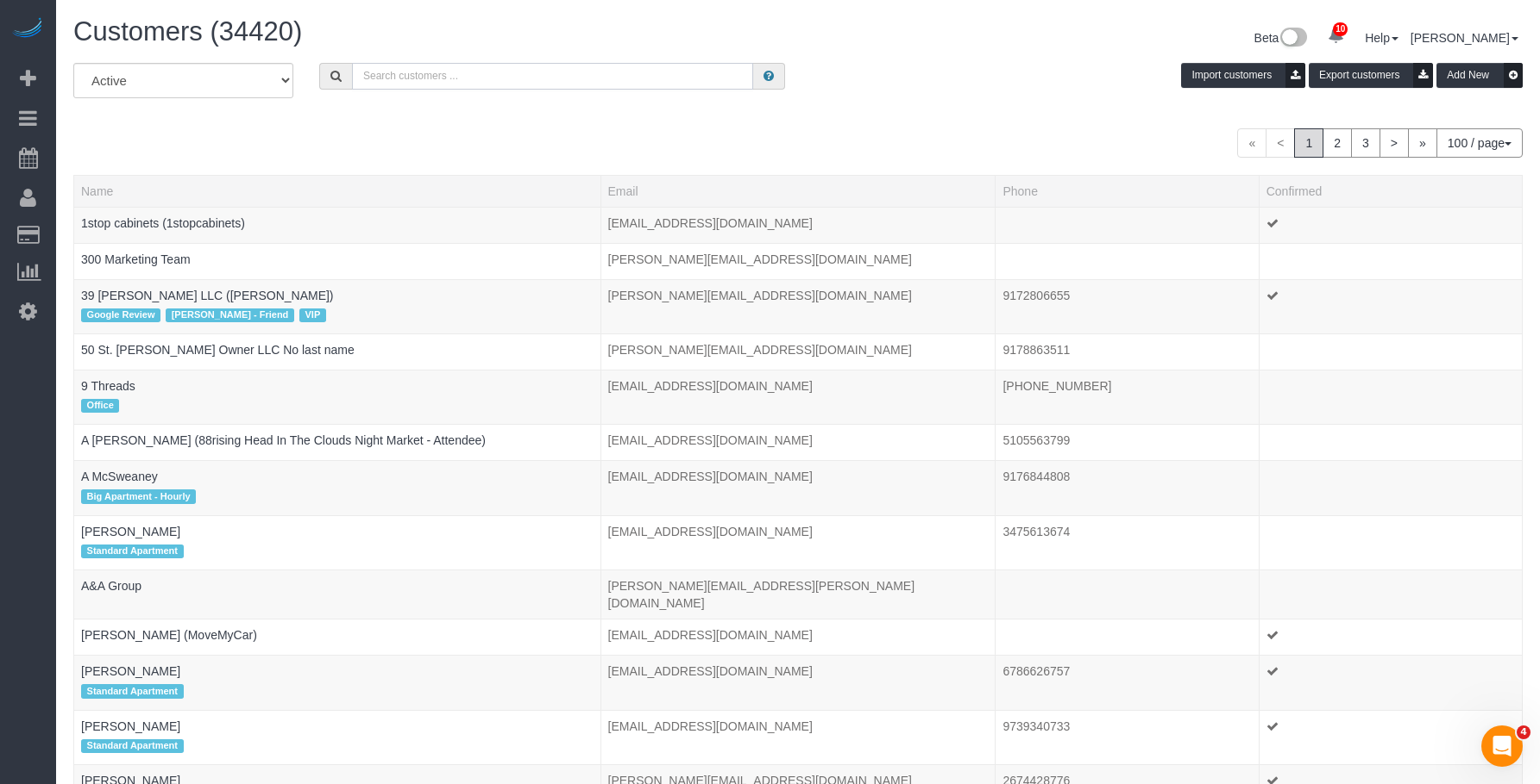
paste input "[EMAIL_ADDRESS][DOMAIN_NAME]"
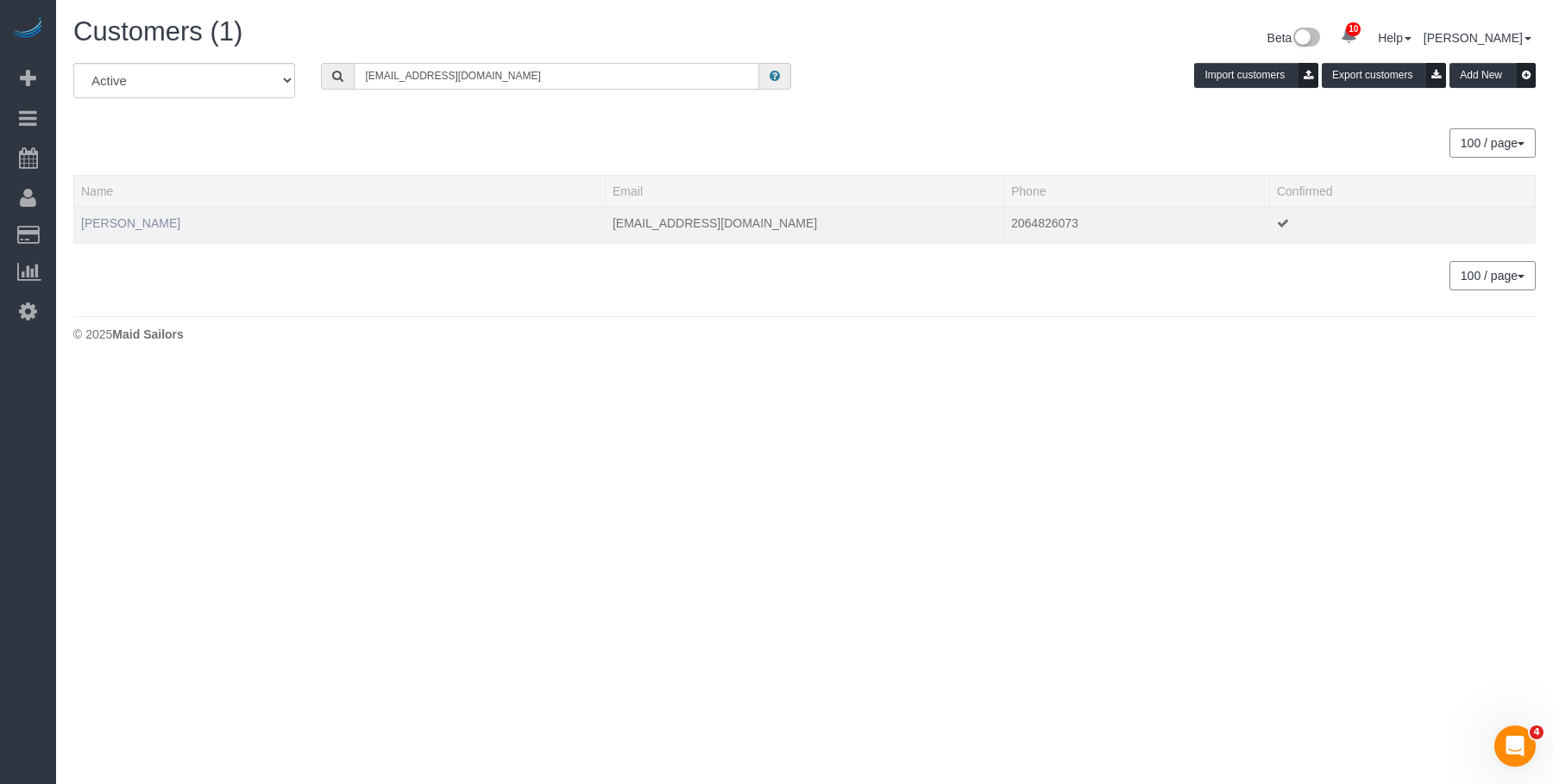
type input "[EMAIL_ADDRESS][DOMAIN_NAME]"
click at [163, 226] on link "Theodore Mahlum" at bounding box center [130, 223] width 100 height 14
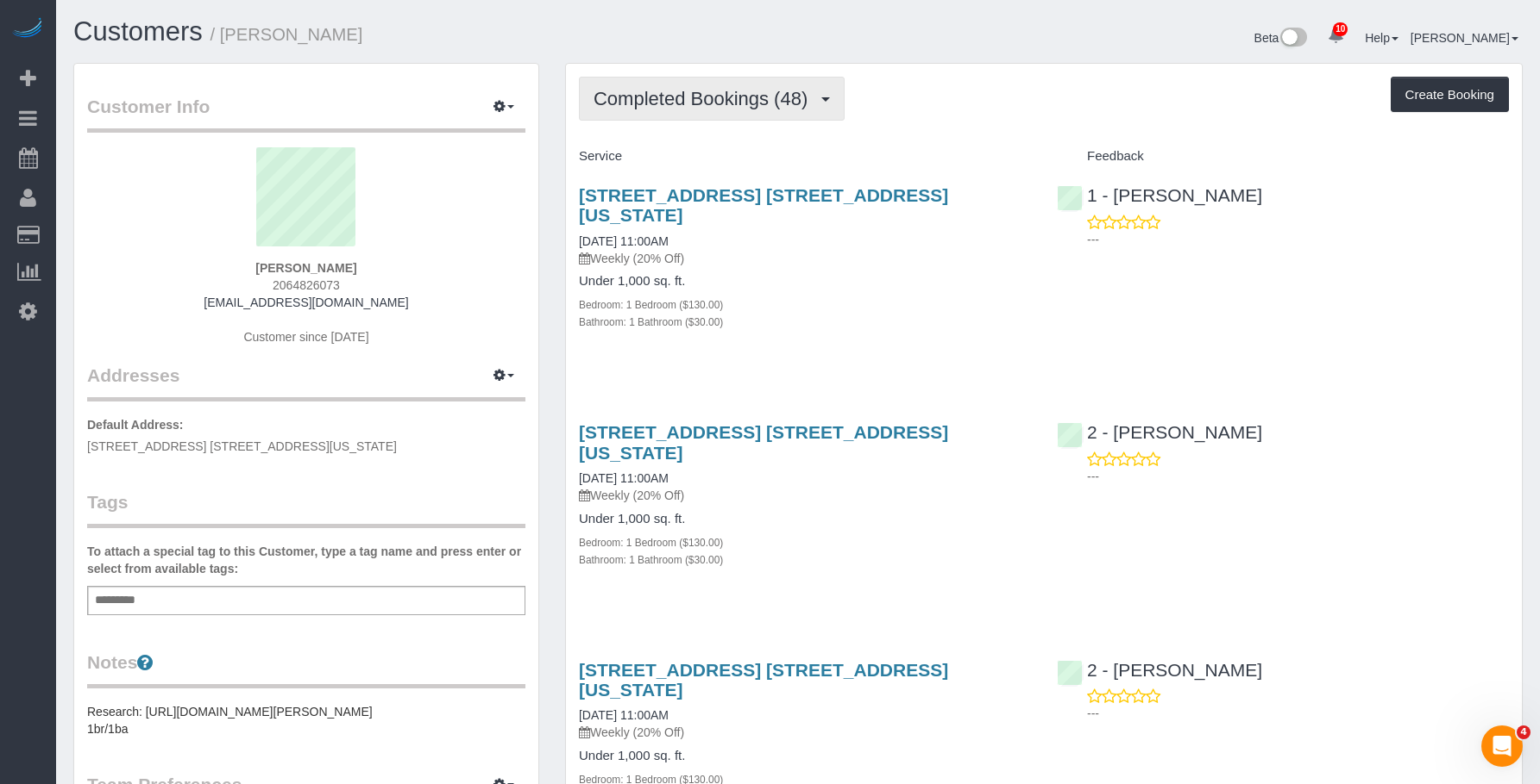
click at [697, 101] on span "Completed Bookings (48)" at bounding box center [705, 98] width 223 height 22
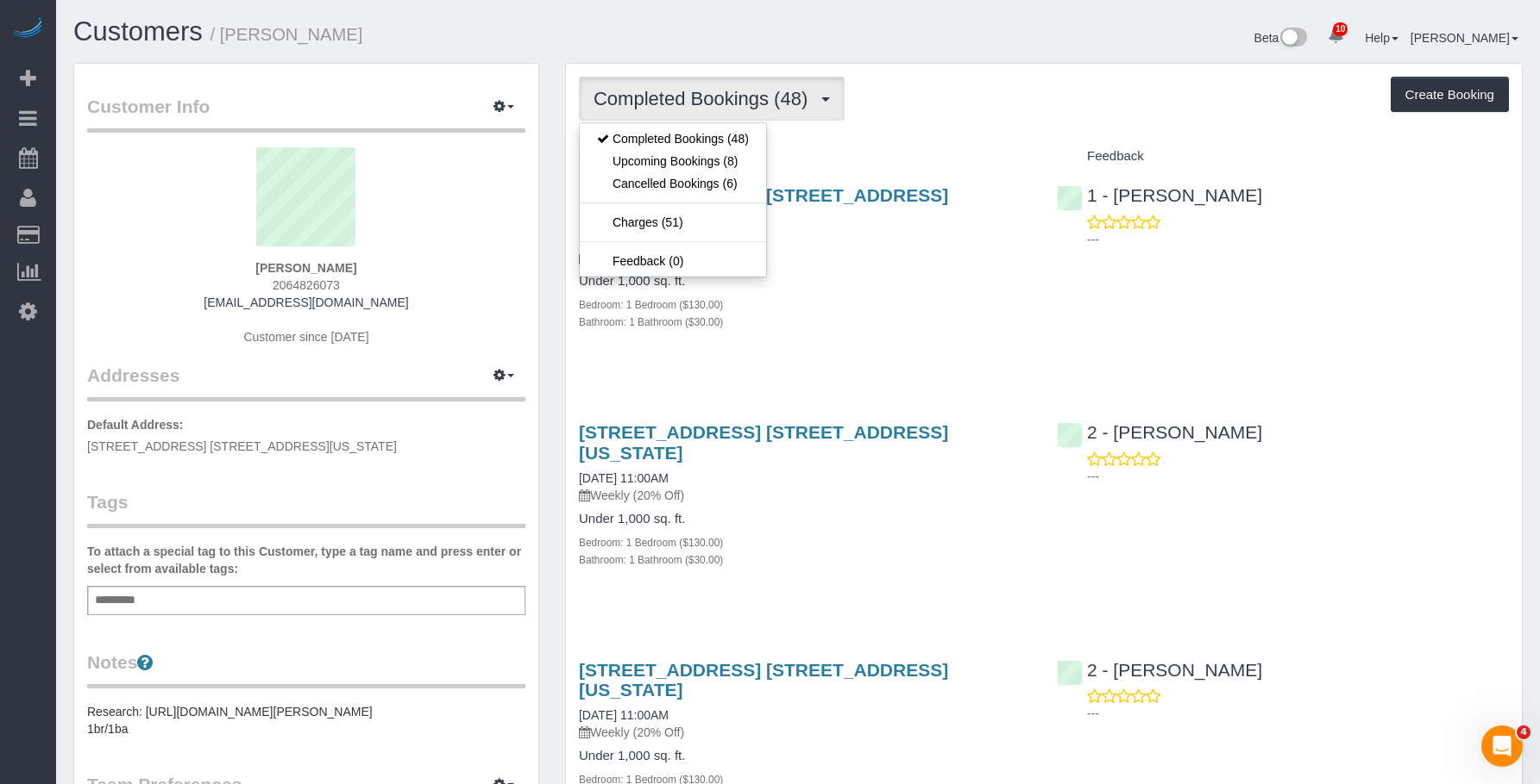
drag, startPoint x: 935, startPoint y: 281, endPoint x: 1185, endPoint y: 450, distance: 301.8
click at [935, 295] on div "Bedroom: 1 Bedroom ($130.00)" at bounding box center [804, 303] width 452 height 17
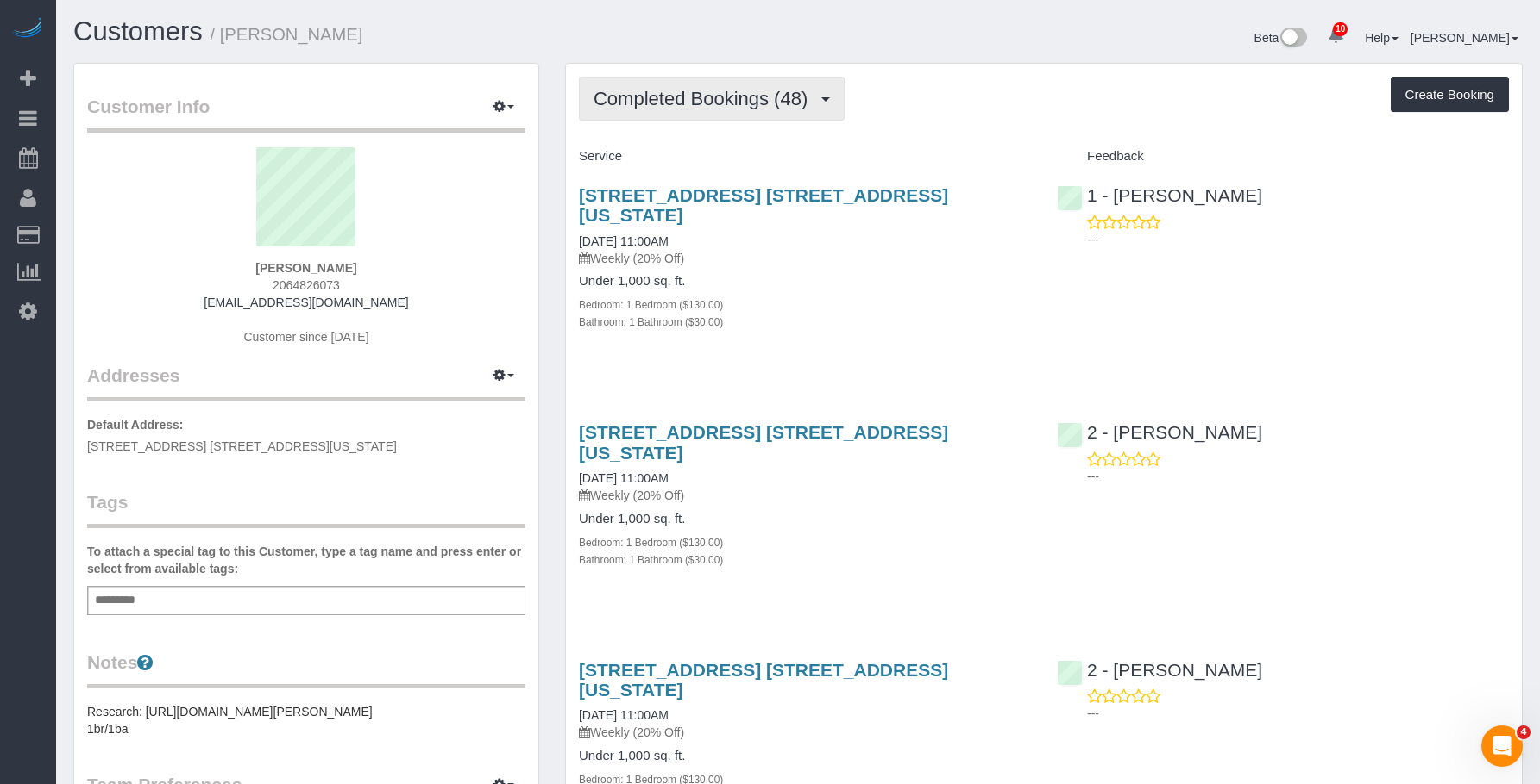
drag, startPoint x: 720, startPoint y: 110, endPoint x: 696, endPoint y: 164, distance: 59.1
click at [720, 112] on button "Completed Bookings (48)" at bounding box center [711, 98] width 266 height 44
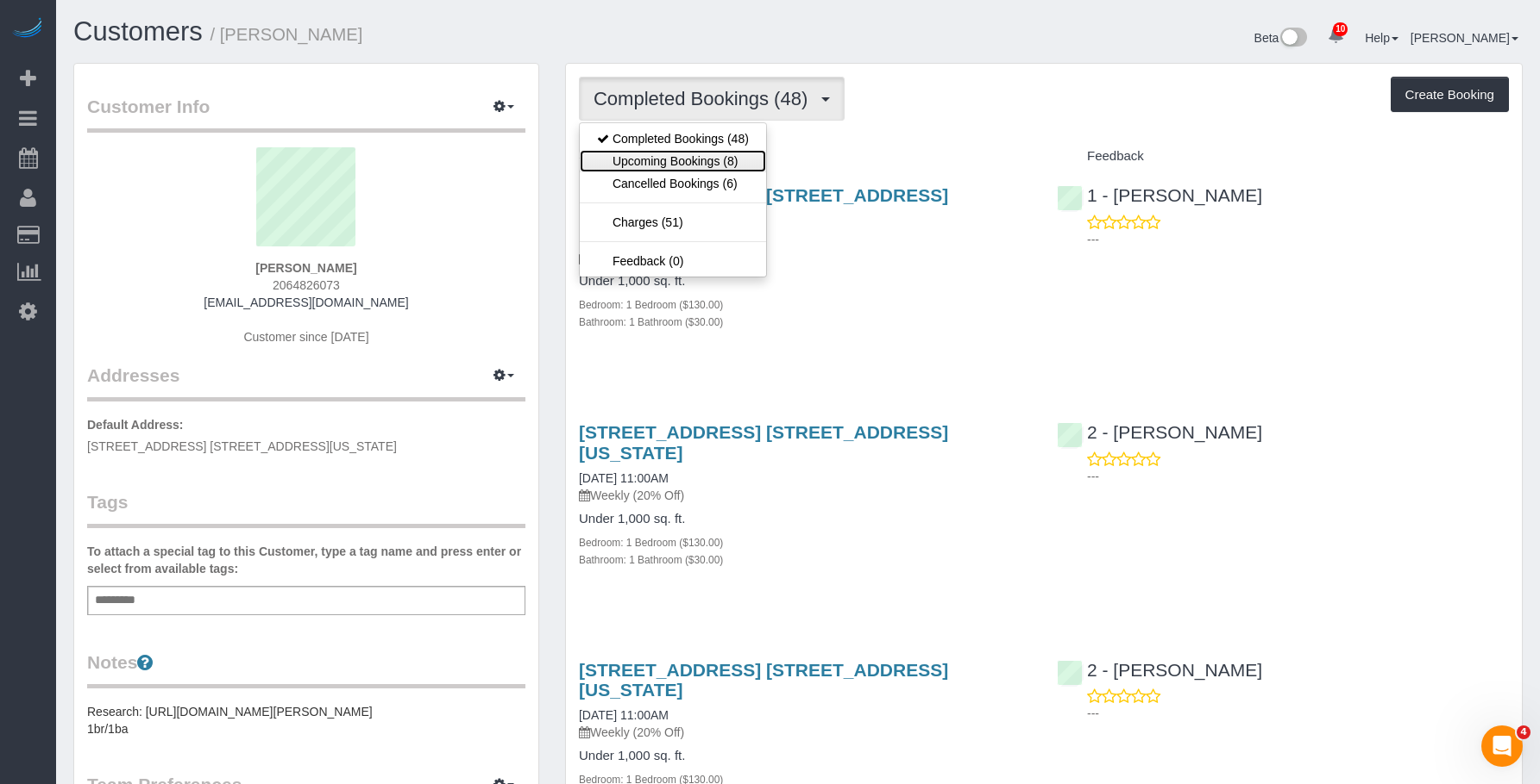
click at [697, 159] on link "Upcoming Bookings (8)" at bounding box center [672, 161] width 186 height 23
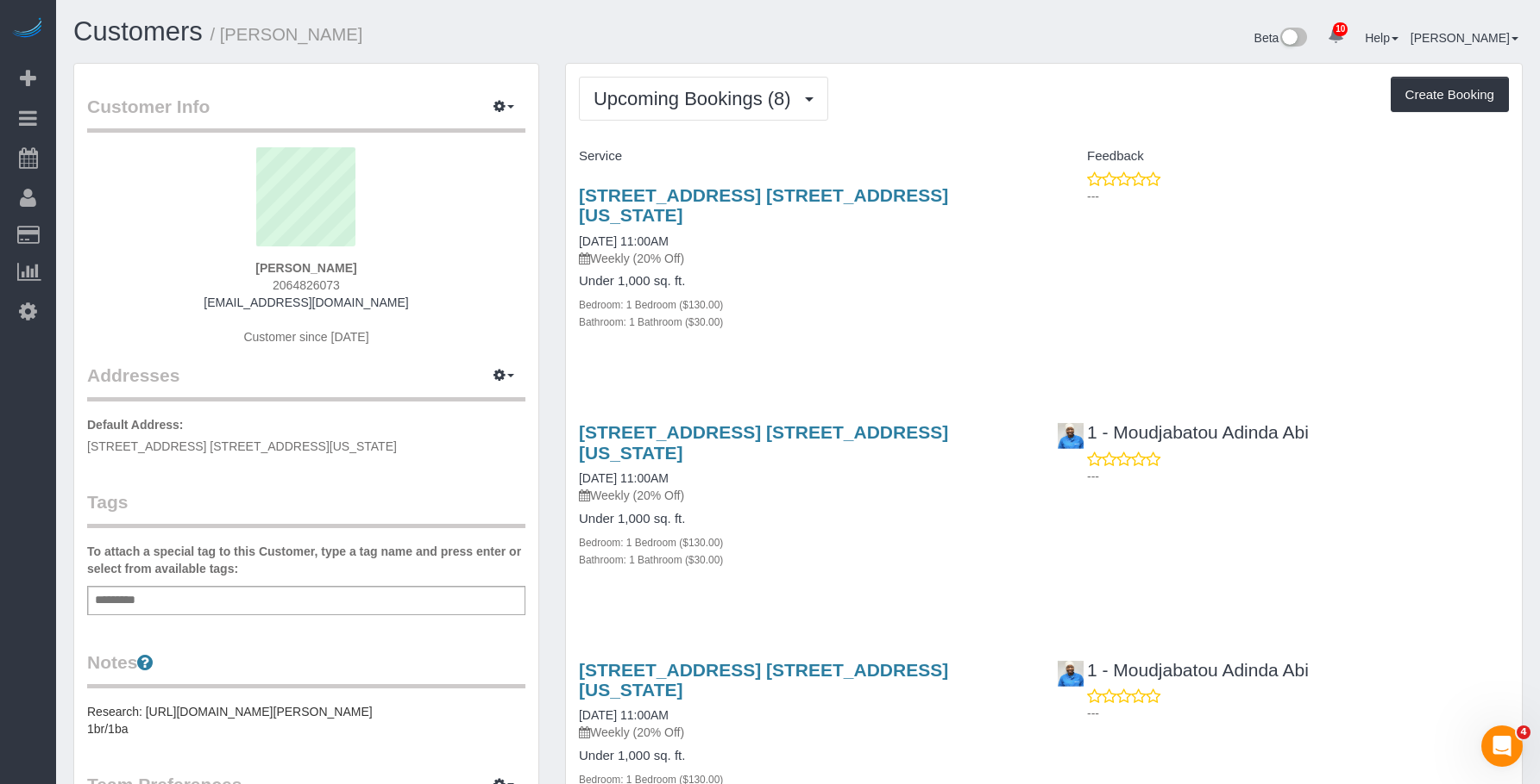
click at [936, 530] on div "247 East 28th Street, Apt. 11e, New York, NY 10016 08/28/2025 11:00AM Weekly (2…" at bounding box center [804, 504] width 478 height 194
click at [860, 661] on link "247 East 28th Street, Apt. 11e, New York, NY 10016" at bounding box center [763, 681] width 369 height 40
click at [821, 488] on p "Weekly (20% Off)" at bounding box center [804, 495] width 452 height 17
click at [853, 423] on link "247 East 28th Street, Apt. 11e, New York, NY 10016" at bounding box center [763, 443] width 369 height 40
click at [832, 275] on h4 "Under 1,000 sq. ft." at bounding box center [804, 282] width 452 height 15
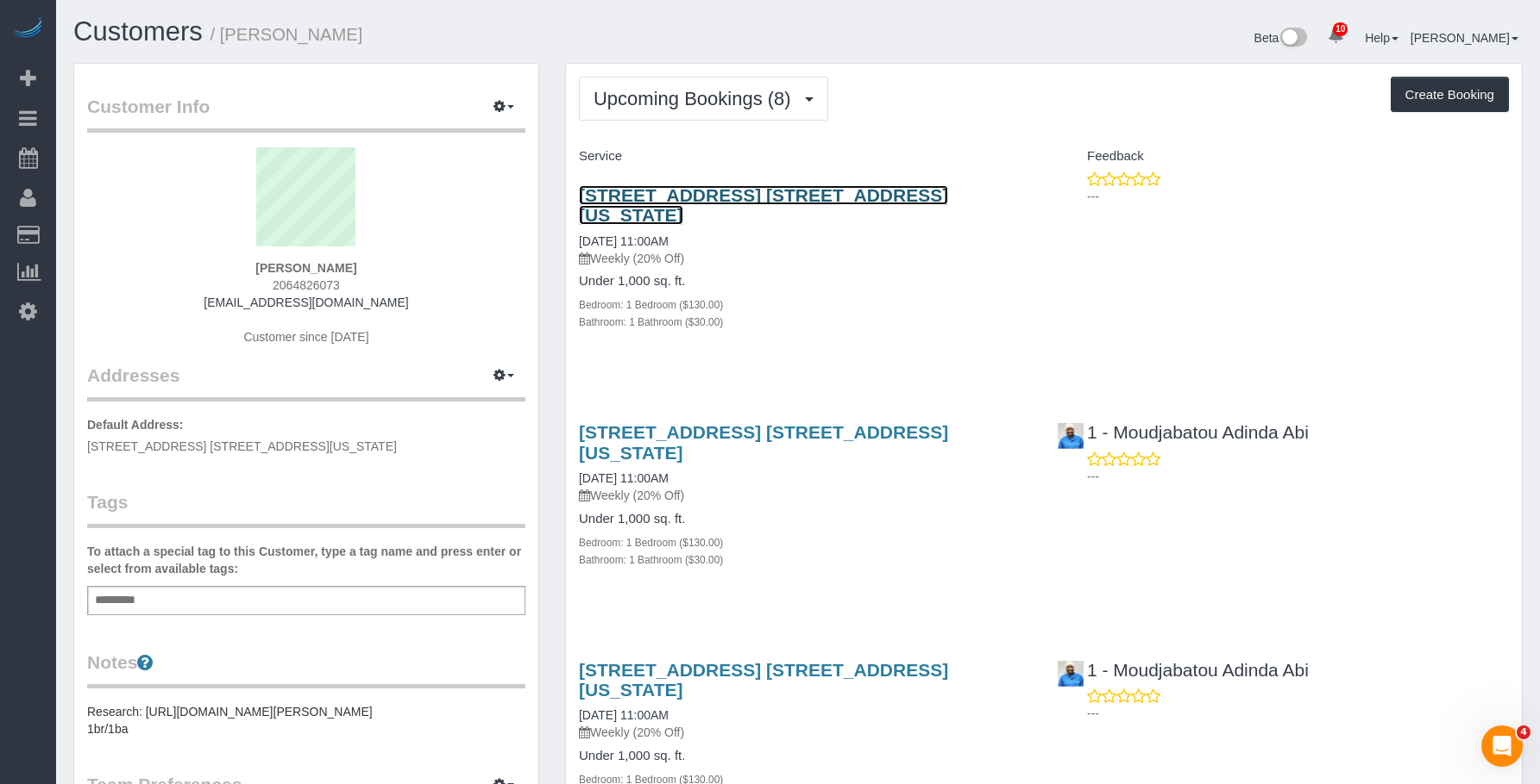
click at [837, 195] on link "247 East 28th Street, Apt. 11e, New York, NY 10016" at bounding box center [763, 205] width 369 height 40
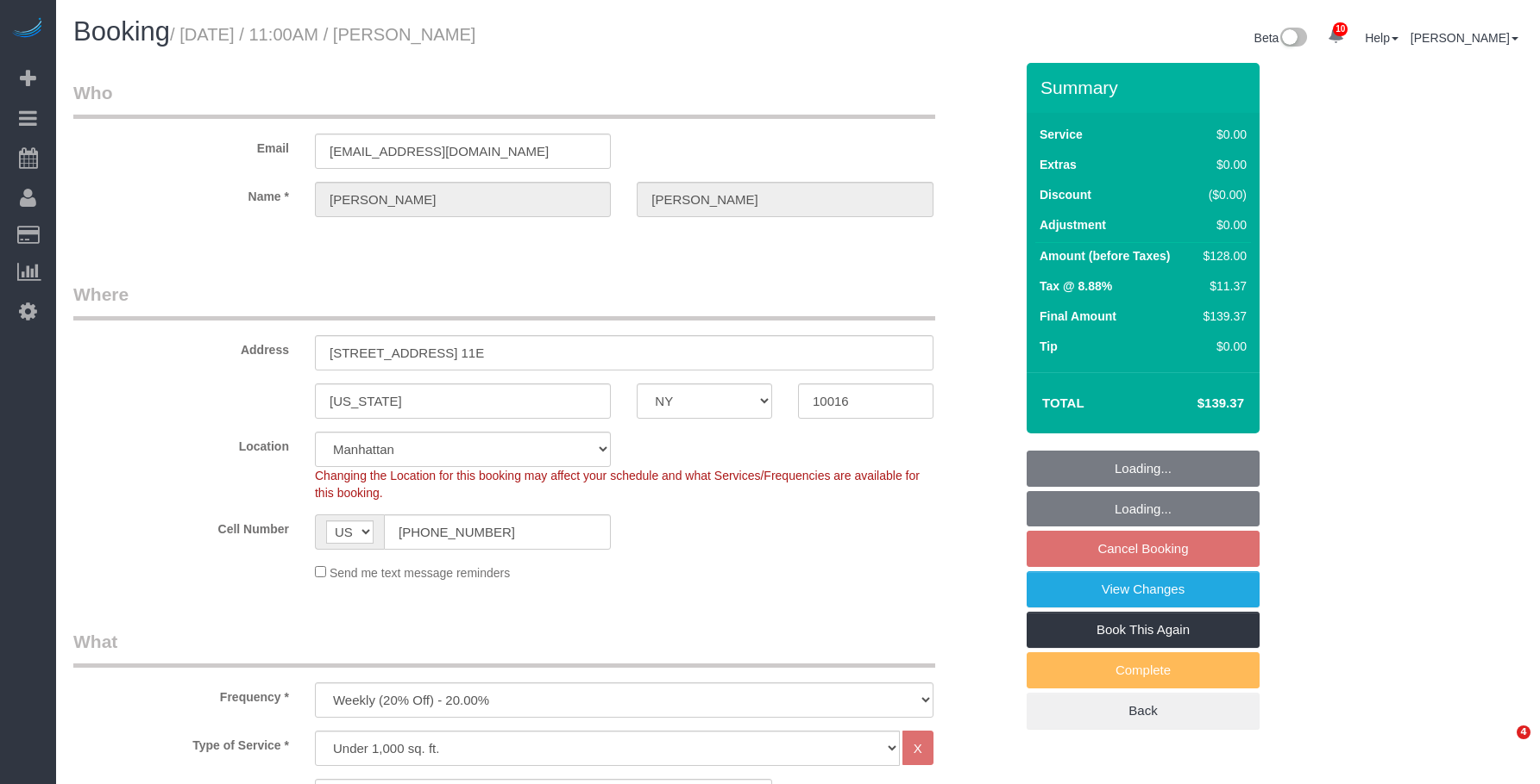
select select "NY"
select select "1"
select select "number:89"
select select "number:90"
select select "number:15"
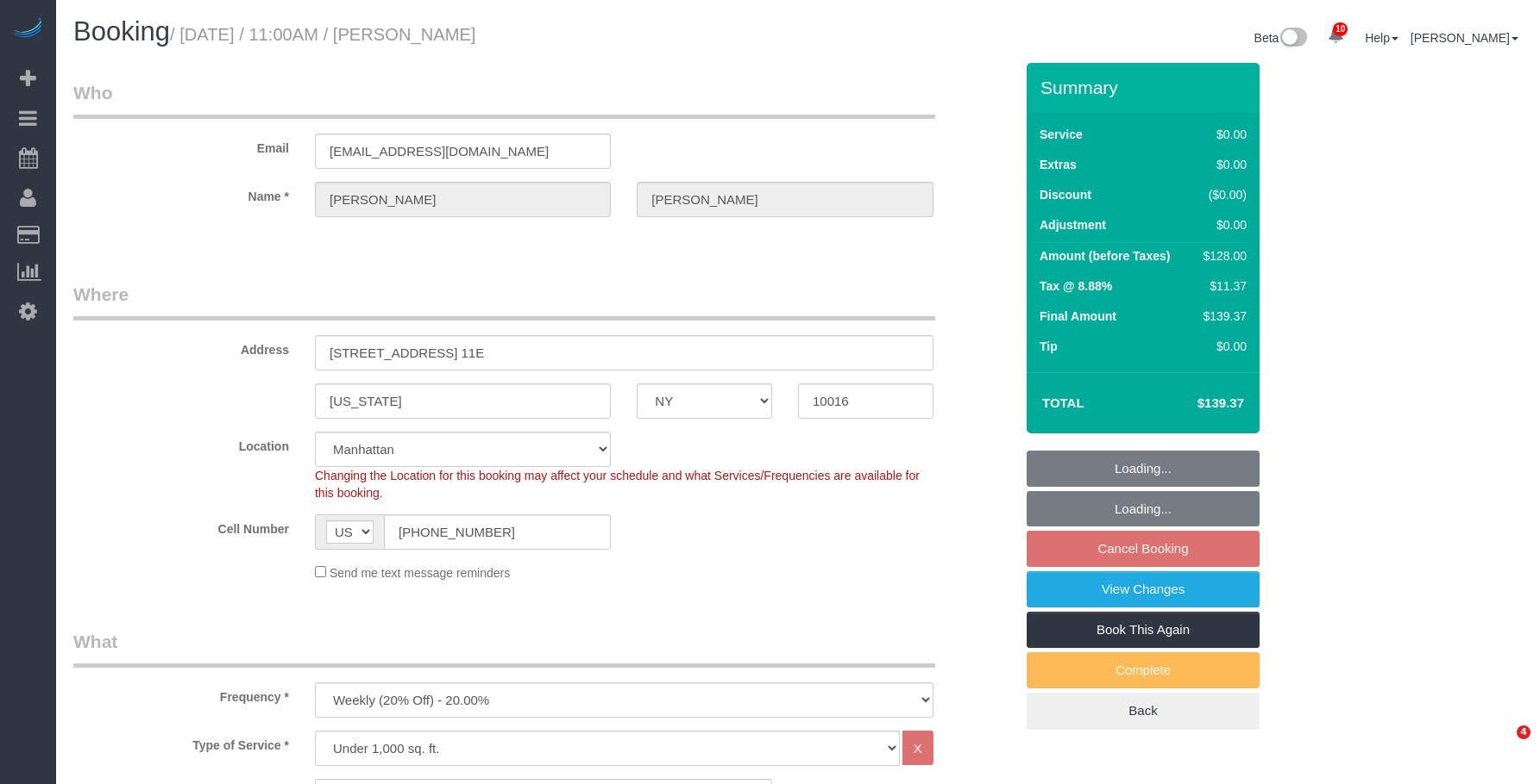
select select "number:6"
select select "string:stripe-pm_1Pehcb4VGloSiKo7kAgfW8VD"
select select "spot4"
select select "NY"
select select "1"
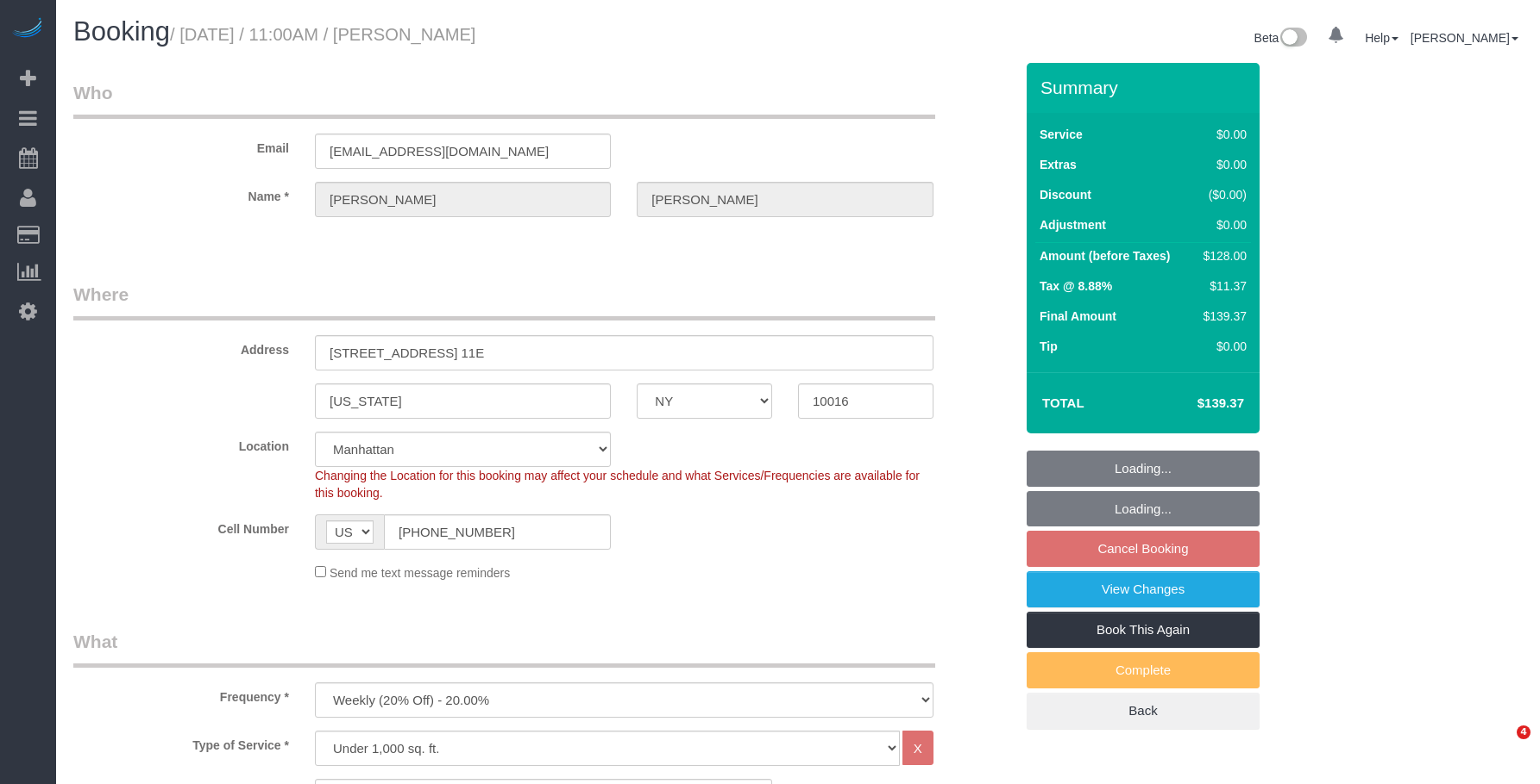
select select "spot4"
select select "number:89"
select select "number:90"
select select "number:15"
select select "number:6"
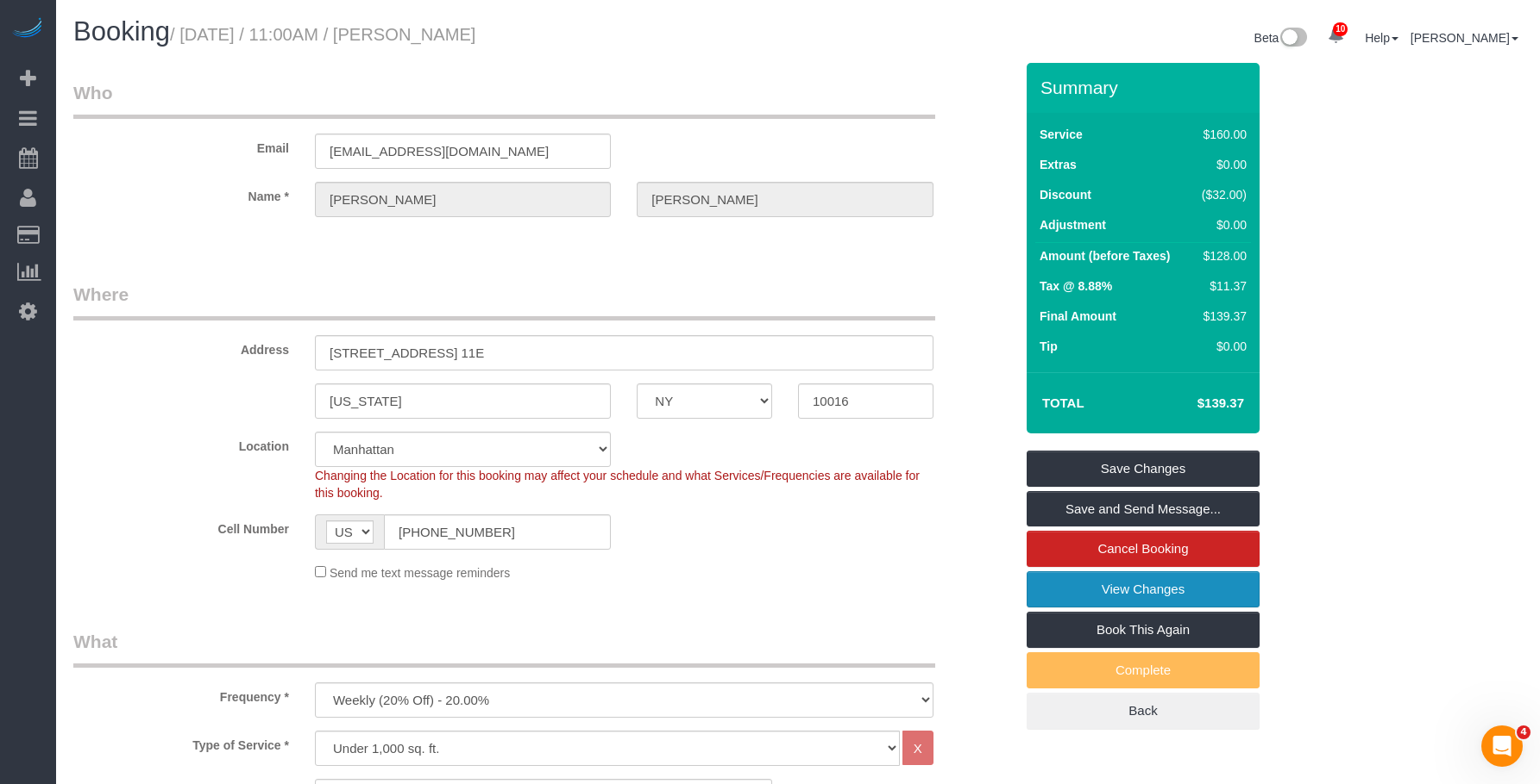
click at [1033, 585] on link "View Changes" at bounding box center [1143, 589] width 233 height 36
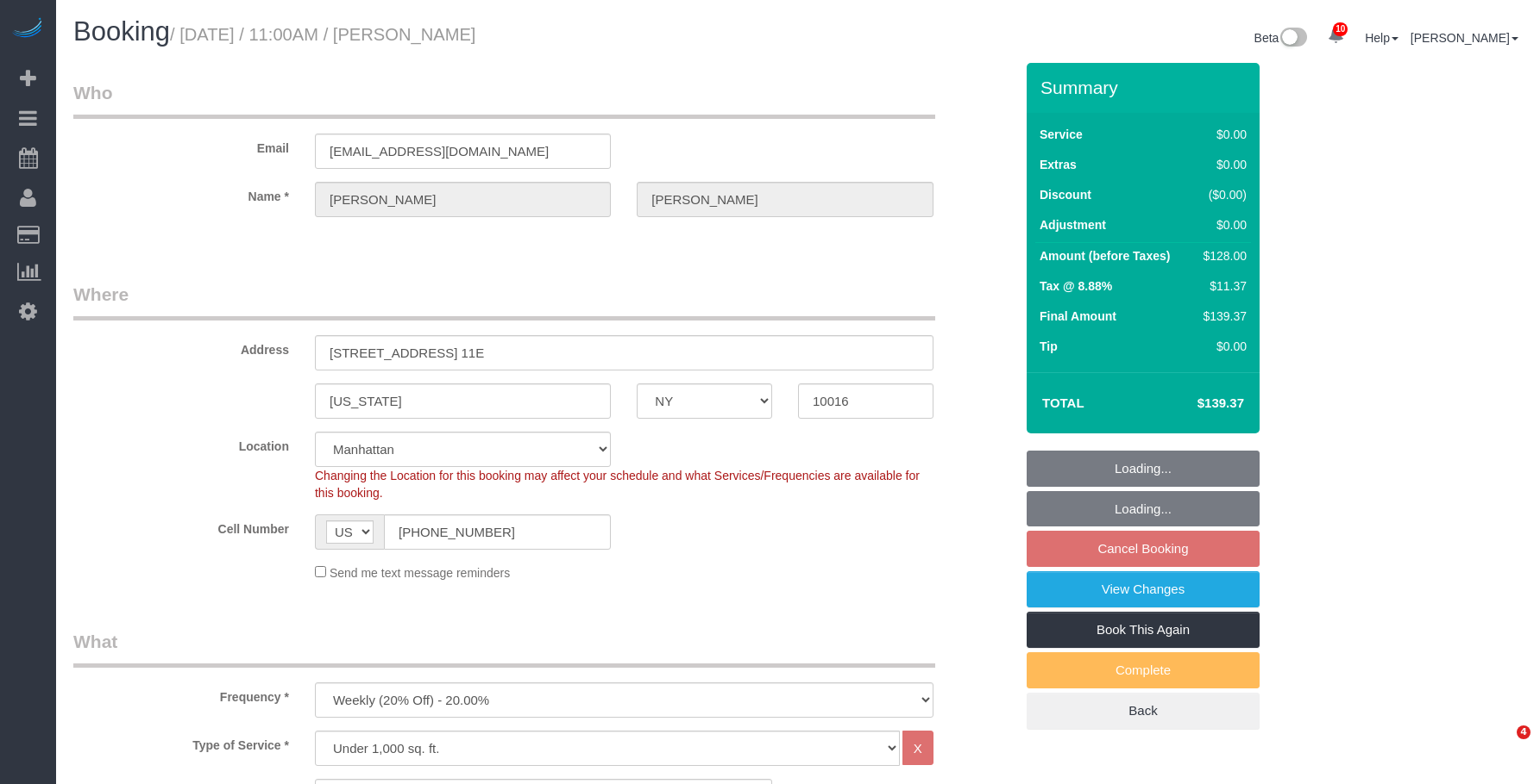
select select "NY"
select select "1"
select select "spot4"
select select "number:89"
select select "number:90"
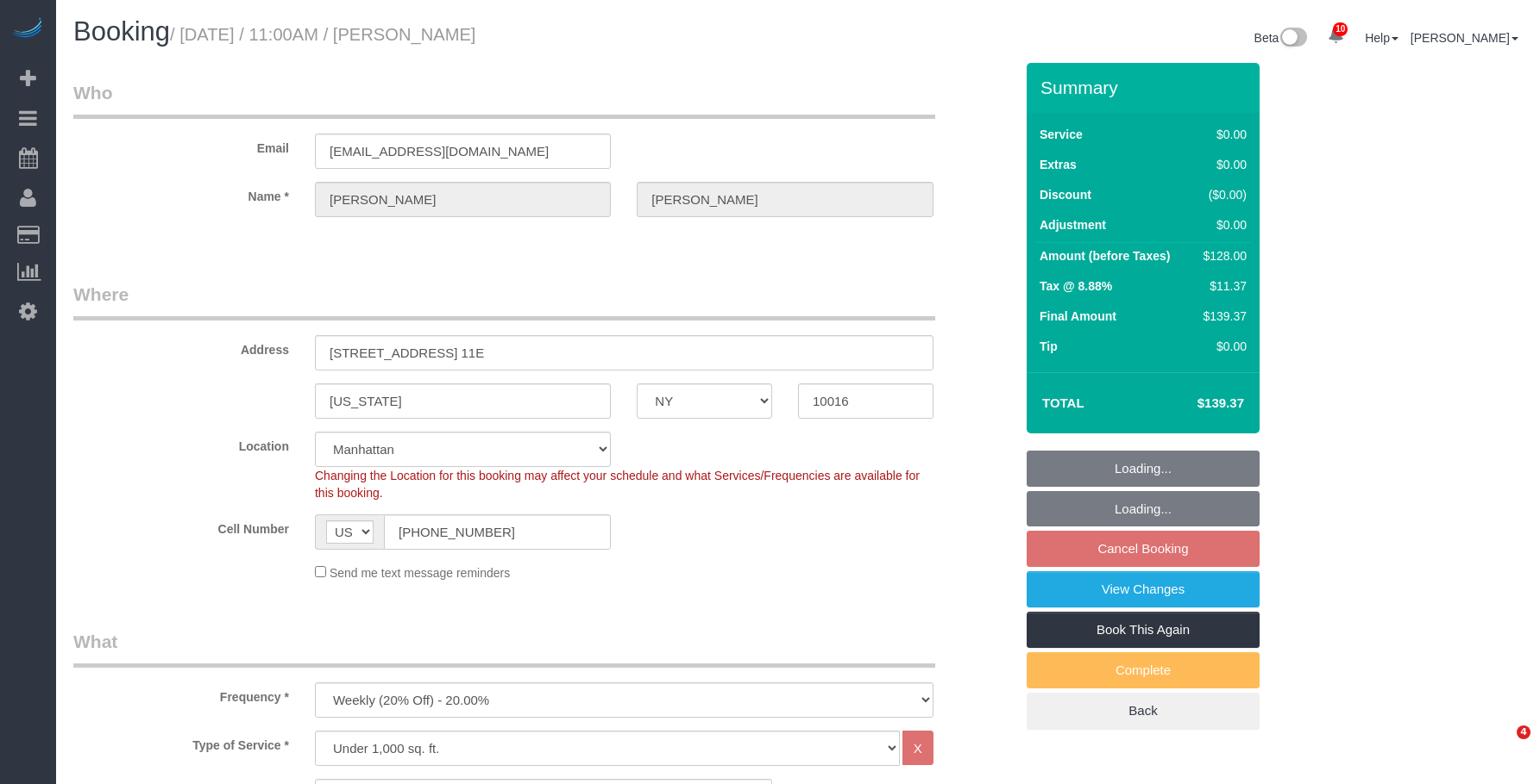
select select "number:15"
select select "number:6"
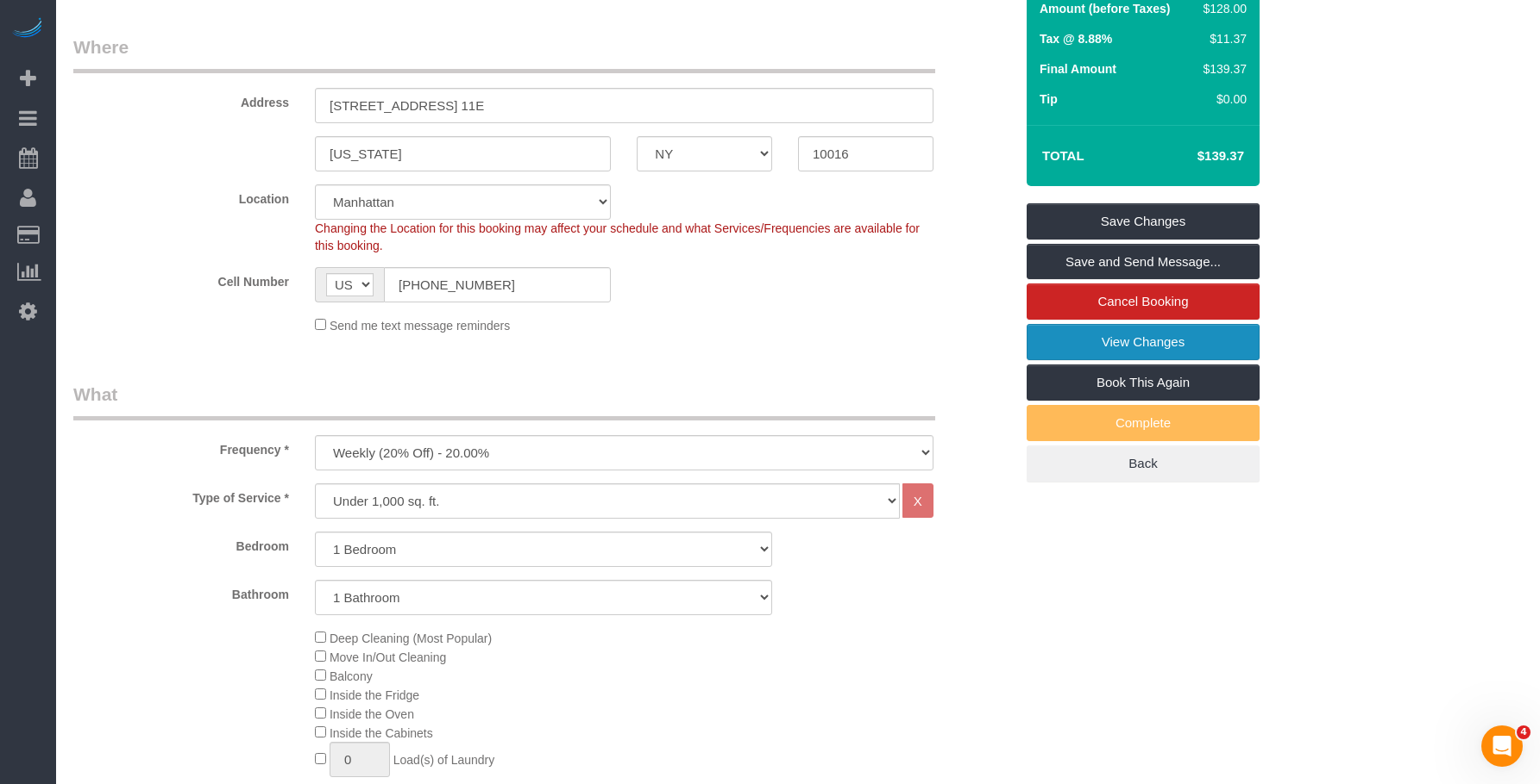
click at [1141, 342] on link "View Changes" at bounding box center [1143, 342] width 233 height 36
